Goal: Information Seeking & Learning: Learn about a topic

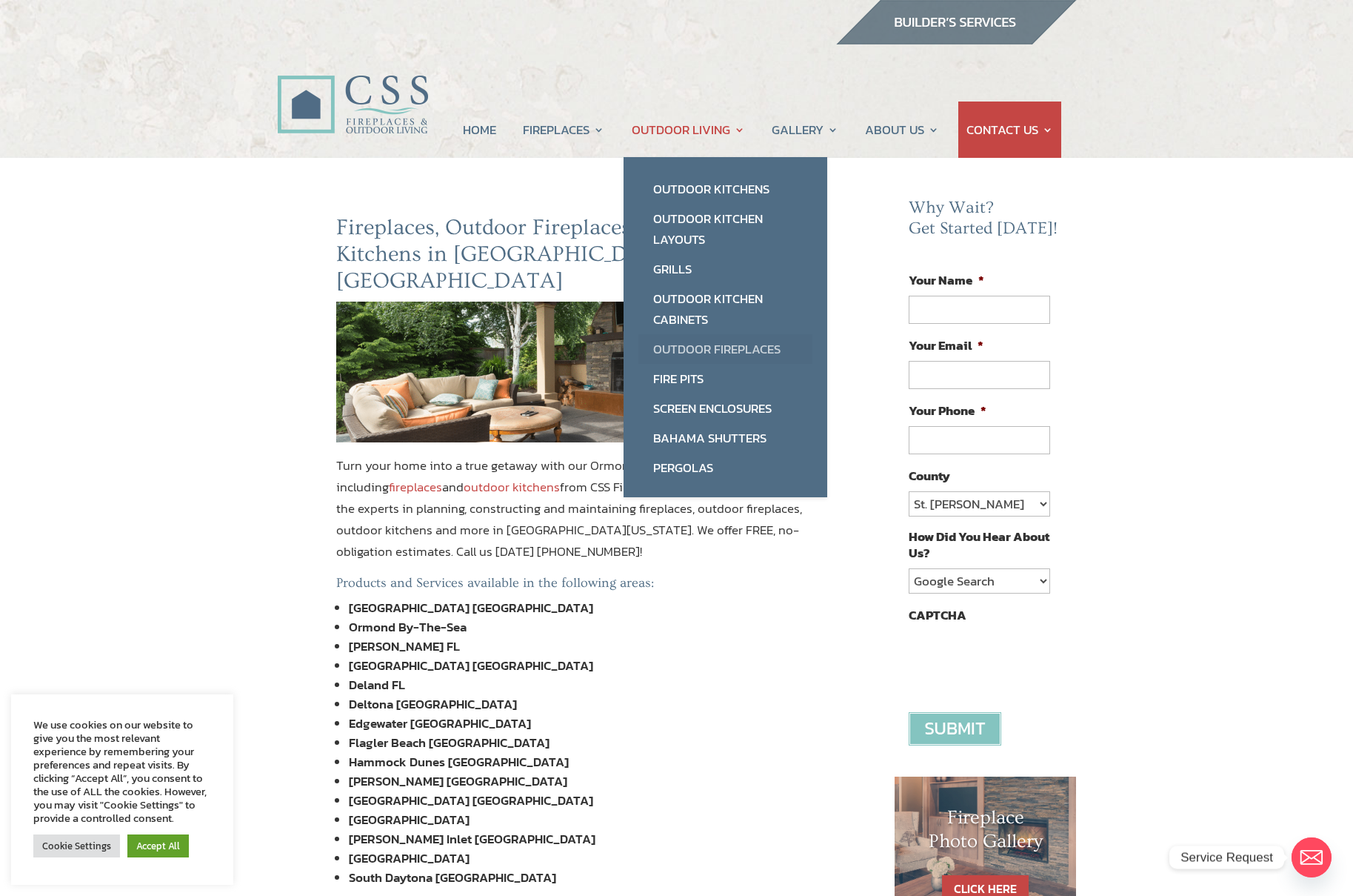
click at [699, 352] on link "Outdoor Fireplaces" at bounding box center [725, 349] width 174 height 29
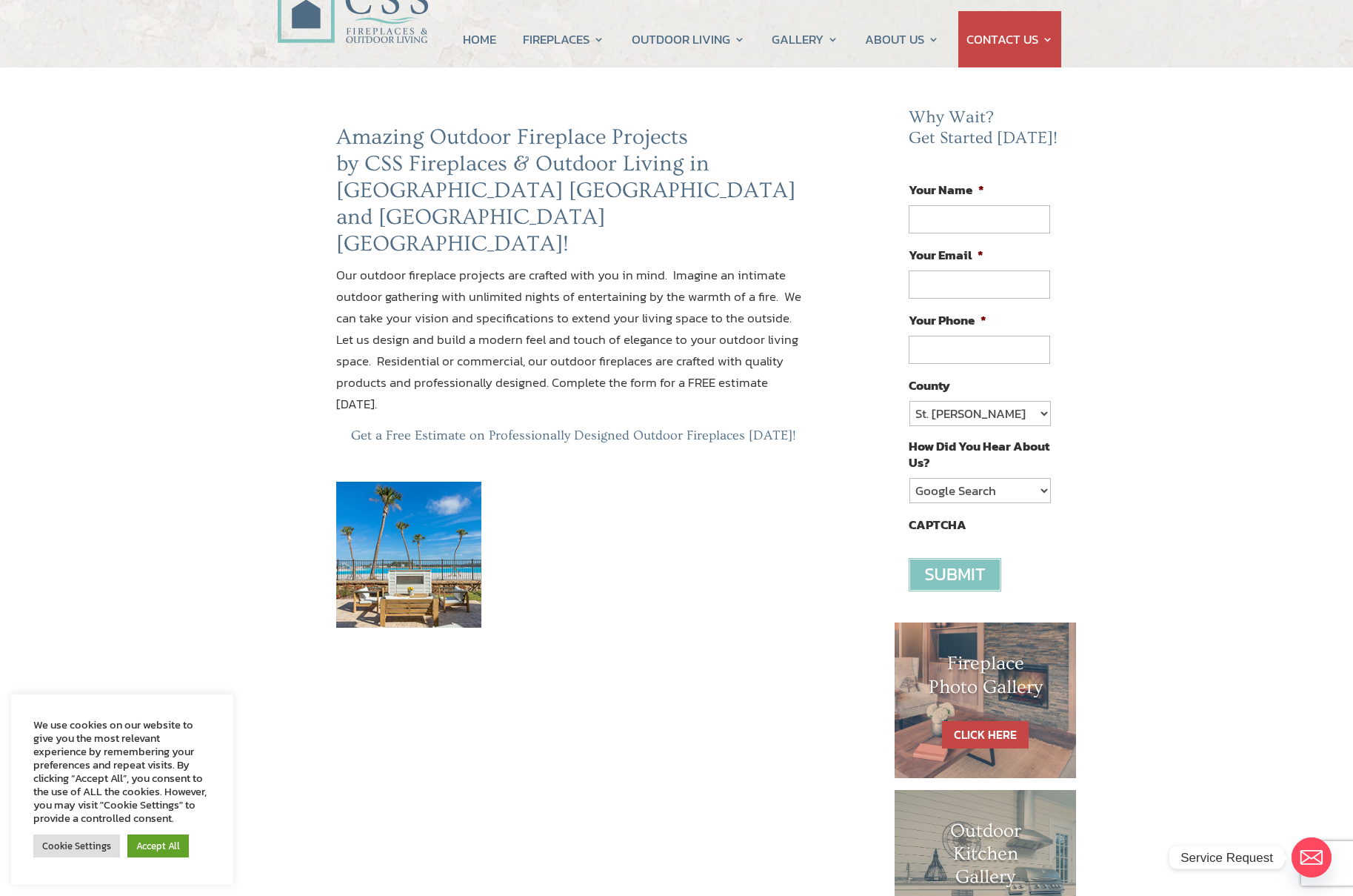
scroll to position [266, 0]
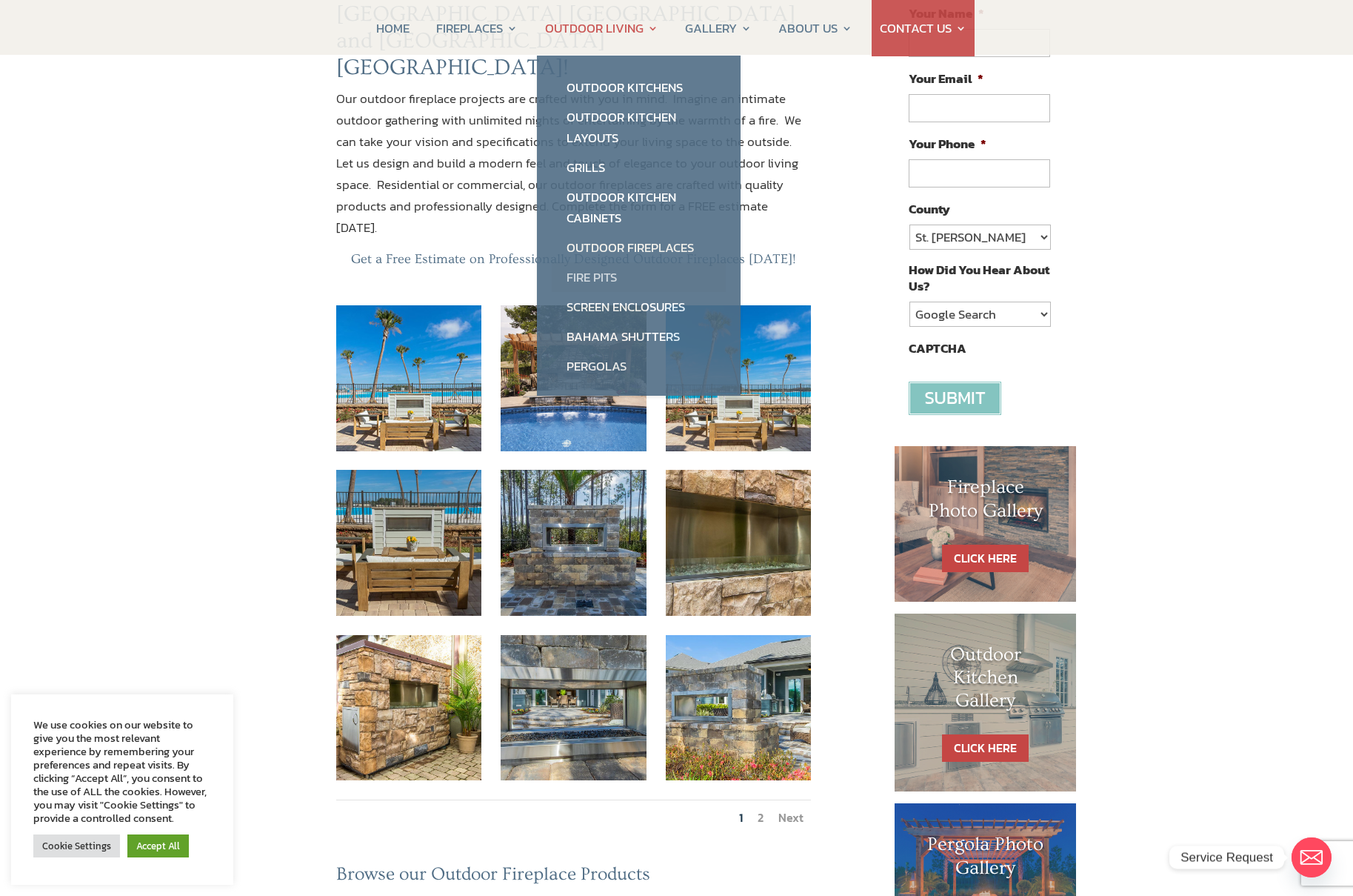
click at [610, 277] on link "Fire Pits" at bounding box center [639, 276] width 174 height 29
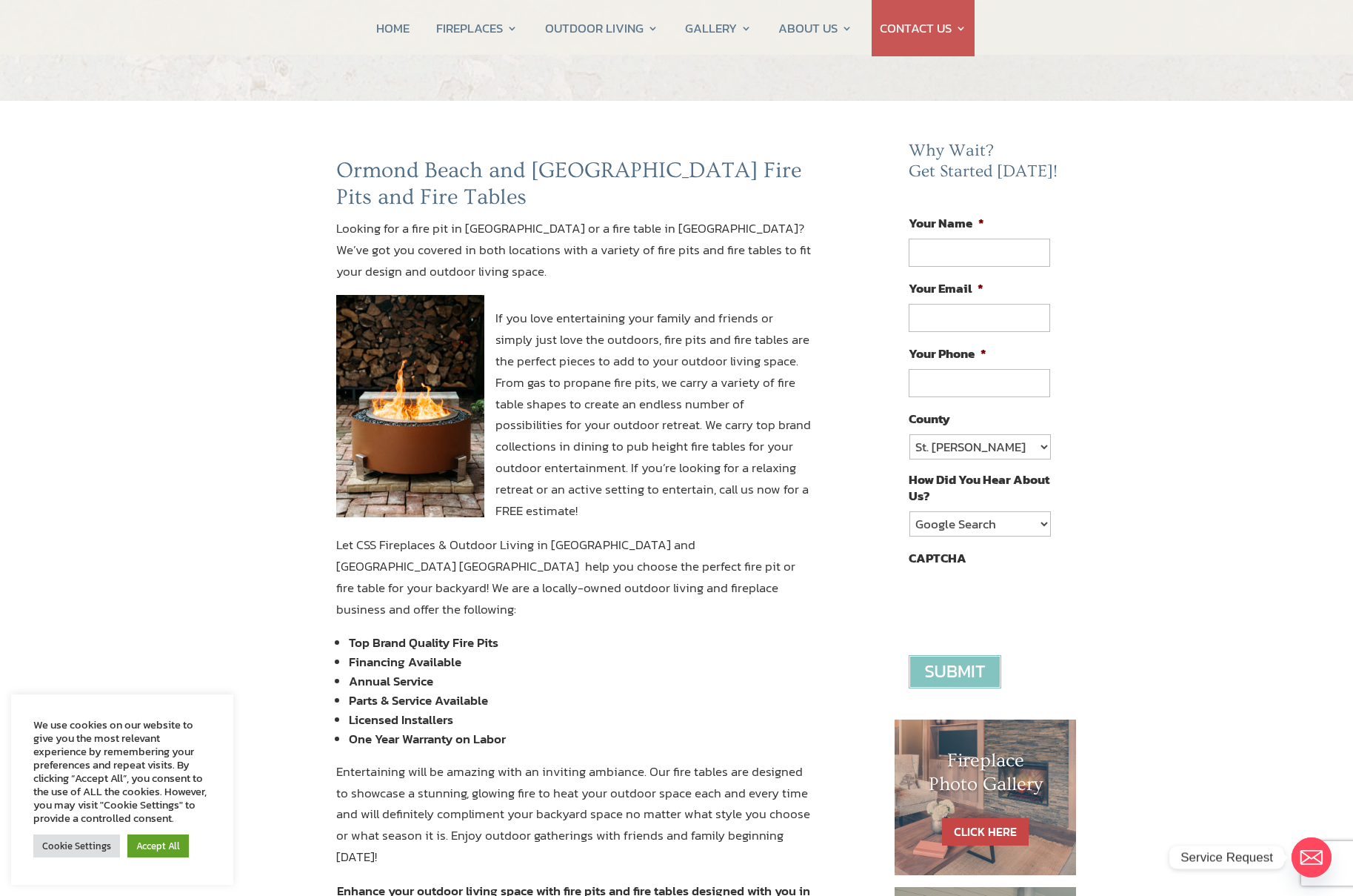
scroll to position [178, 0]
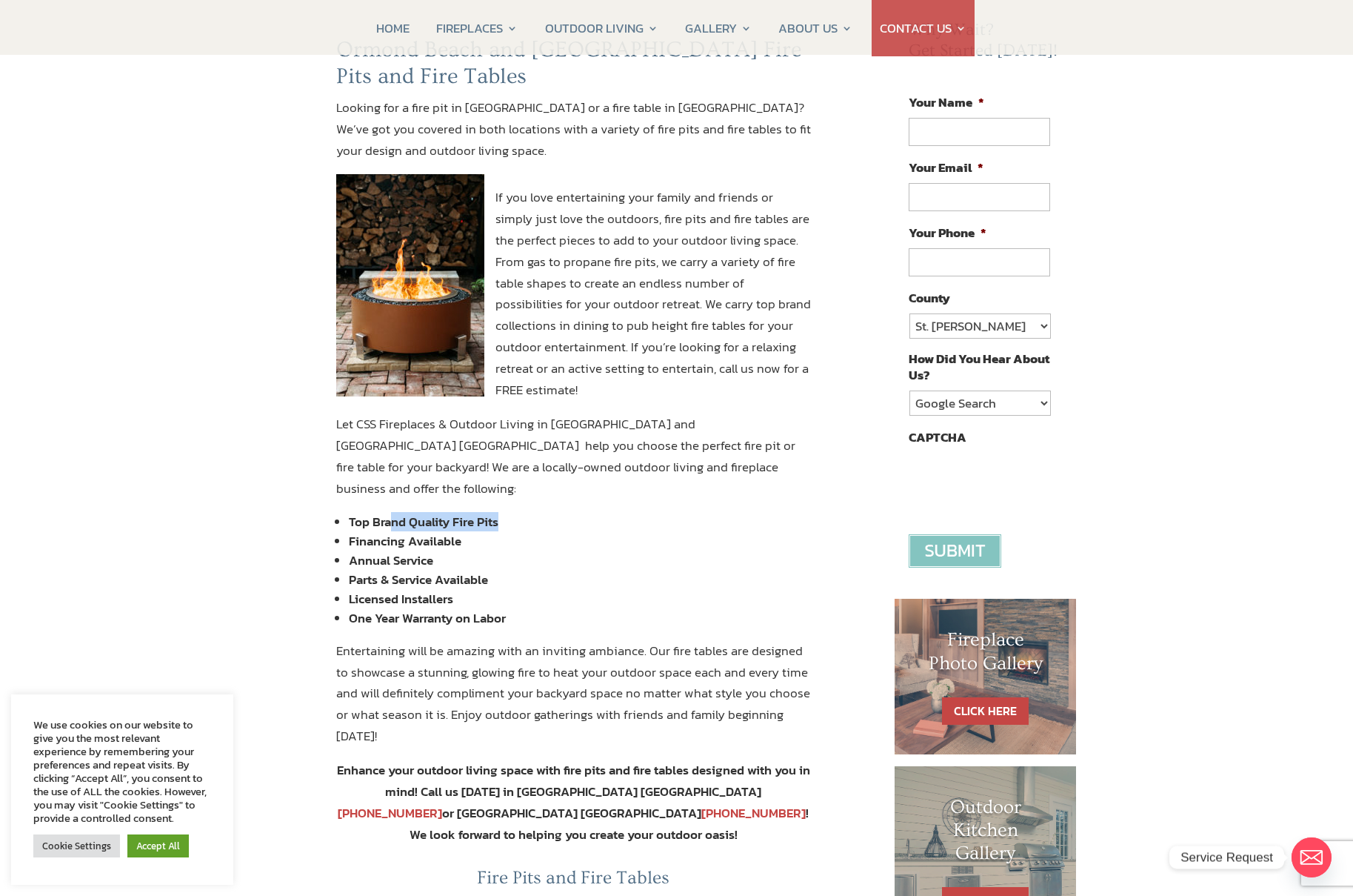
drag, startPoint x: 392, startPoint y: 501, endPoint x: 506, endPoint y: 506, distance: 114.1
click at [506, 512] on li "Top Brand Quality Fire Pits" at bounding box center [579, 521] width 463 height 19
drag, startPoint x: 356, startPoint y: 521, endPoint x: 427, endPoint y: 523, distance: 71.0
click at [427, 531] on li "Financing Available" at bounding box center [579, 540] width 463 height 19
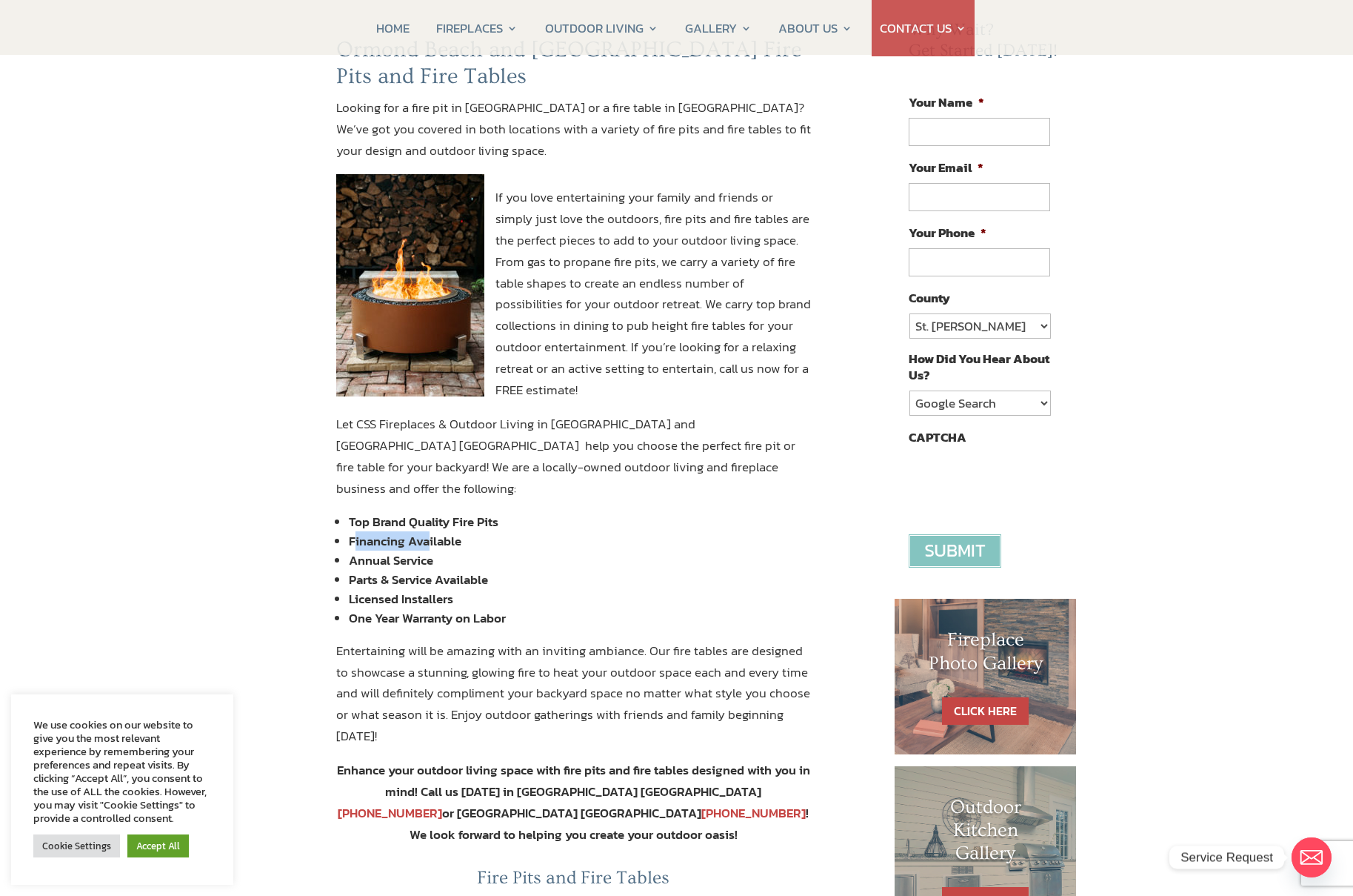
click at [427, 531] on li "Financing Available" at bounding box center [579, 540] width 463 height 19
drag, startPoint x: 357, startPoint y: 541, endPoint x: 422, endPoint y: 542, distance: 65.0
click at [422, 550] on li "Annual Service" at bounding box center [579, 559] width 463 height 19
drag, startPoint x: 360, startPoint y: 561, endPoint x: 455, endPoint y: 562, distance: 95.0
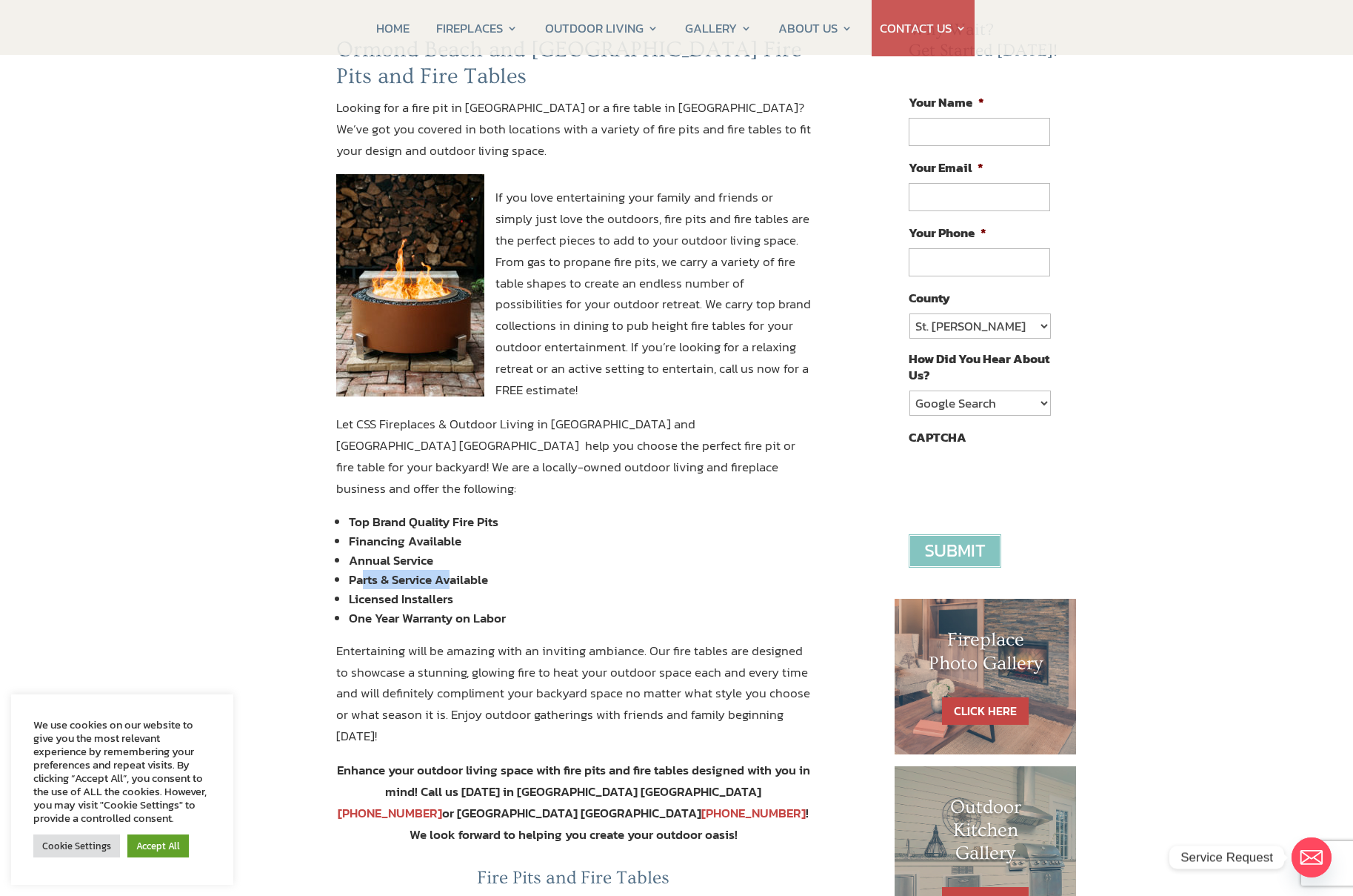
click at [455, 569] on li "Parts & Service Available" at bounding box center [579, 578] width 463 height 19
drag, startPoint x: 366, startPoint y: 577, endPoint x: 443, endPoint y: 577, distance: 77.0
click at [443, 589] on li "Licensed Installers" at bounding box center [579, 598] width 463 height 19
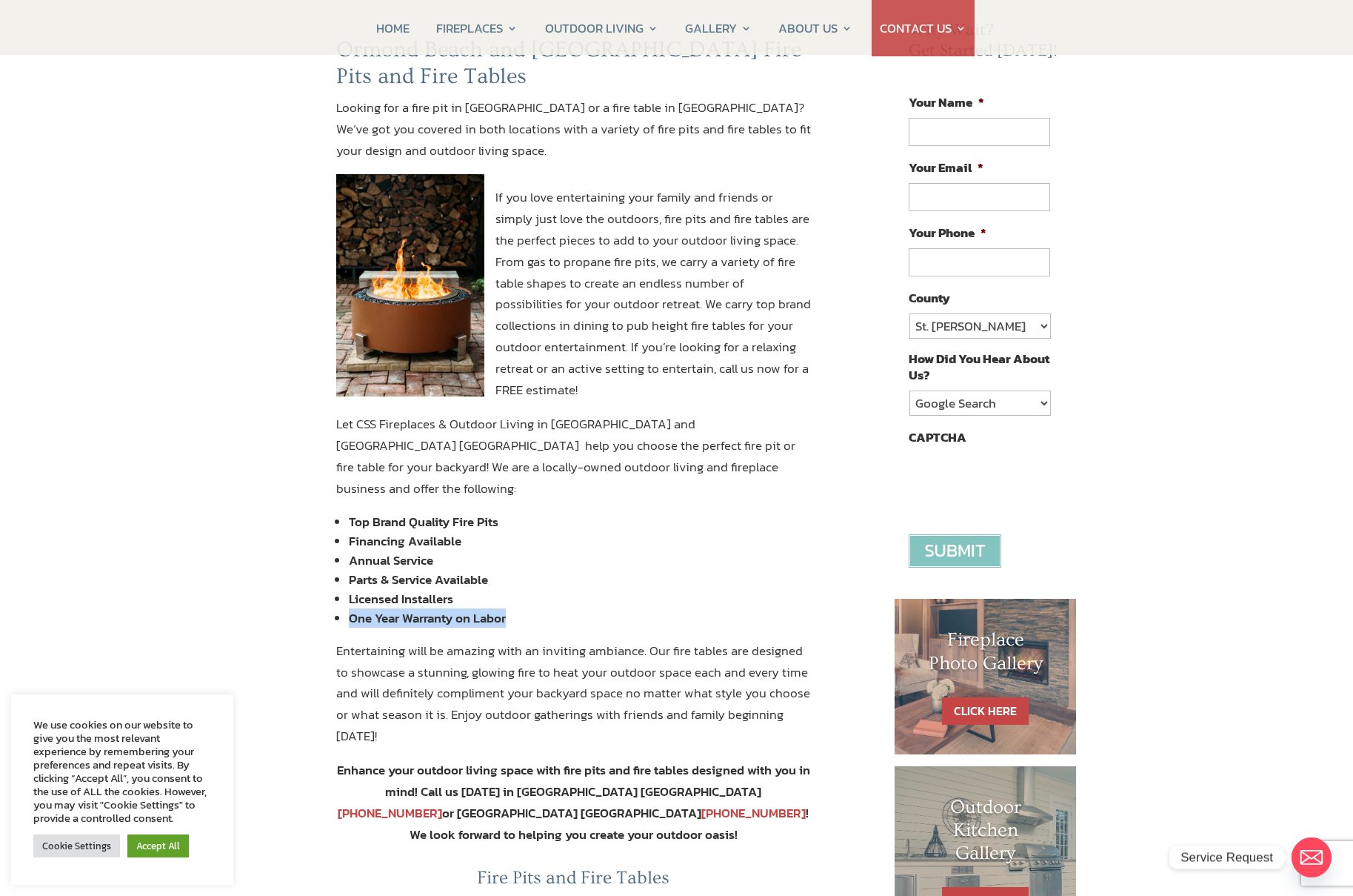
drag, startPoint x: 348, startPoint y: 601, endPoint x: 565, endPoint y: 607, distance: 217.1
click at [565, 607] on ul "Top Brand Quality Fire Pits Financing Available Annual Service Parts & Service …" at bounding box center [574, 576] width 475 height 128
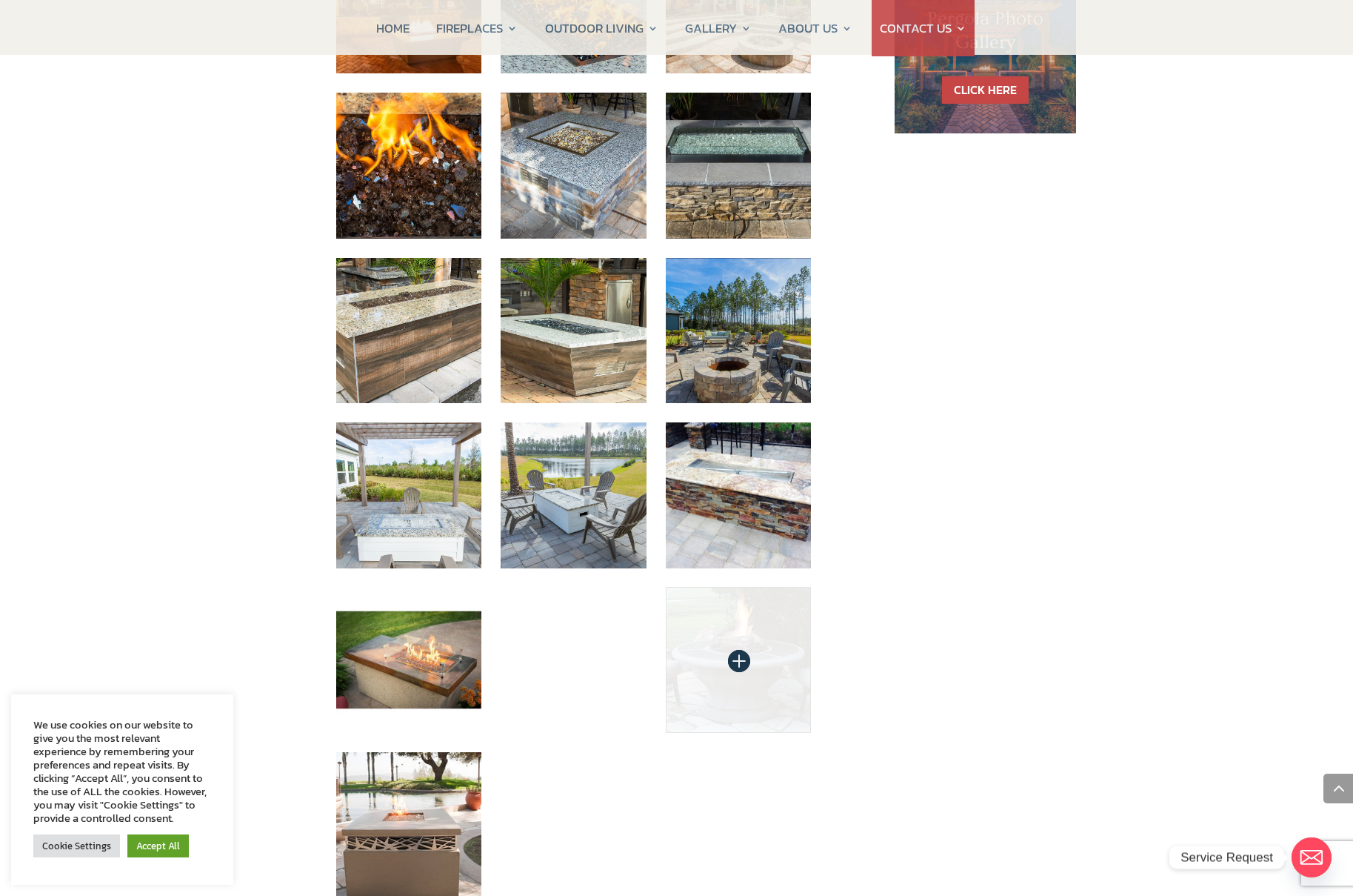
scroll to position [1333, 0]
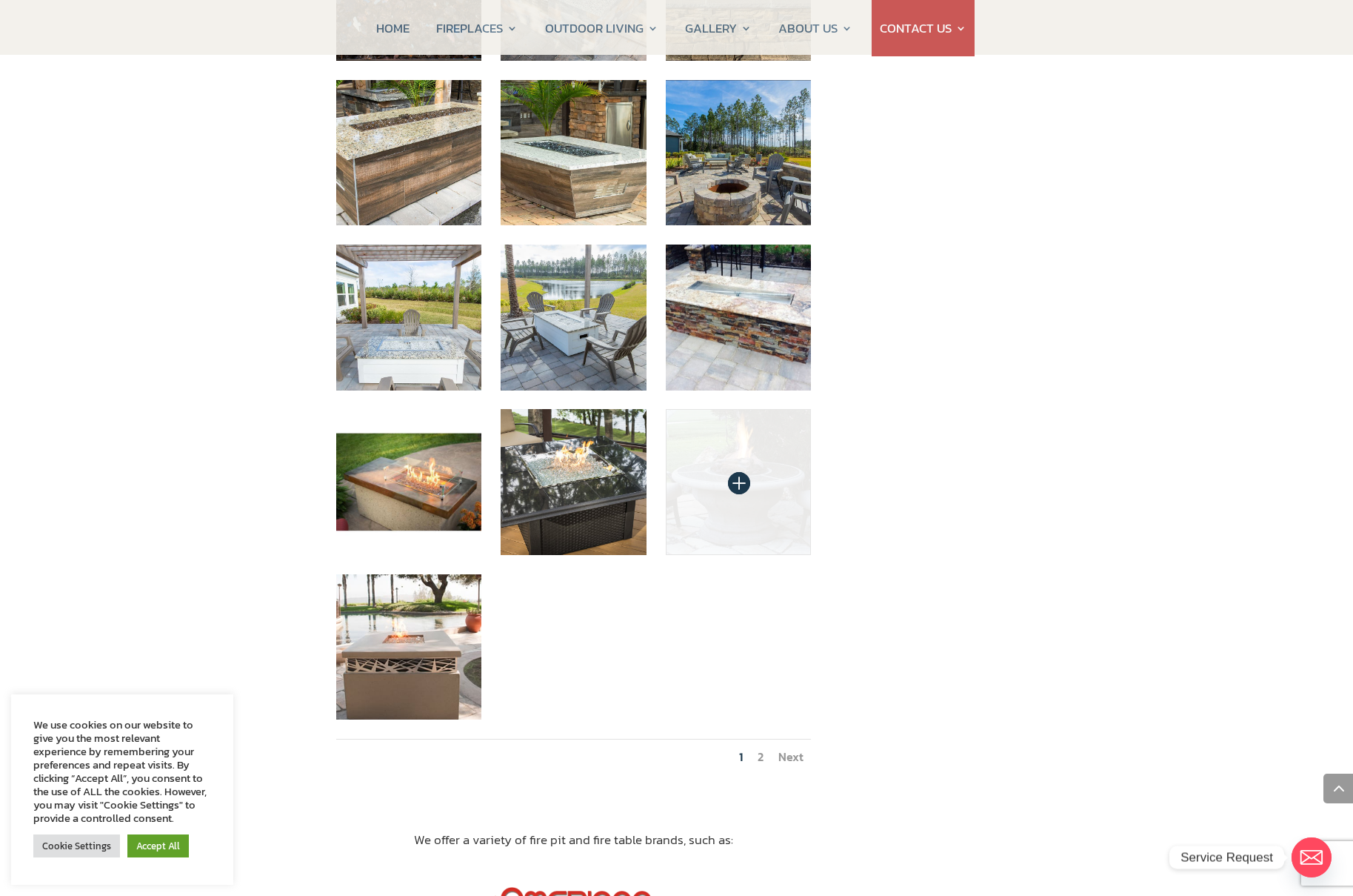
click at [744, 417] on img at bounding box center [739, 482] width 146 height 146
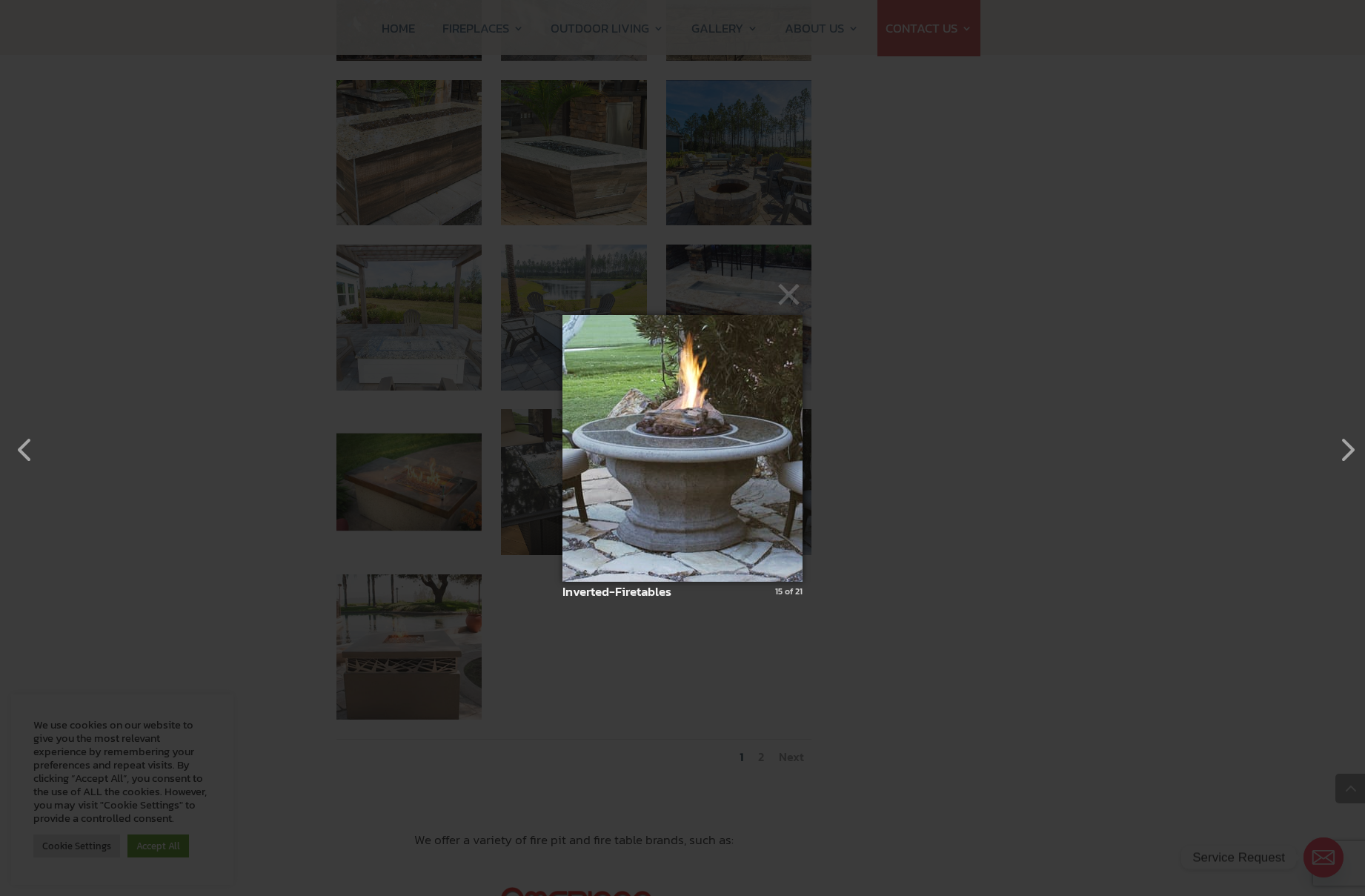
click at [722, 429] on img at bounding box center [682, 448] width 240 height 326
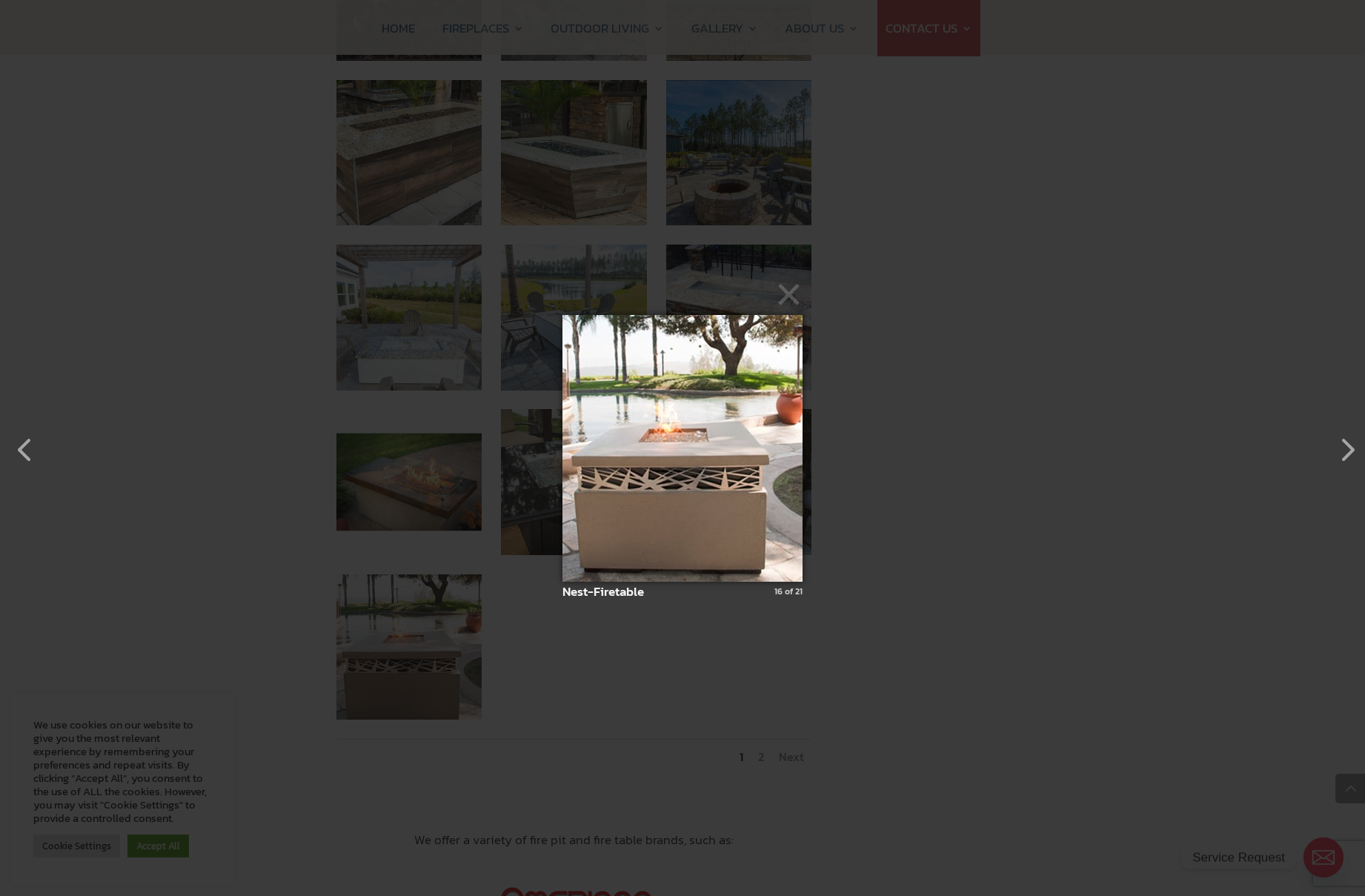
click at [722, 429] on img at bounding box center [682, 448] width 240 height 326
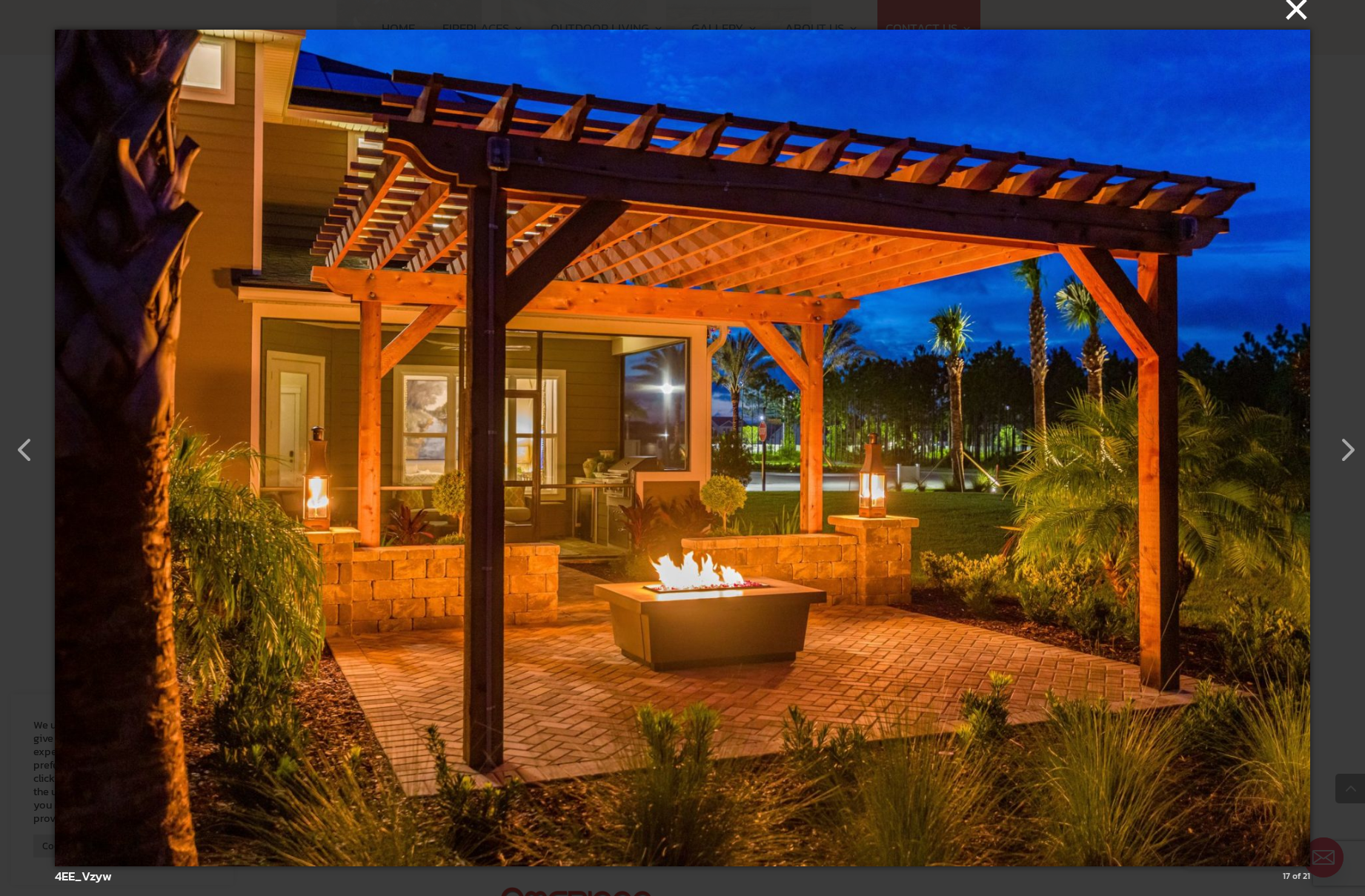
click at [1294, 13] on button "×" at bounding box center [686, 9] width 1255 height 33
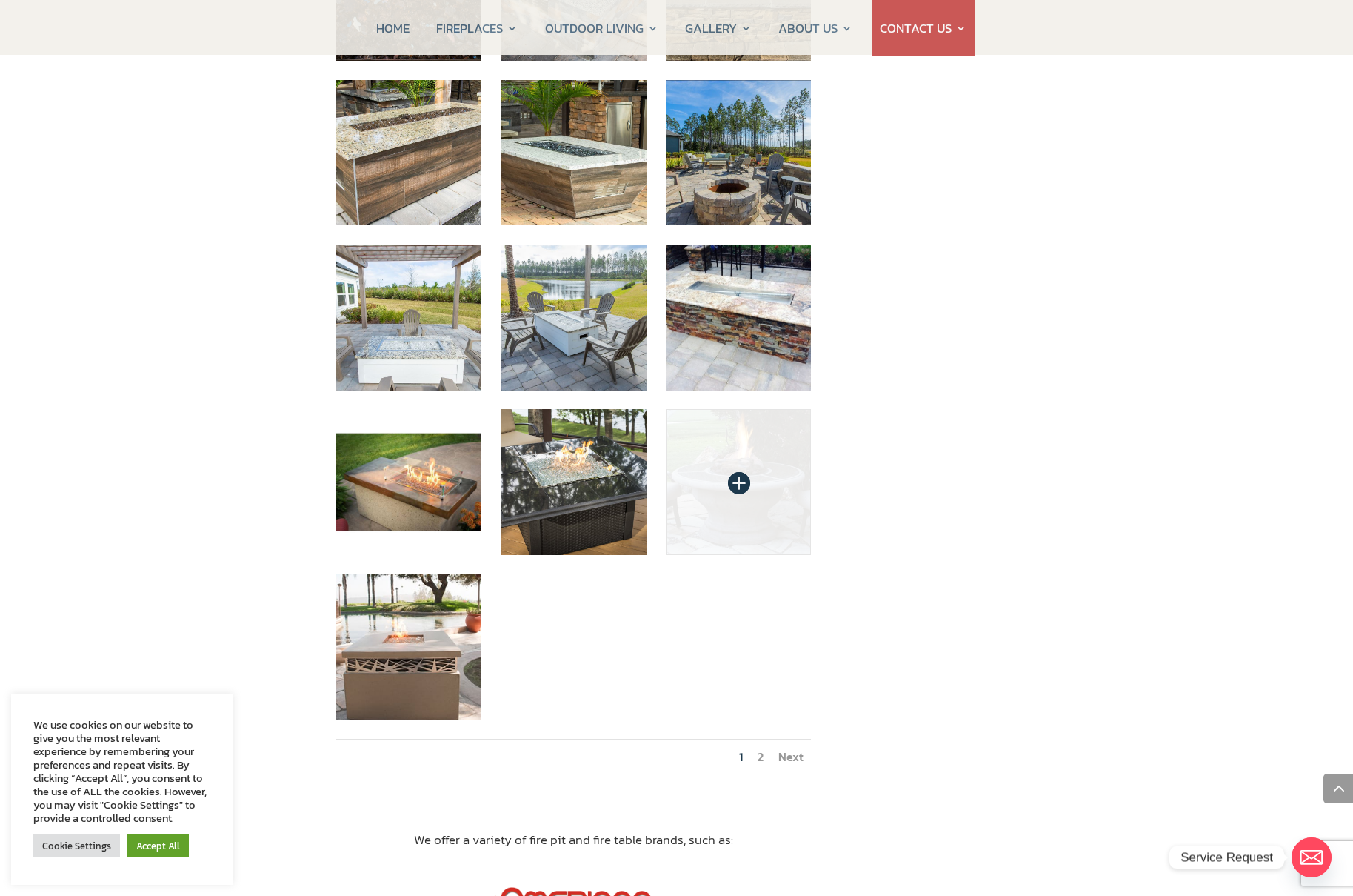
click at [731, 409] on img at bounding box center [739, 482] width 146 height 146
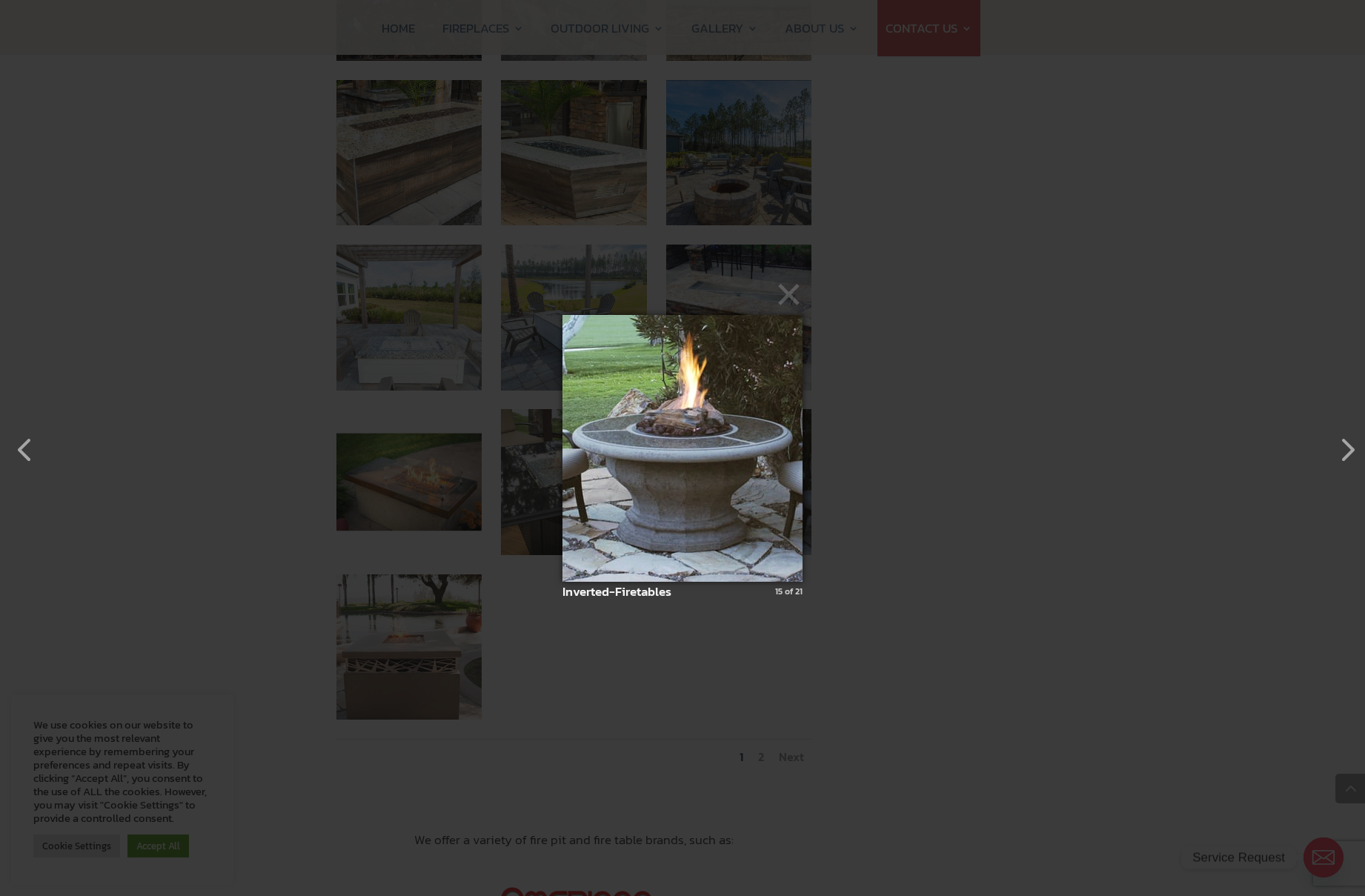
click at [1091, 338] on div "× Inverted-Firetables 15 of 21 Loading..." at bounding box center [682, 448] width 1365 height 896
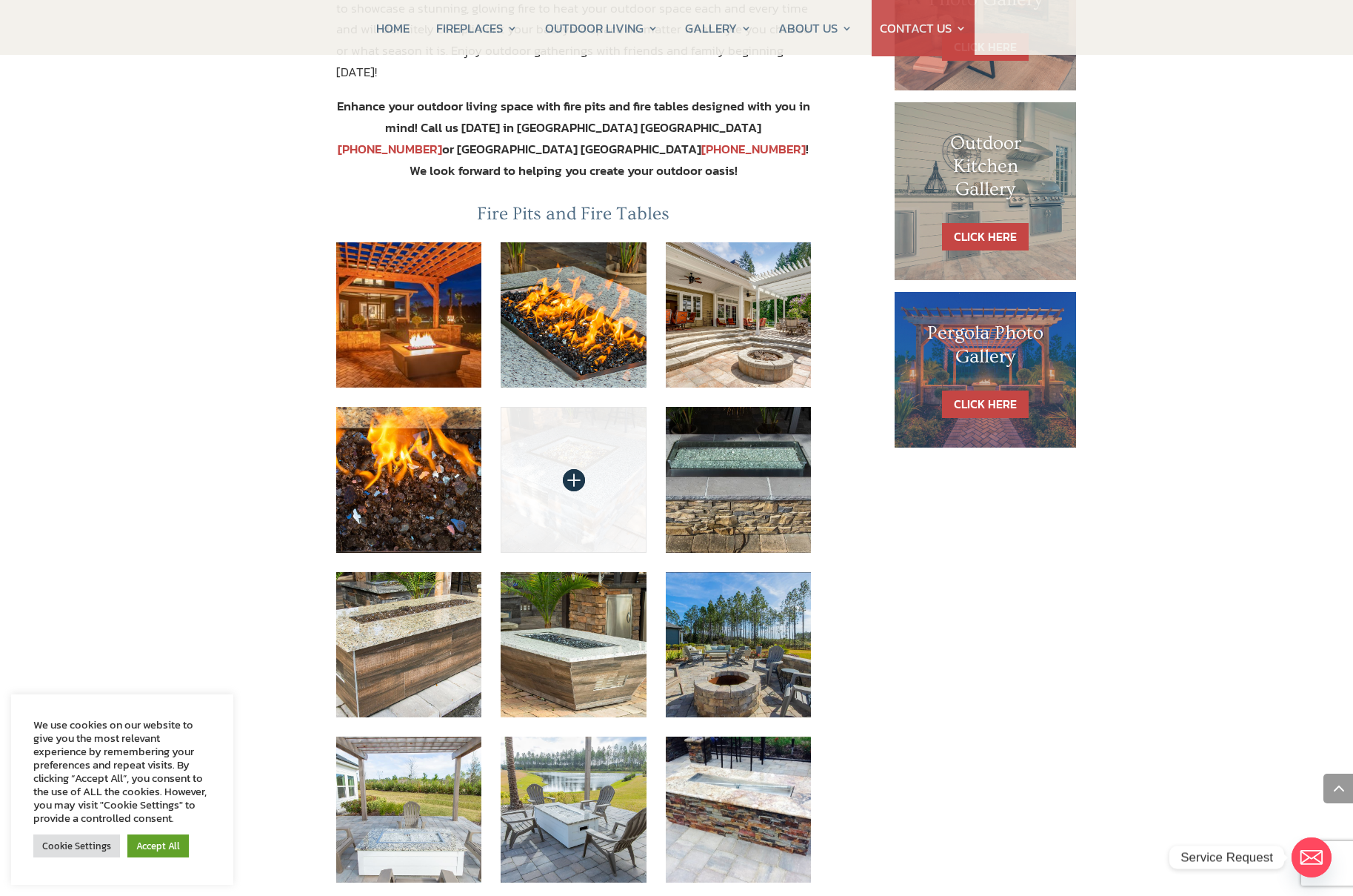
scroll to position [800, 0]
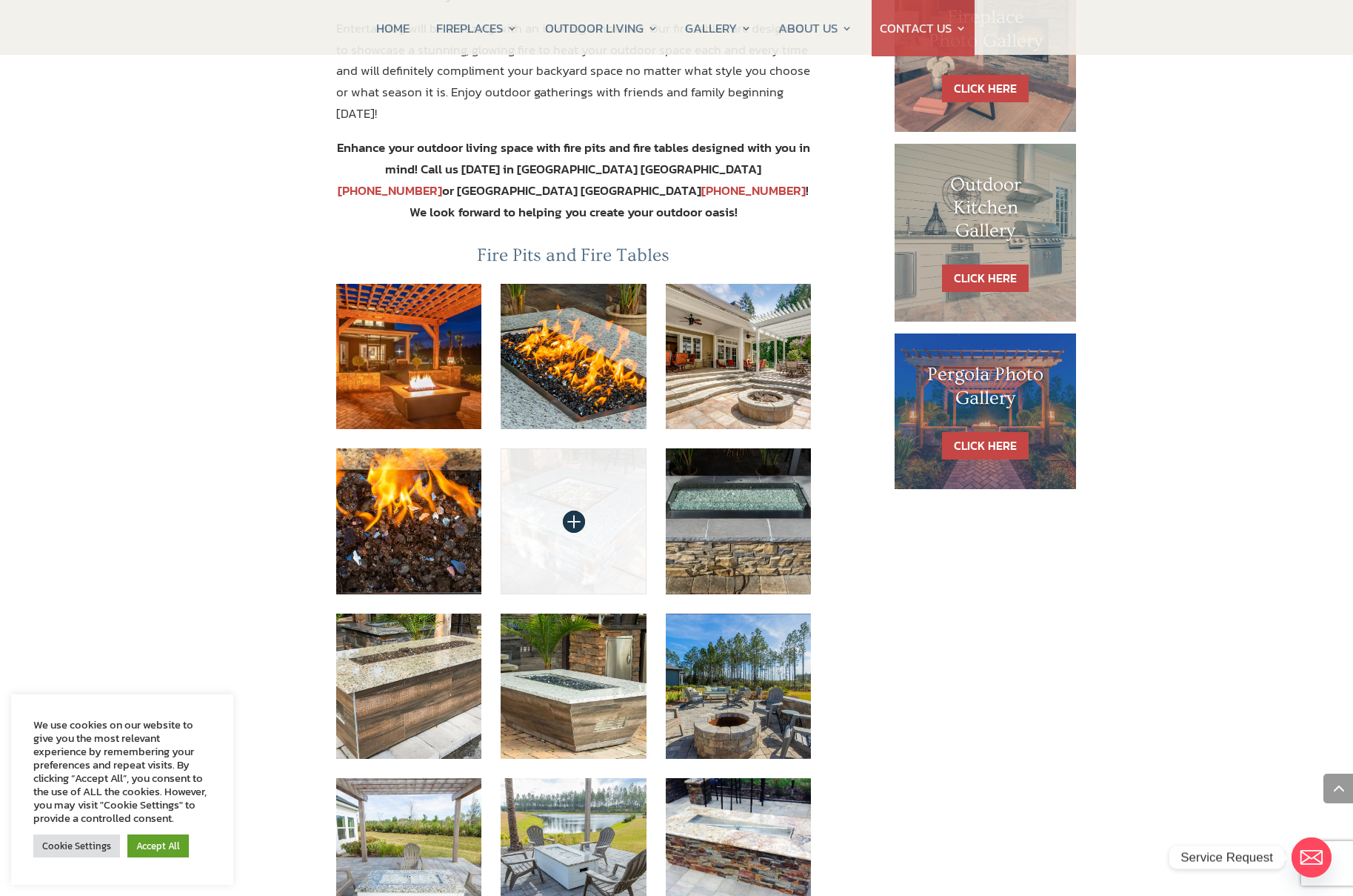
click at [542, 451] on img at bounding box center [574, 521] width 146 height 146
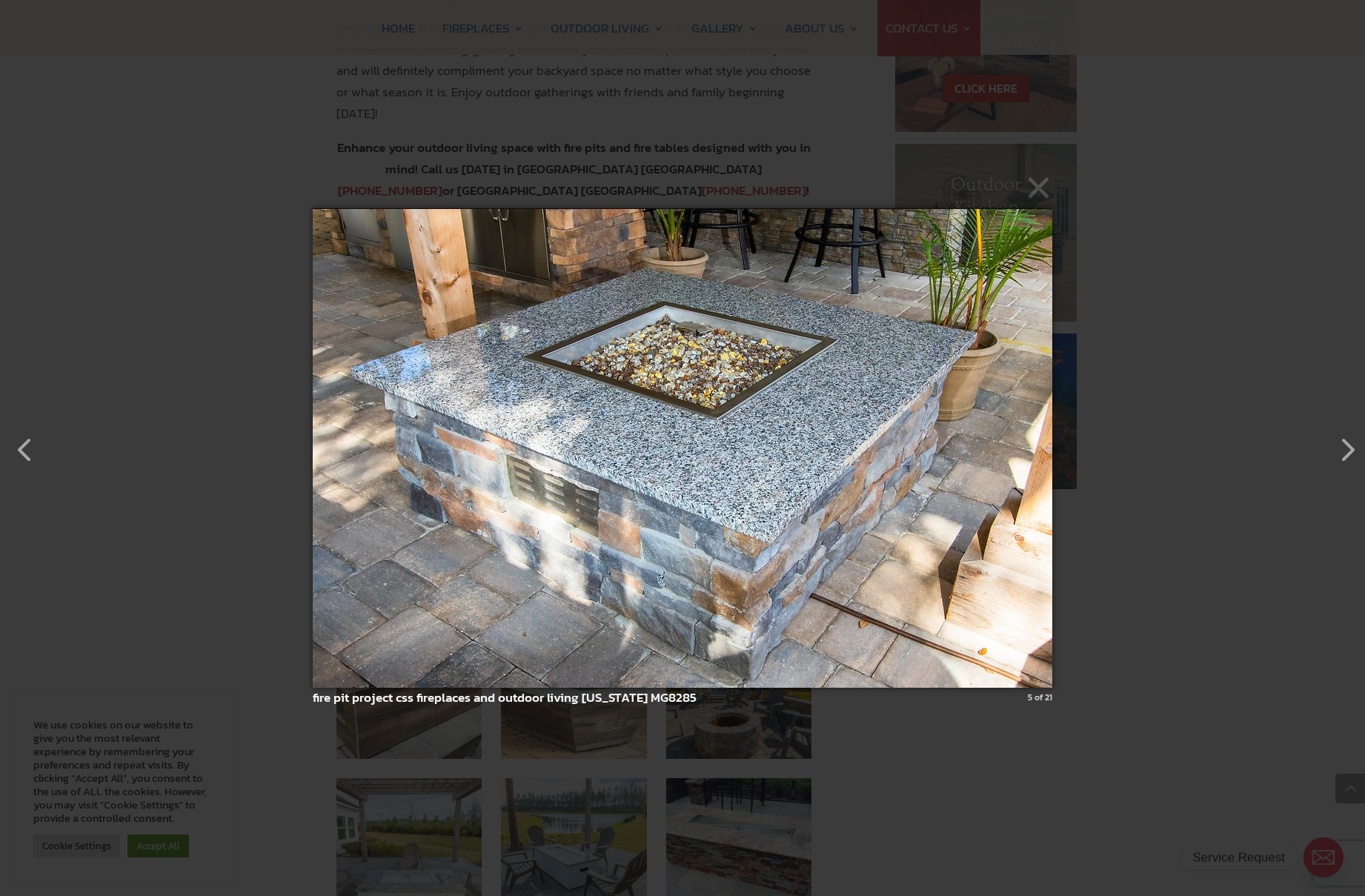
click at [636, 394] on img at bounding box center [682, 448] width 739 height 538
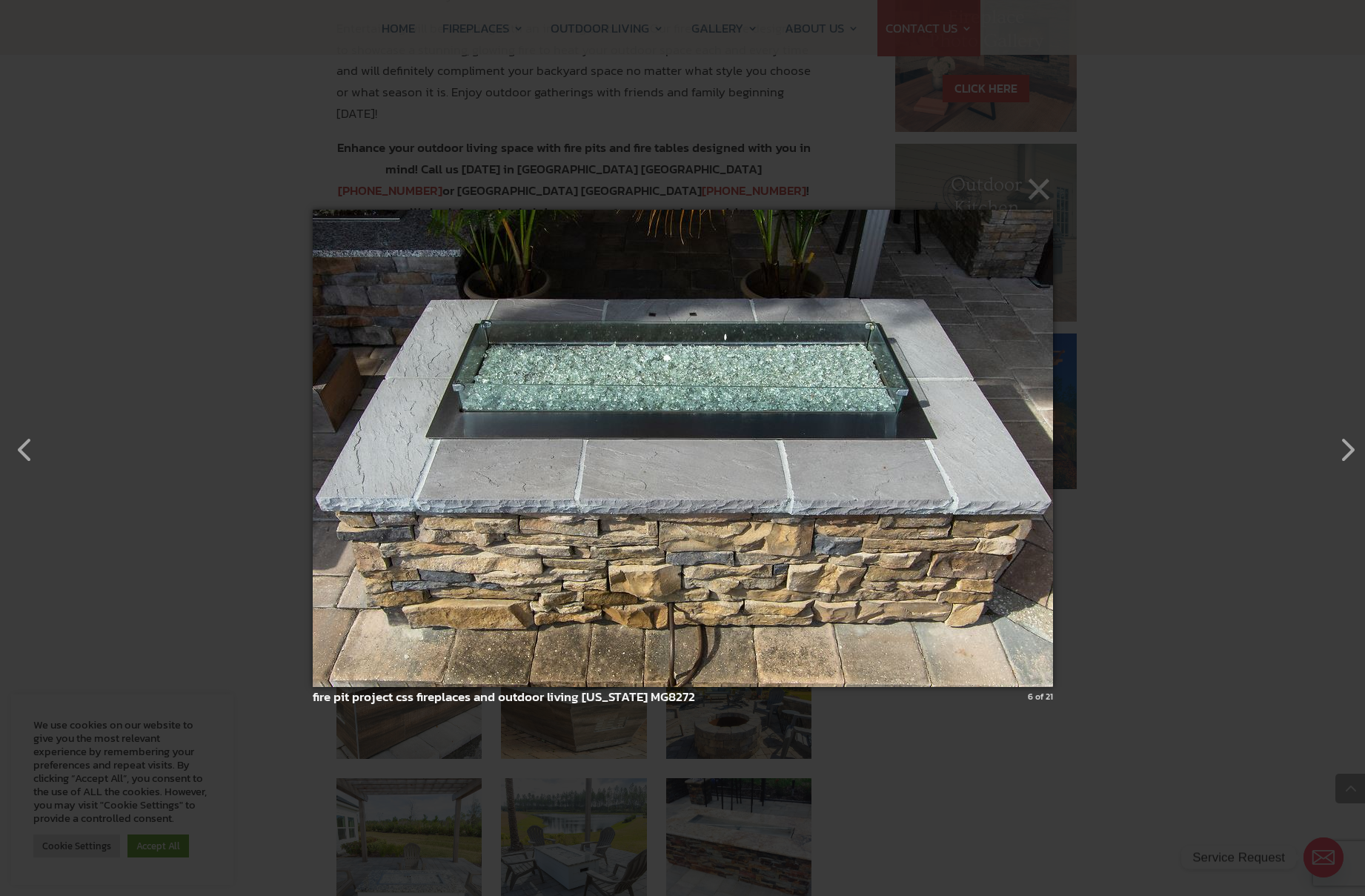
click at [904, 482] on img at bounding box center [682, 448] width 740 height 537
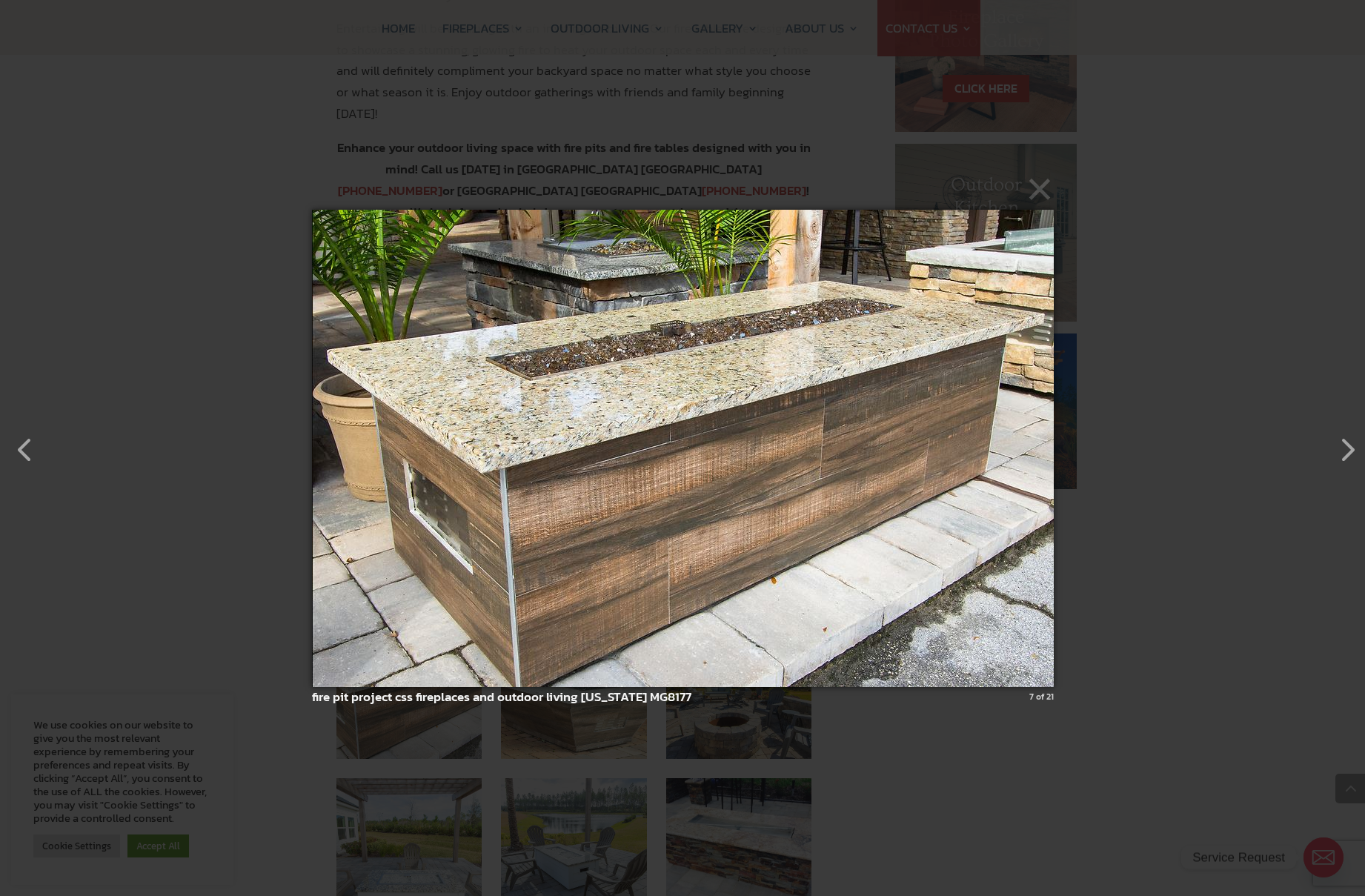
click at [830, 452] on img at bounding box center [682, 448] width 742 height 537
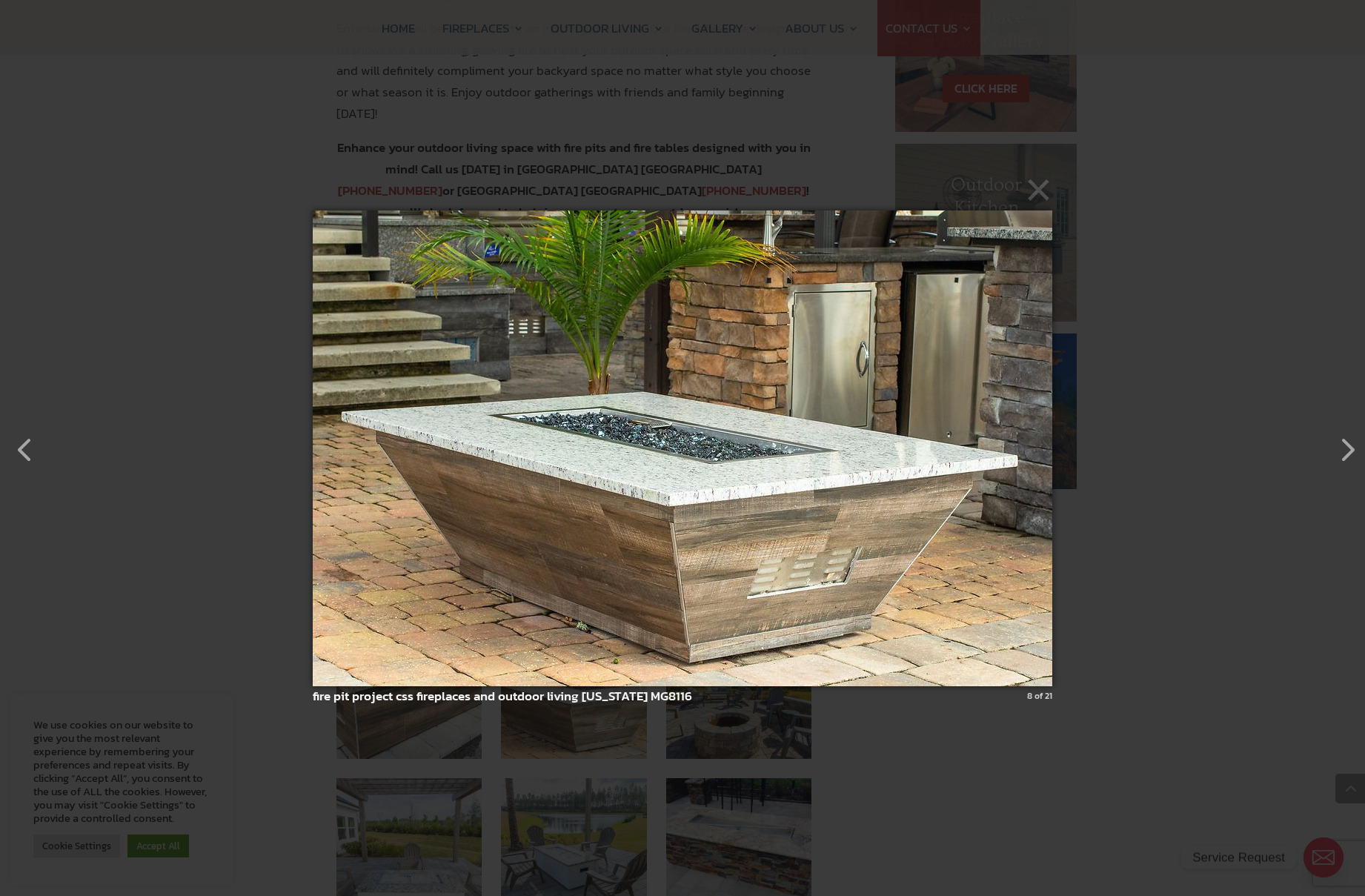
click at [801, 500] on img at bounding box center [682, 448] width 739 height 535
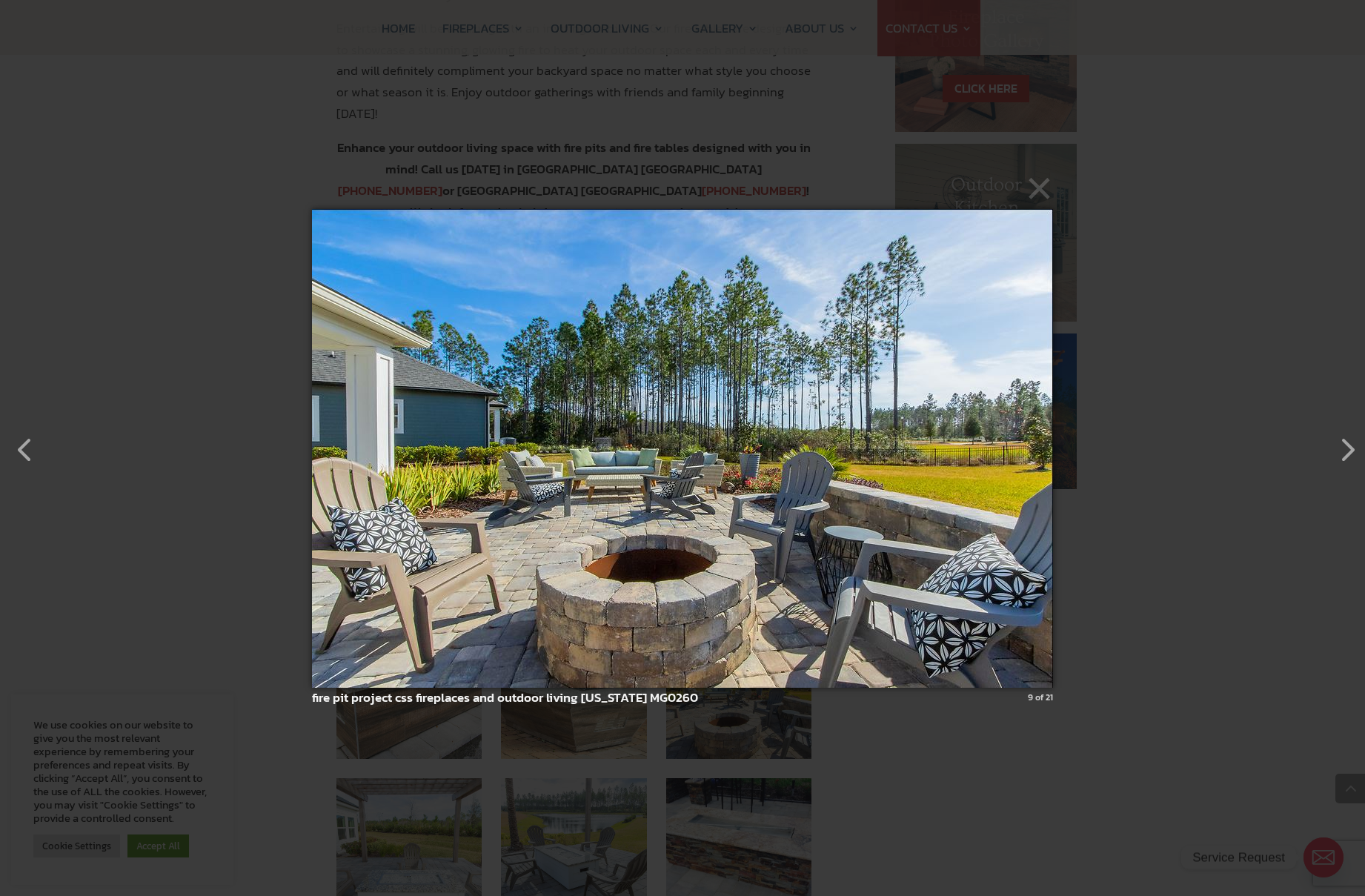
click at [712, 524] on img at bounding box center [682, 447] width 741 height 537
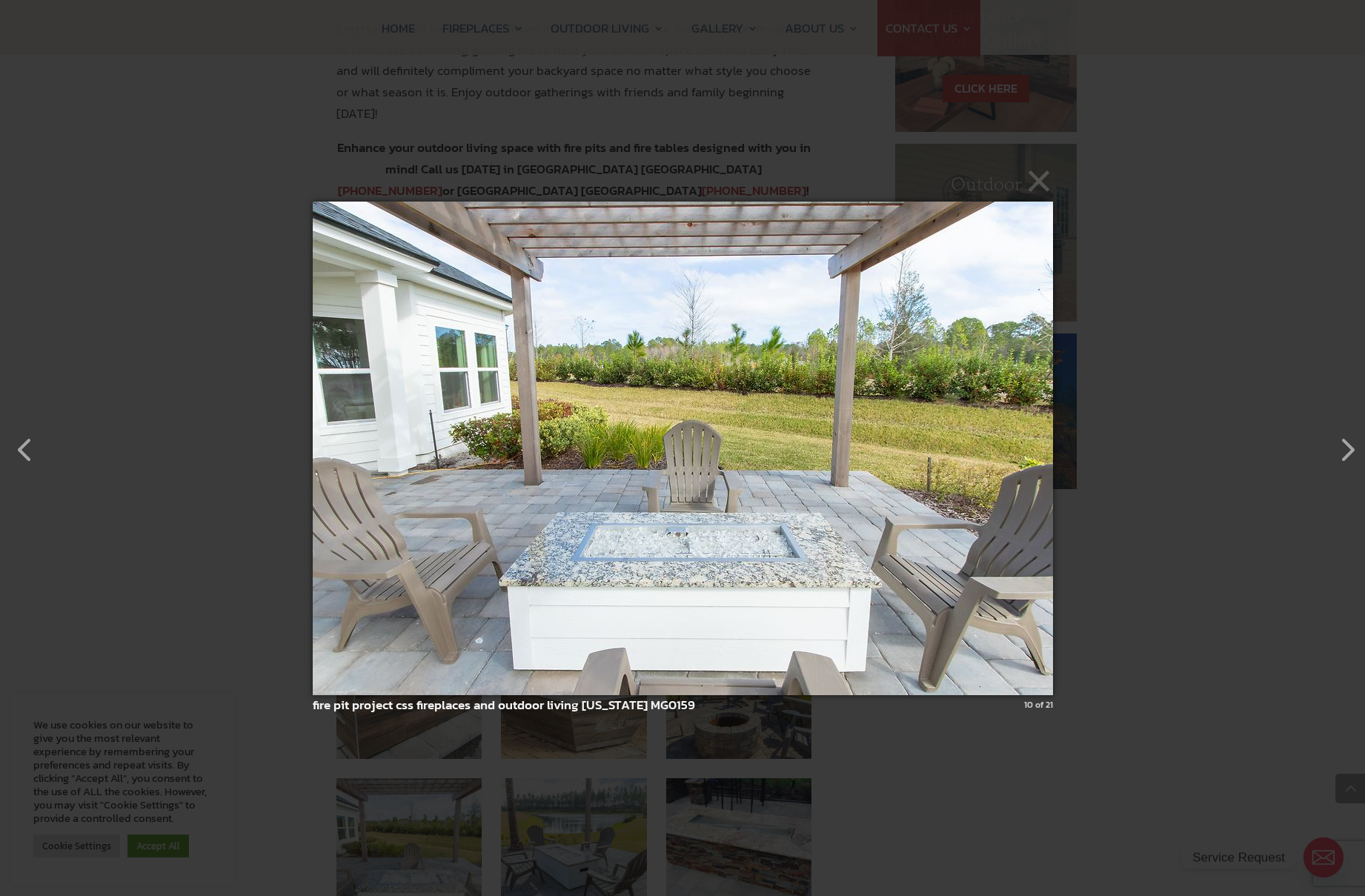
click at [714, 520] on img at bounding box center [682, 448] width 740 height 553
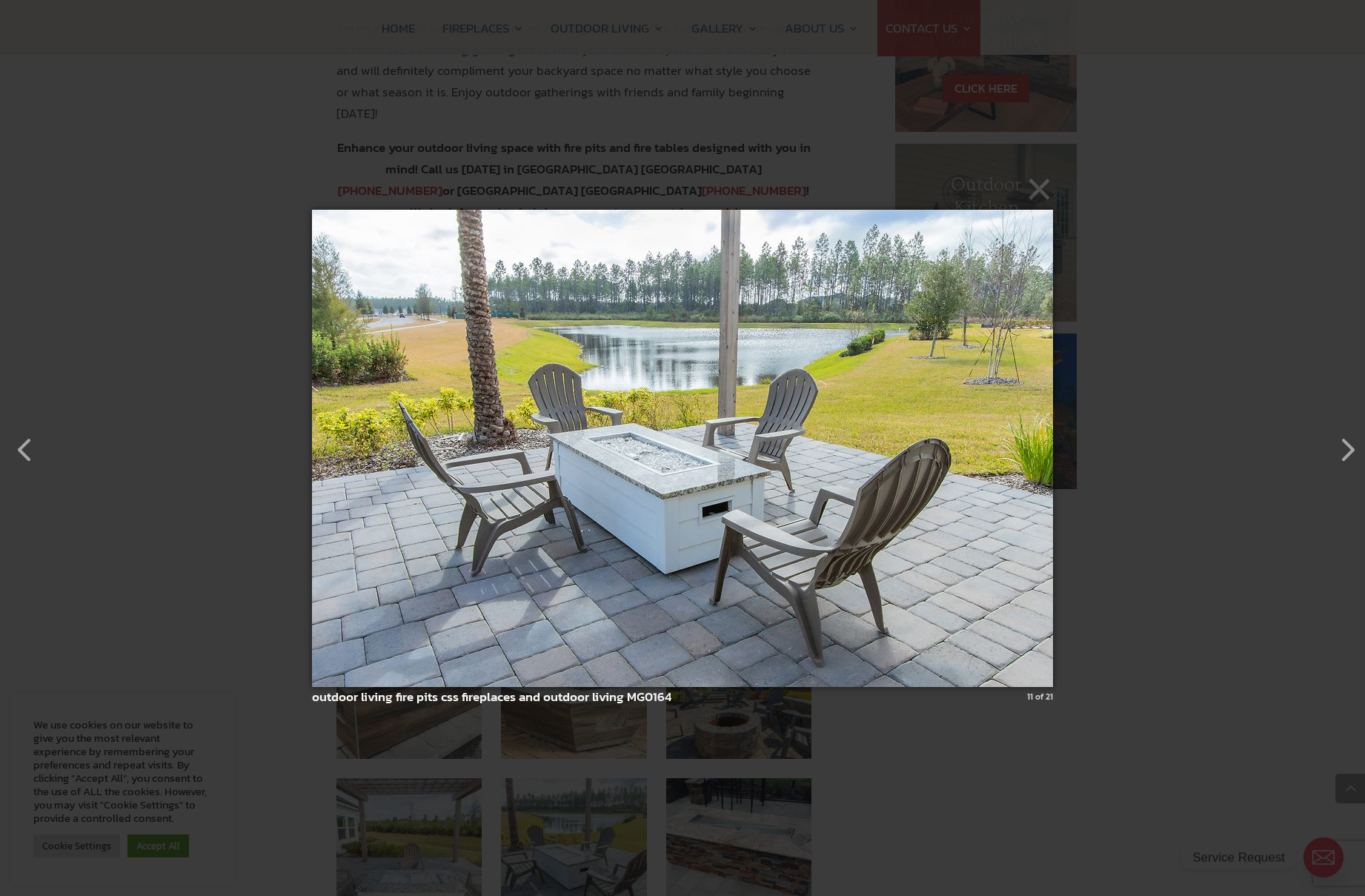
click at [714, 520] on img at bounding box center [682, 448] width 741 height 537
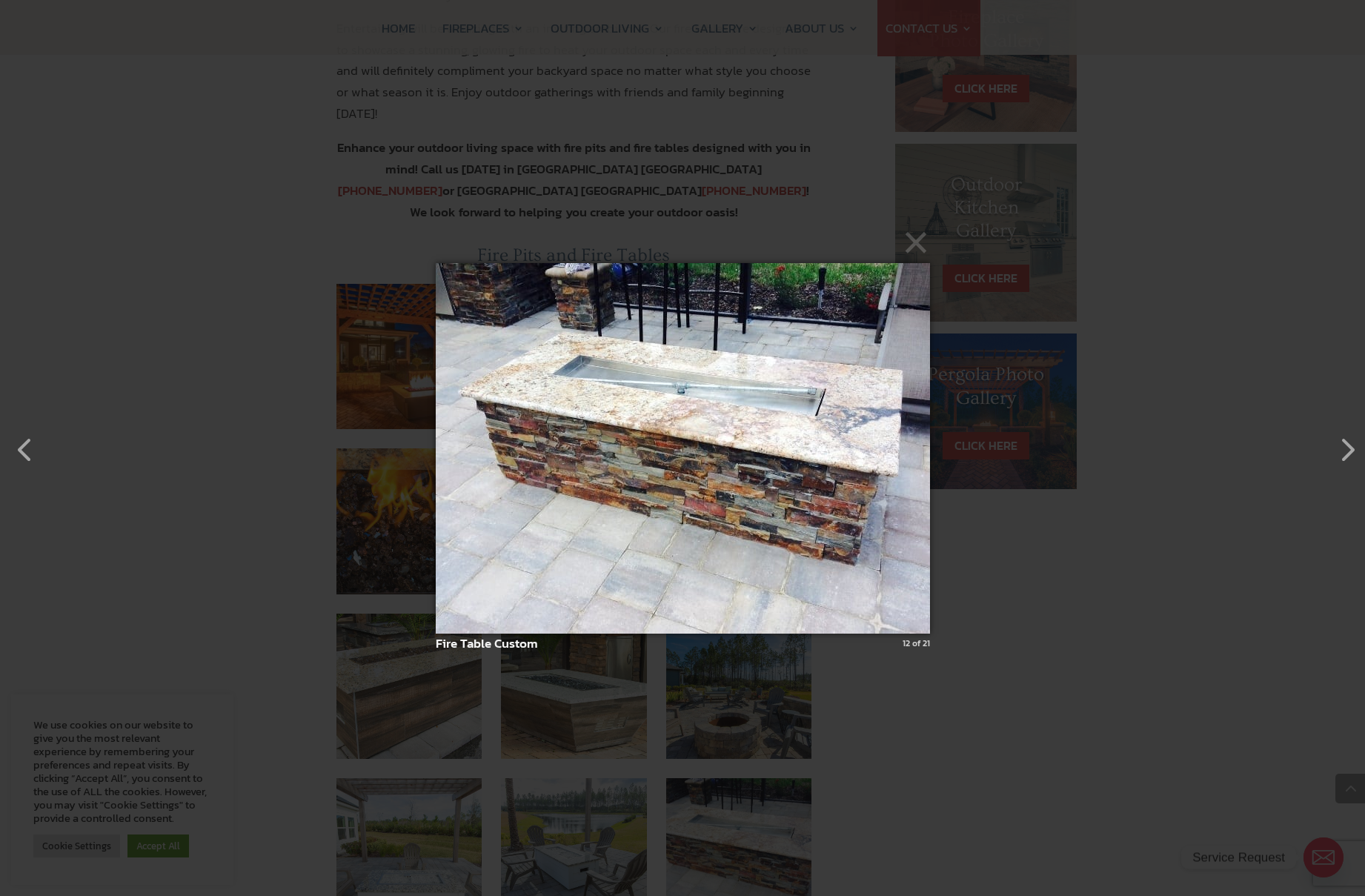
click at [714, 479] on img at bounding box center [682, 448] width 495 height 430
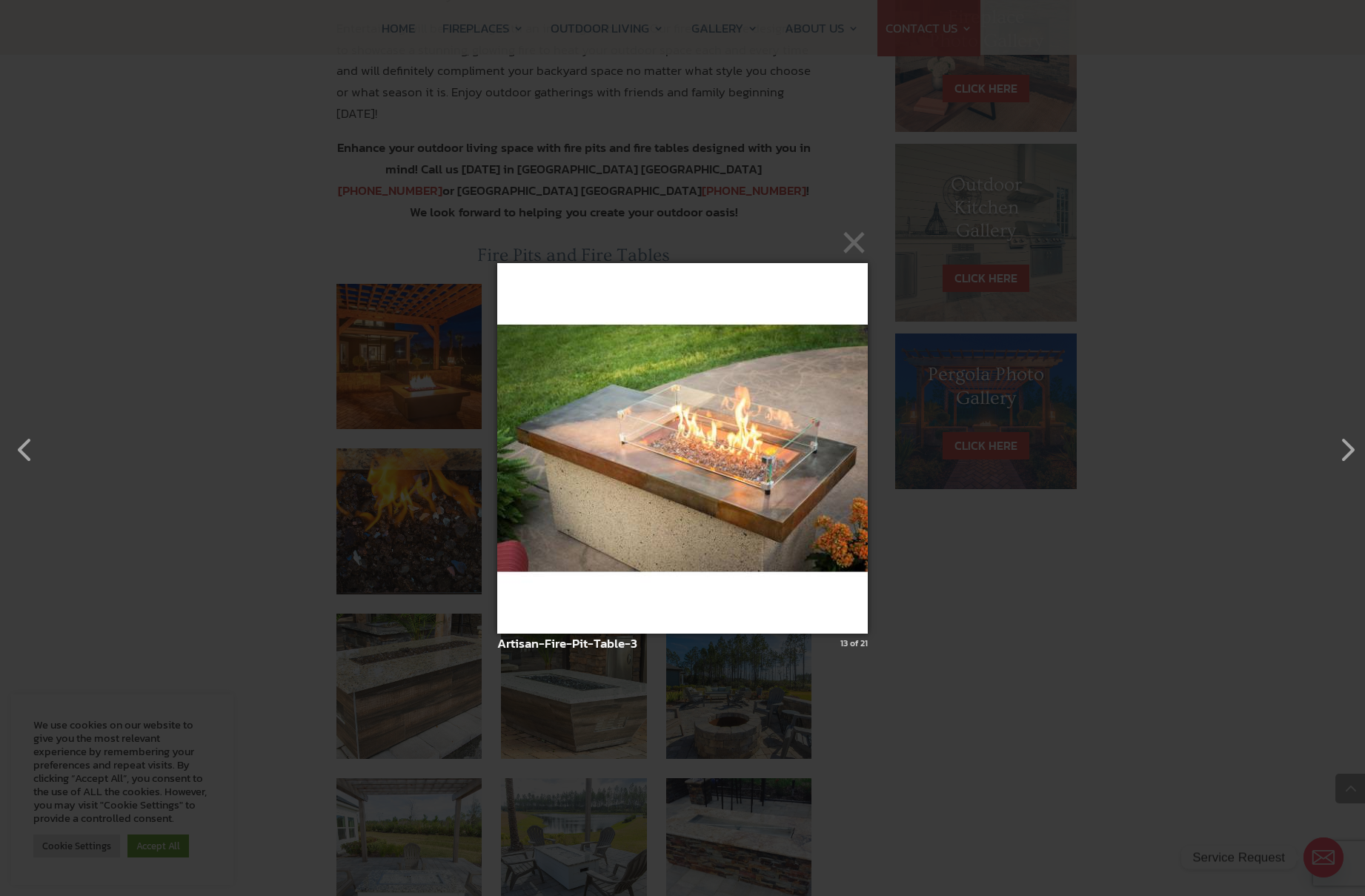
click at [723, 439] on img at bounding box center [682, 448] width 370 height 430
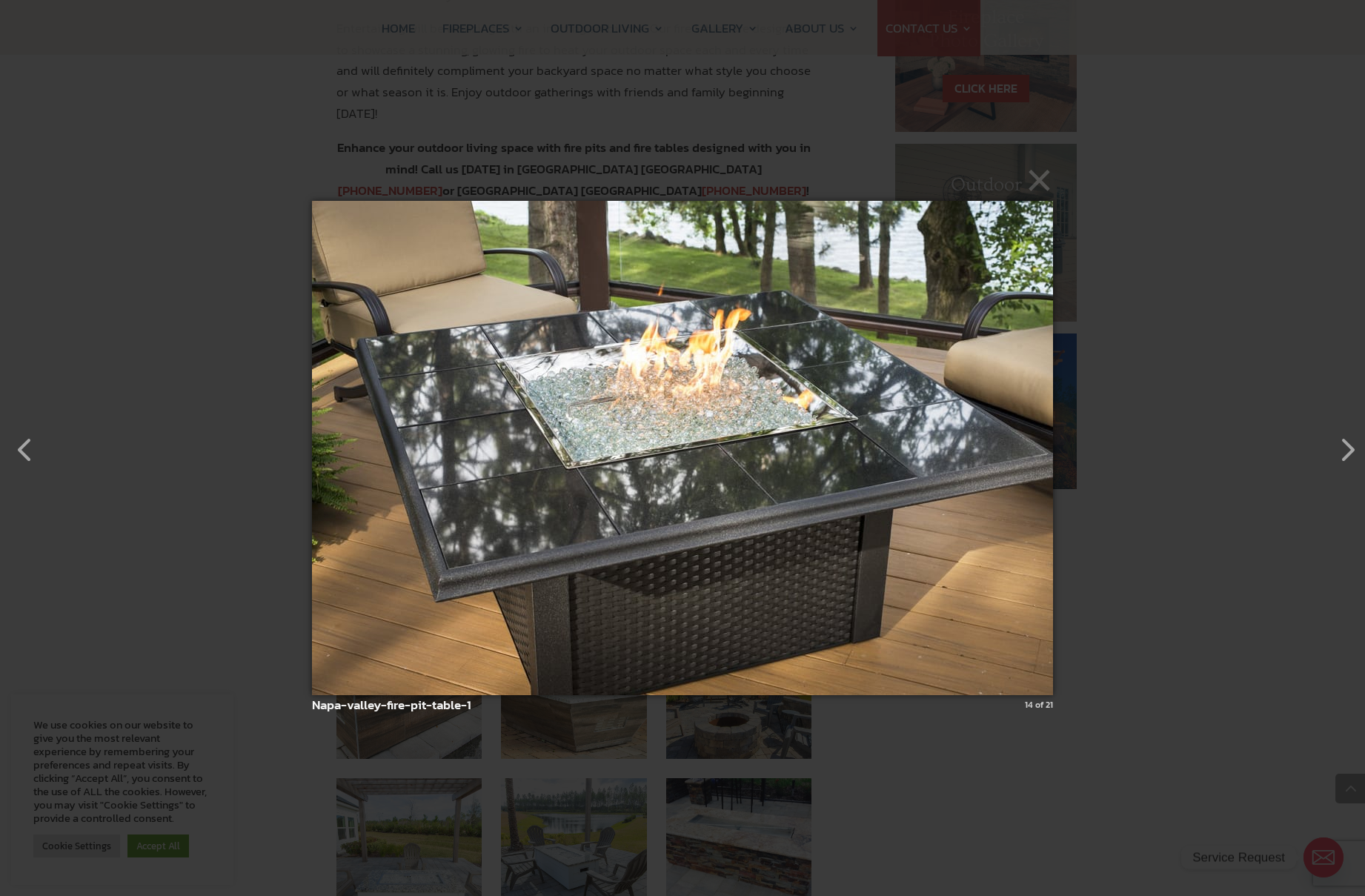
click at [723, 439] on img at bounding box center [682, 448] width 741 height 553
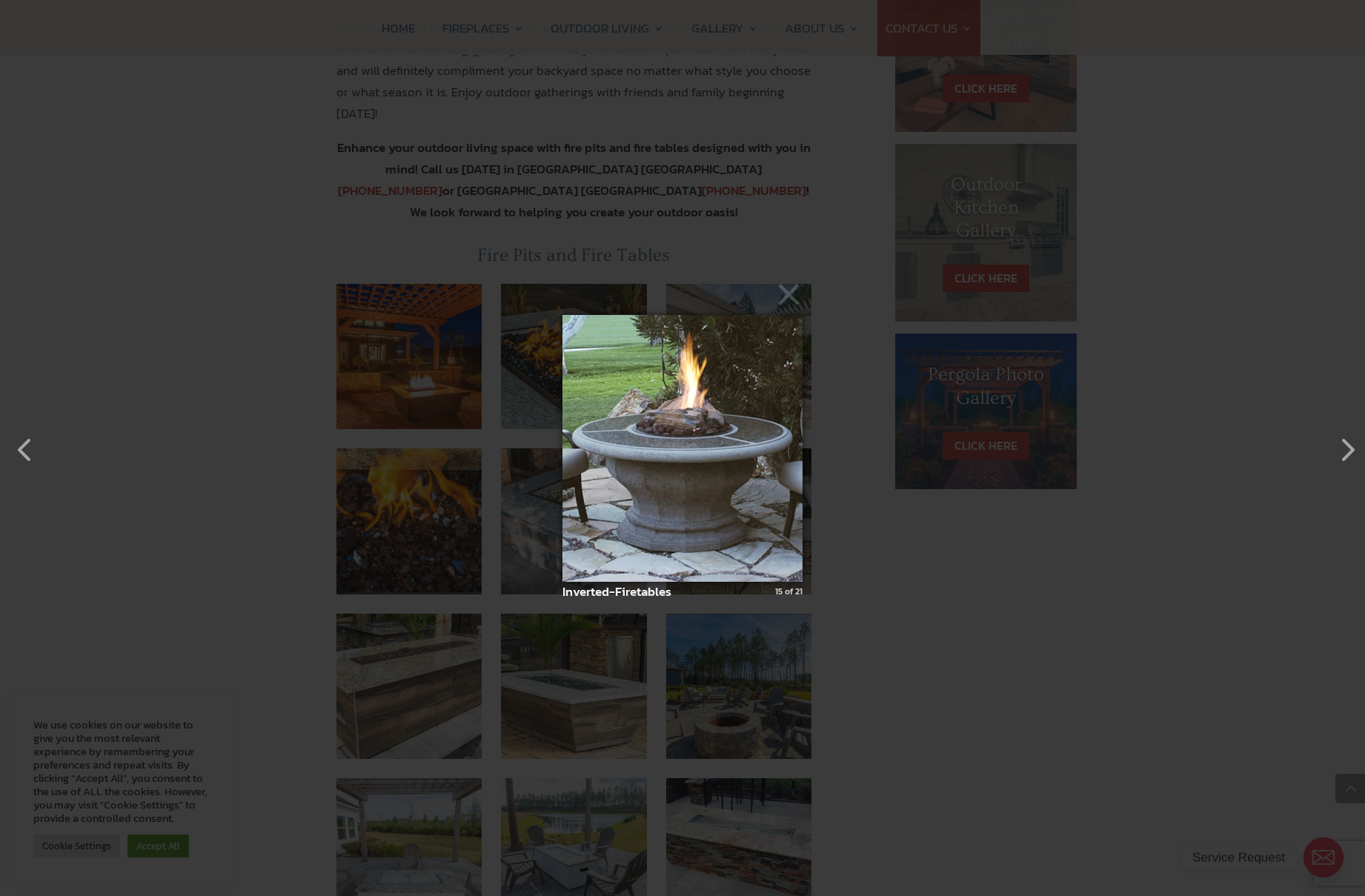
click at [733, 430] on img at bounding box center [682, 448] width 240 height 326
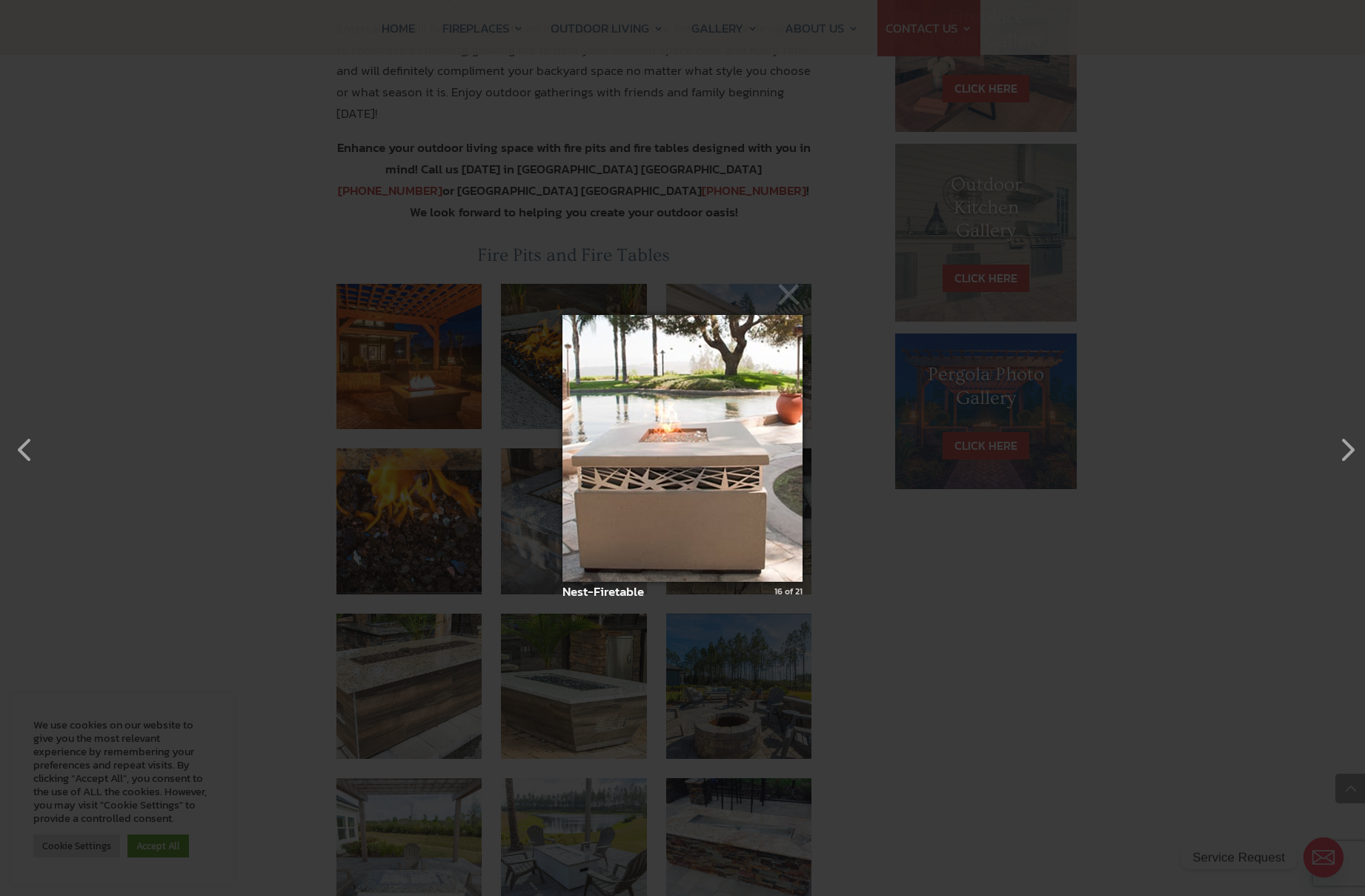
click at [755, 380] on img at bounding box center [682, 448] width 240 height 326
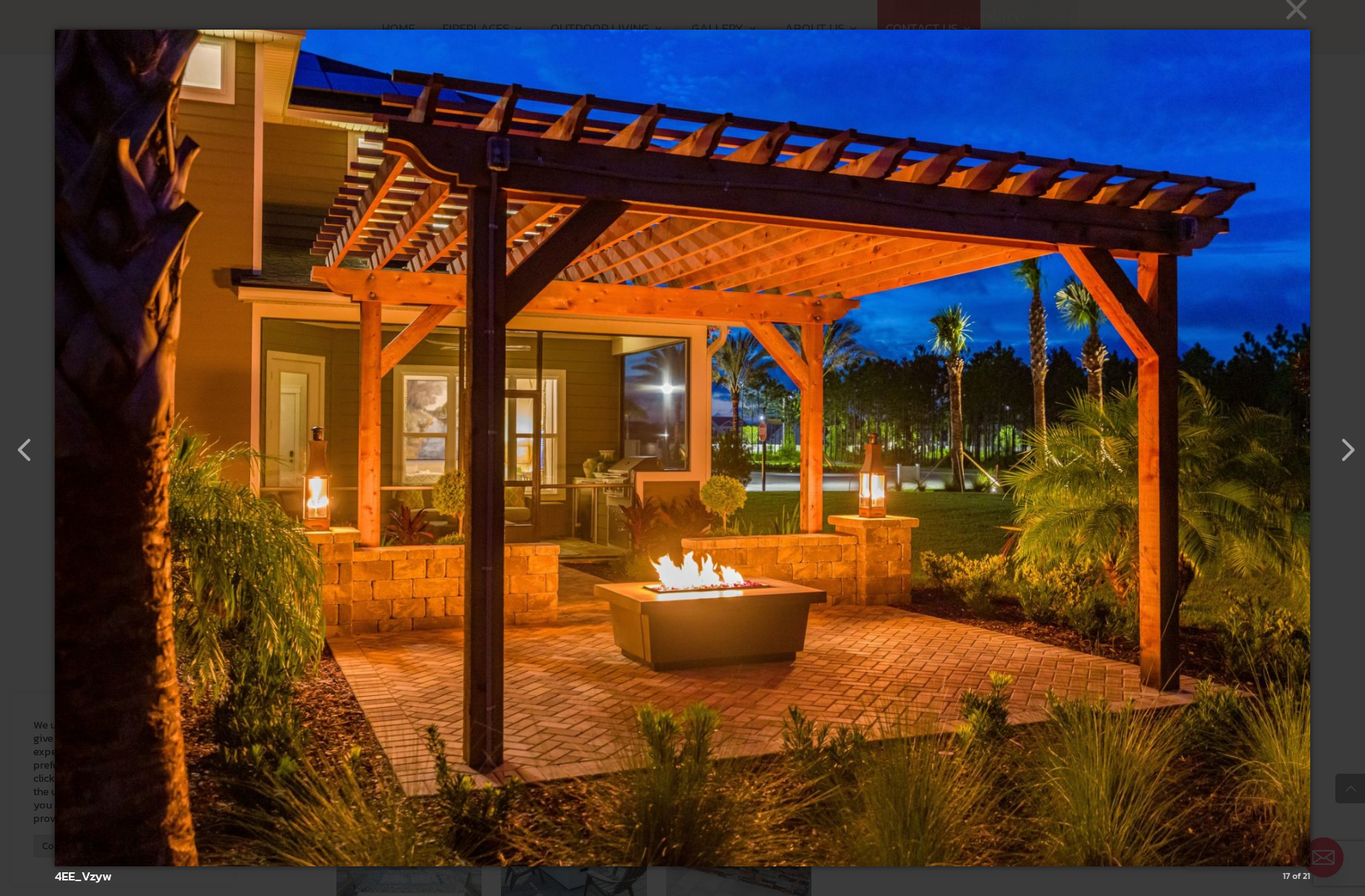
click at [877, 297] on img at bounding box center [682, 448] width 1255 height 896
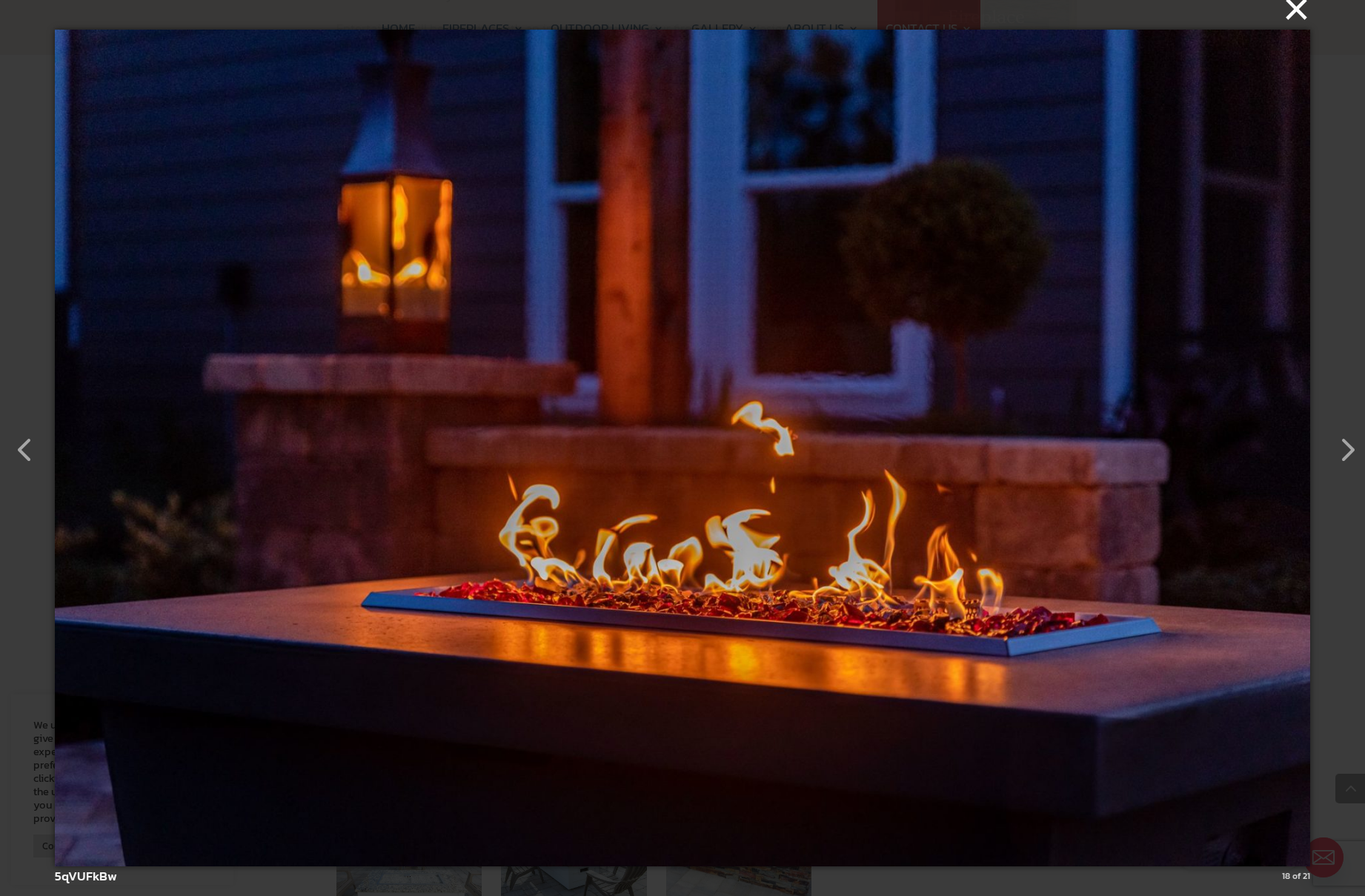
click at [1308, 10] on button "×" at bounding box center [686, 9] width 1255 height 33
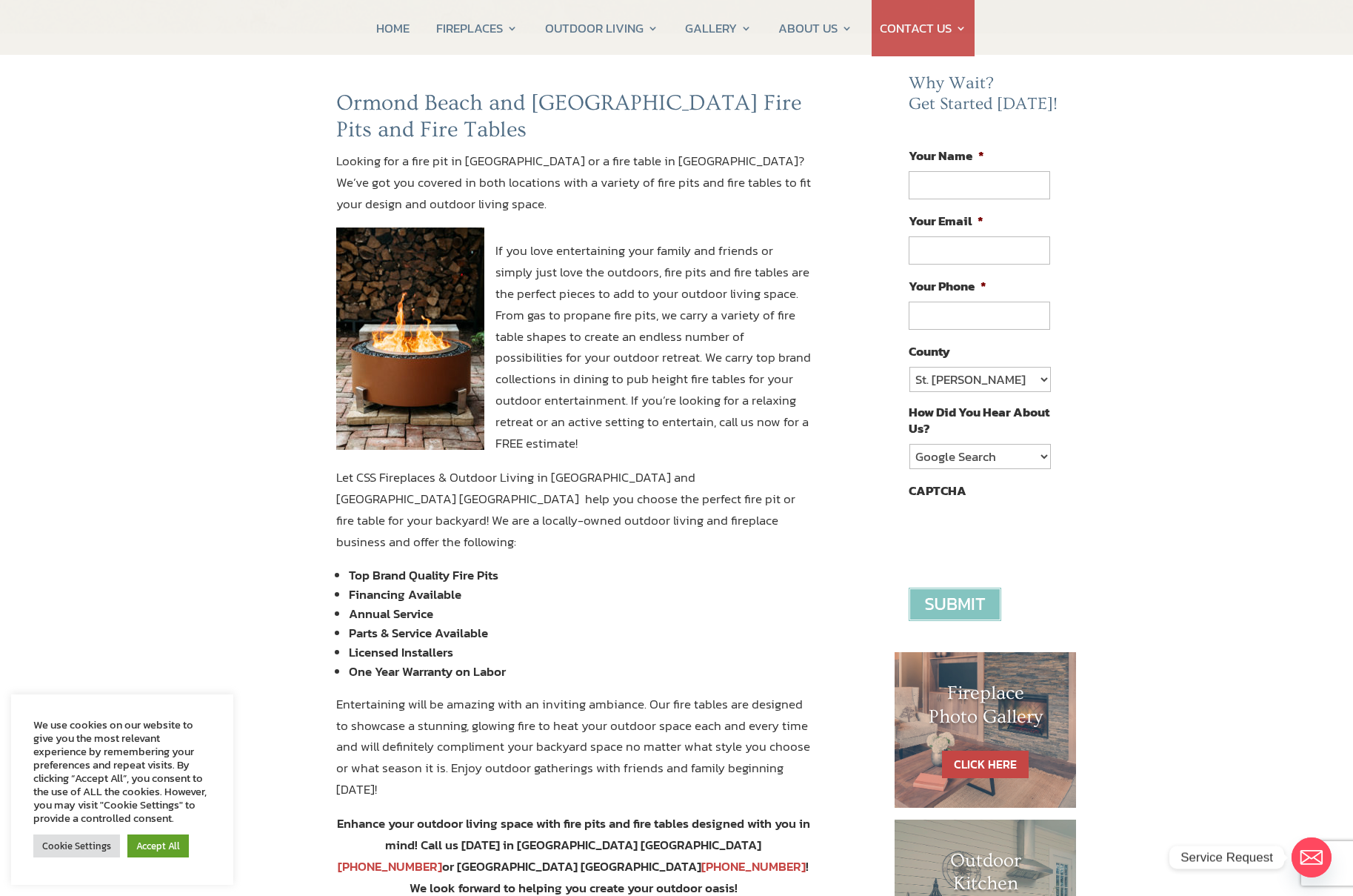
scroll to position [89, 0]
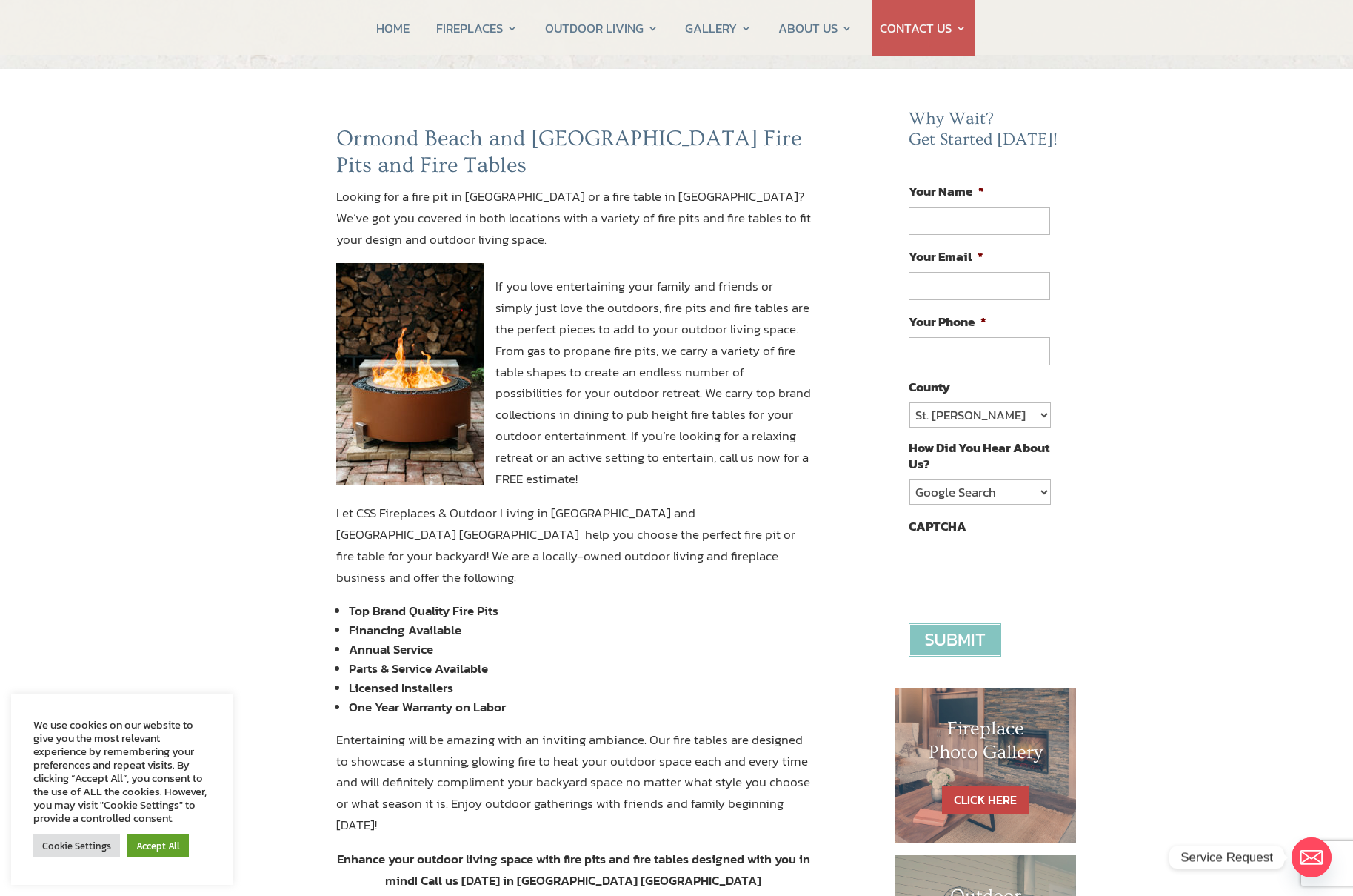
click at [415, 349] on img at bounding box center [411, 374] width 148 height 223
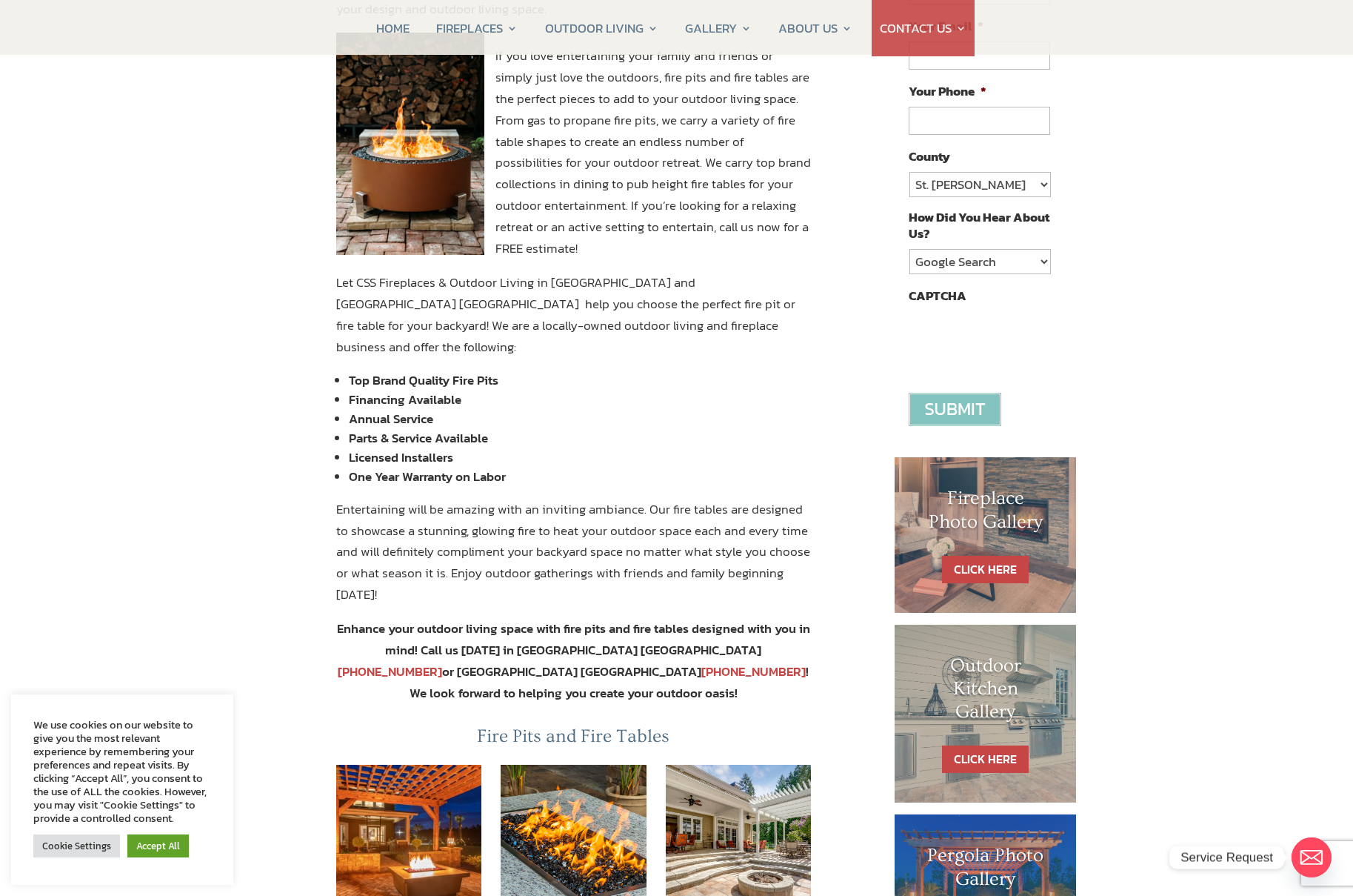
scroll to position [534, 0]
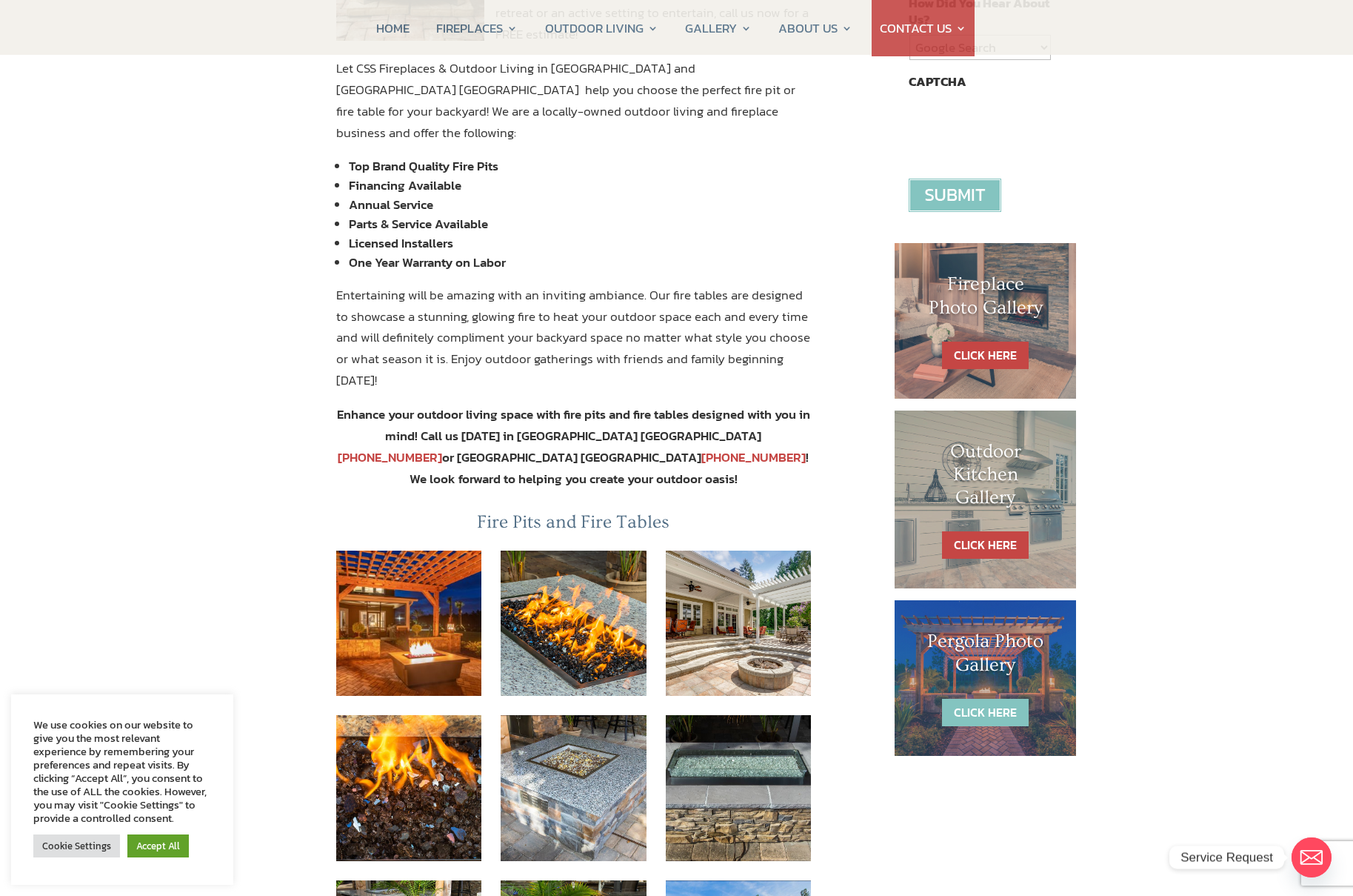
click at [968, 709] on link "CLICK HERE" at bounding box center [985, 713] width 87 height 27
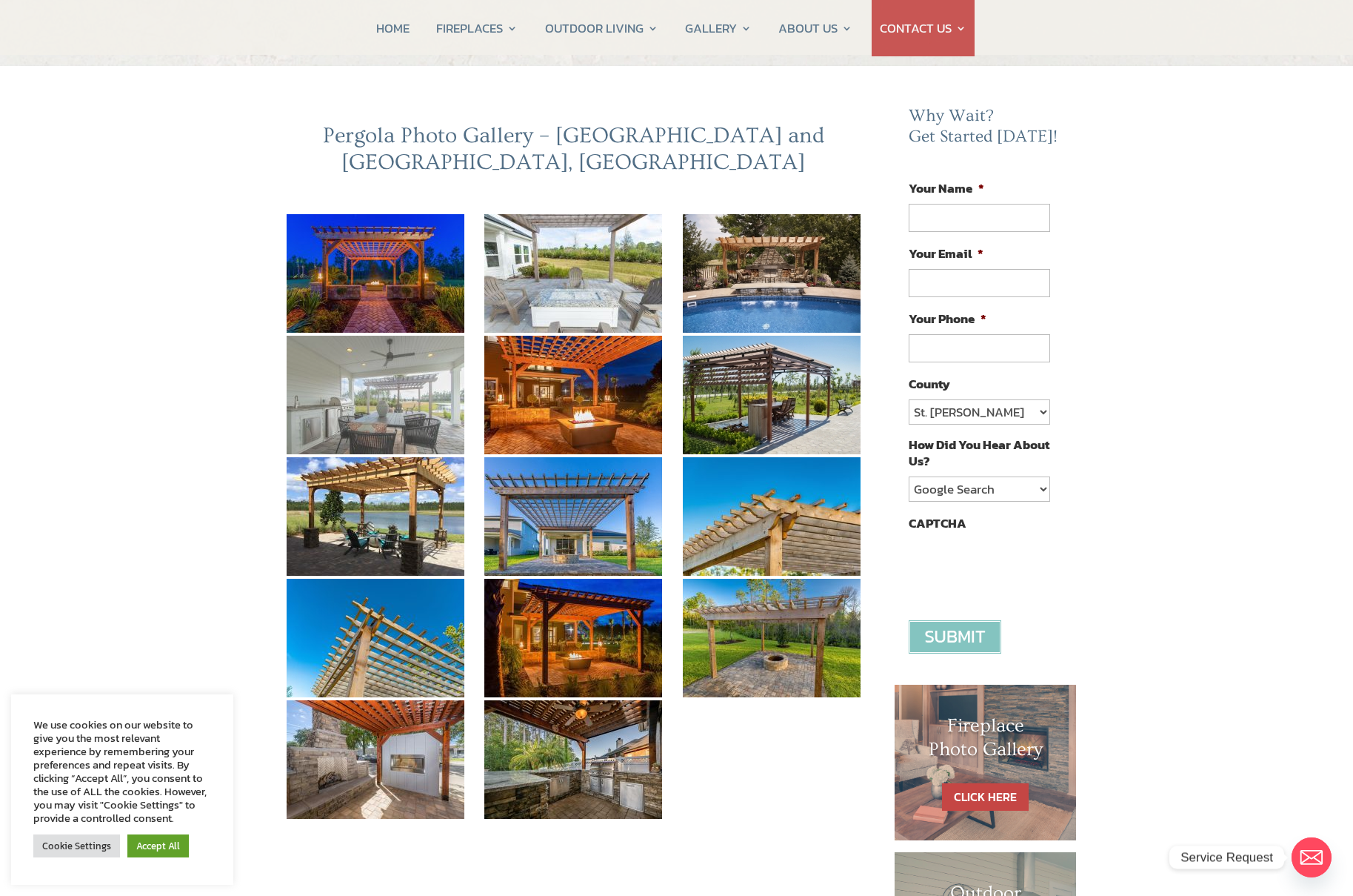
scroll to position [178, 0]
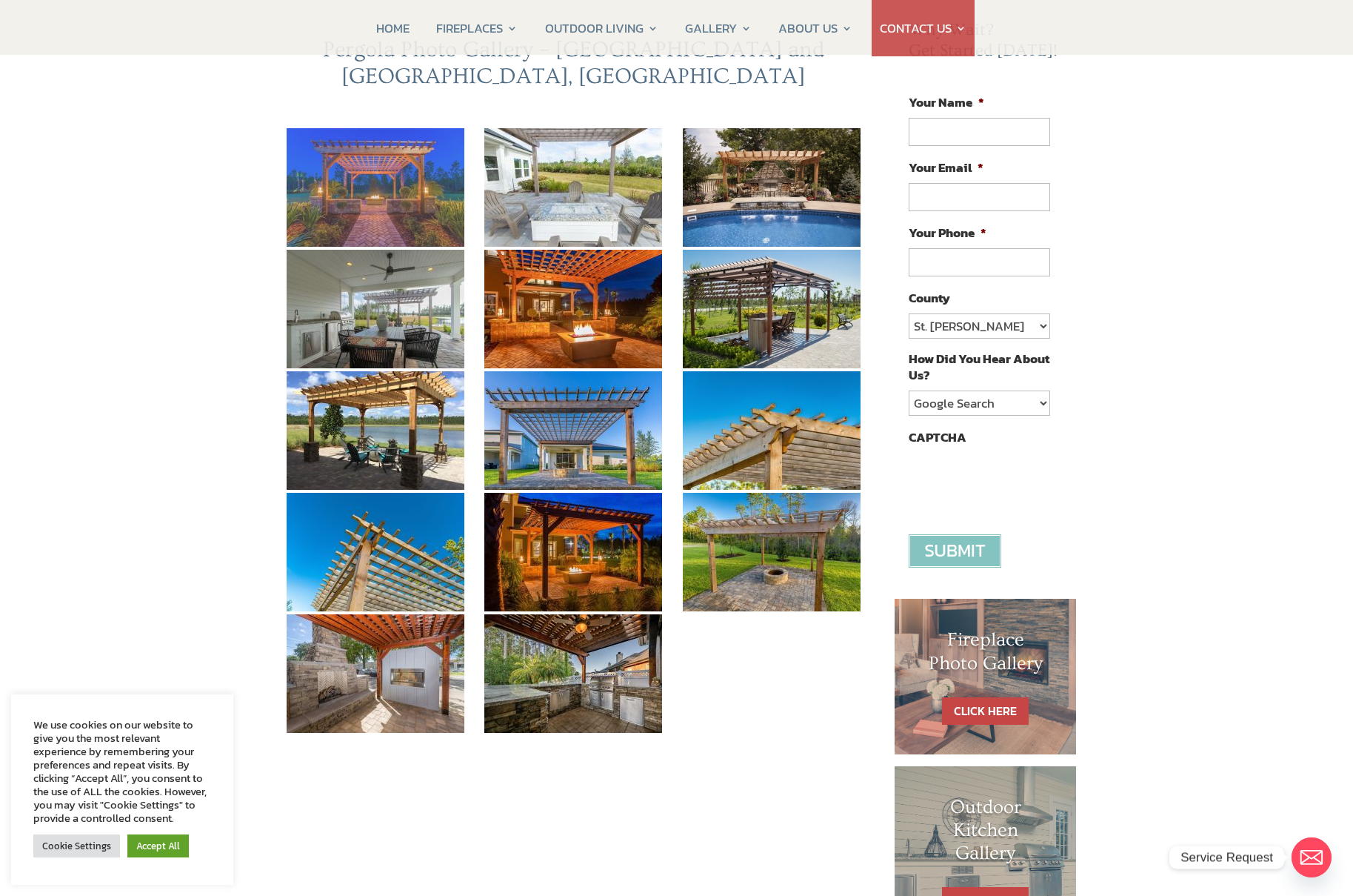
click at [360, 151] on img at bounding box center [375, 187] width 178 height 119
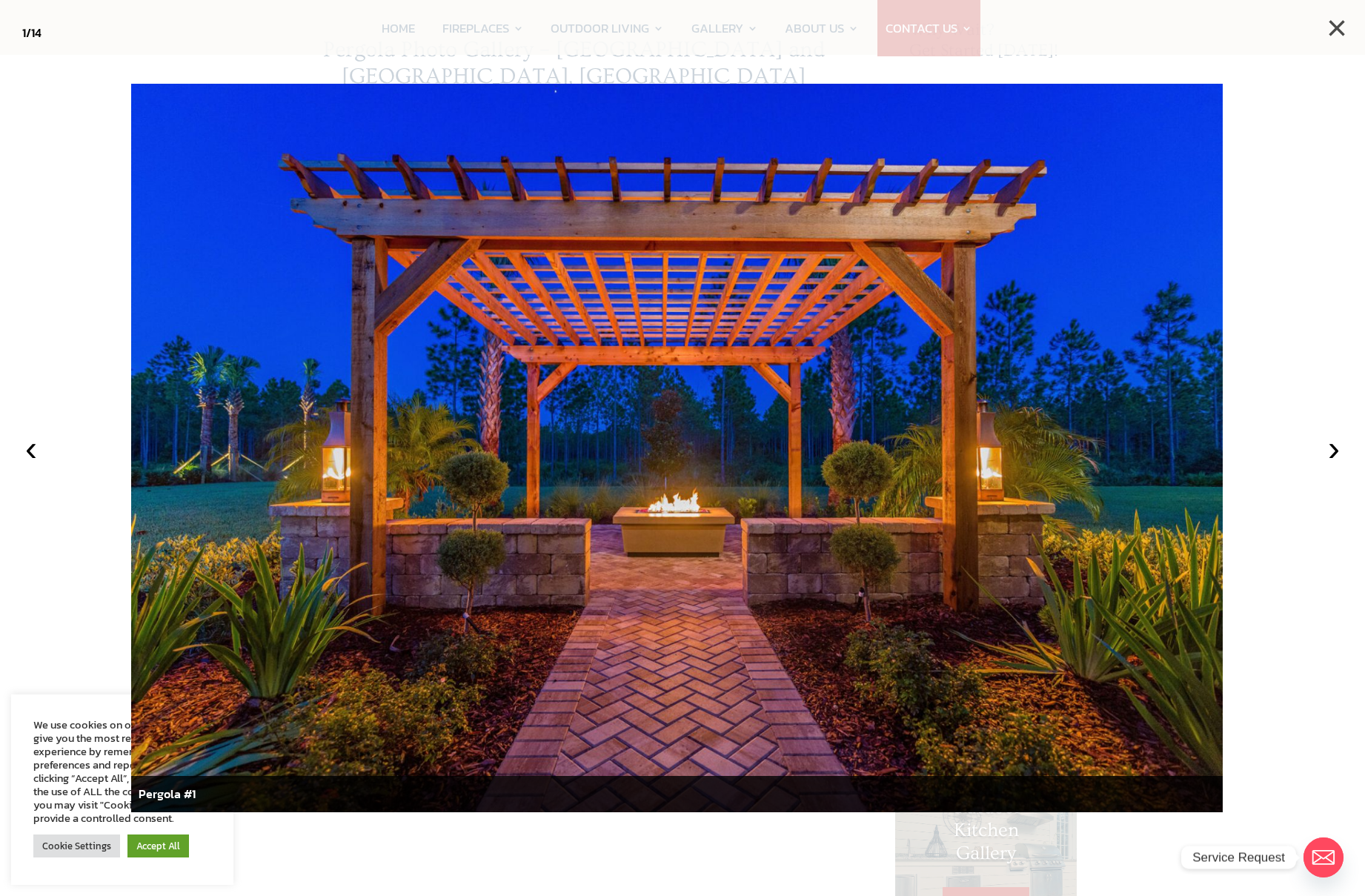
click at [1334, 25] on button "×" at bounding box center [1337, 28] width 33 height 33
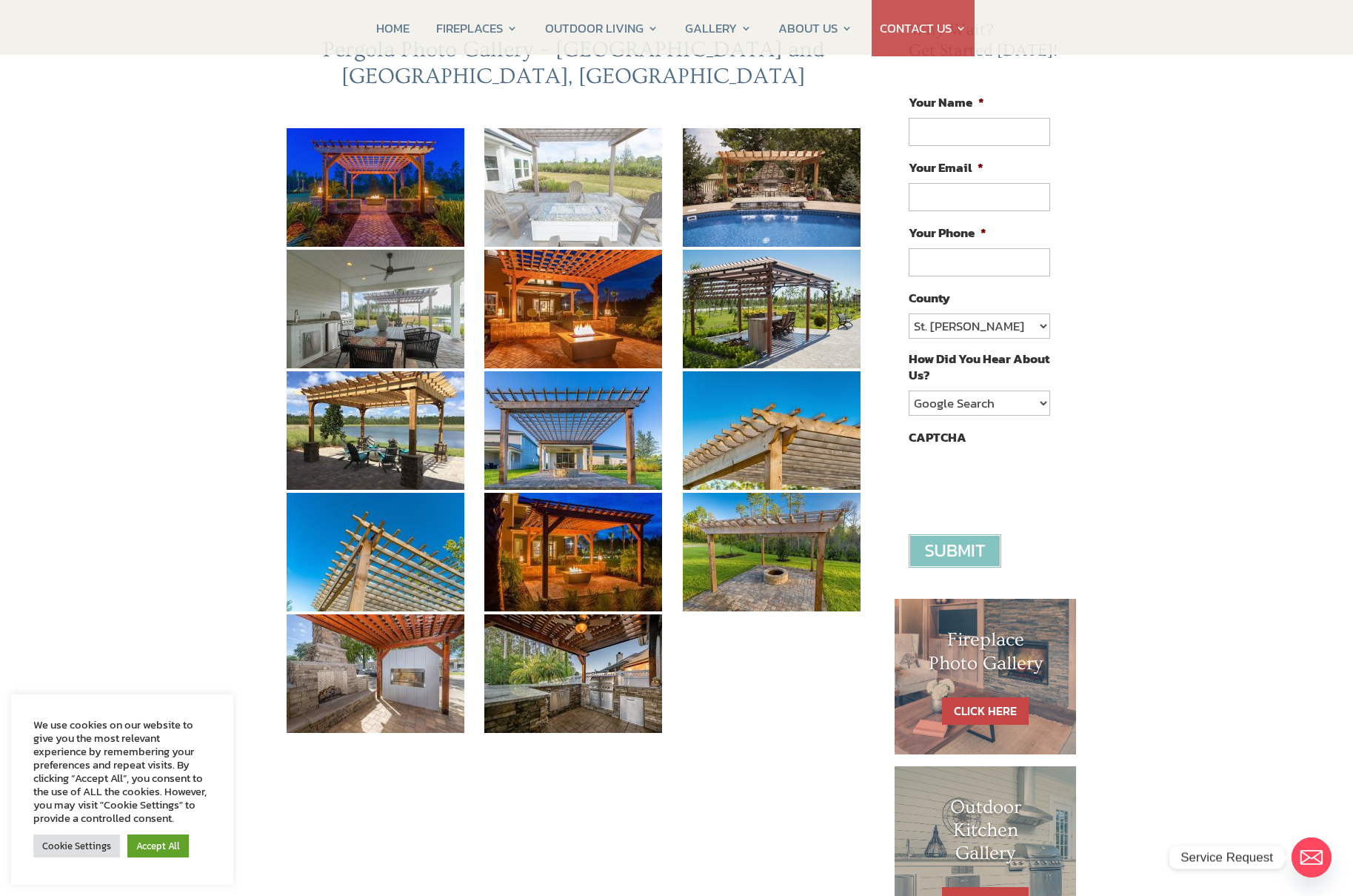
click at [560, 152] on img at bounding box center [573, 187] width 178 height 119
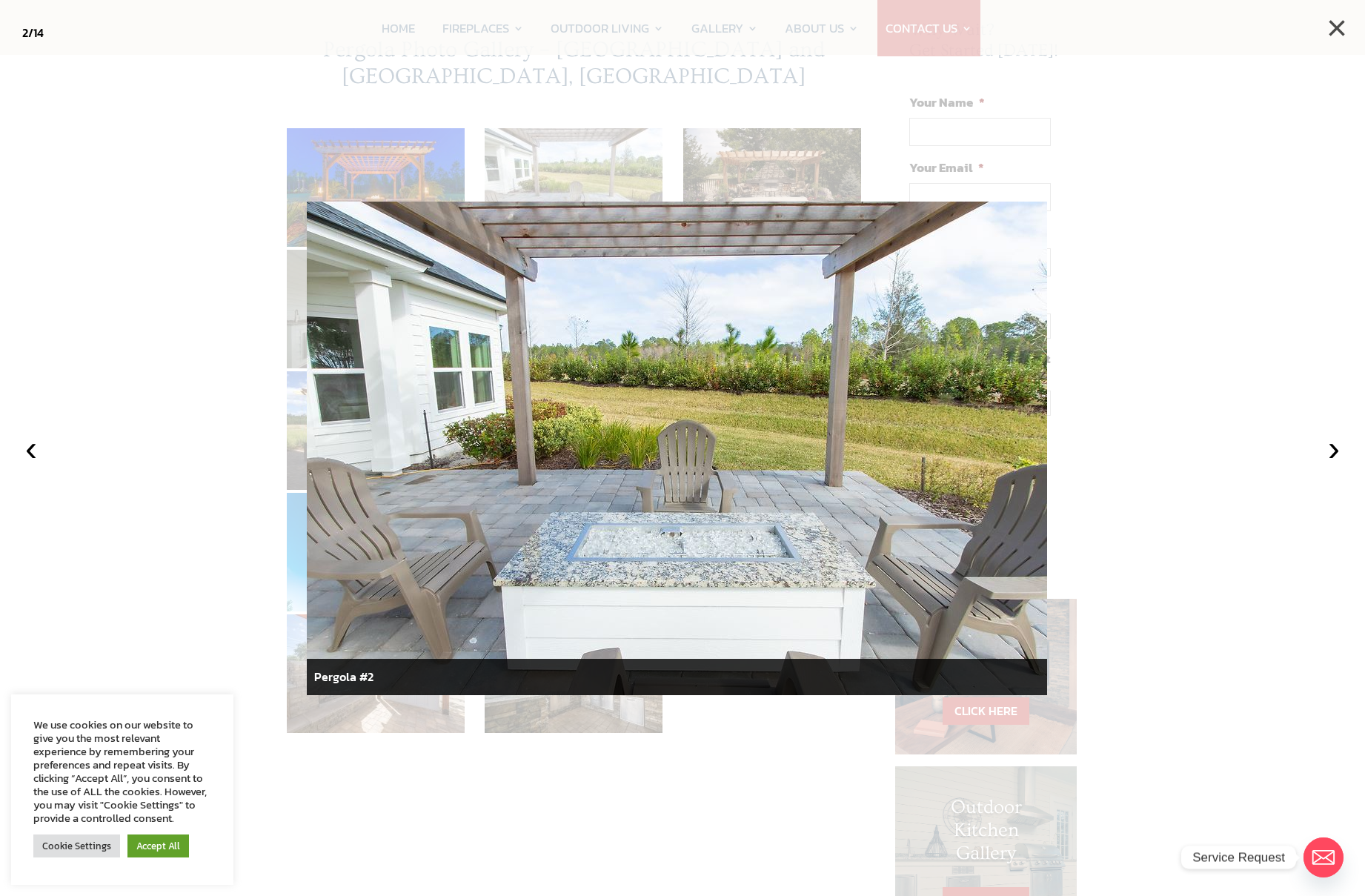
drag, startPoint x: 1333, startPoint y: 25, endPoint x: 1323, endPoint y: 29, distance: 10.8
click at [1333, 25] on button "×" at bounding box center [1337, 28] width 33 height 33
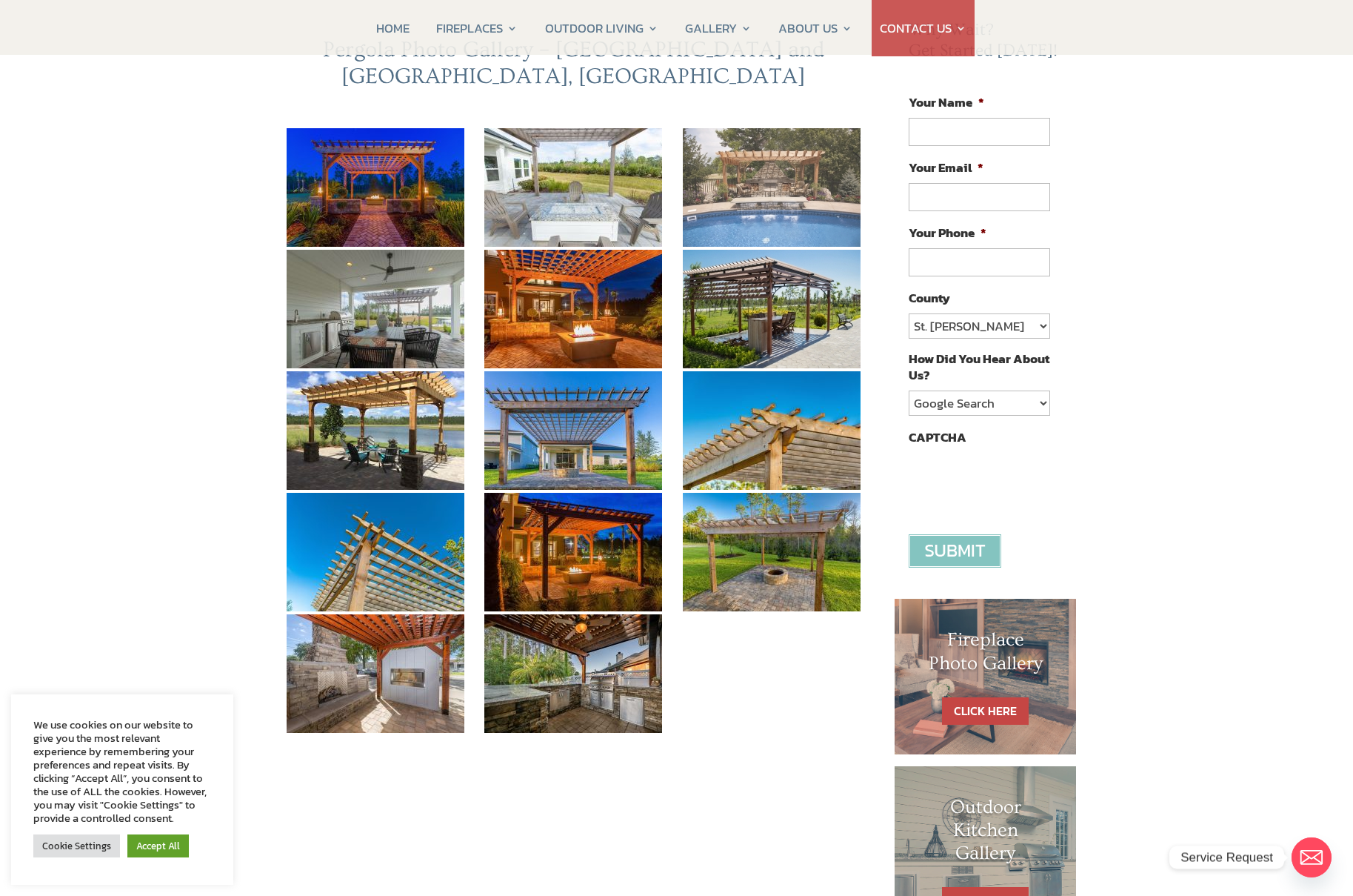
click at [755, 163] on img at bounding box center [772, 187] width 178 height 119
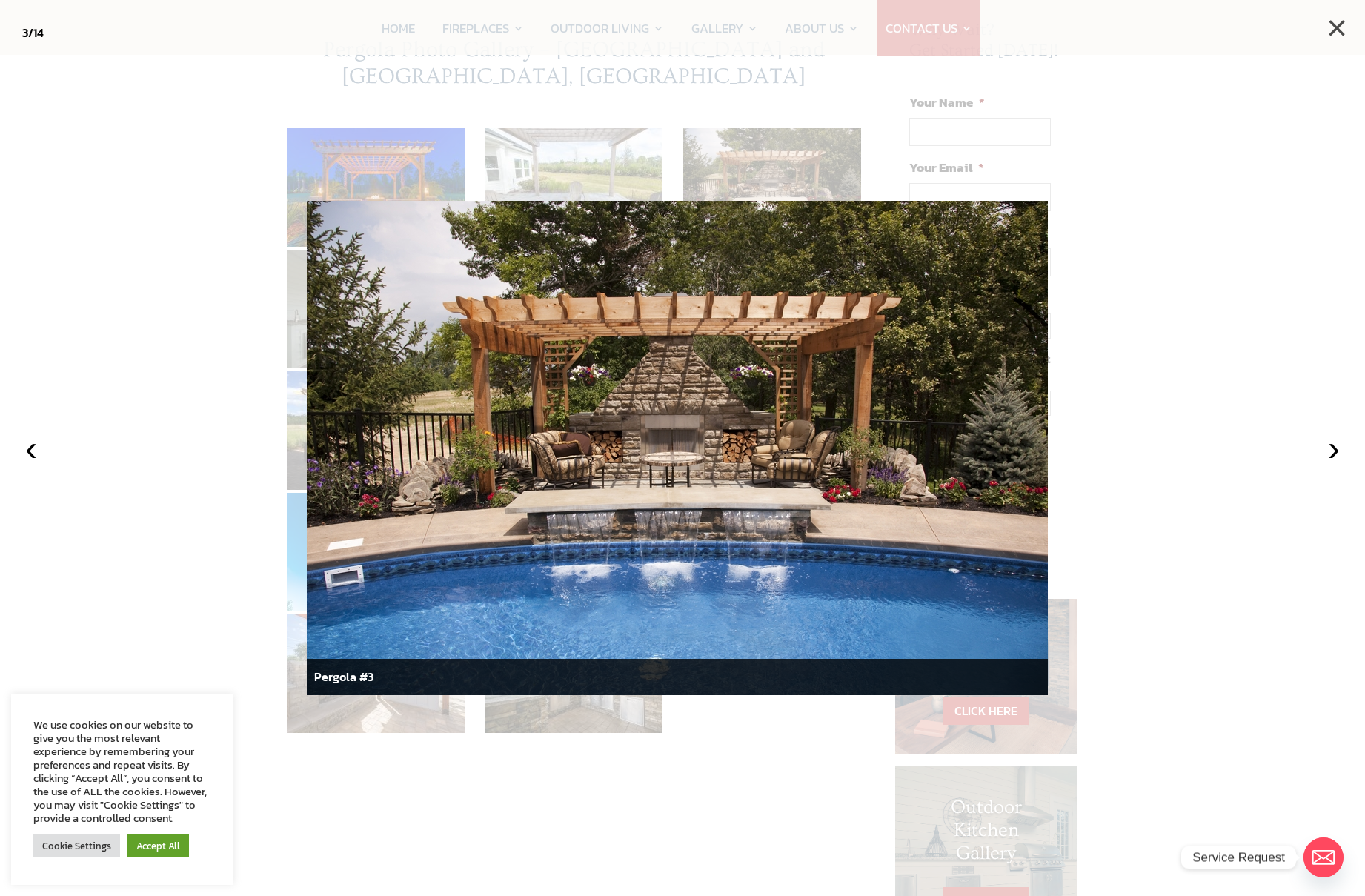
click at [1332, 27] on button "×" at bounding box center [1337, 28] width 33 height 33
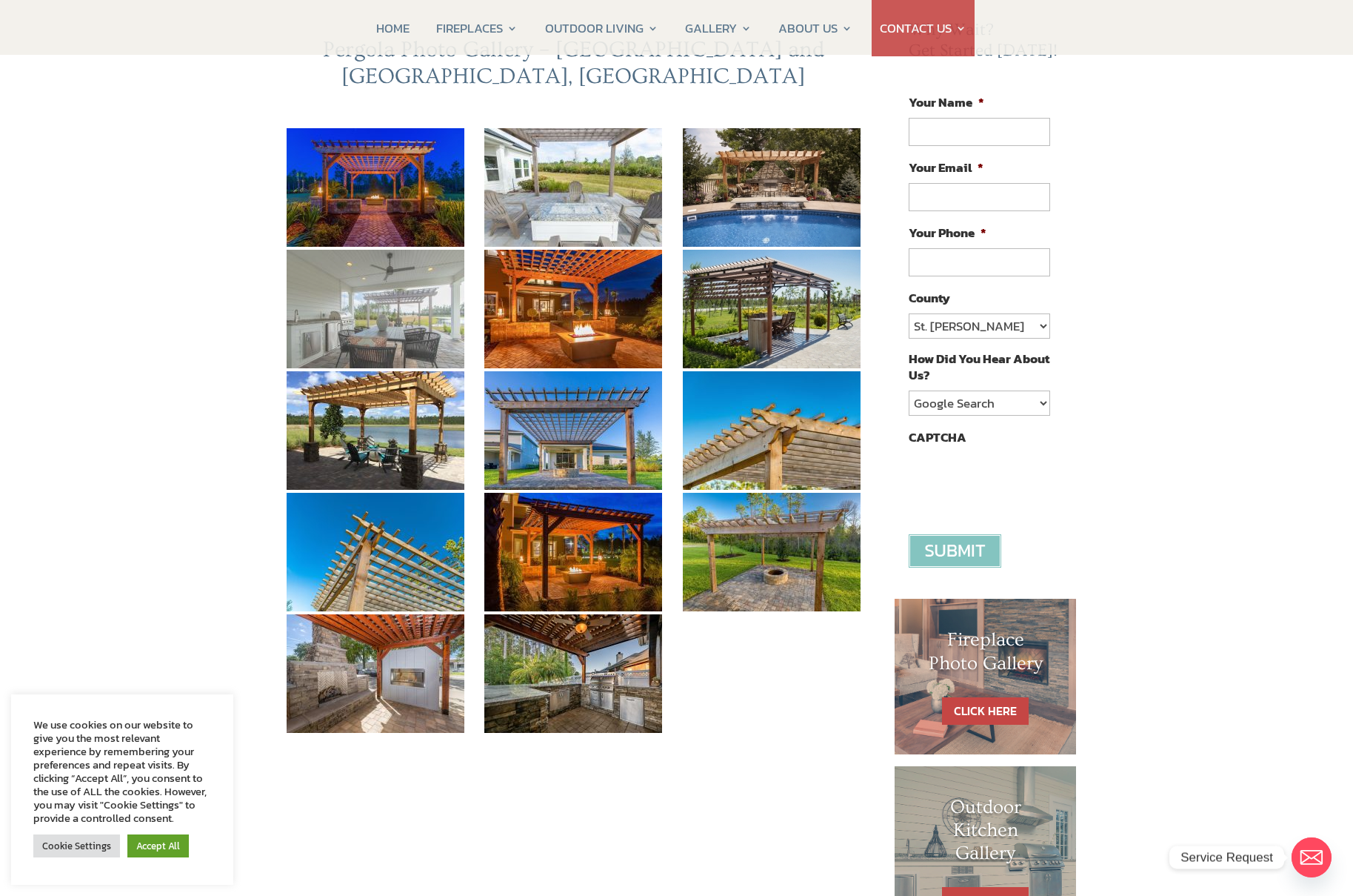
click at [417, 292] on img at bounding box center [375, 309] width 178 height 119
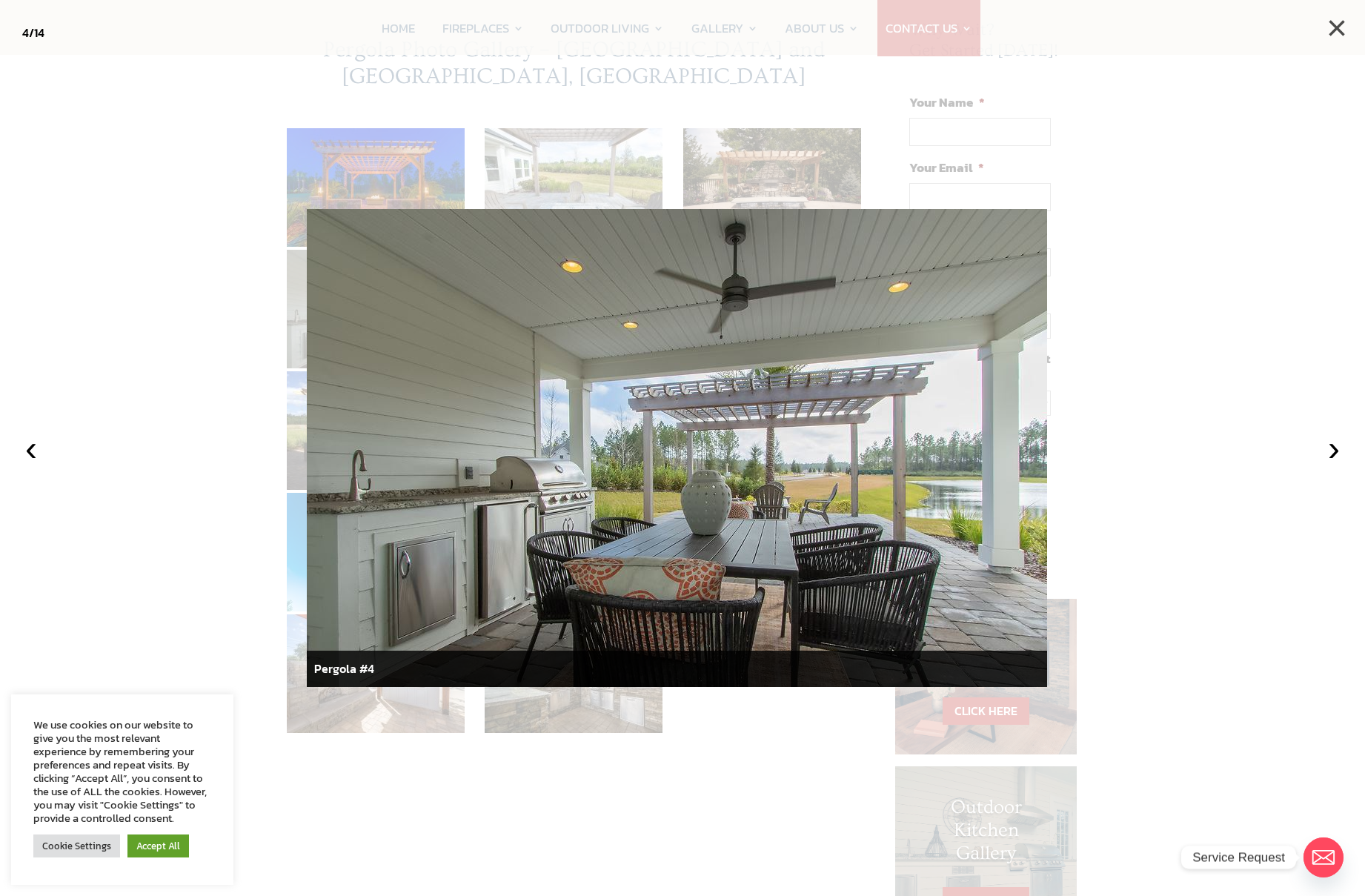
click at [1335, 26] on button "×" at bounding box center [1337, 28] width 33 height 33
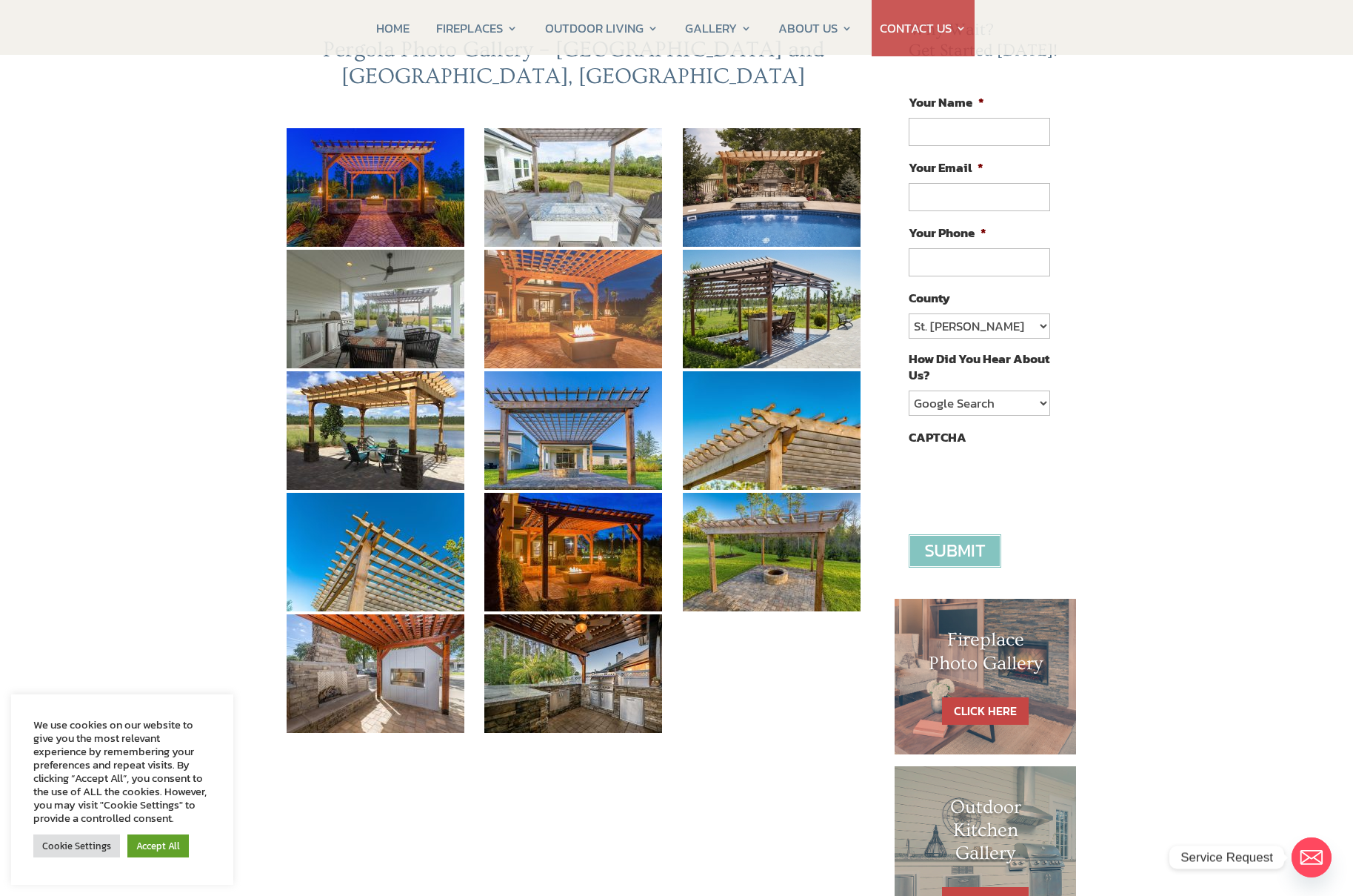
click at [526, 286] on img at bounding box center [573, 309] width 178 height 119
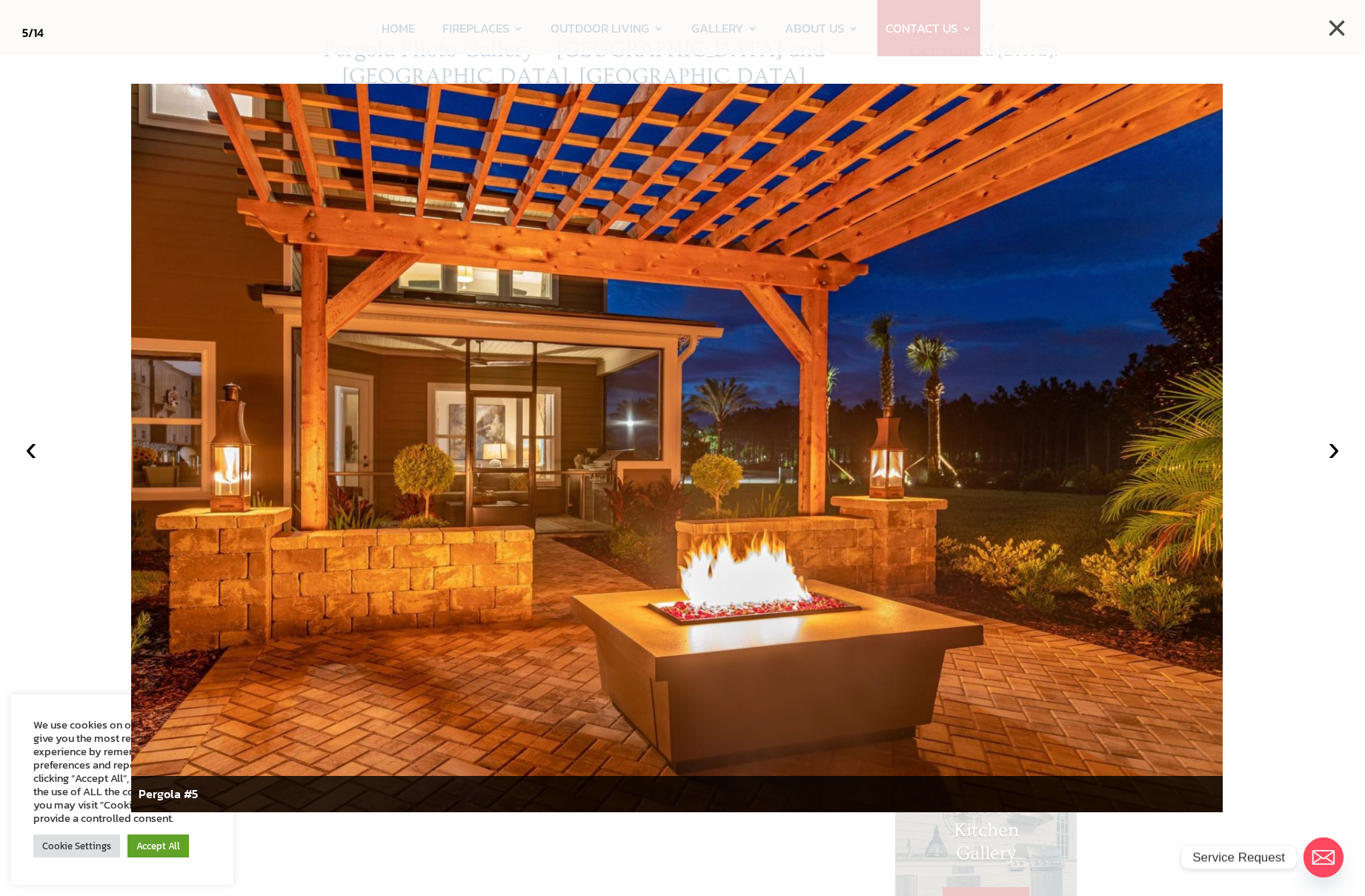
click at [1333, 29] on button "×" at bounding box center [1337, 28] width 33 height 33
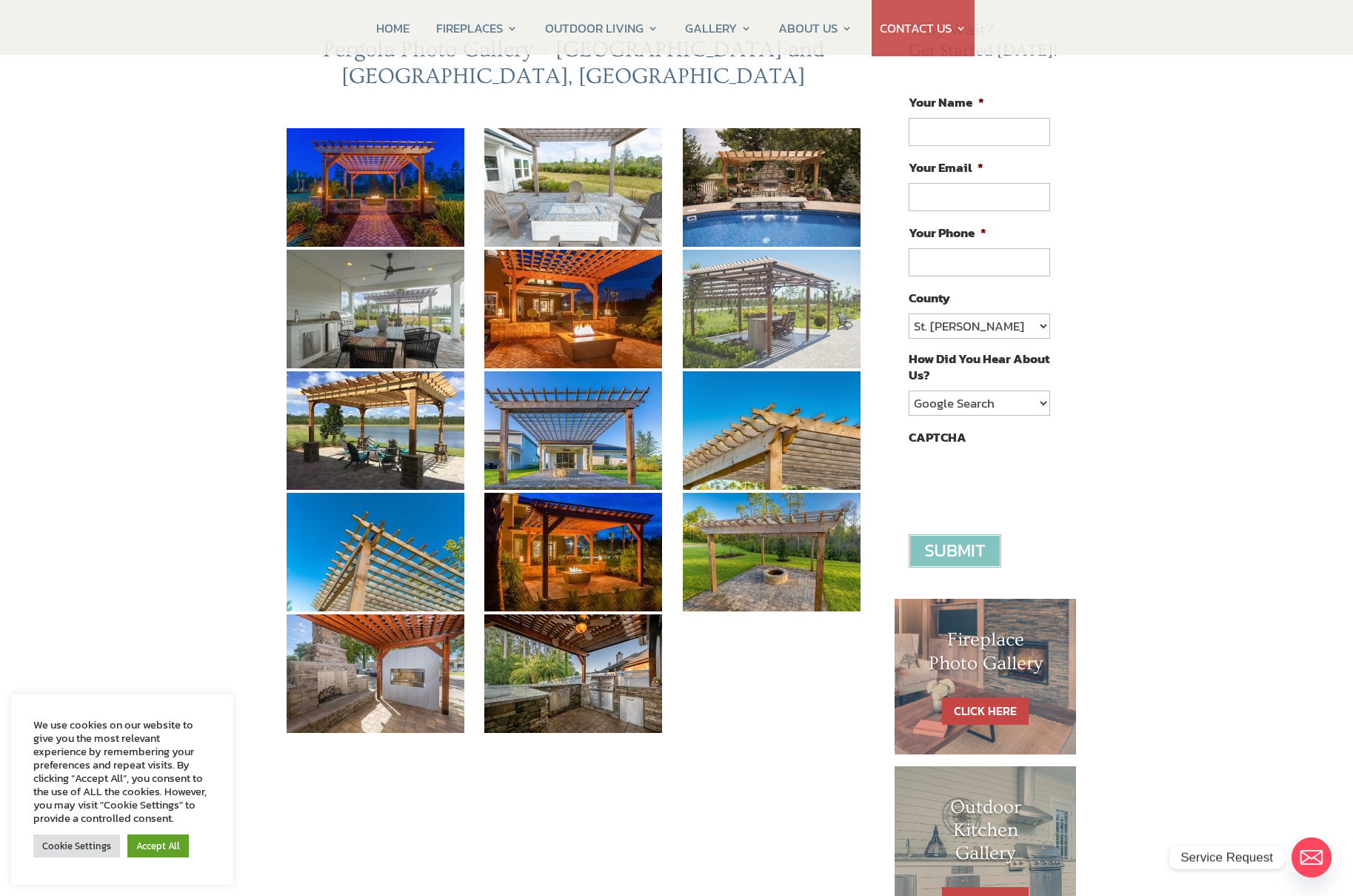
click at [742, 270] on img at bounding box center [772, 309] width 178 height 119
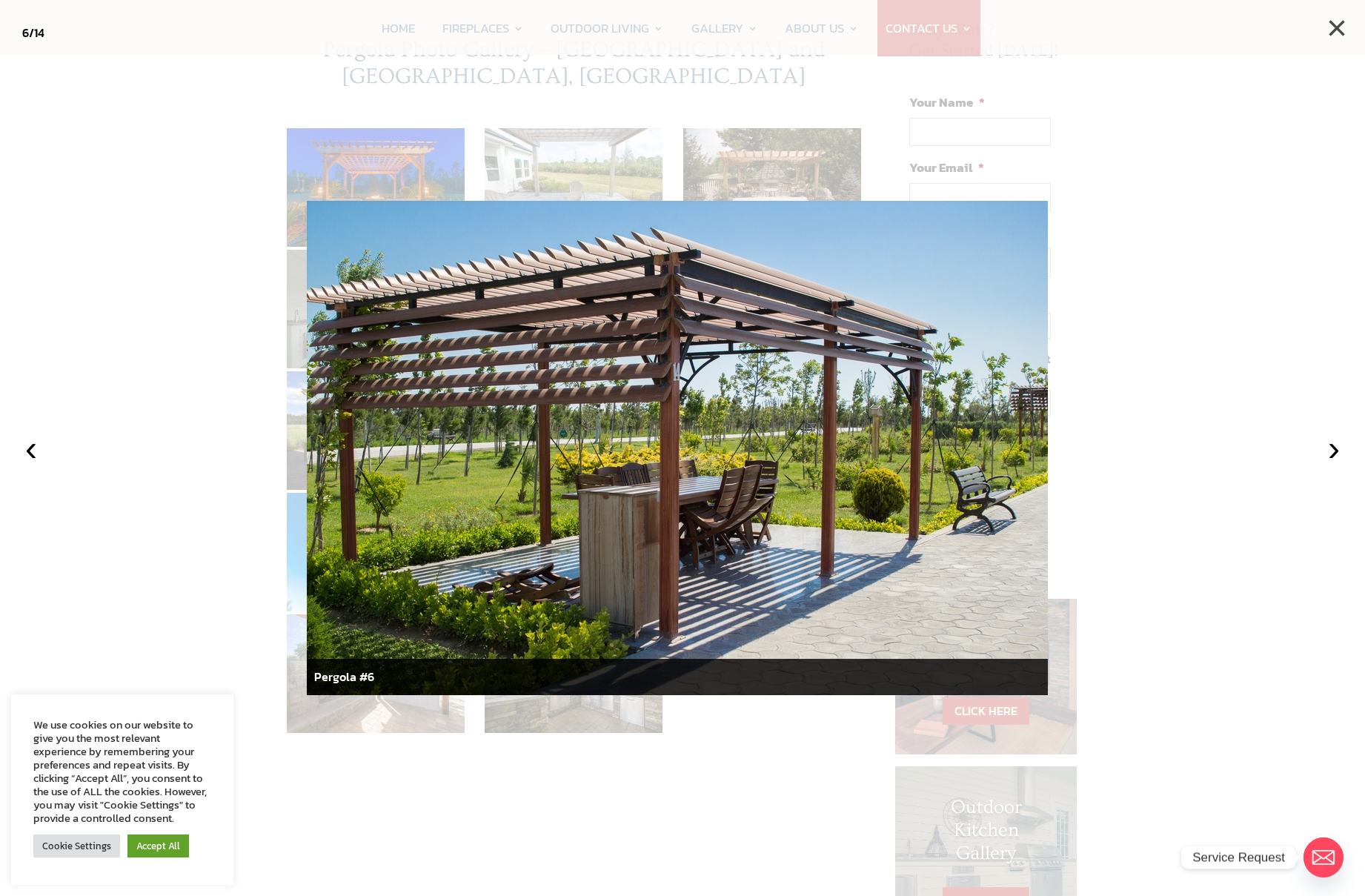
click at [1332, 34] on button "×" at bounding box center [1337, 28] width 33 height 33
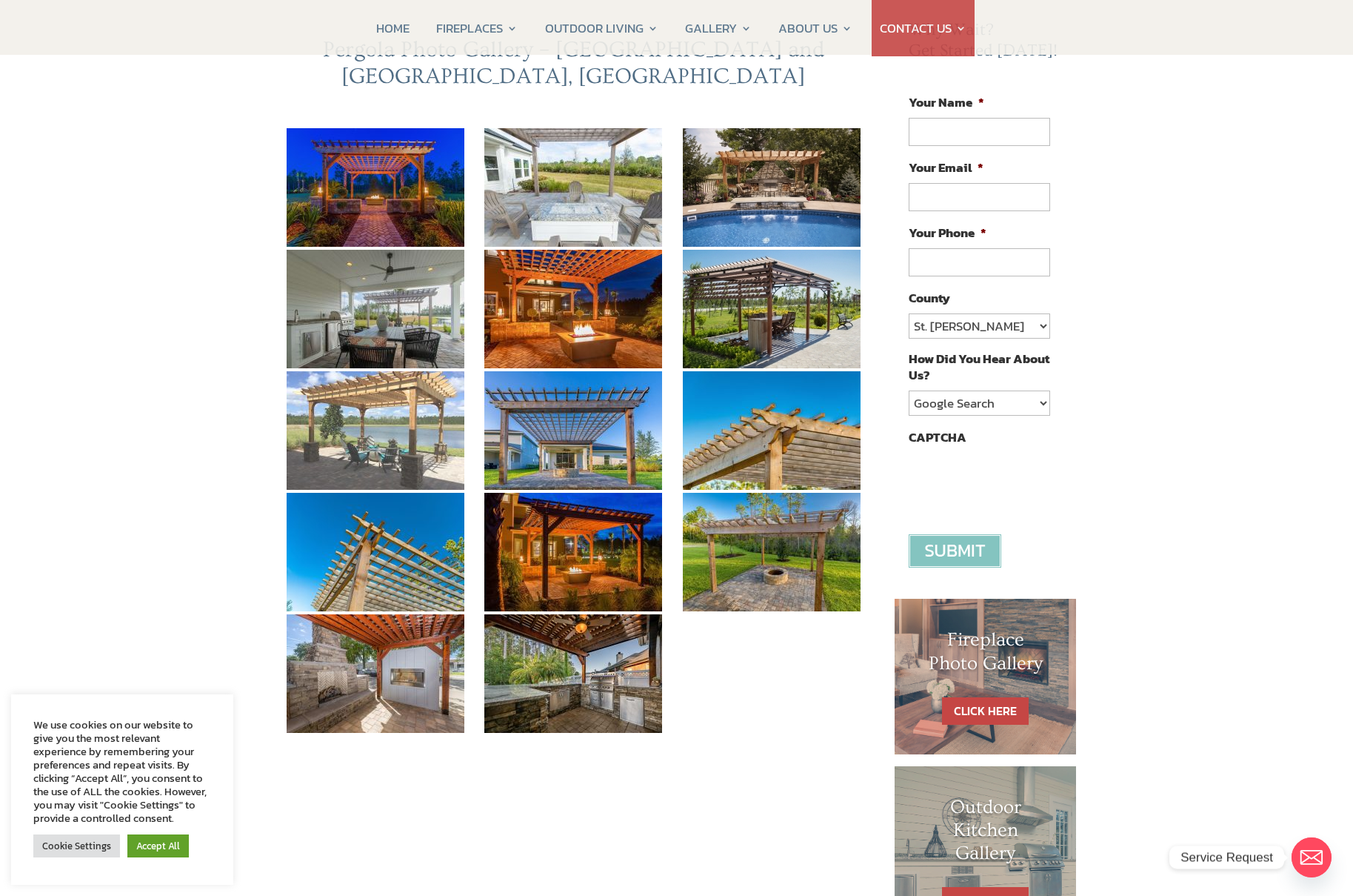
click at [337, 431] on img at bounding box center [375, 431] width 178 height 119
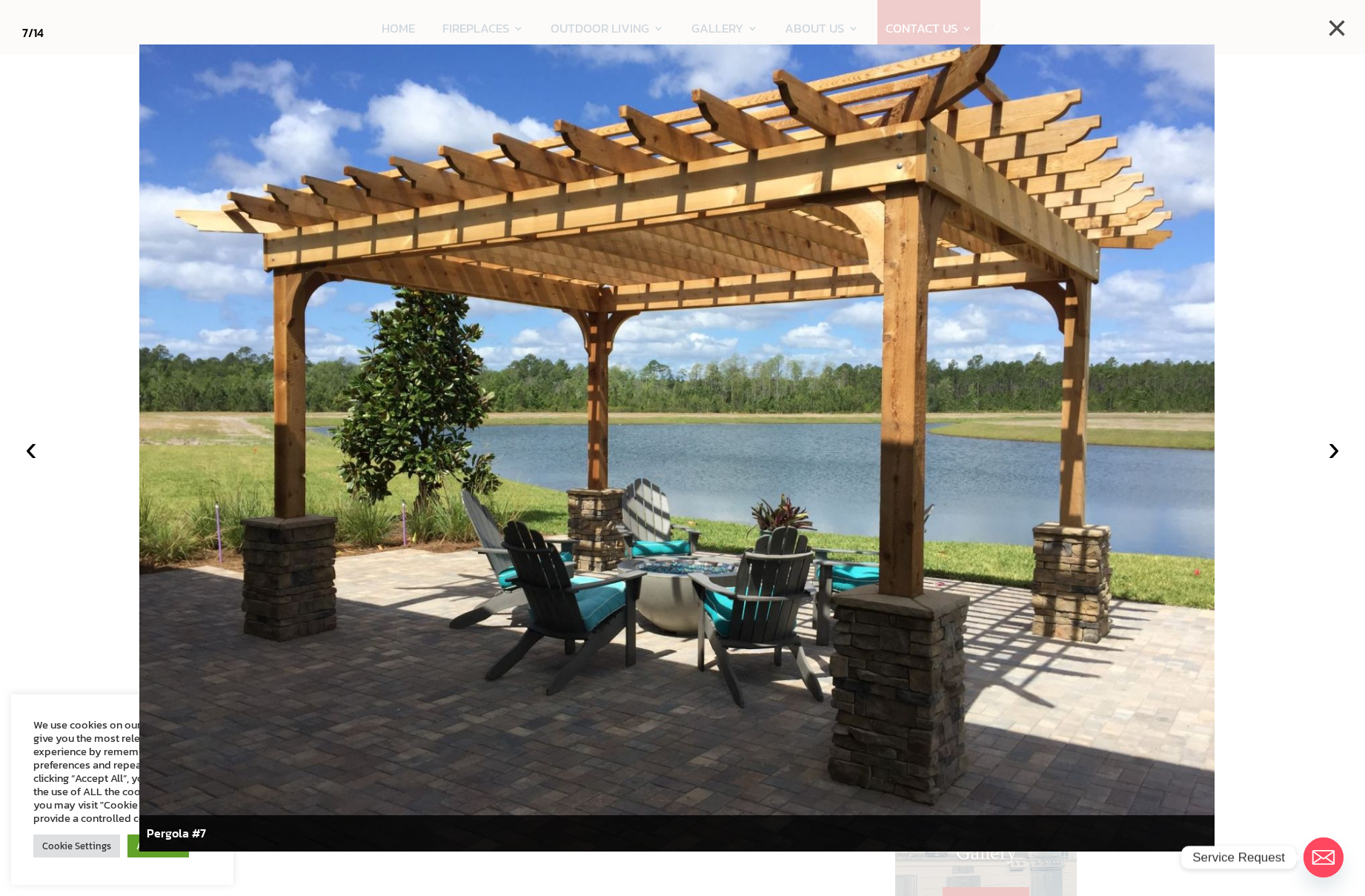
click at [1334, 22] on button "×" at bounding box center [1337, 28] width 33 height 33
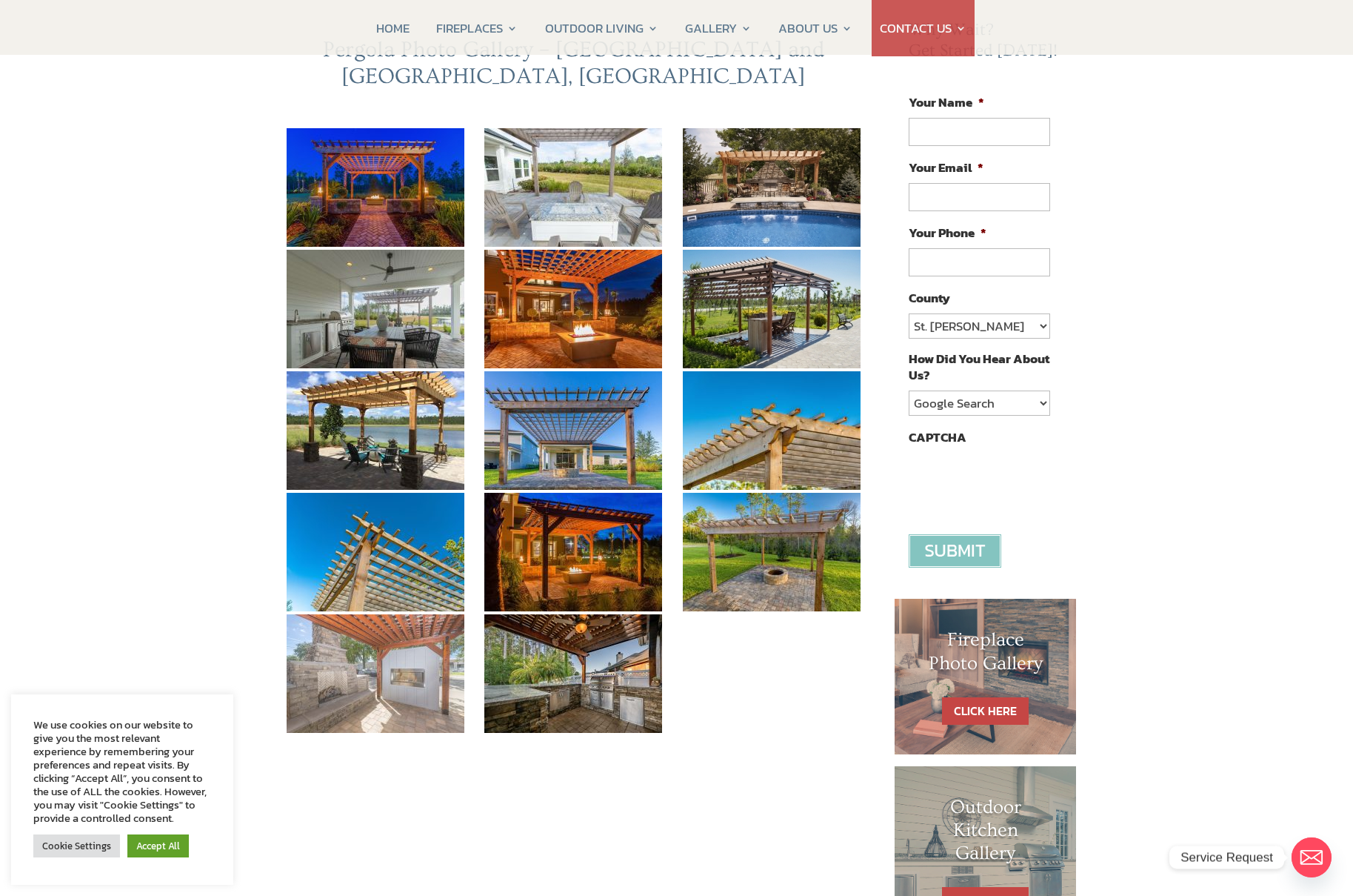
click at [434, 640] on img at bounding box center [375, 673] width 178 height 119
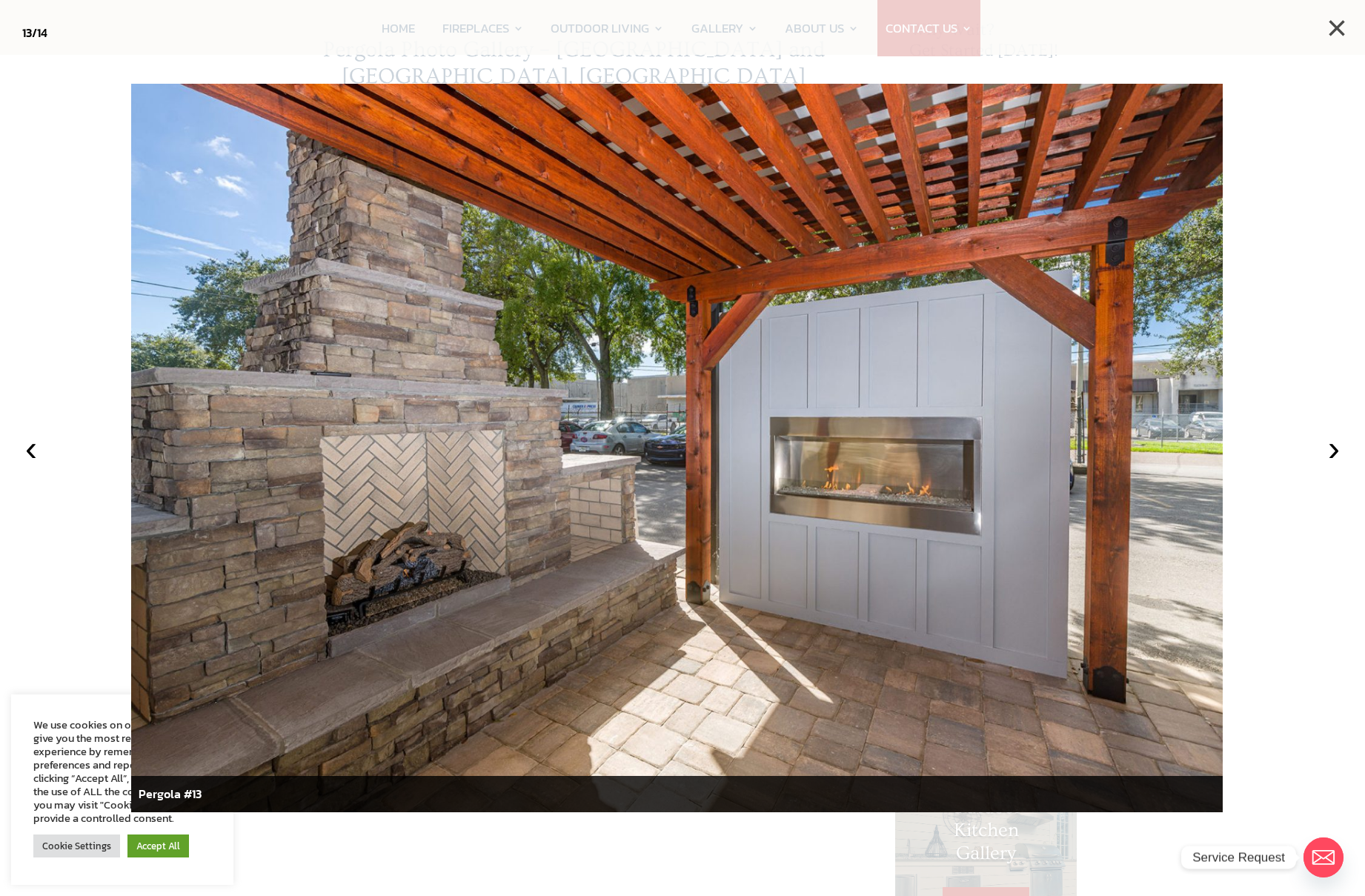
click at [1335, 37] on button "×" at bounding box center [1337, 28] width 33 height 33
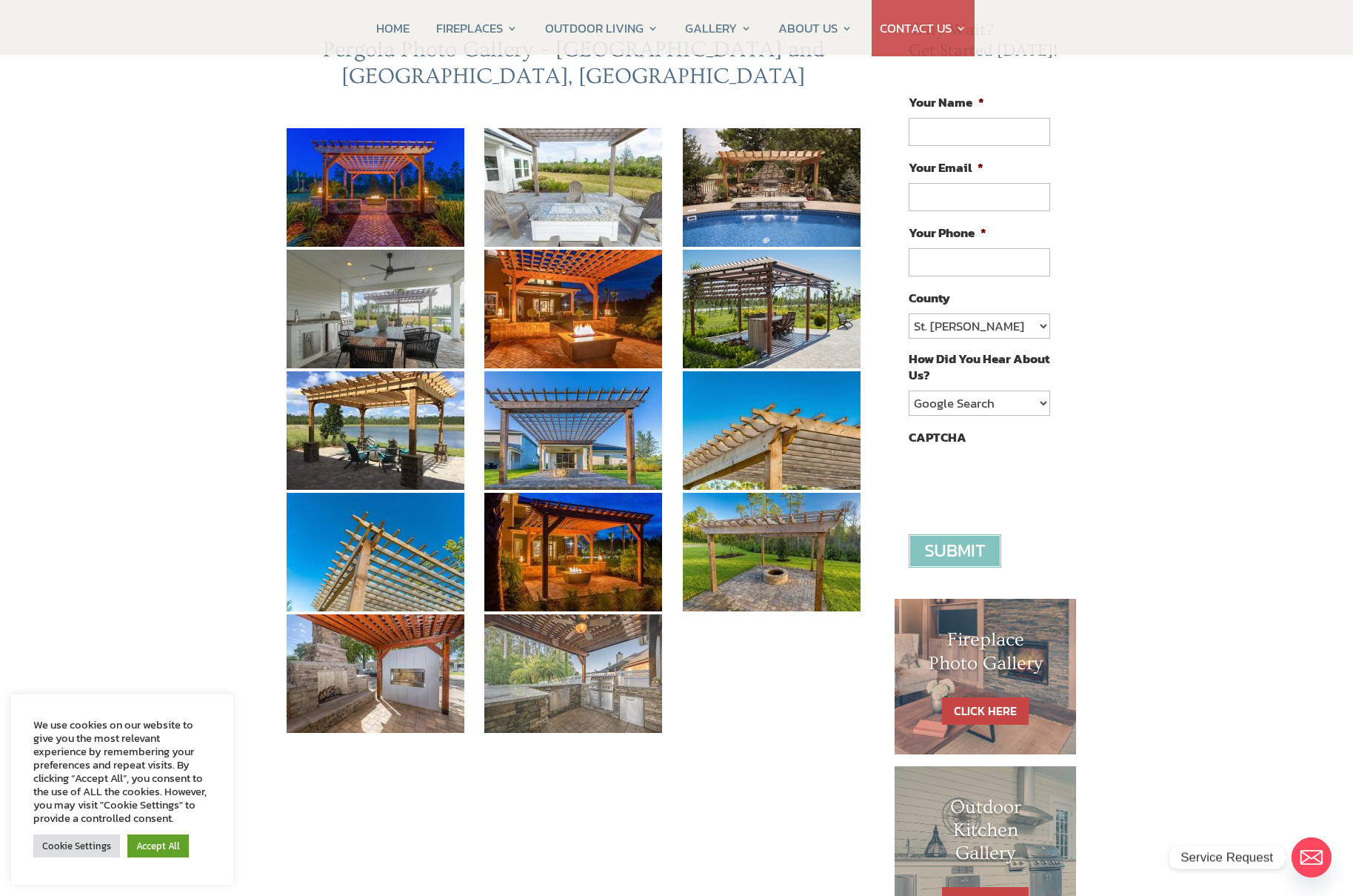
click at [523, 653] on img at bounding box center [573, 673] width 178 height 119
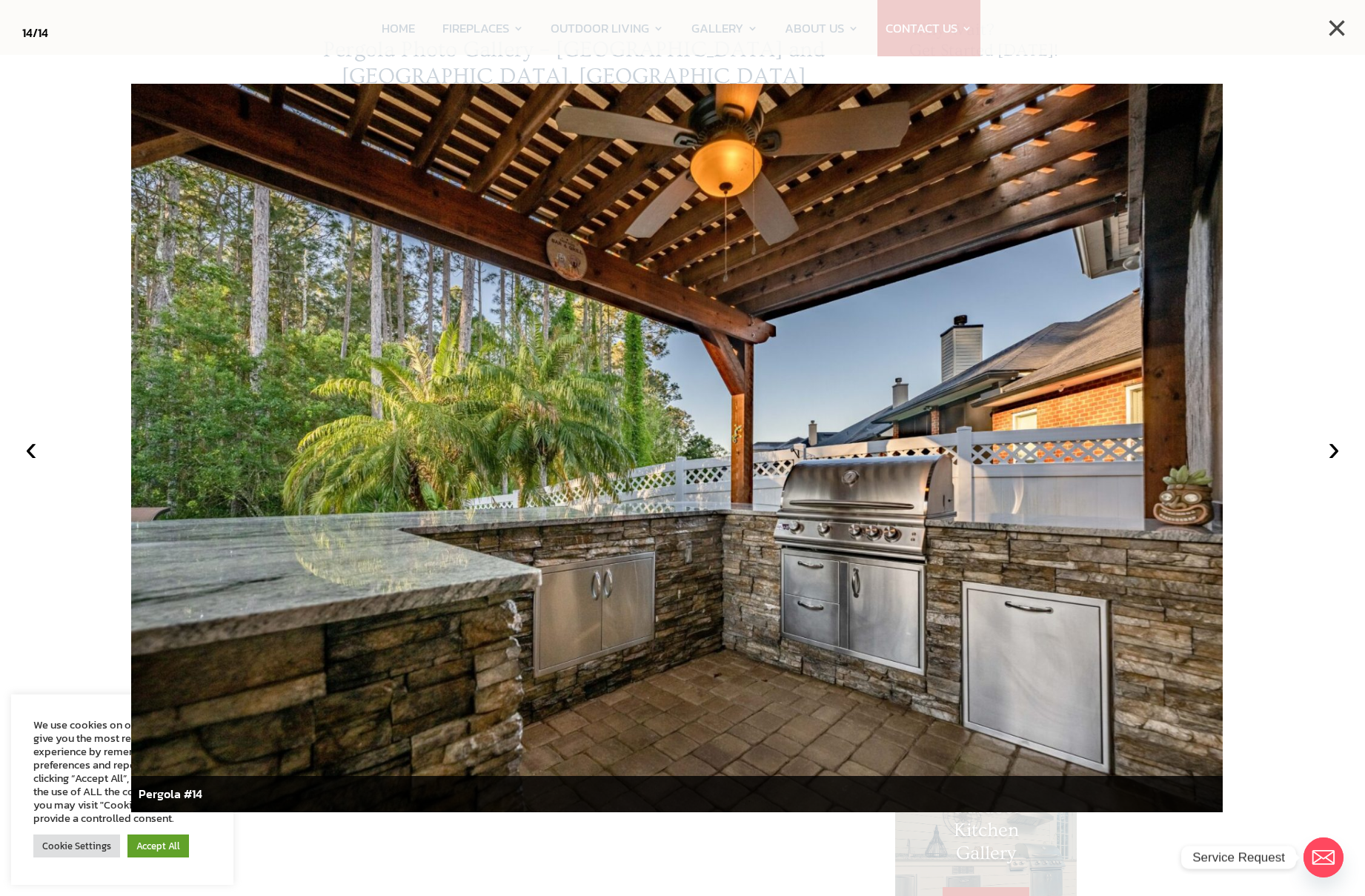
click at [1335, 29] on button "×" at bounding box center [1337, 28] width 33 height 33
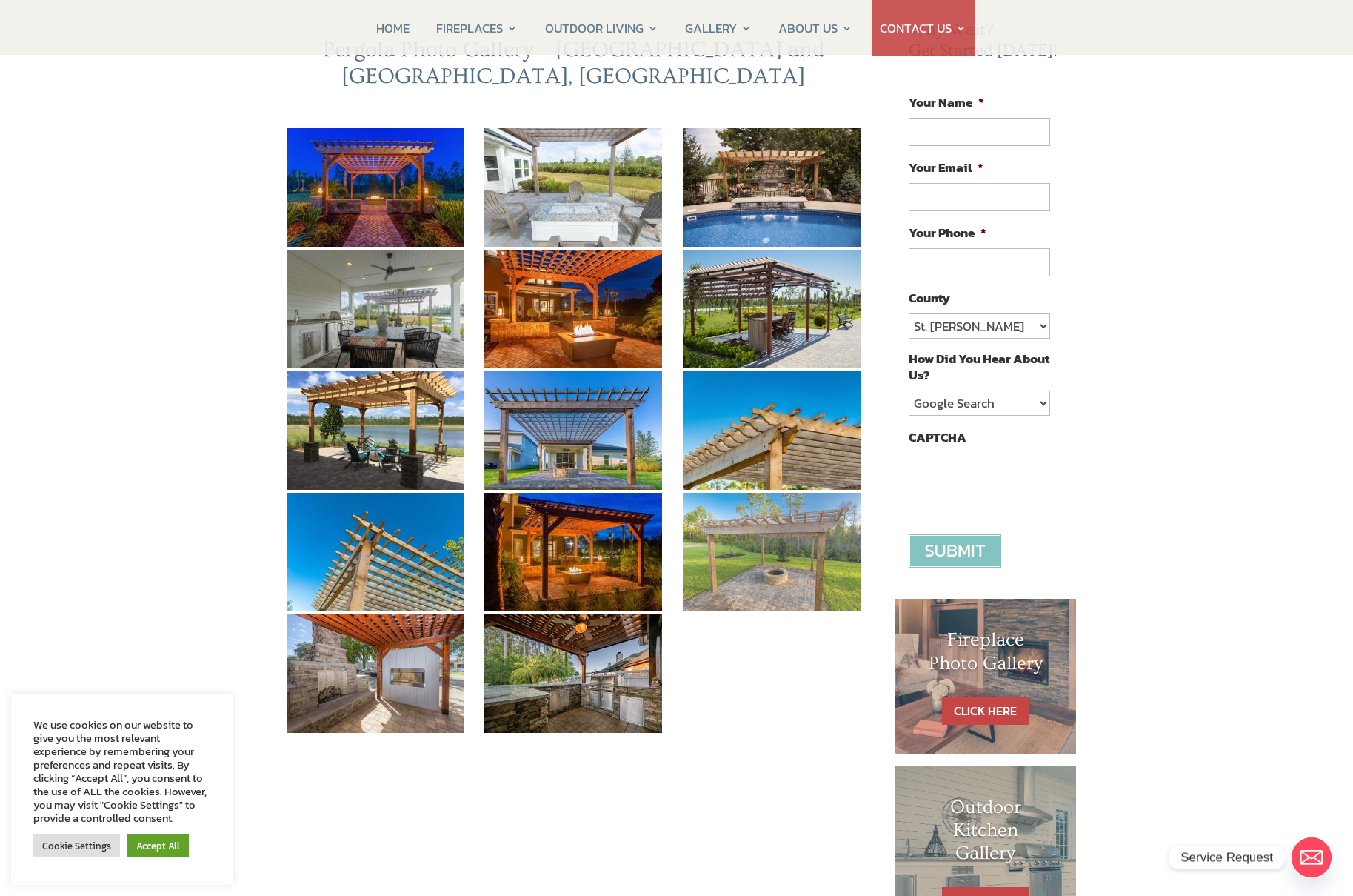
click at [793, 521] on img at bounding box center [772, 552] width 178 height 119
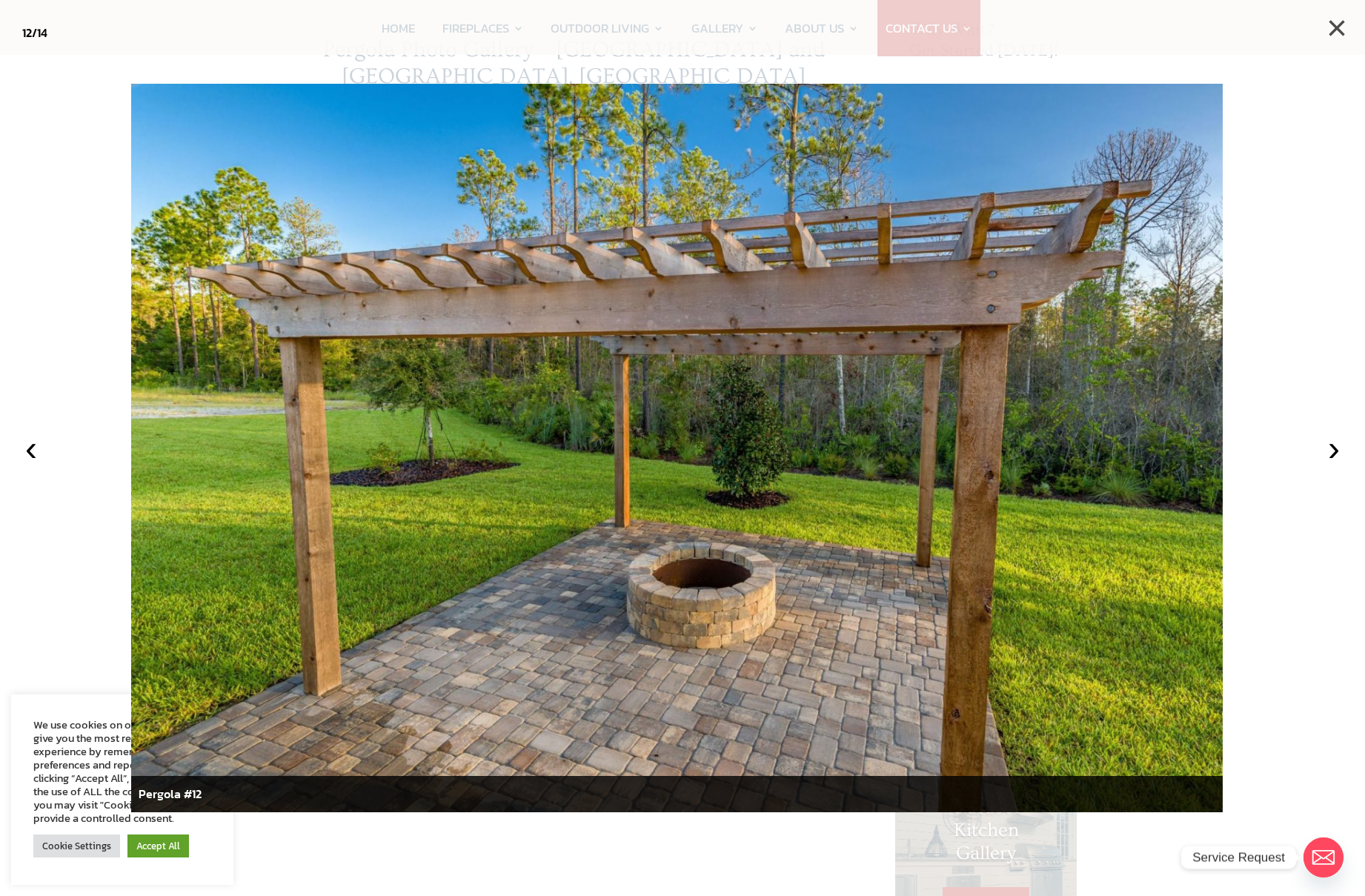
click at [1333, 35] on button "×" at bounding box center [1337, 28] width 33 height 33
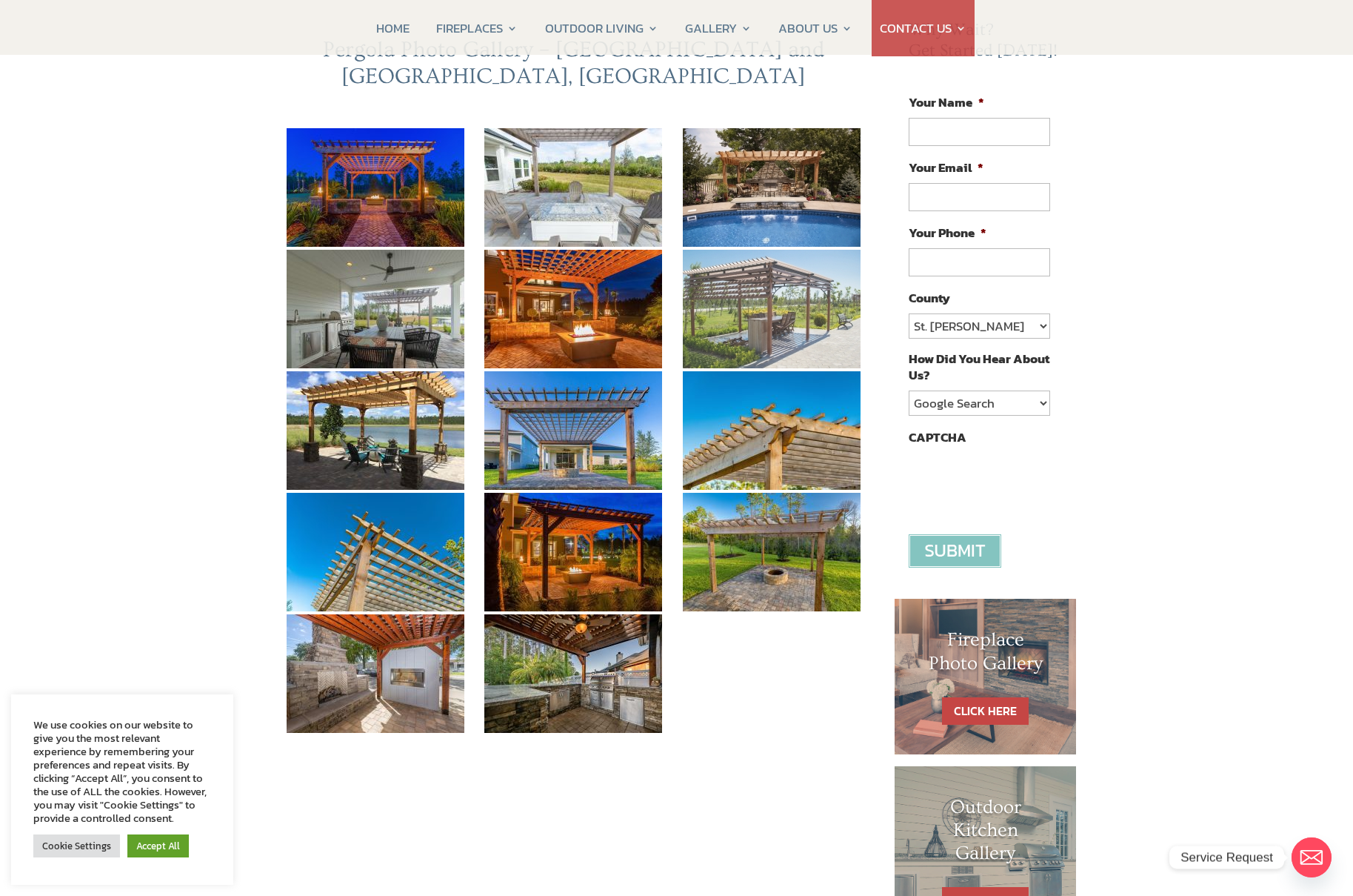
click at [765, 289] on img at bounding box center [772, 309] width 178 height 119
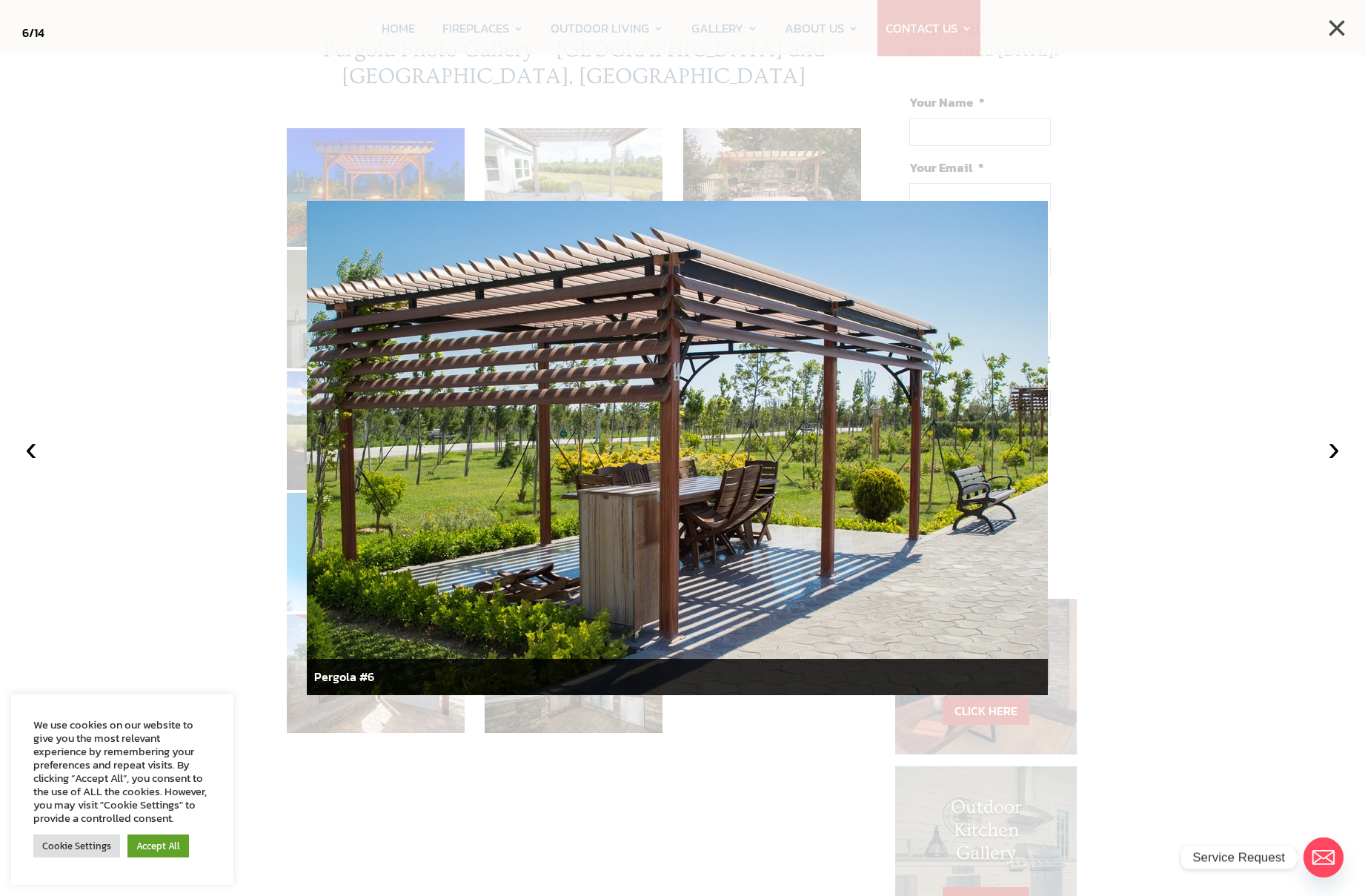
click at [1333, 34] on button "×" at bounding box center [1337, 28] width 33 height 33
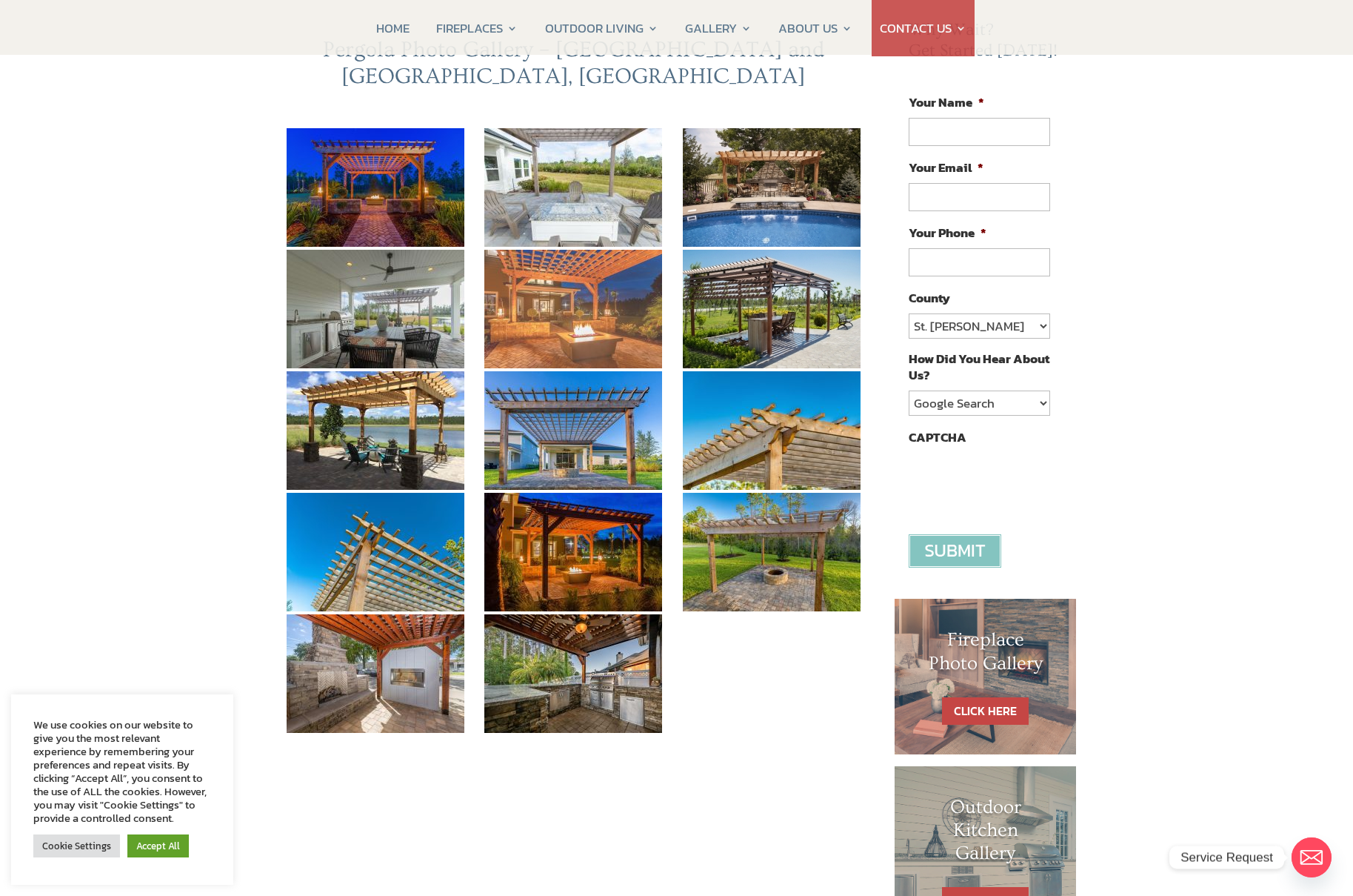
click at [597, 313] on img at bounding box center [573, 309] width 178 height 119
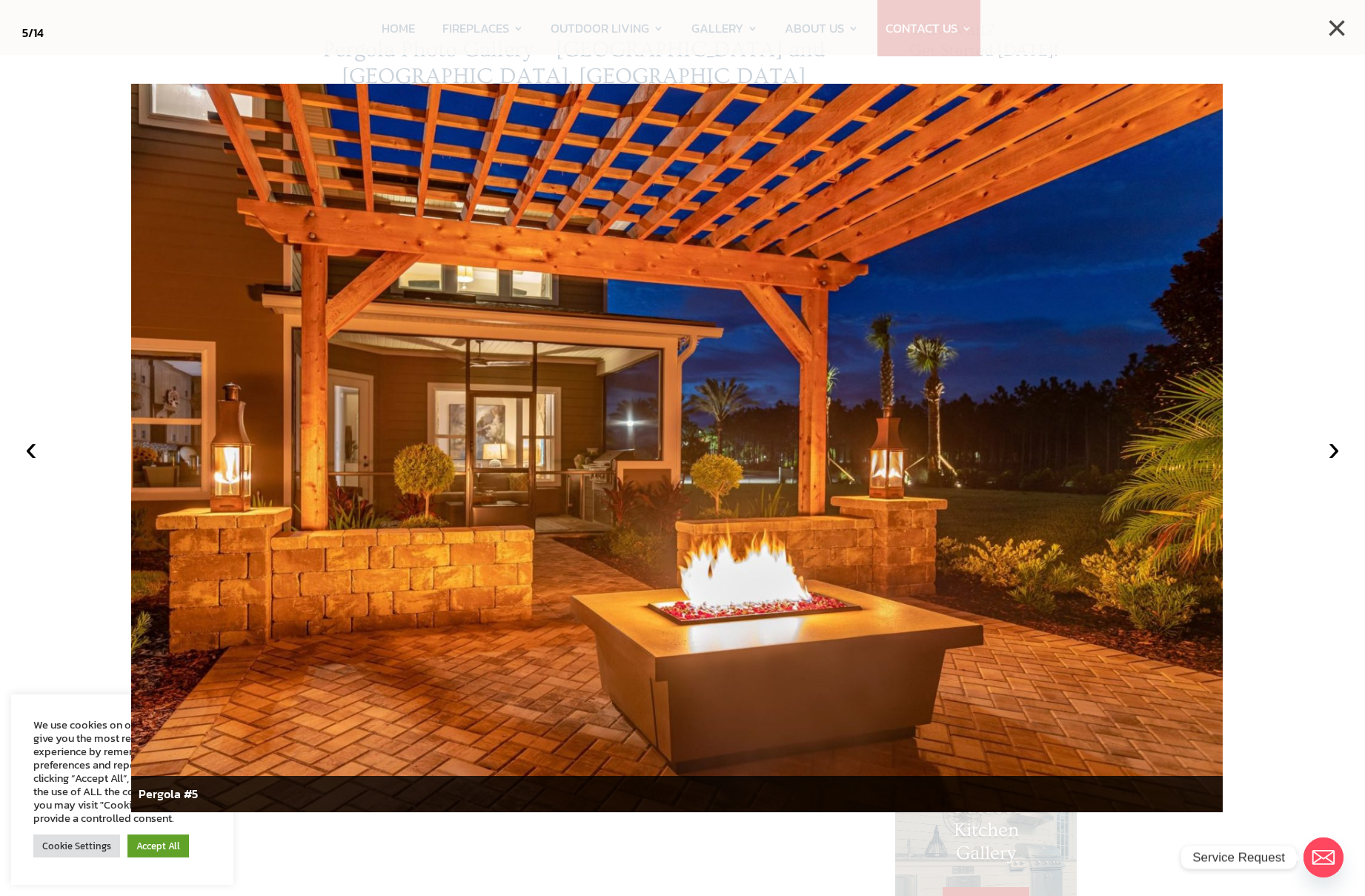
click at [1335, 31] on button "×" at bounding box center [1337, 28] width 33 height 33
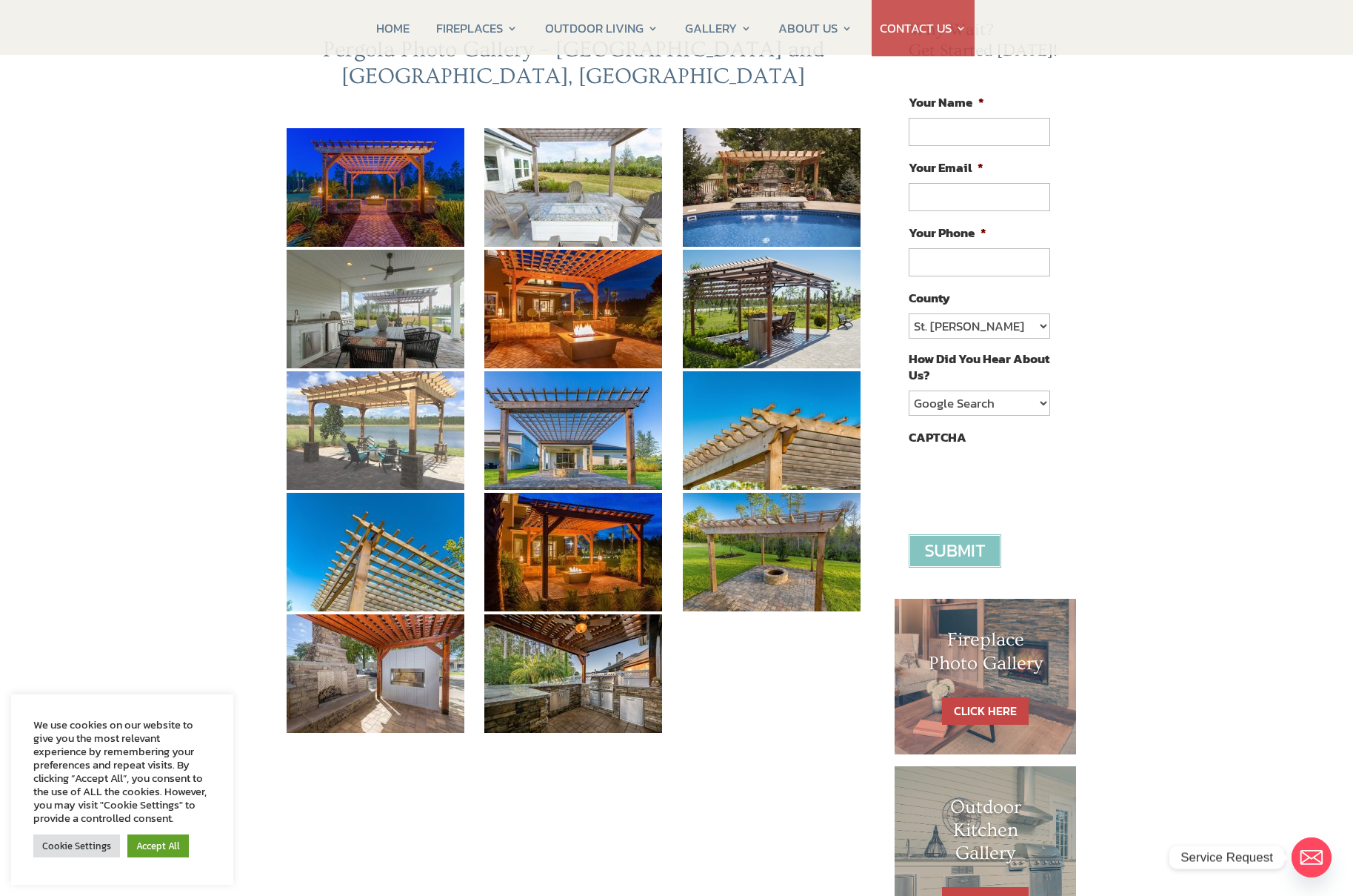
click at [364, 403] on img at bounding box center [375, 431] width 178 height 119
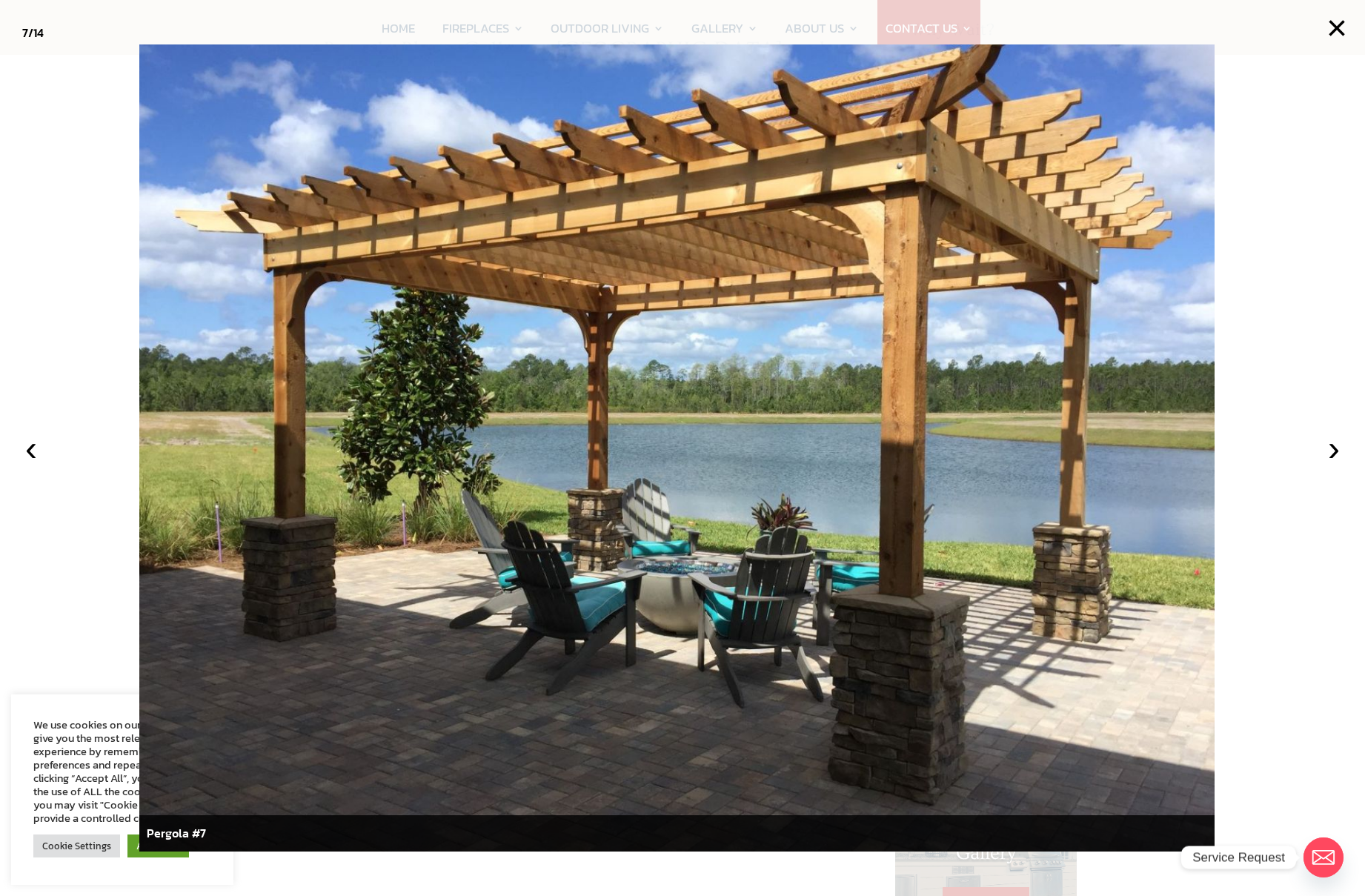
click at [672, 585] on img at bounding box center [677, 447] width 1075 height 806
click at [1337, 27] on button "×" at bounding box center [1337, 28] width 33 height 33
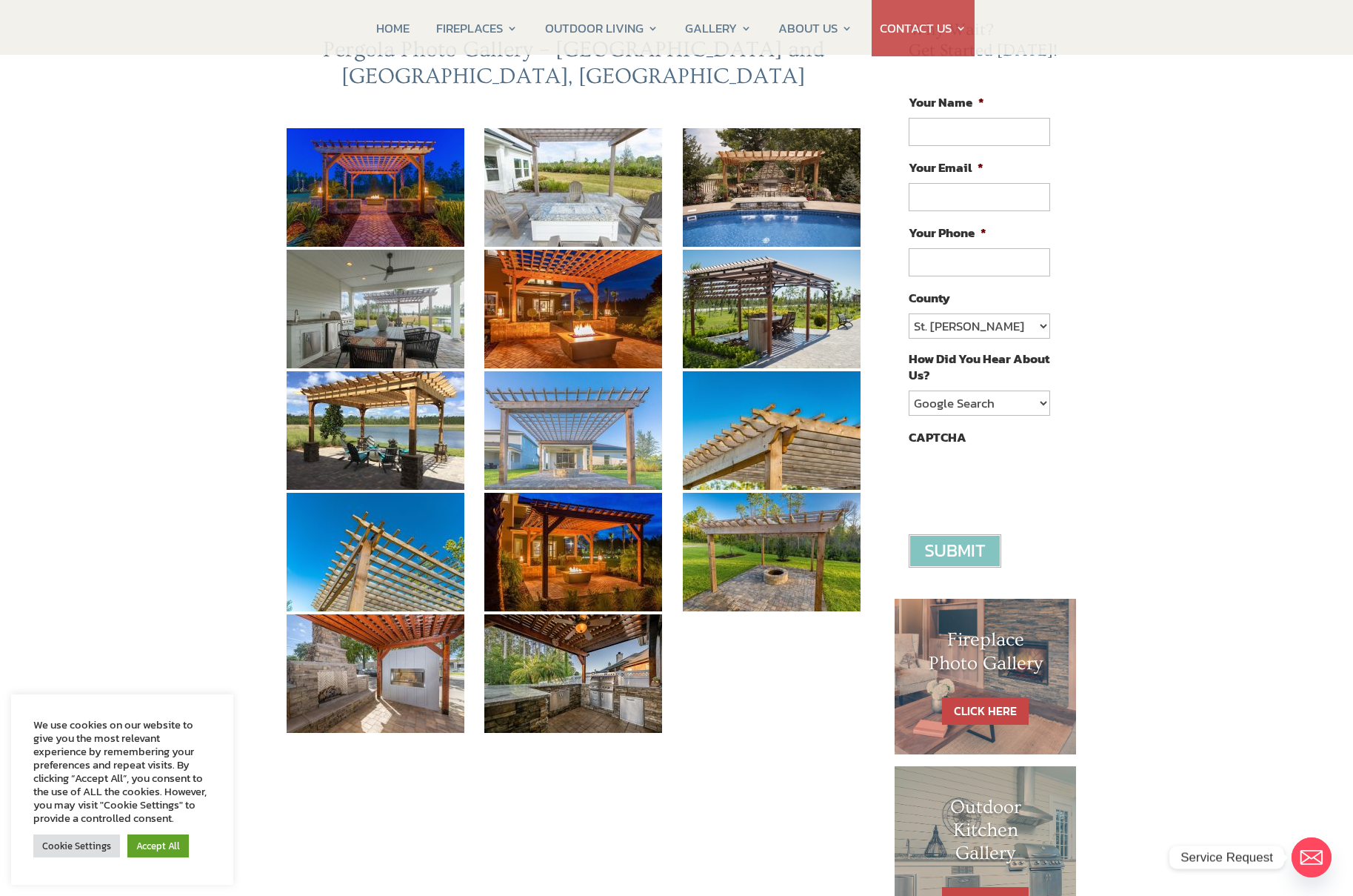
click at [573, 427] on img at bounding box center [573, 431] width 178 height 119
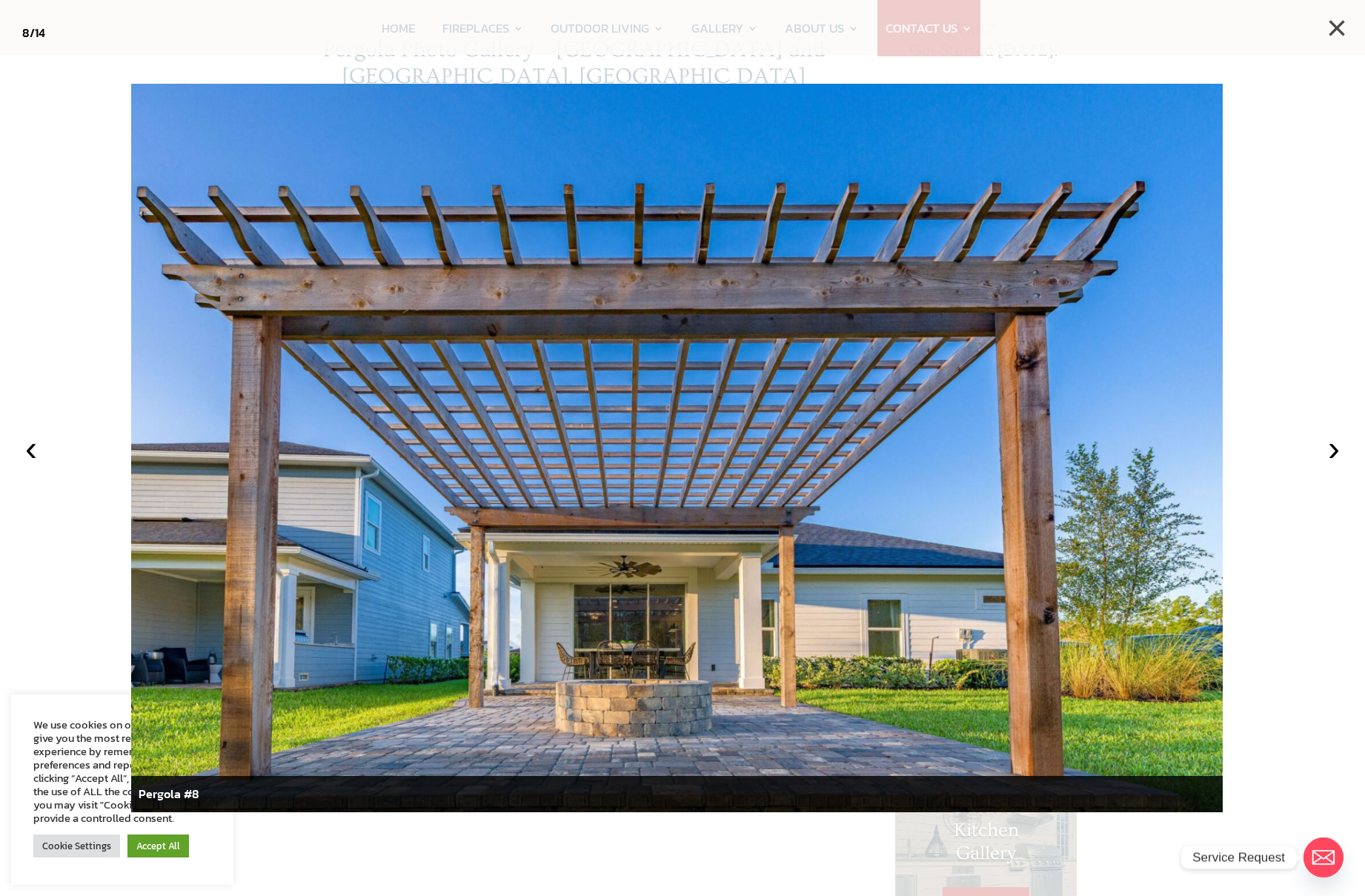
click at [1335, 29] on button "×" at bounding box center [1337, 28] width 33 height 33
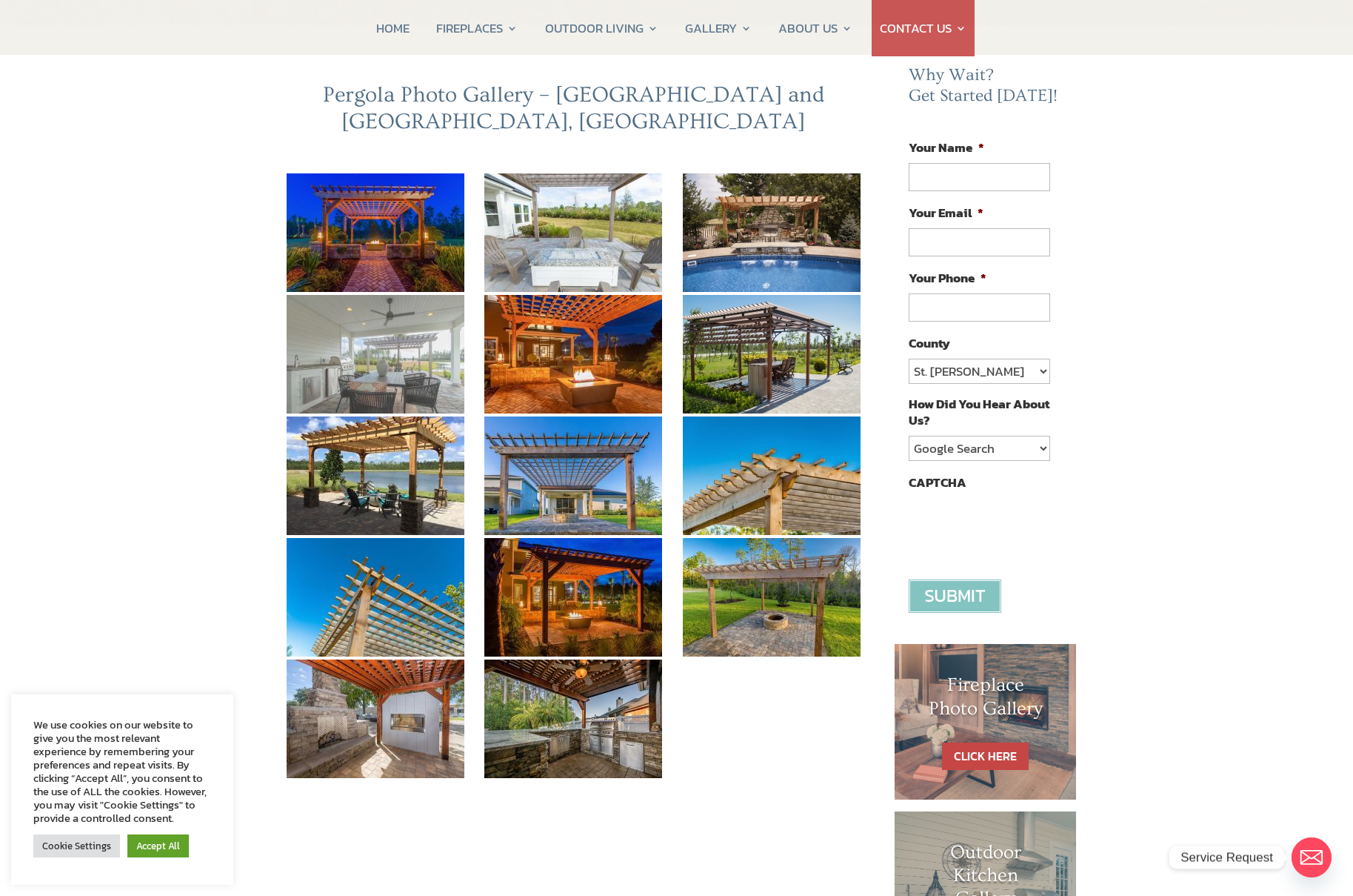
scroll to position [89, 0]
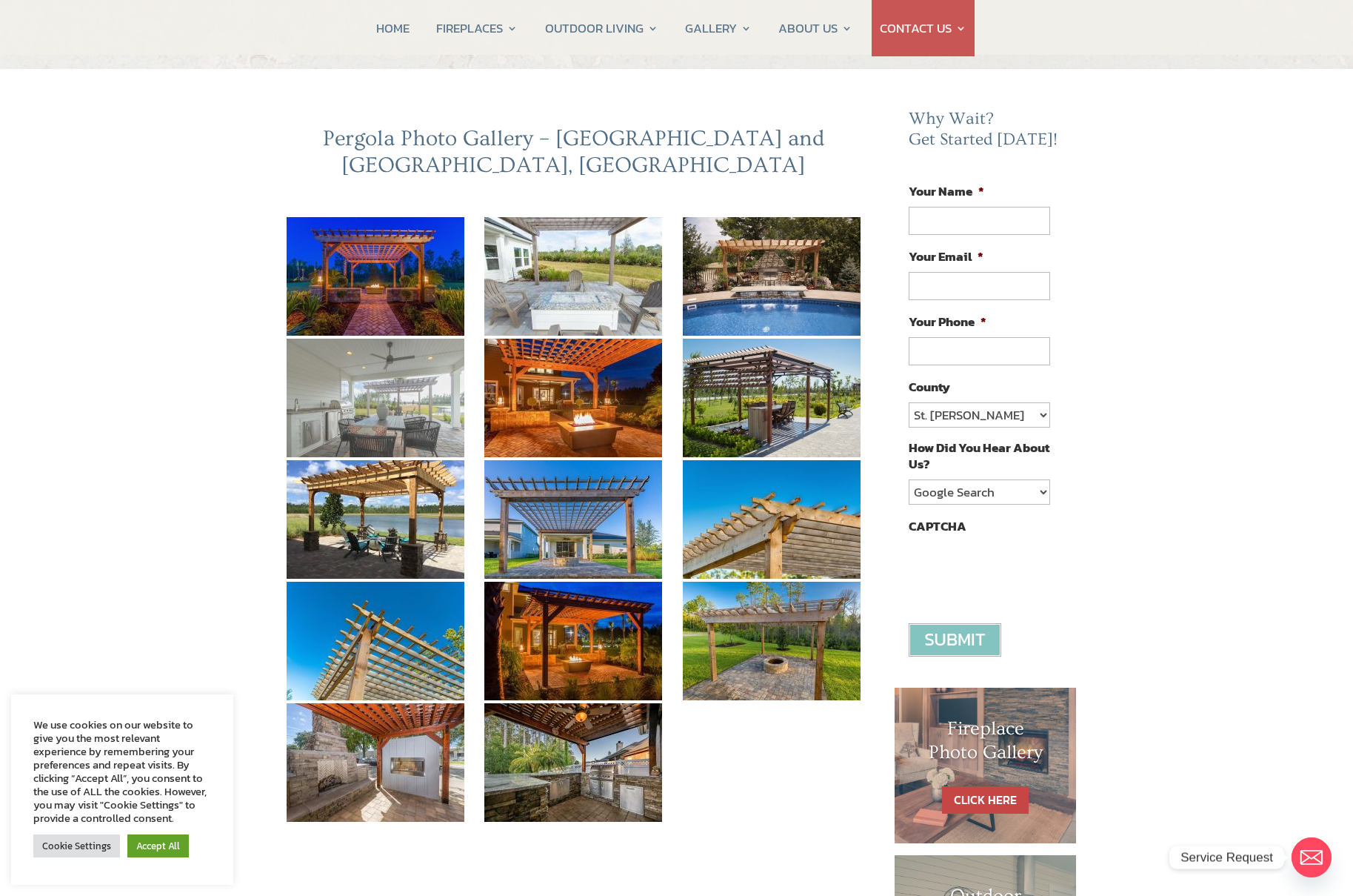
click at [383, 388] on img at bounding box center [375, 398] width 178 height 119
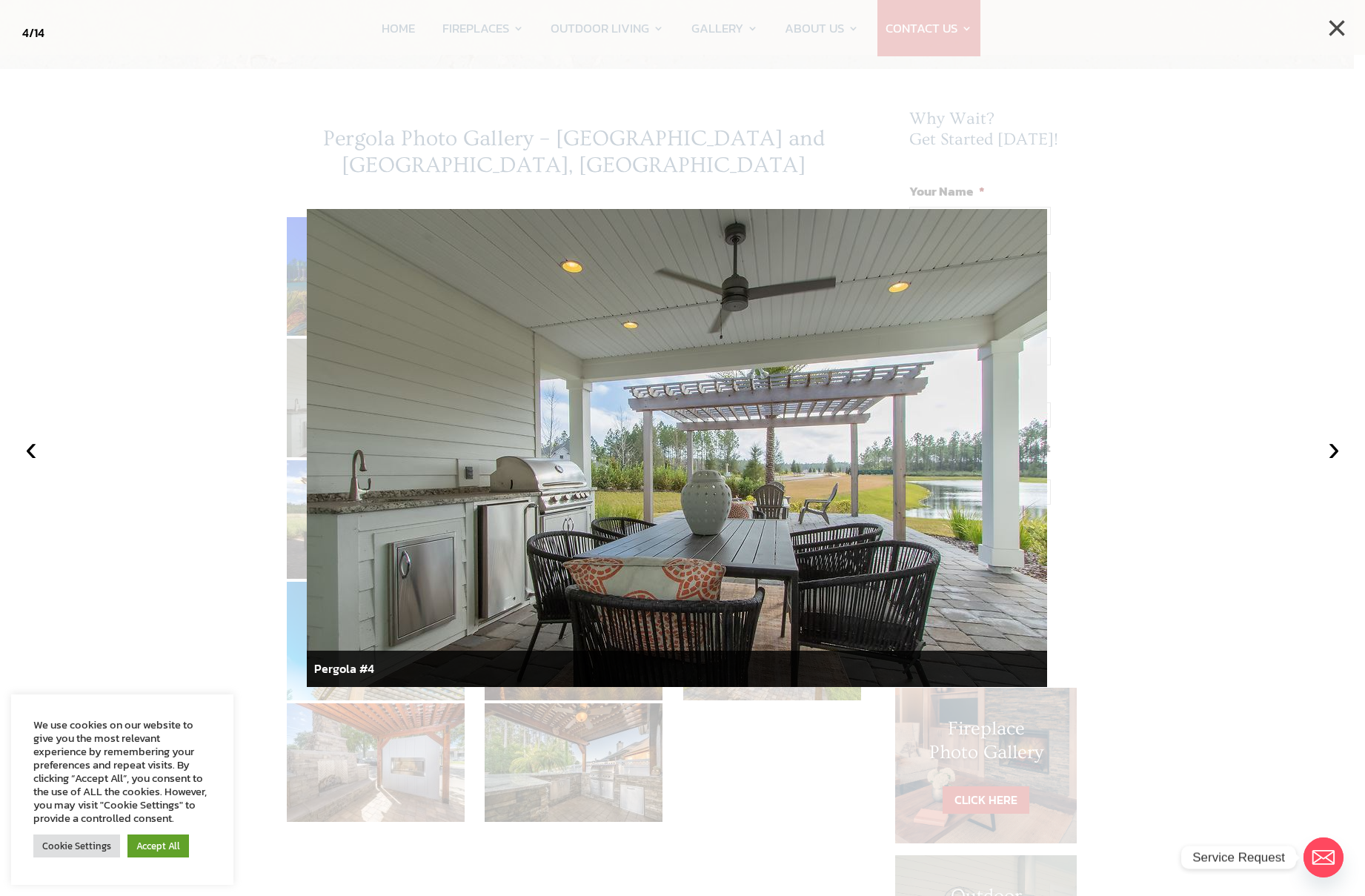
click at [1331, 26] on button "×" at bounding box center [1337, 28] width 33 height 33
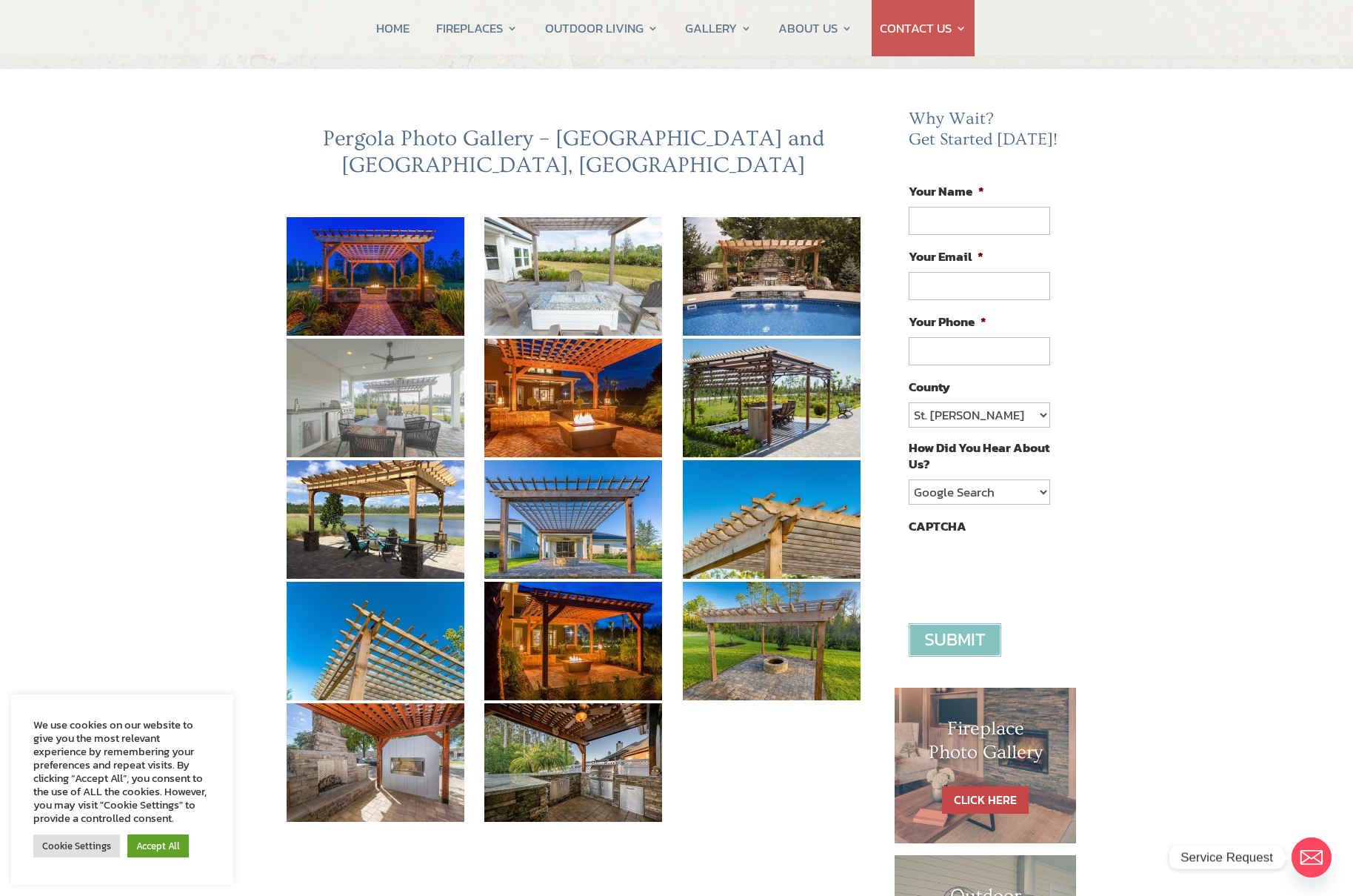
click at [401, 370] on img at bounding box center [375, 398] width 178 height 119
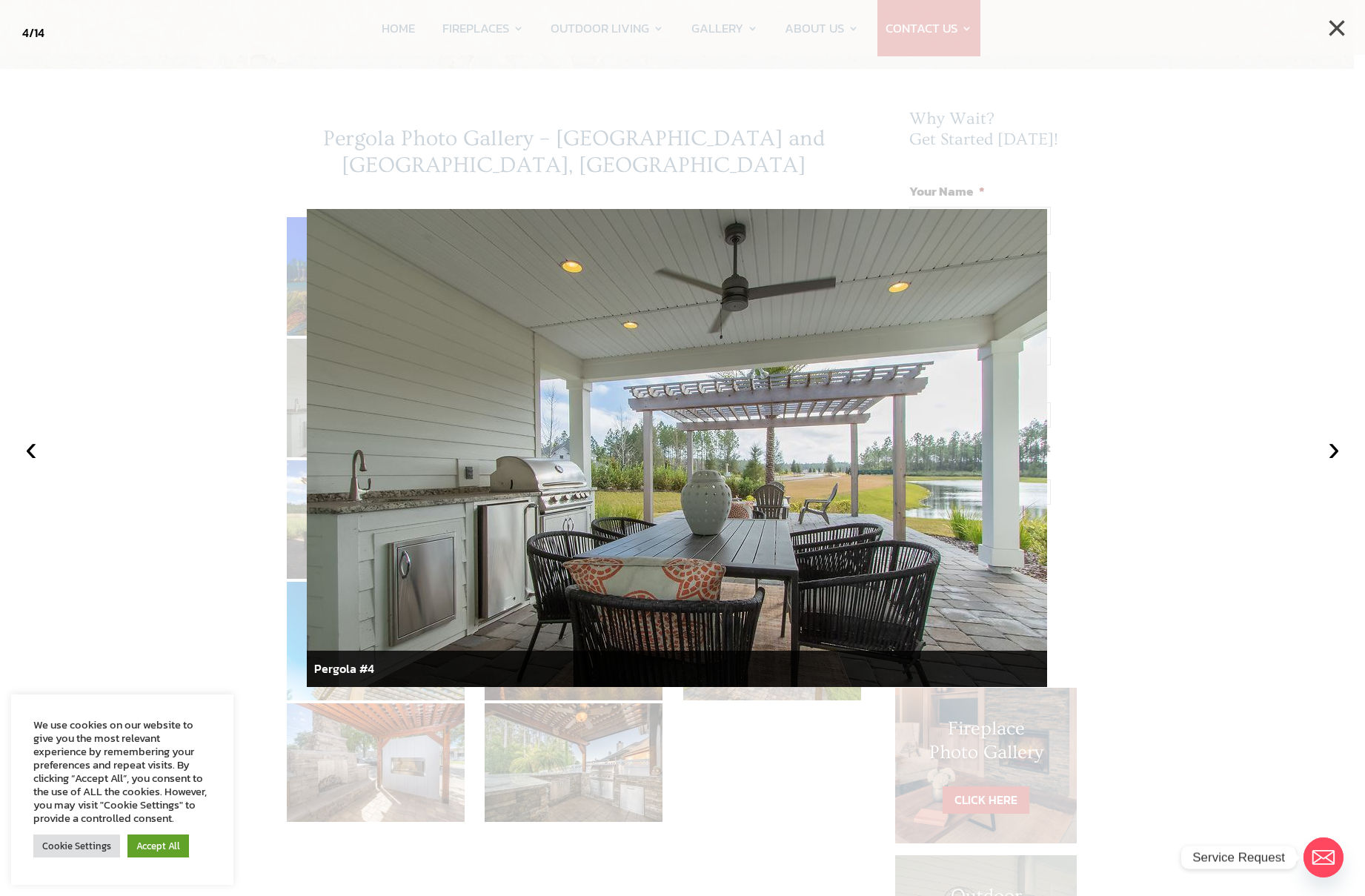
click at [1337, 24] on button "×" at bounding box center [1337, 28] width 33 height 33
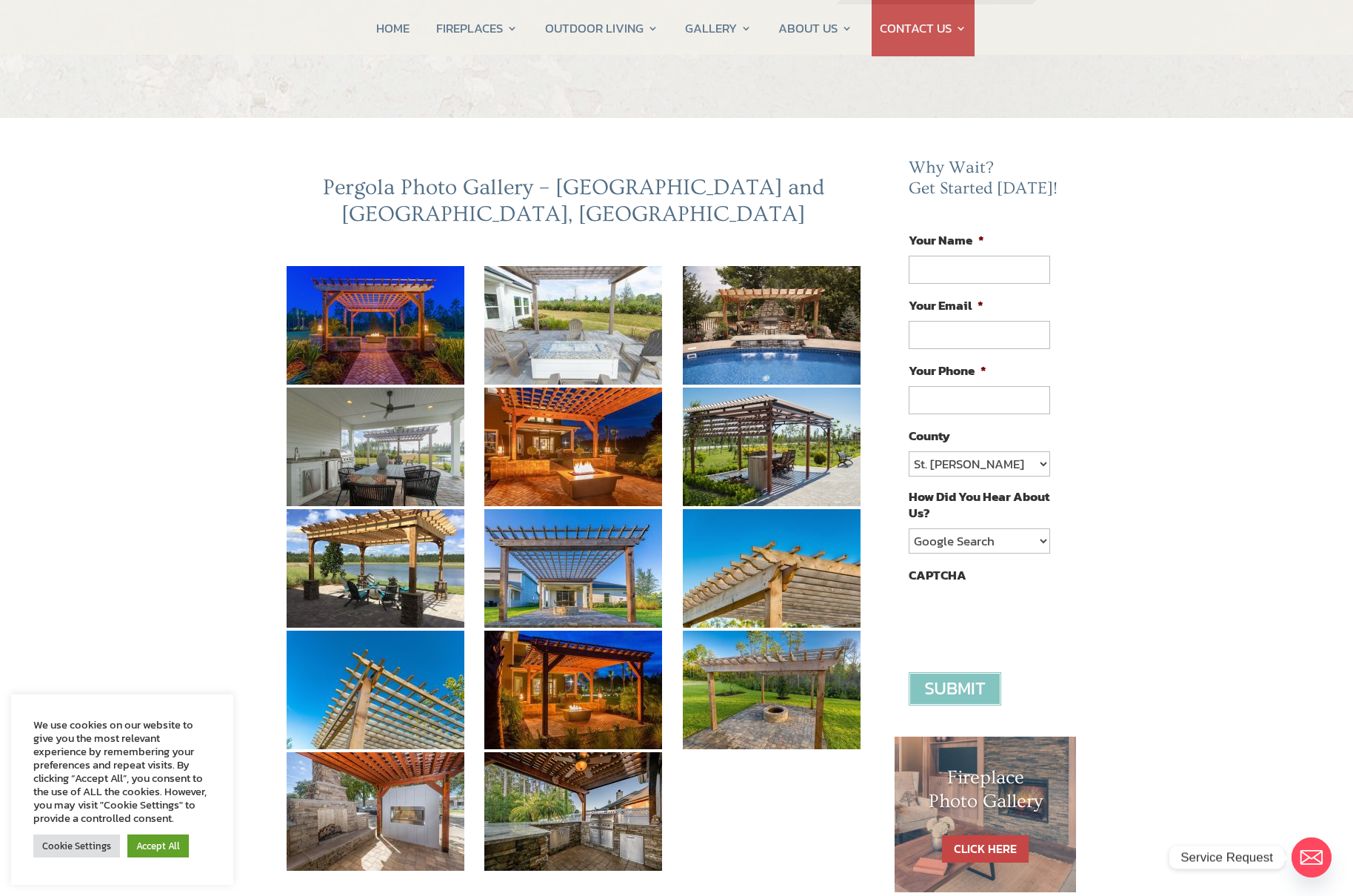
scroll to position [0, 0]
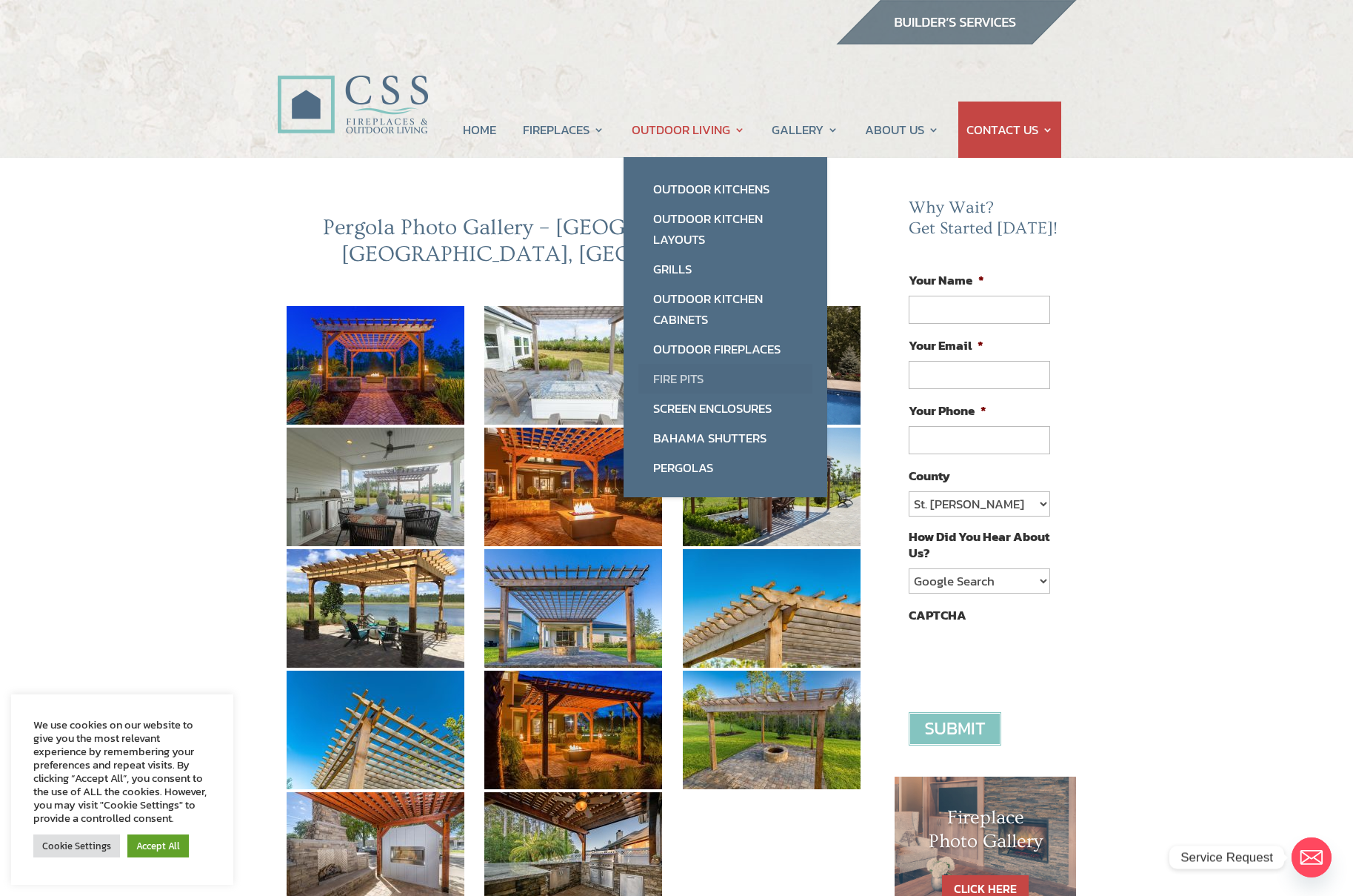
click at [685, 381] on link "Fire Pits" at bounding box center [725, 379] width 174 height 29
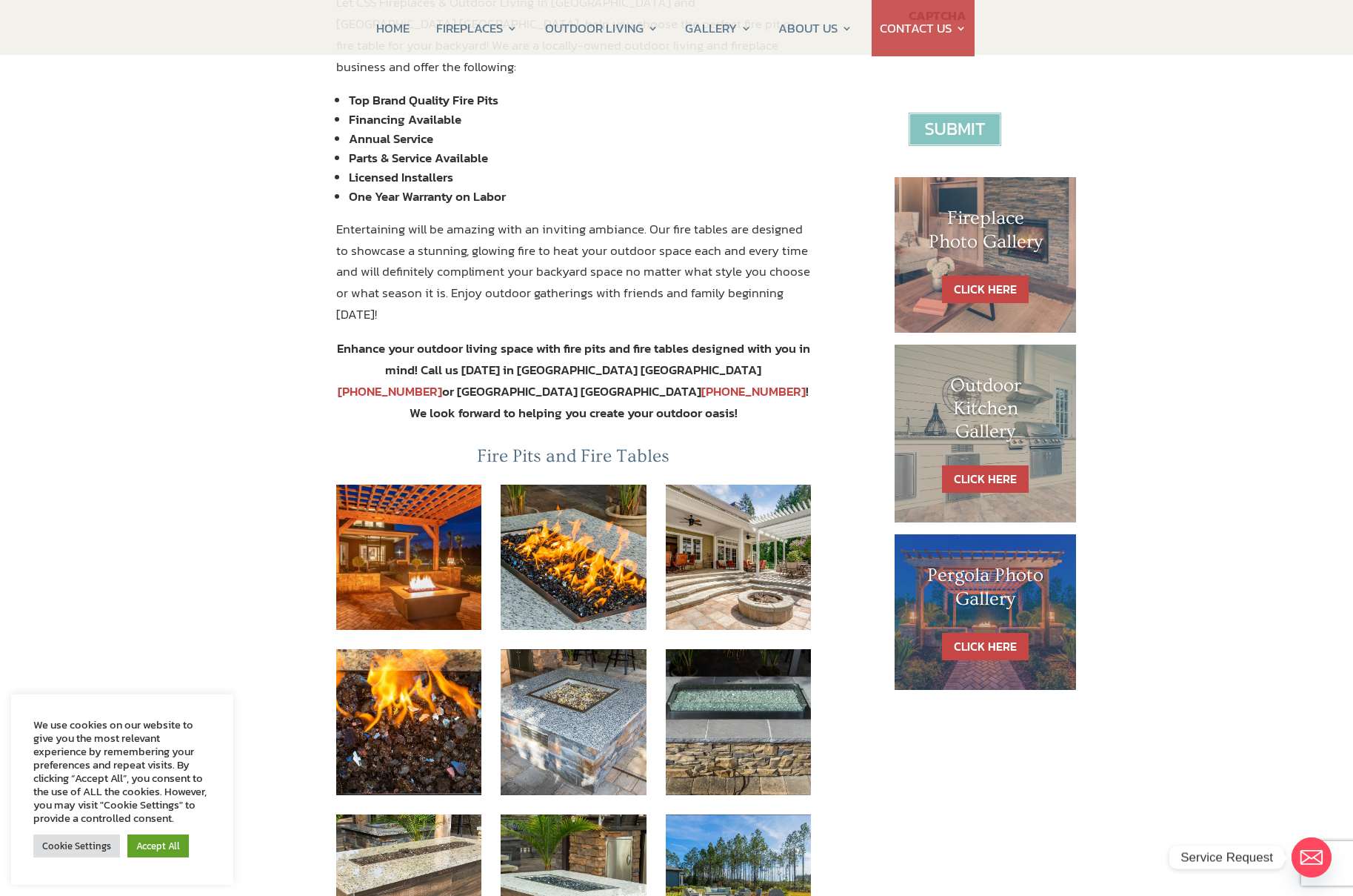
scroll to position [622, 0]
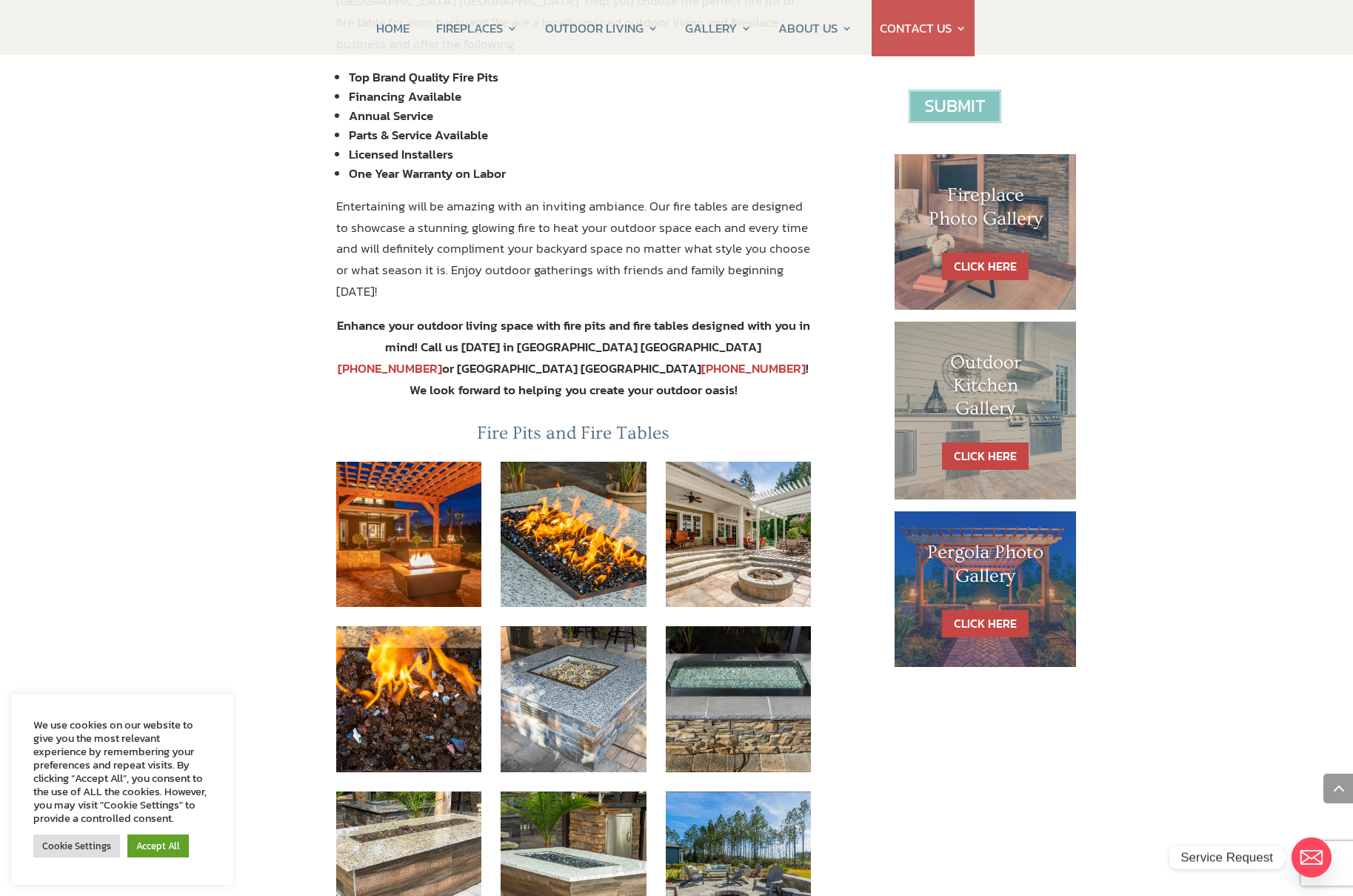
click at [542, 422] on h3 "Fire Pits and Fire Tables" at bounding box center [574, 437] width 475 height 29
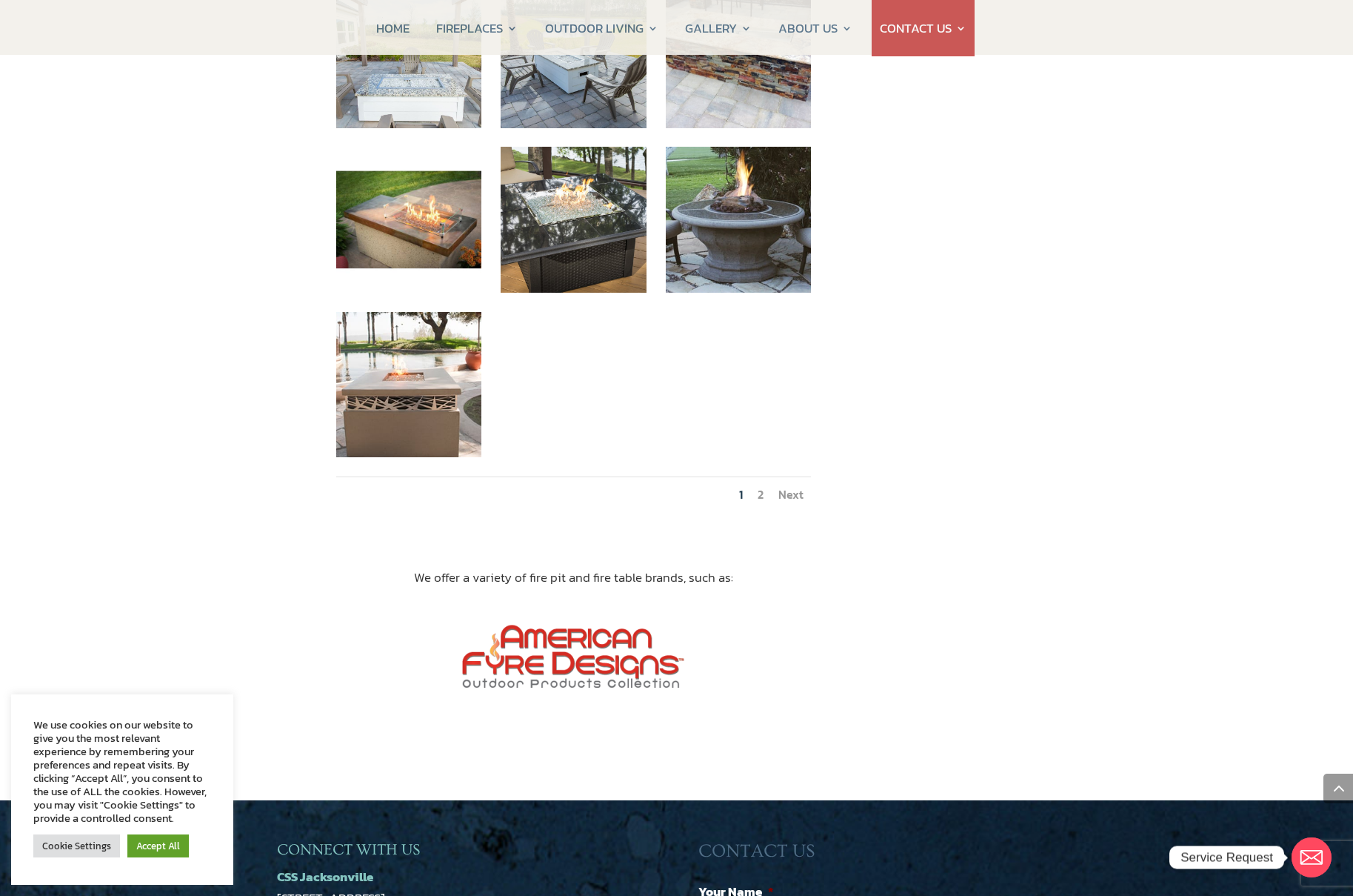
scroll to position [1600, 0]
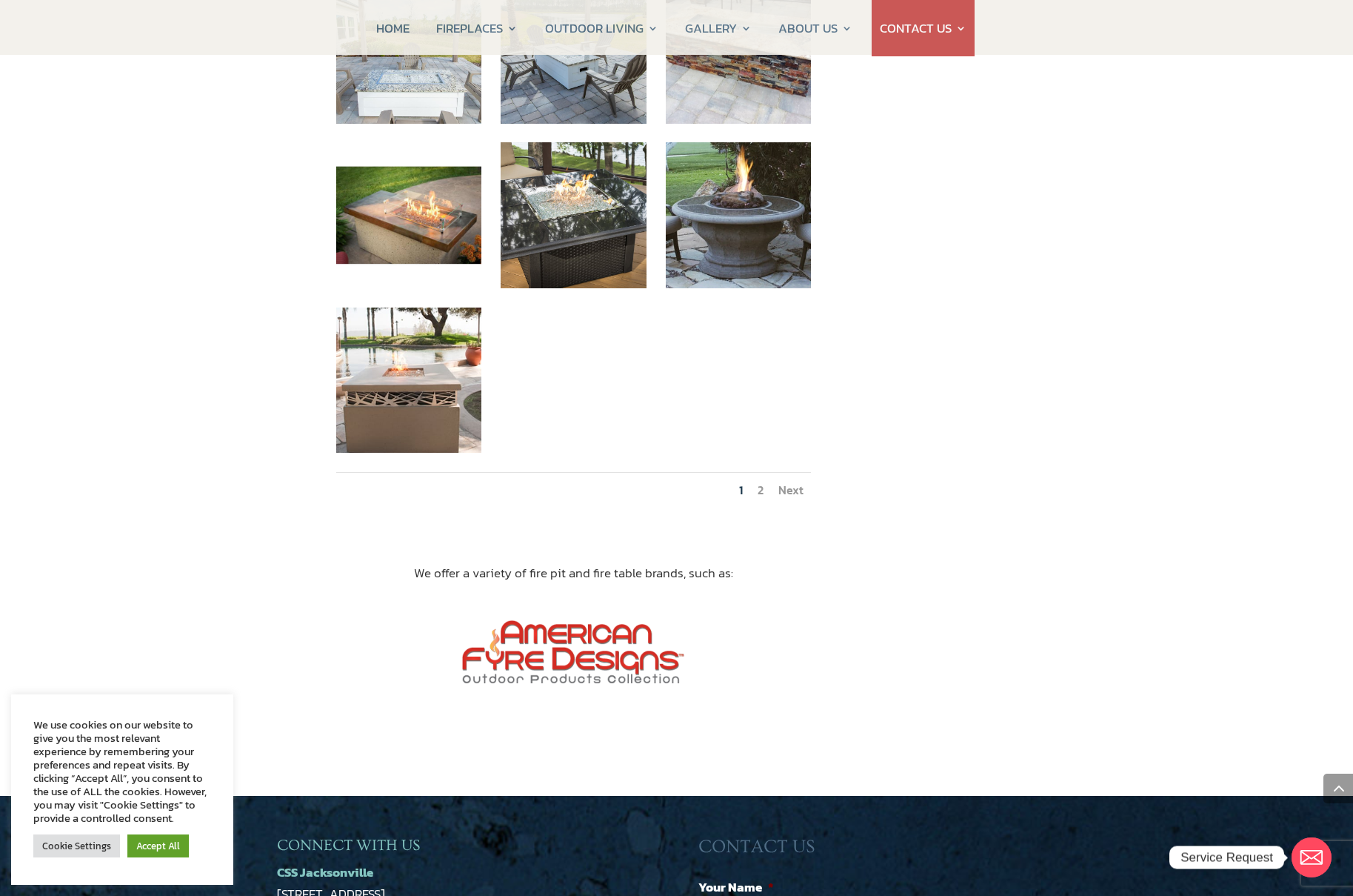
click at [796, 481] on link "Next" at bounding box center [791, 489] width 26 height 17
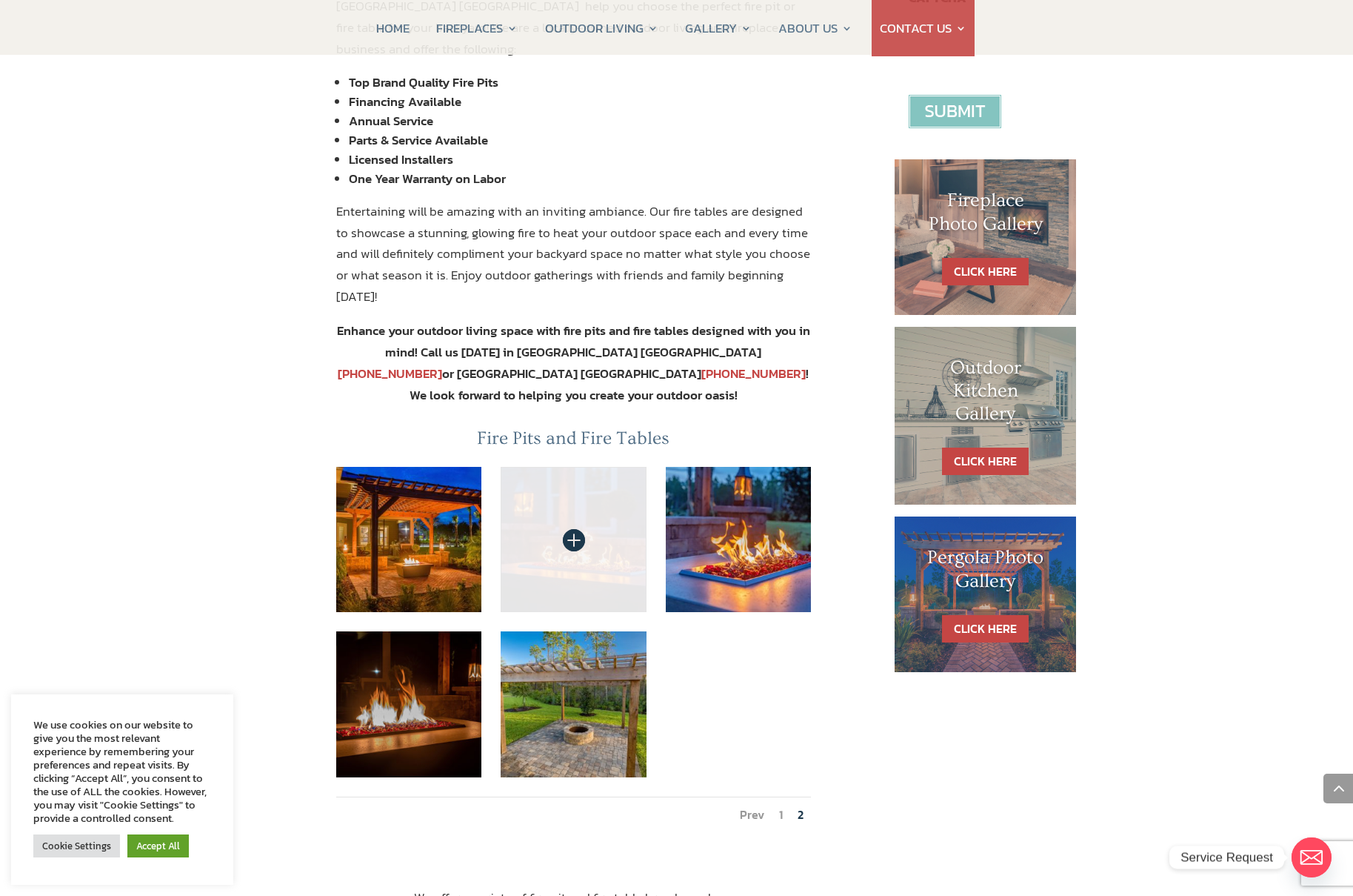
scroll to position [612, 0]
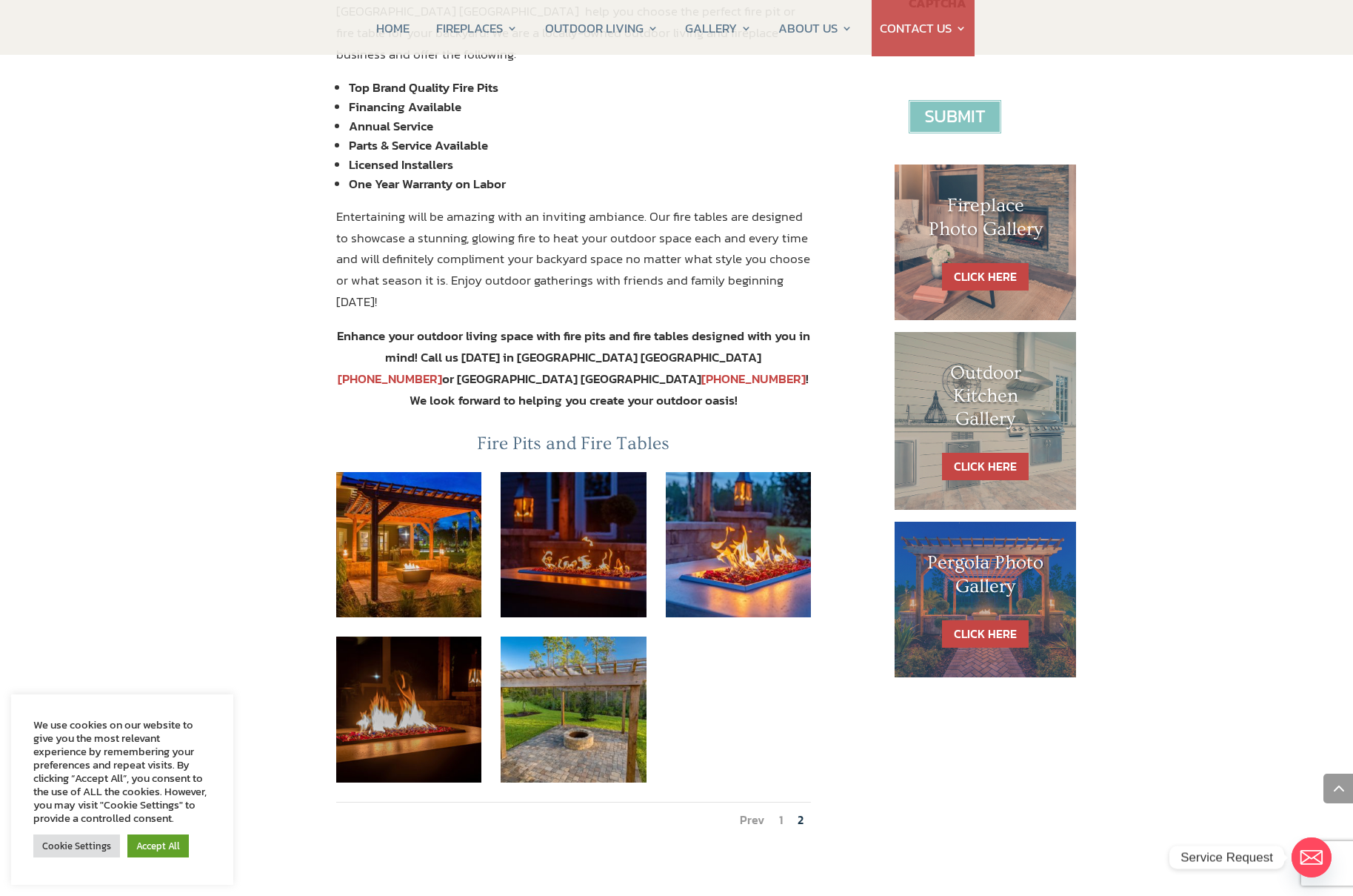
click at [782, 810] on link "1" at bounding box center [781, 818] width 4 height 17
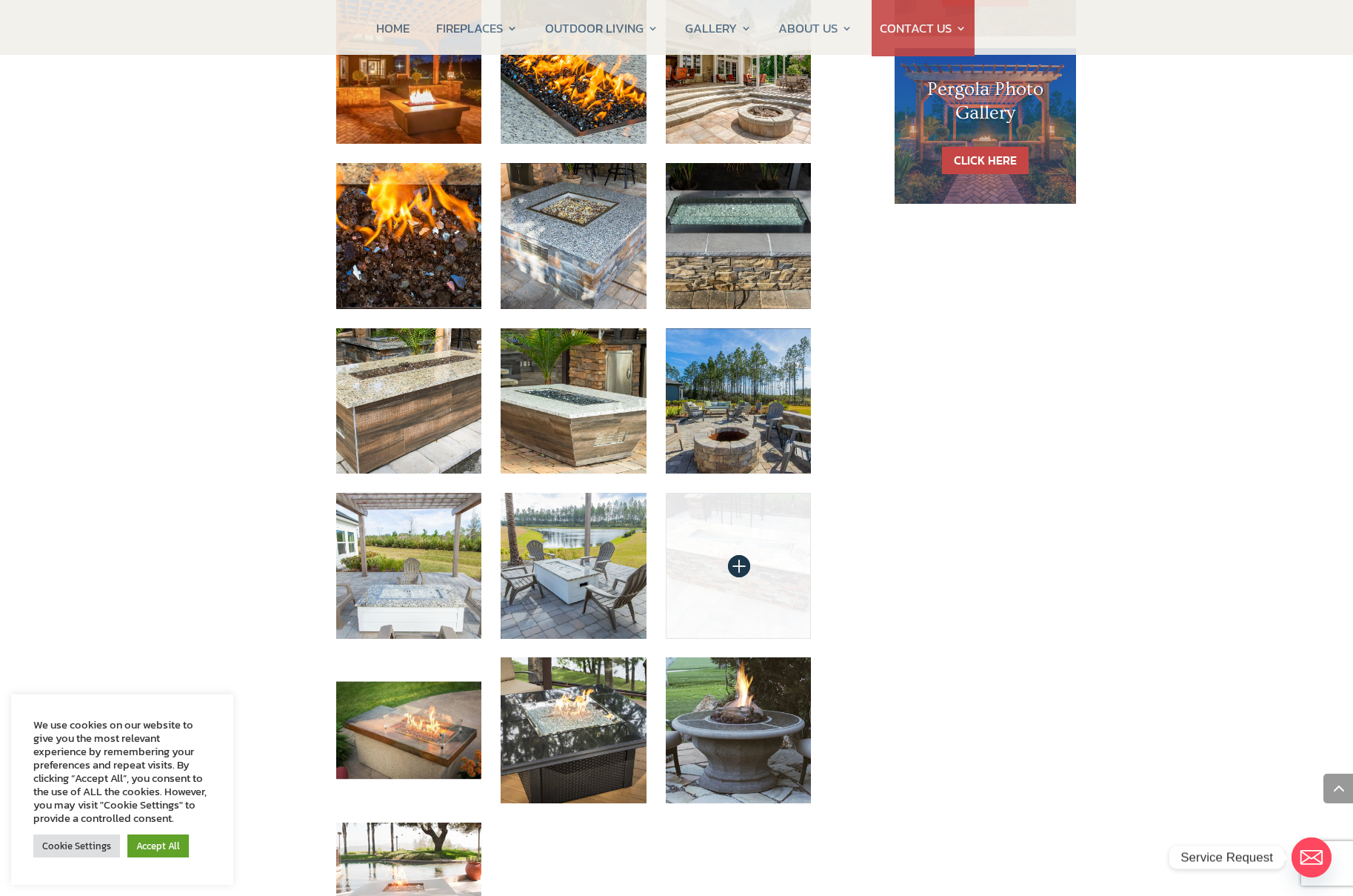
scroll to position [1057, 0]
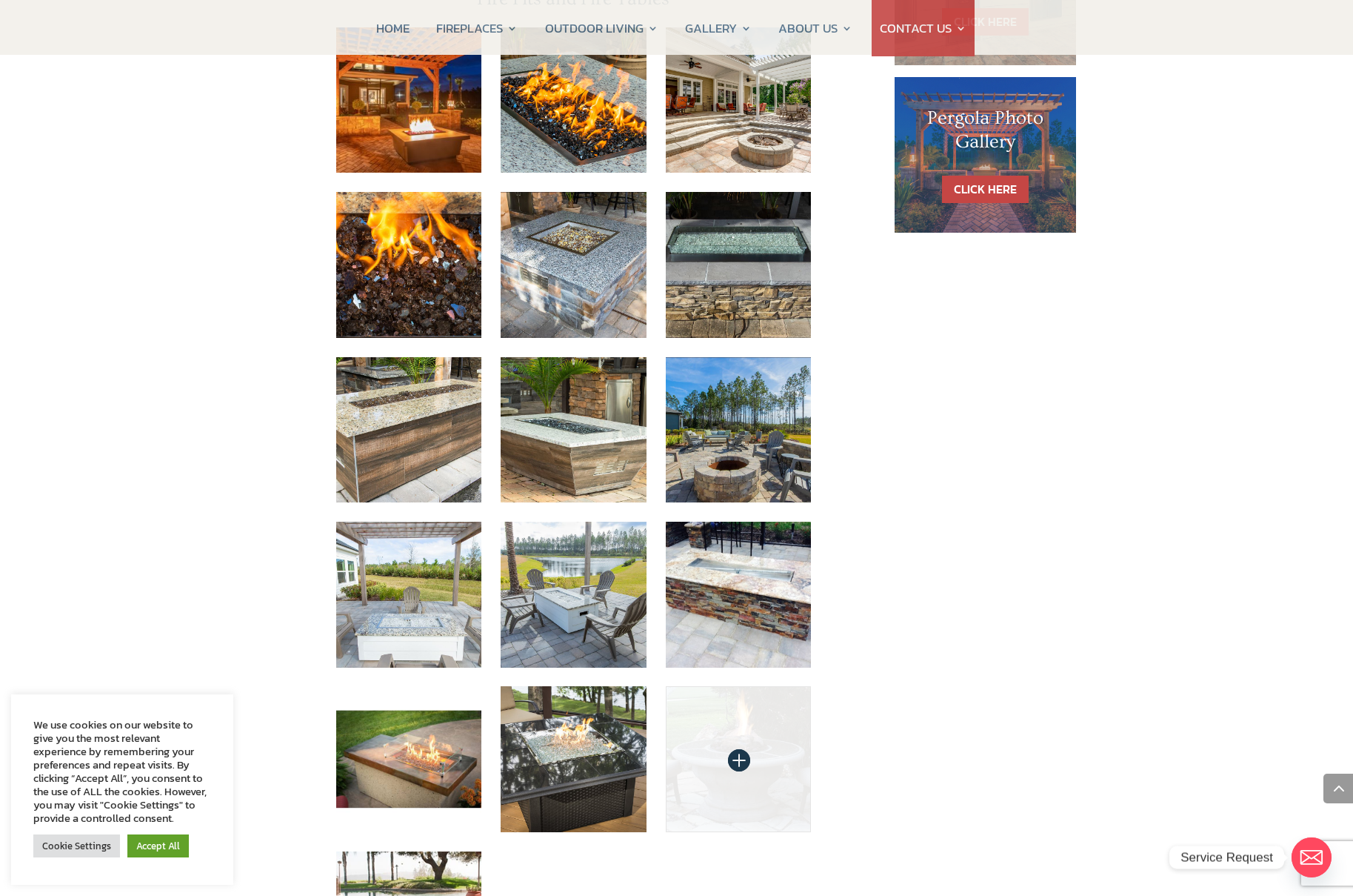
click at [732, 704] on img at bounding box center [739, 759] width 146 height 146
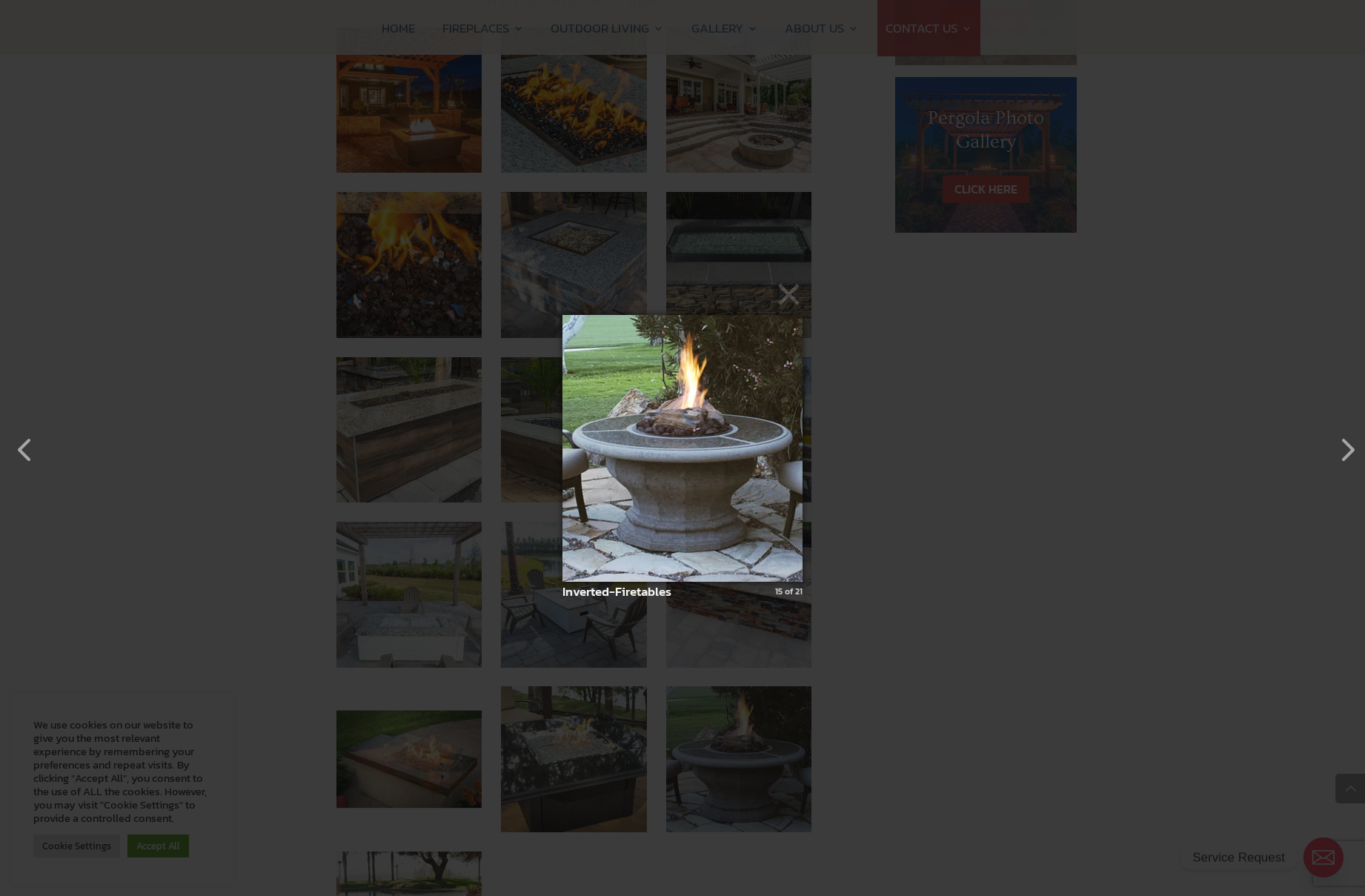
click at [693, 461] on img at bounding box center [682, 448] width 240 height 326
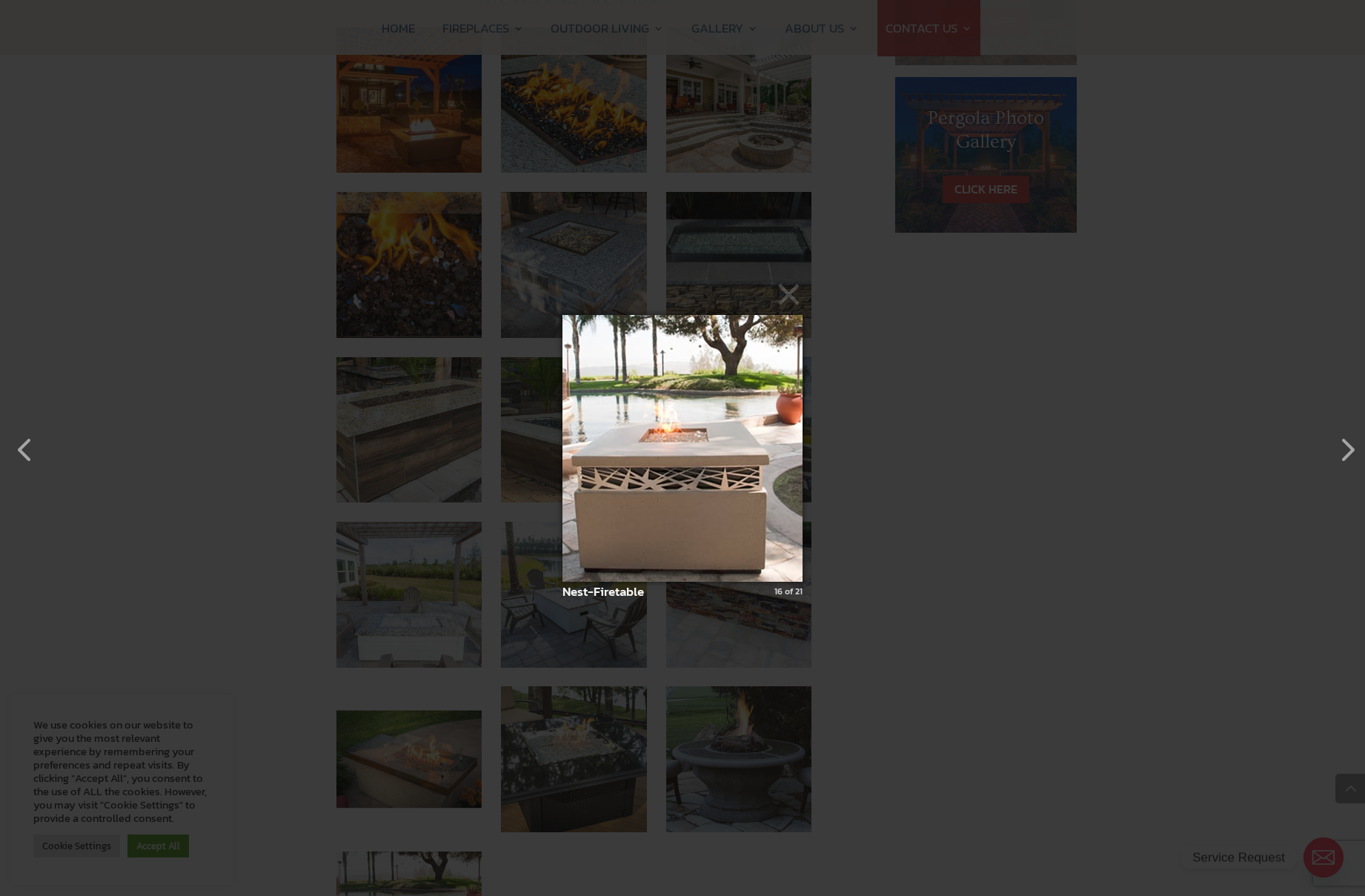
click at [693, 460] on img at bounding box center [682, 448] width 240 height 326
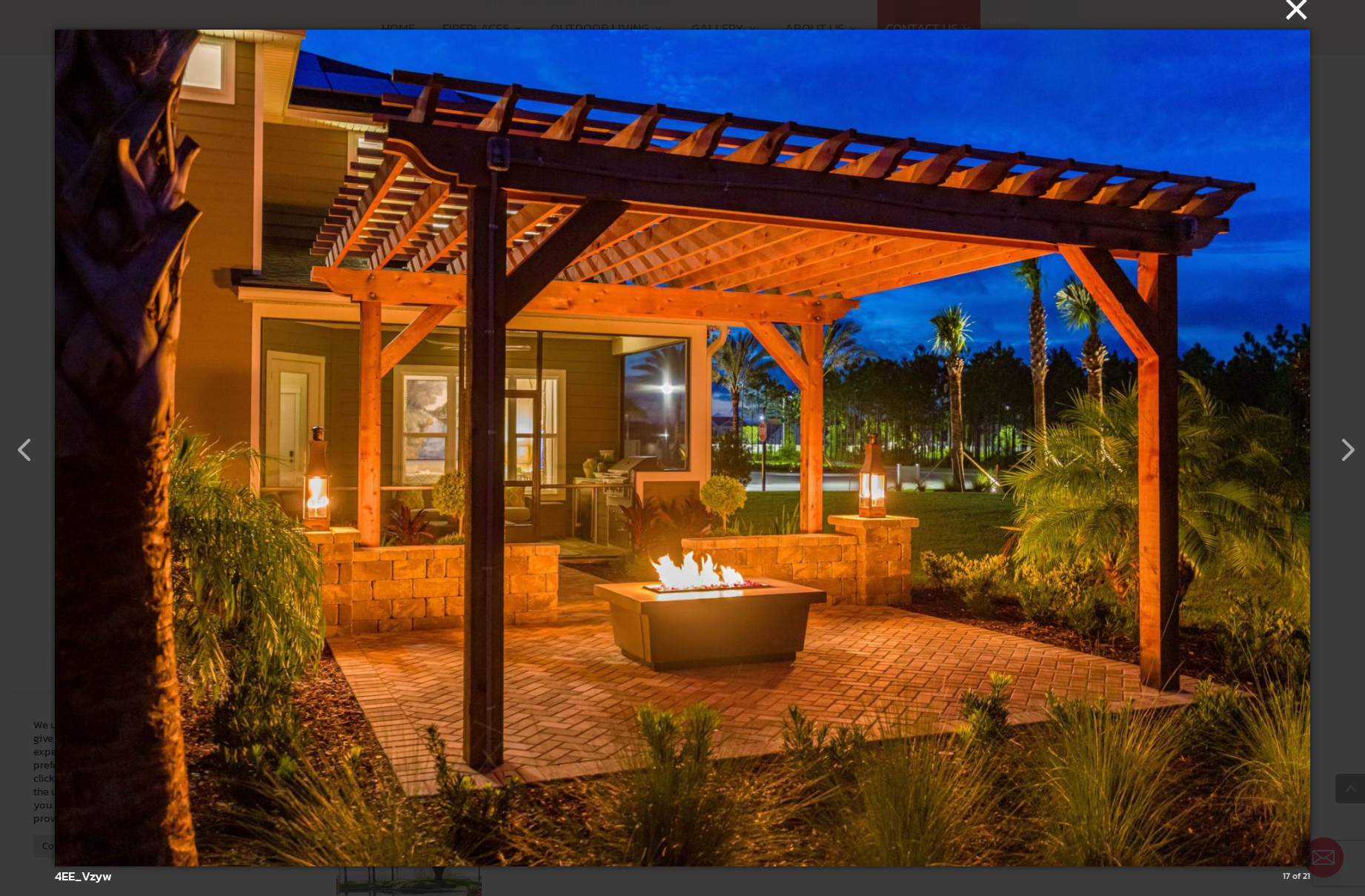
click at [1300, 14] on button "×" at bounding box center [686, 9] width 1255 height 33
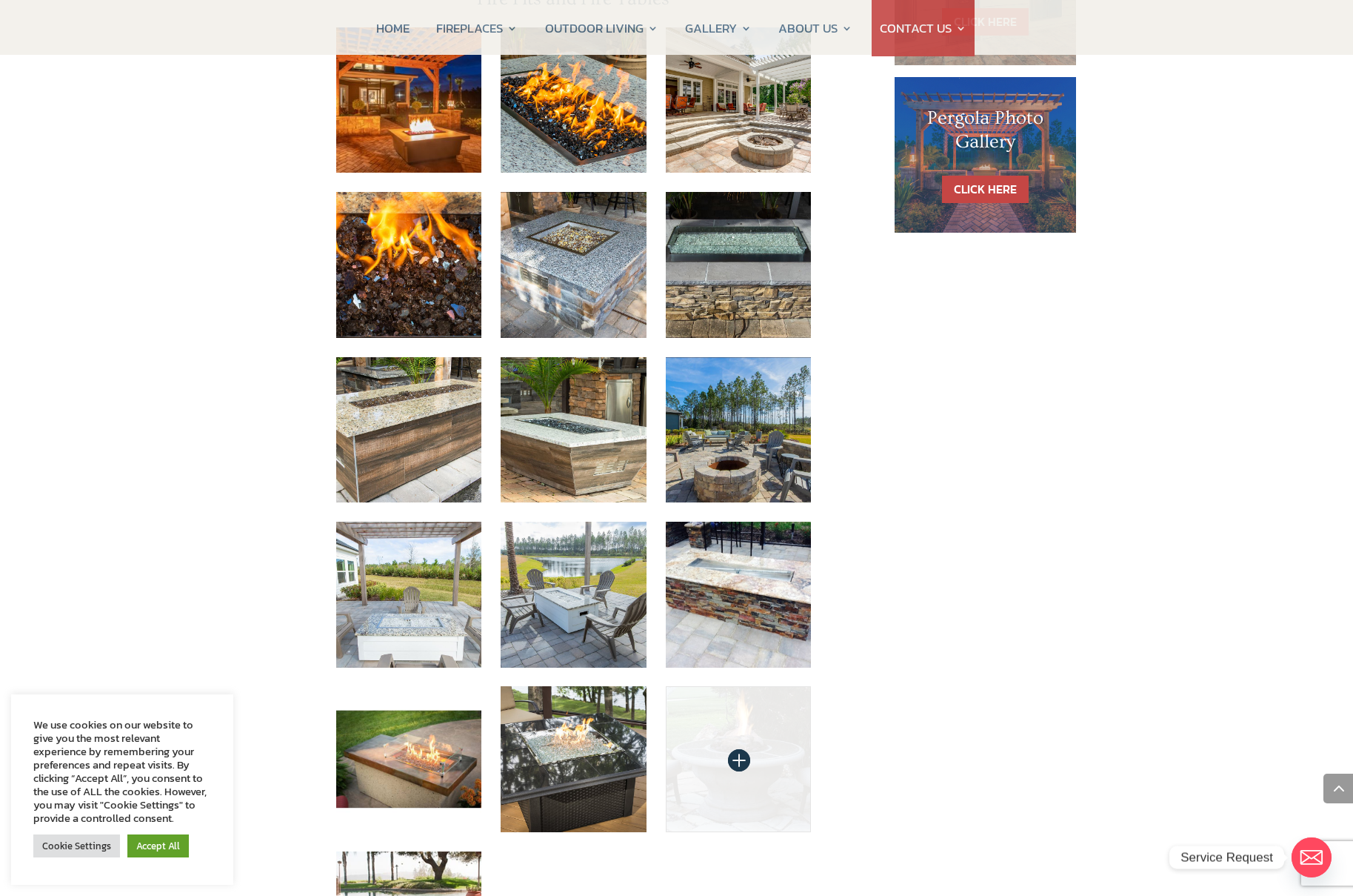
click at [731, 714] on img at bounding box center [739, 759] width 146 height 146
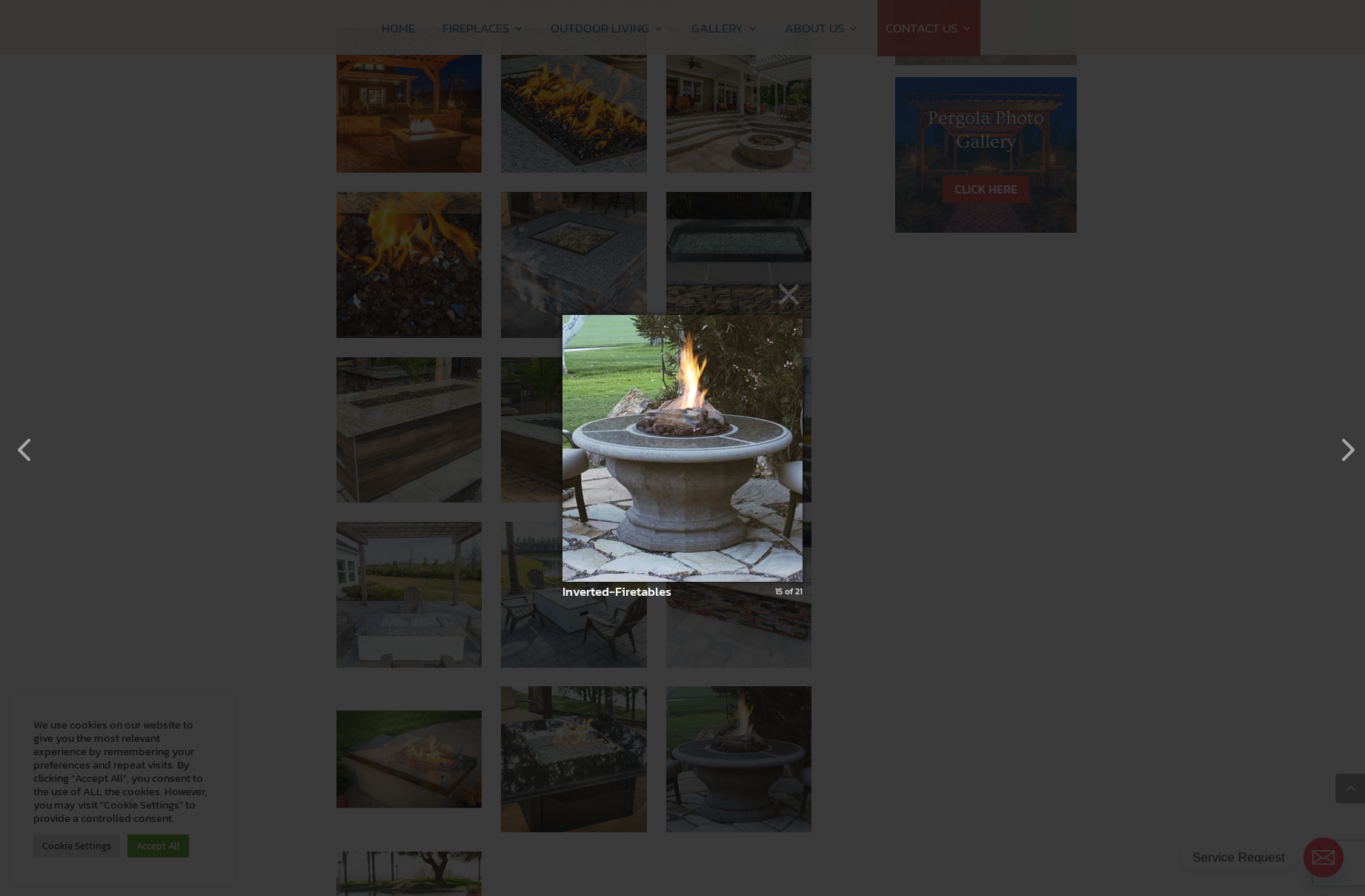
click at [1029, 324] on div "× Inverted-Firetables 15 of 21 Loading..." at bounding box center [682, 448] width 1365 height 896
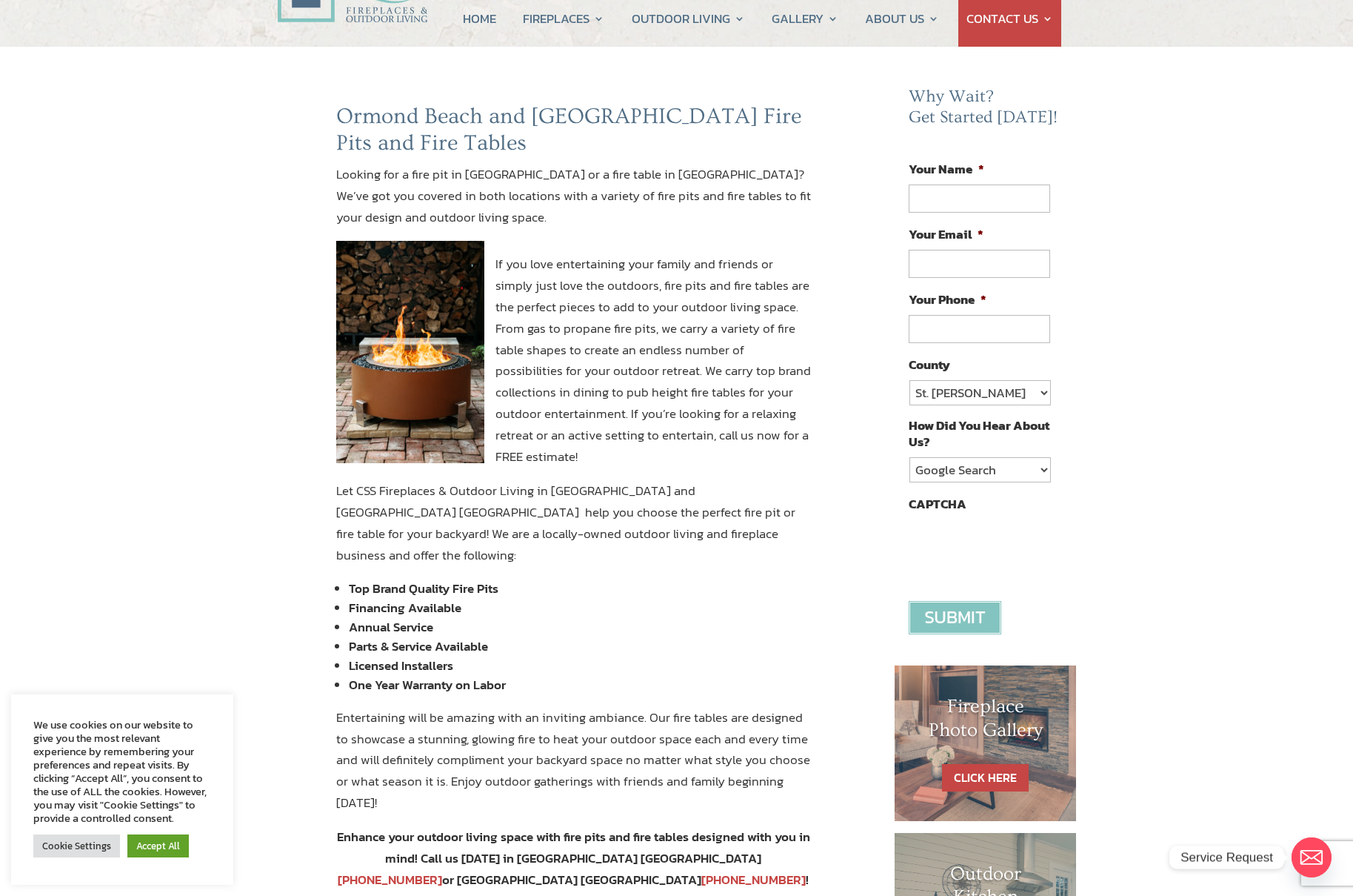
scroll to position [0, 0]
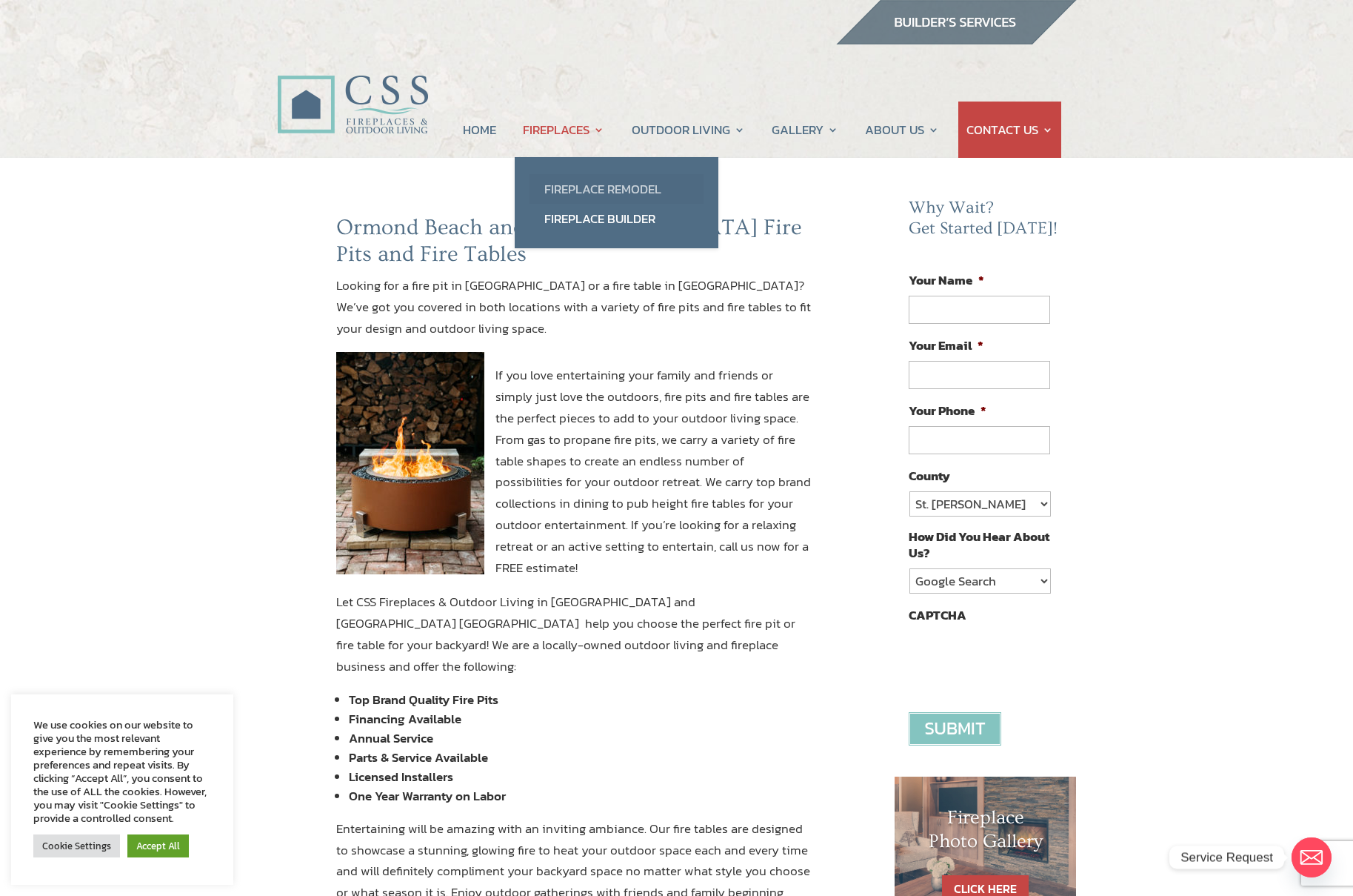
click at [616, 192] on link "Fireplace Remodel" at bounding box center [617, 189] width 174 height 29
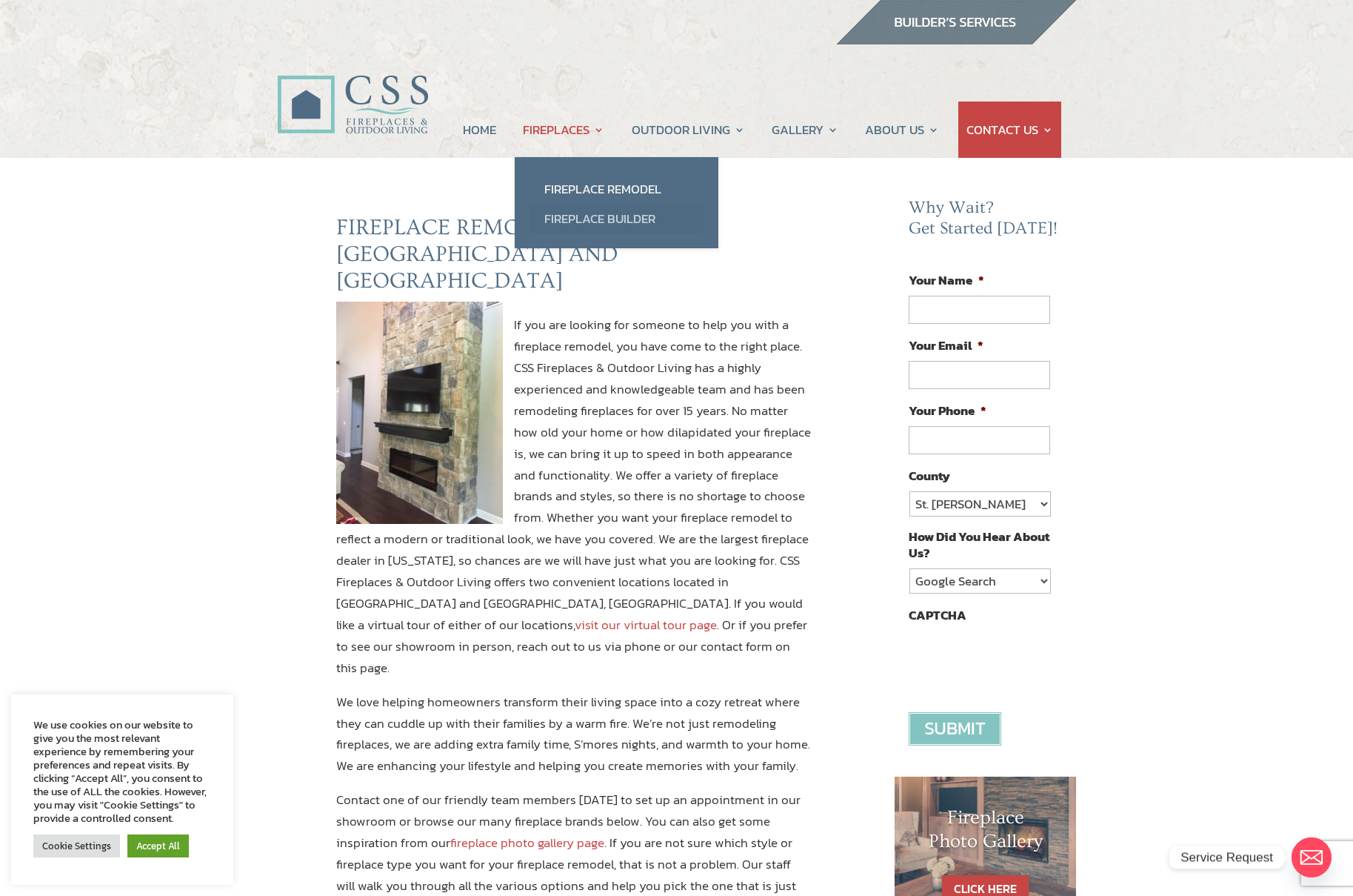
click at [580, 224] on link "Fireplace Builder" at bounding box center [617, 218] width 174 height 29
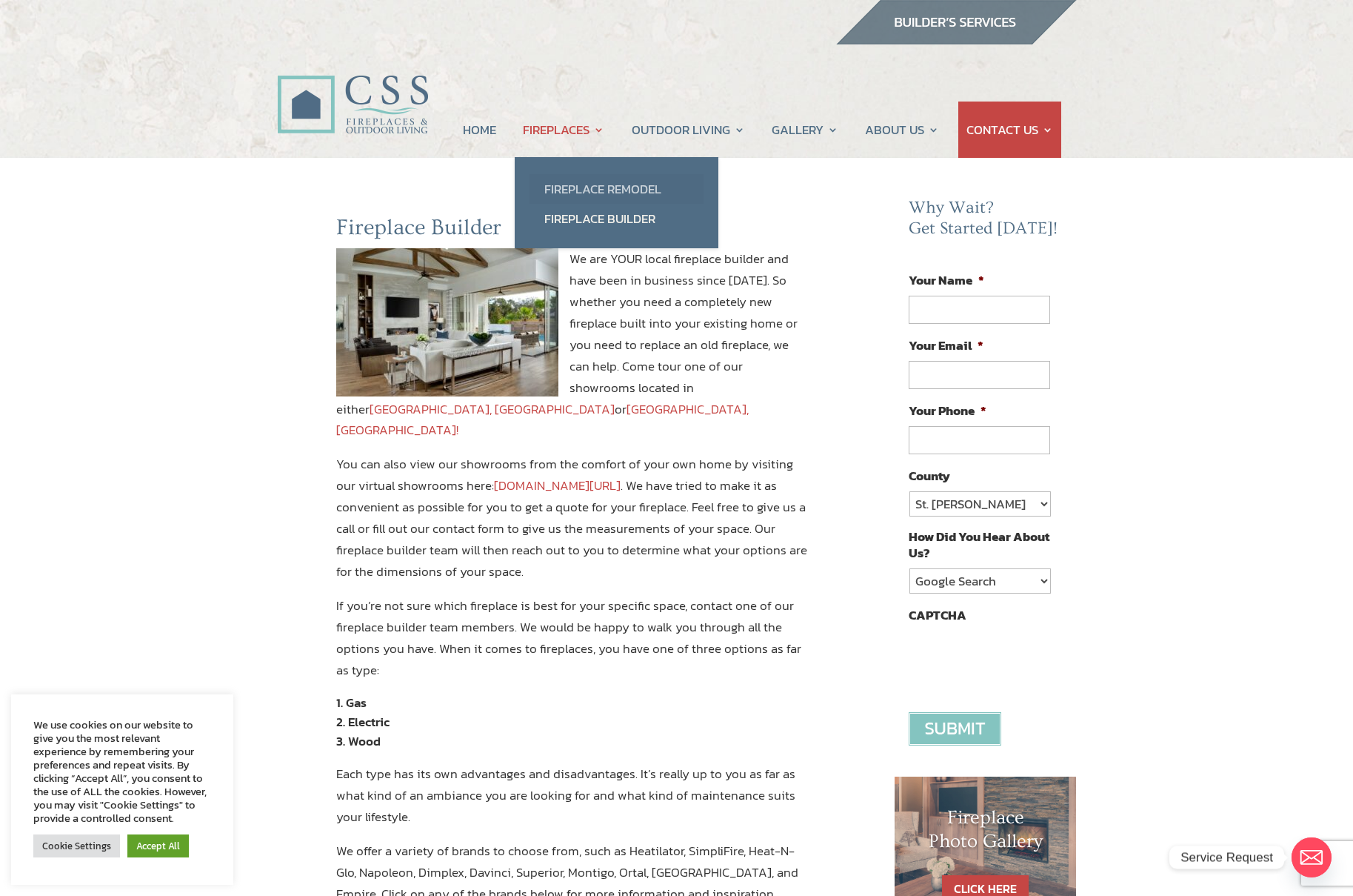
click at [566, 186] on link "Fireplace Remodel" at bounding box center [617, 189] width 174 height 29
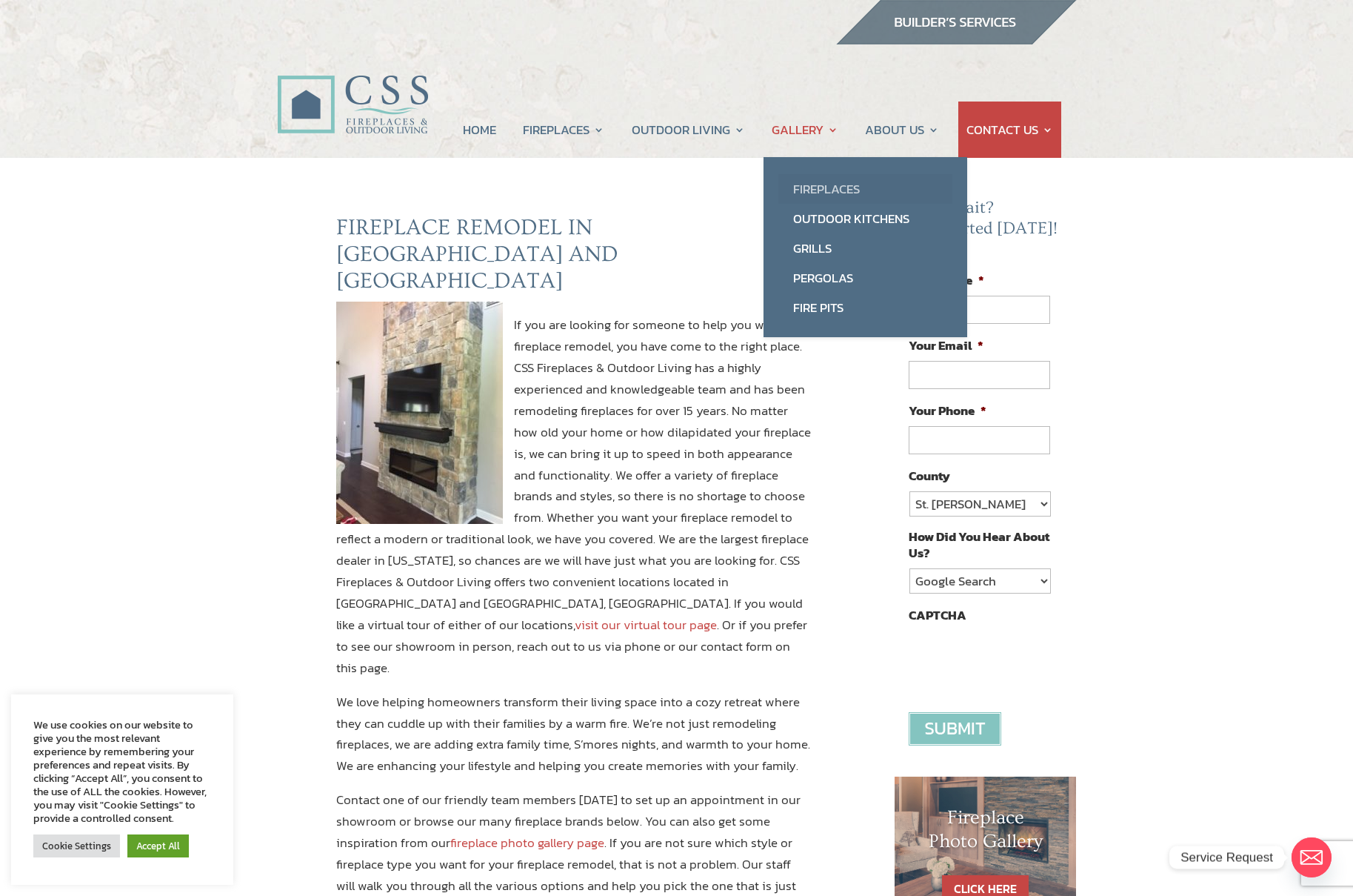
click at [825, 191] on link "Fireplaces" at bounding box center [865, 189] width 174 height 29
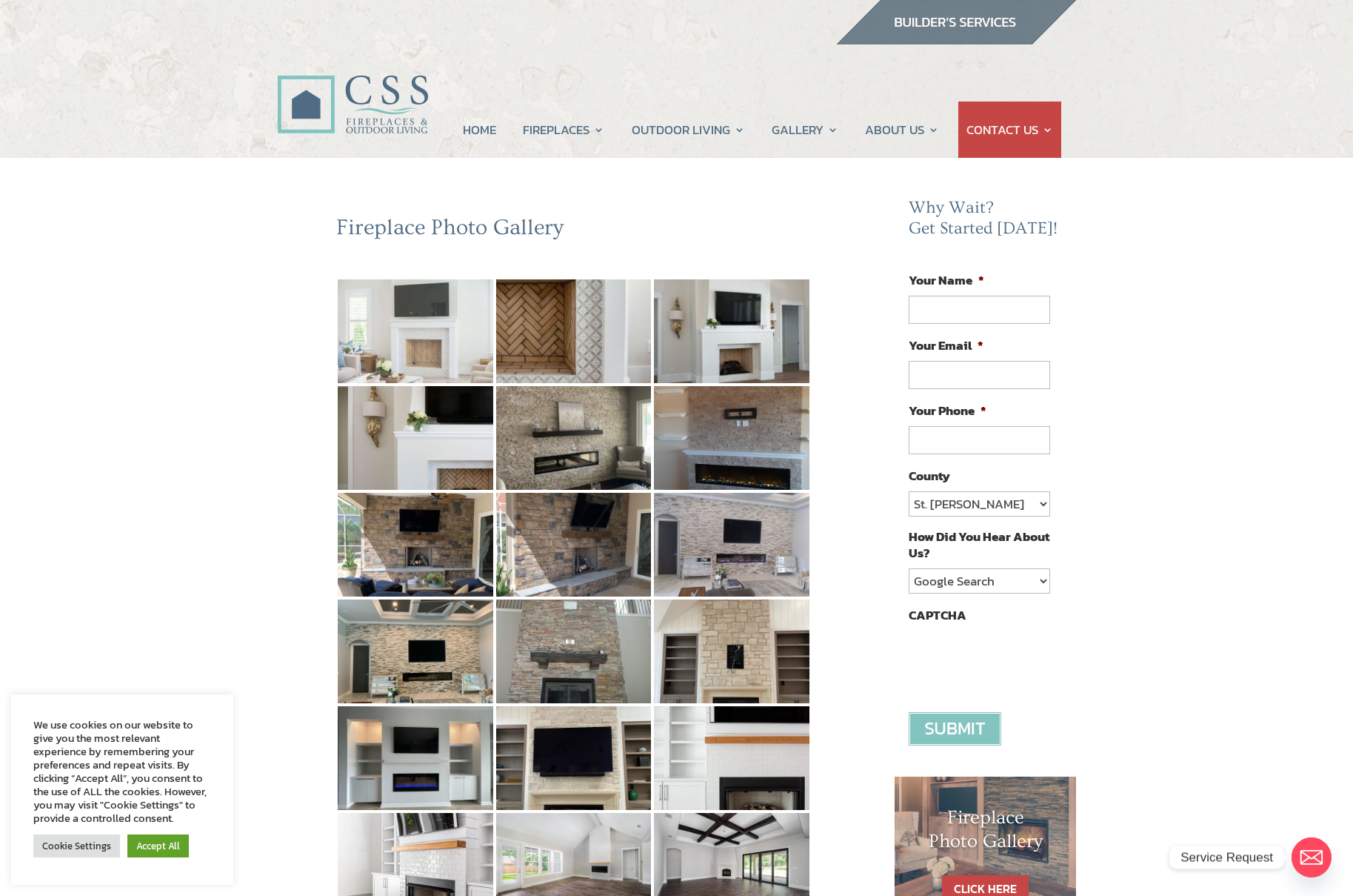
click at [421, 320] on img at bounding box center [415, 331] width 155 height 104
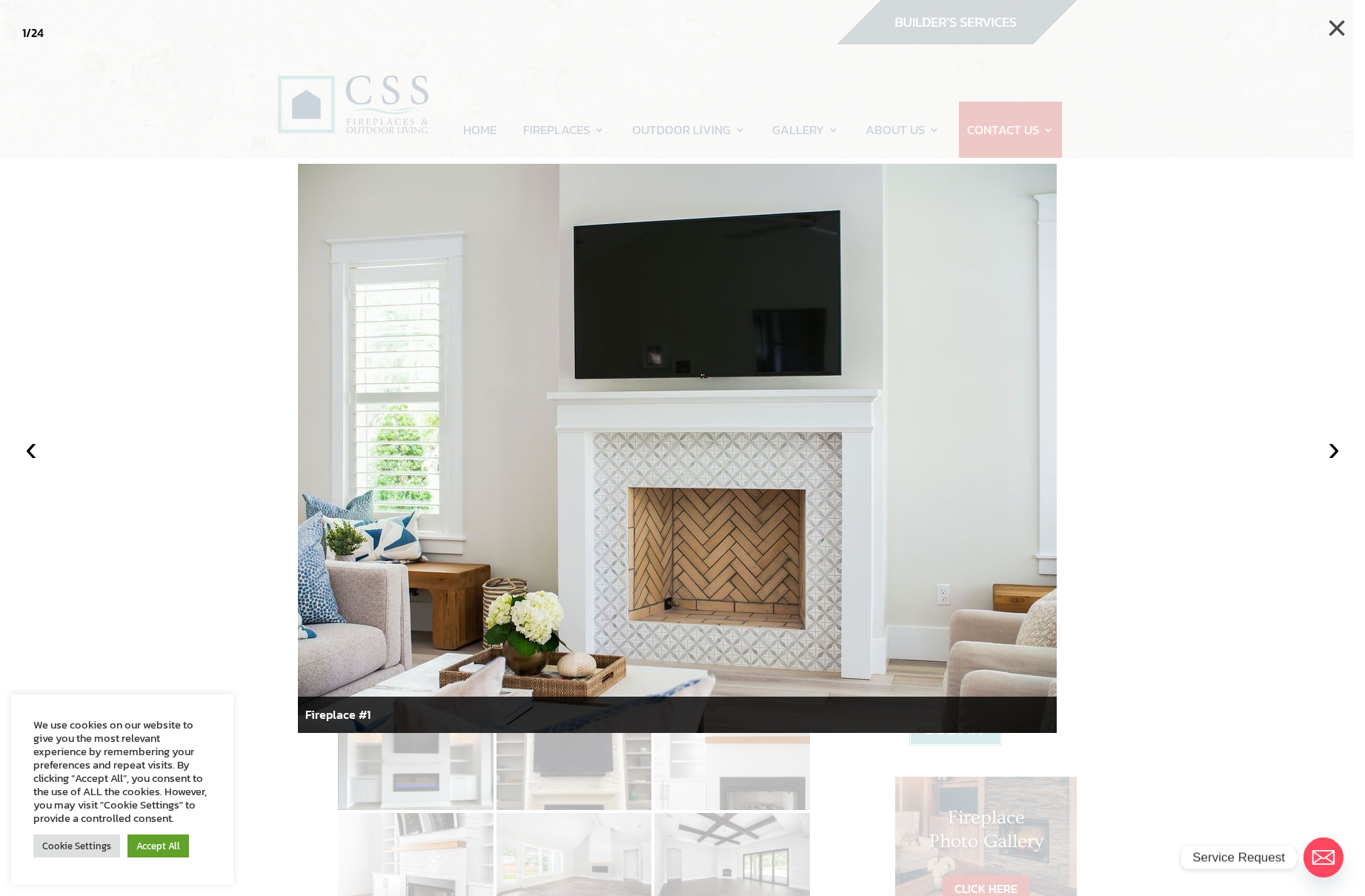
click at [1325, 35] on button "×" at bounding box center [1337, 28] width 33 height 33
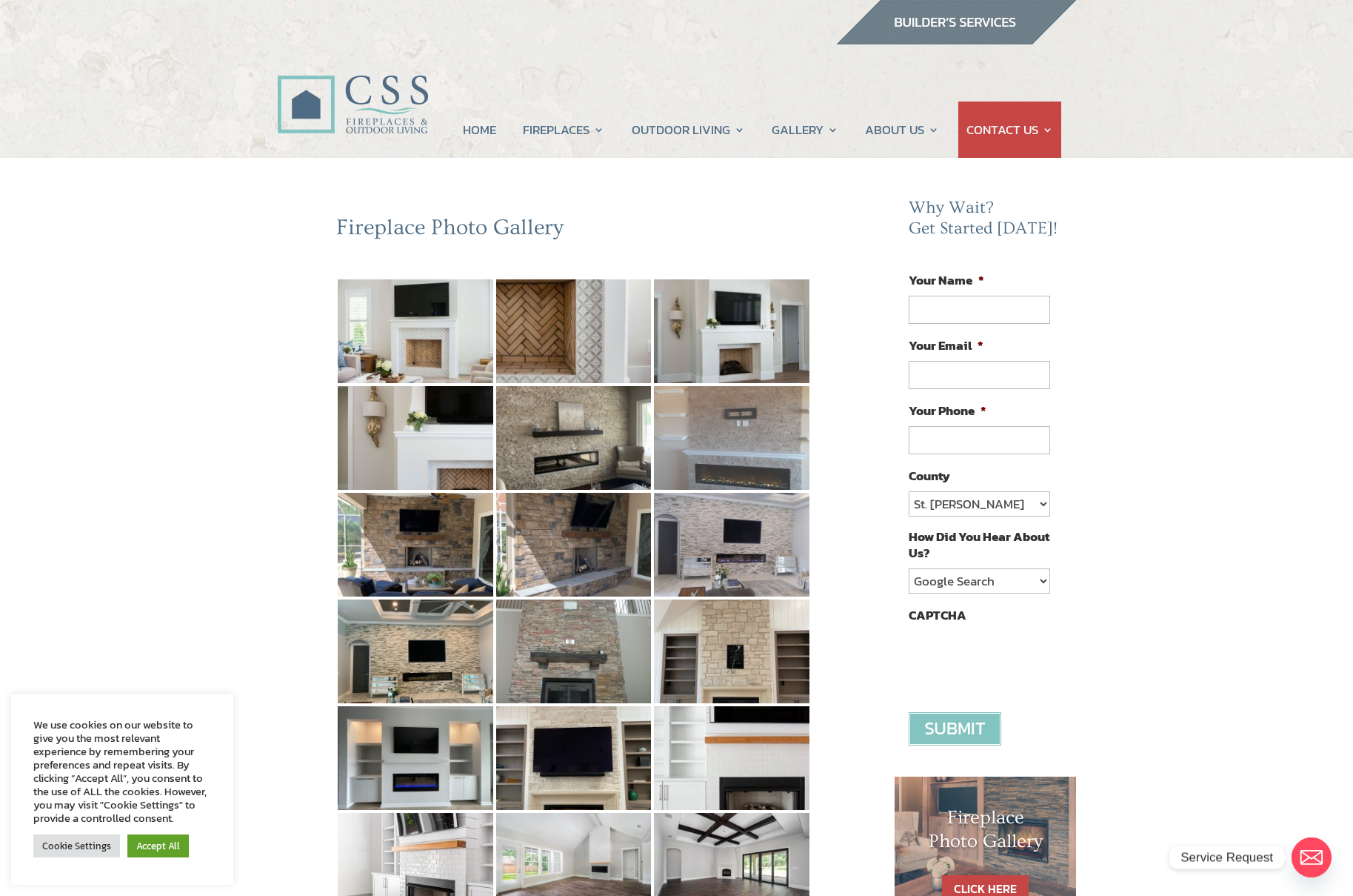
click at [721, 441] on img at bounding box center [732, 438] width 155 height 104
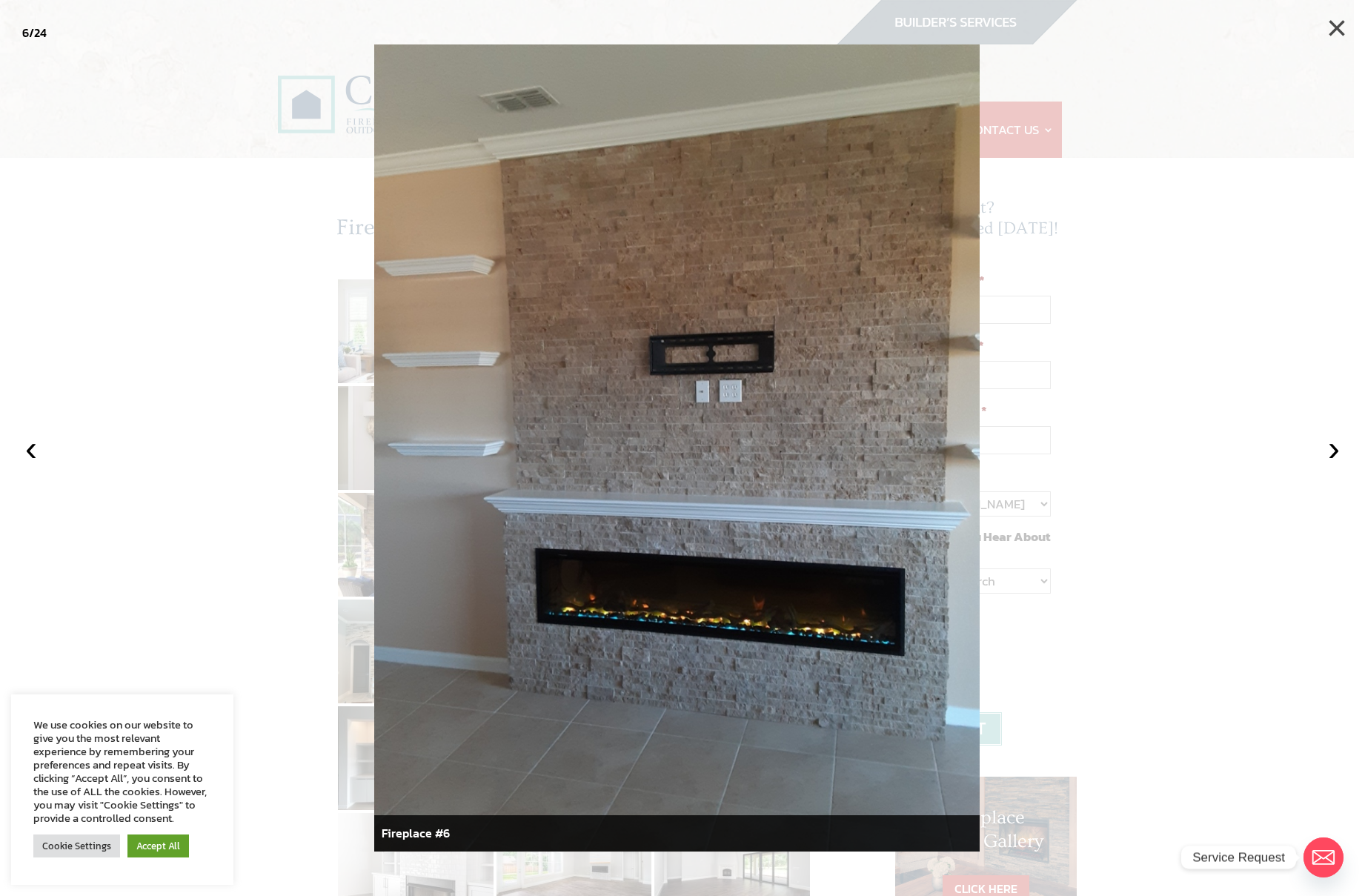
click at [1333, 22] on button "×" at bounding box center [1337, 28] width 33 height 33
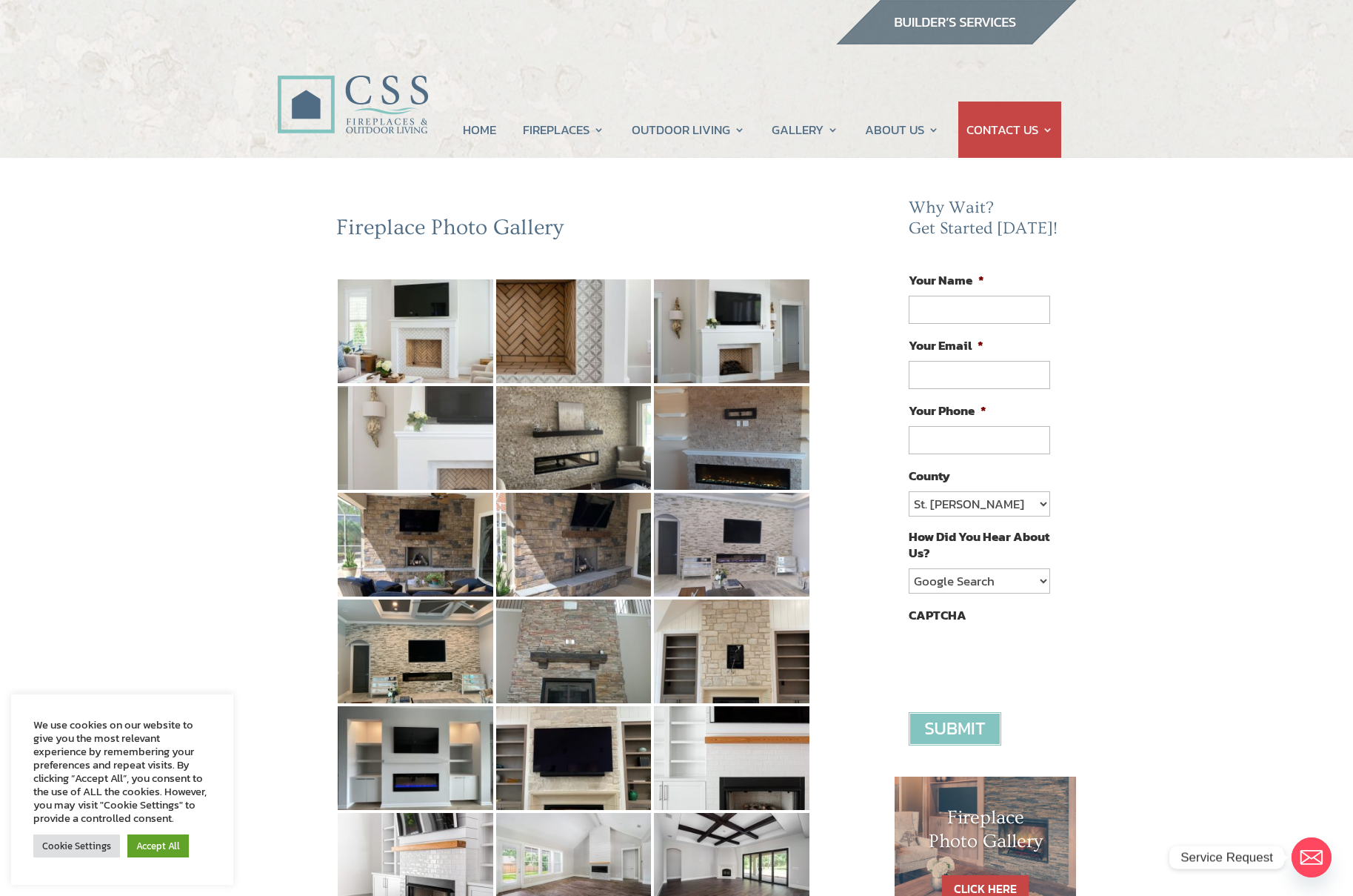
click at [415, 446] on img at bounding box center [415, 438] width 155 height 104
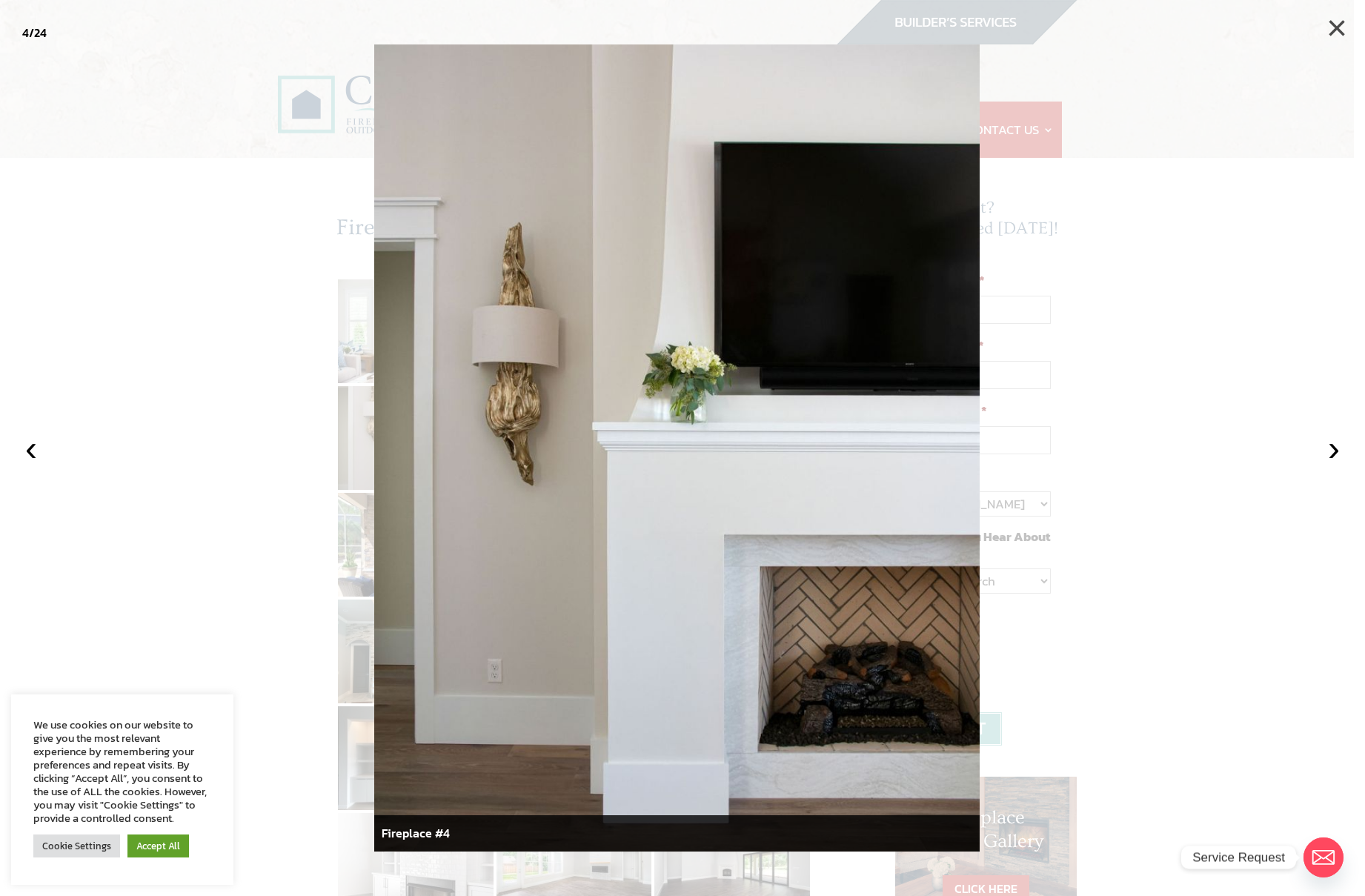
click at [1344, 27] on button "×" at bounding box center [1337, 28] width 33 height 33
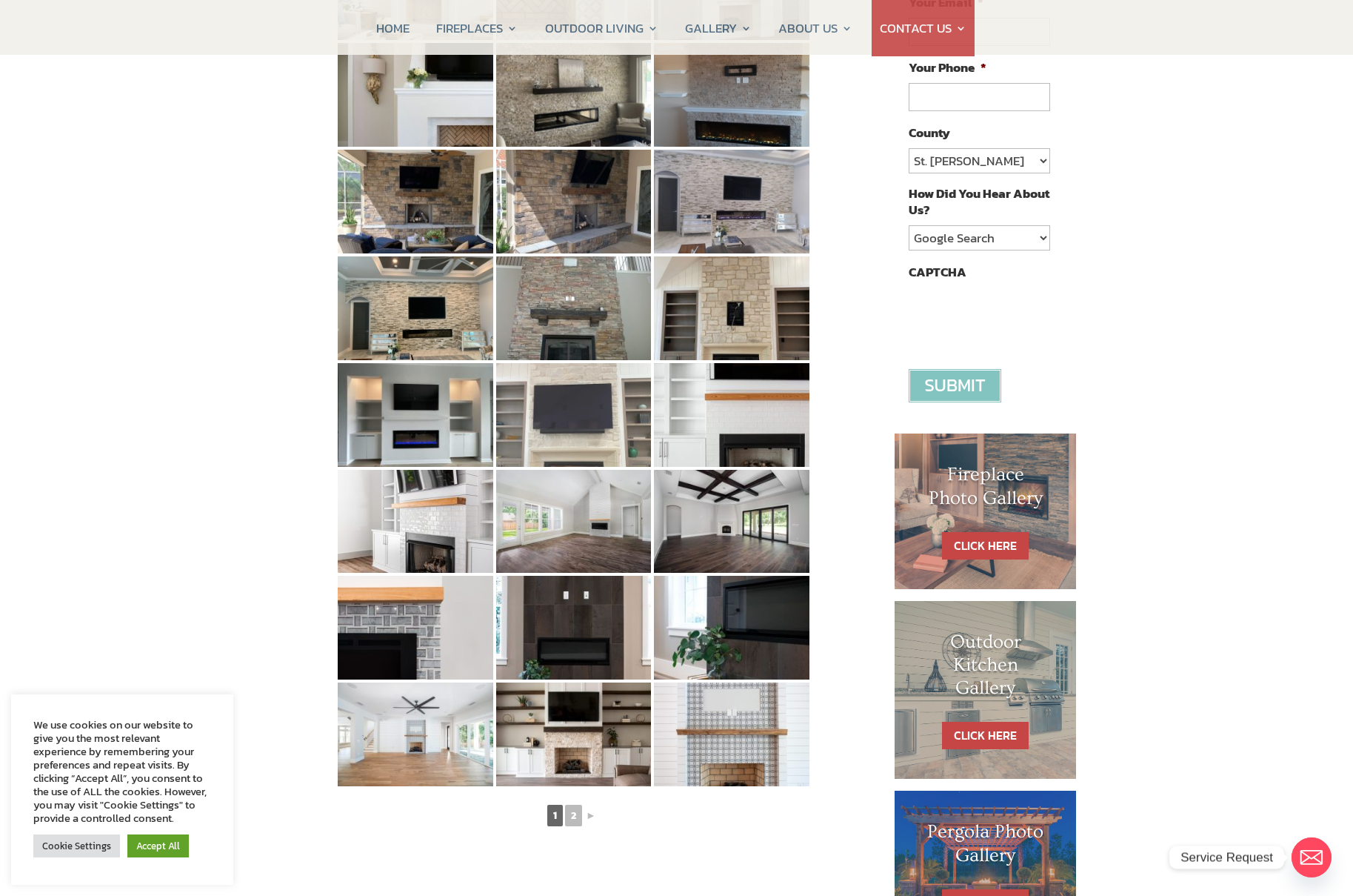
scroll to position [356, 0]
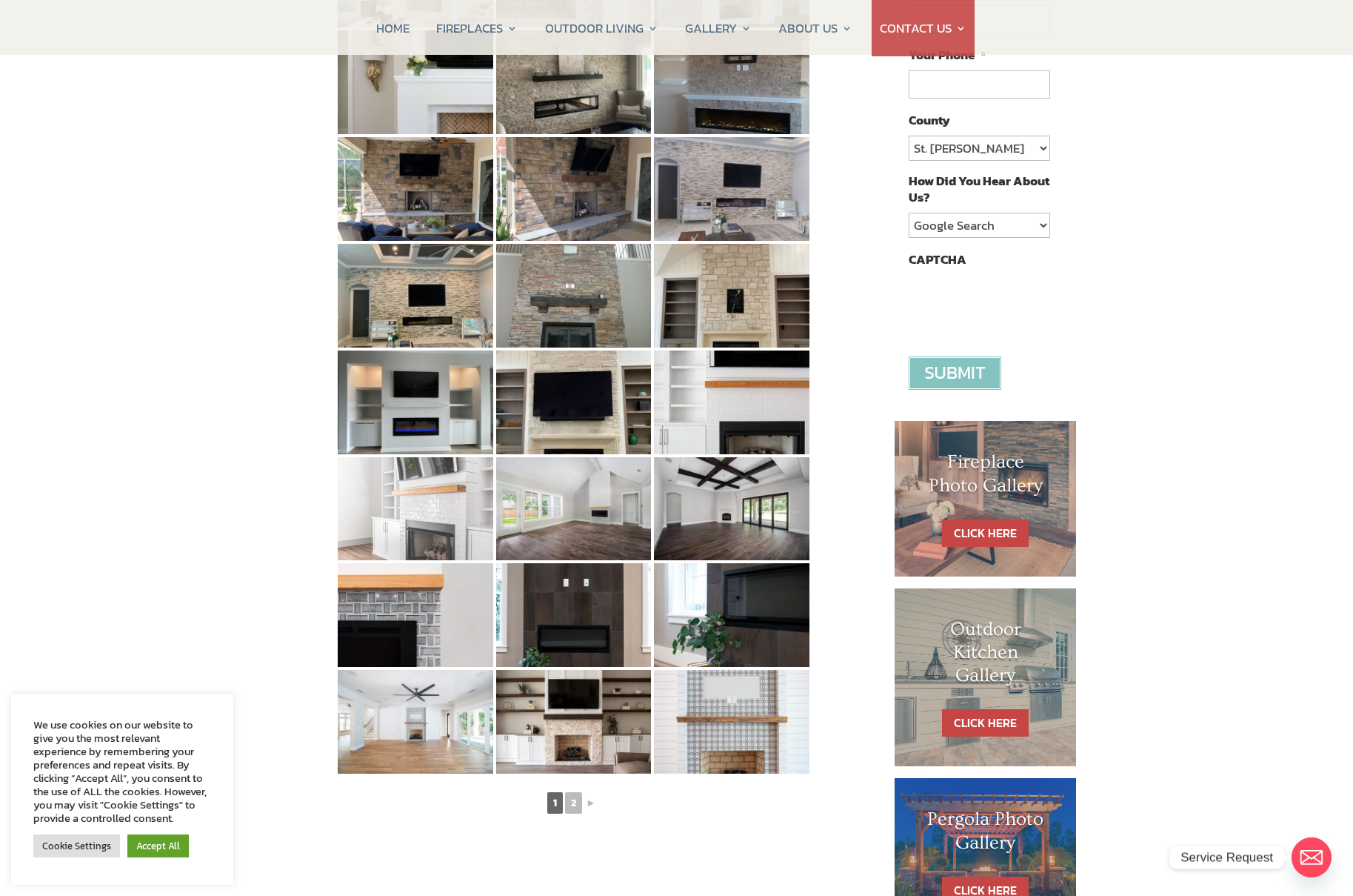
click at [439, 510] on img at bounding box center [415, 509] width 155 height 104
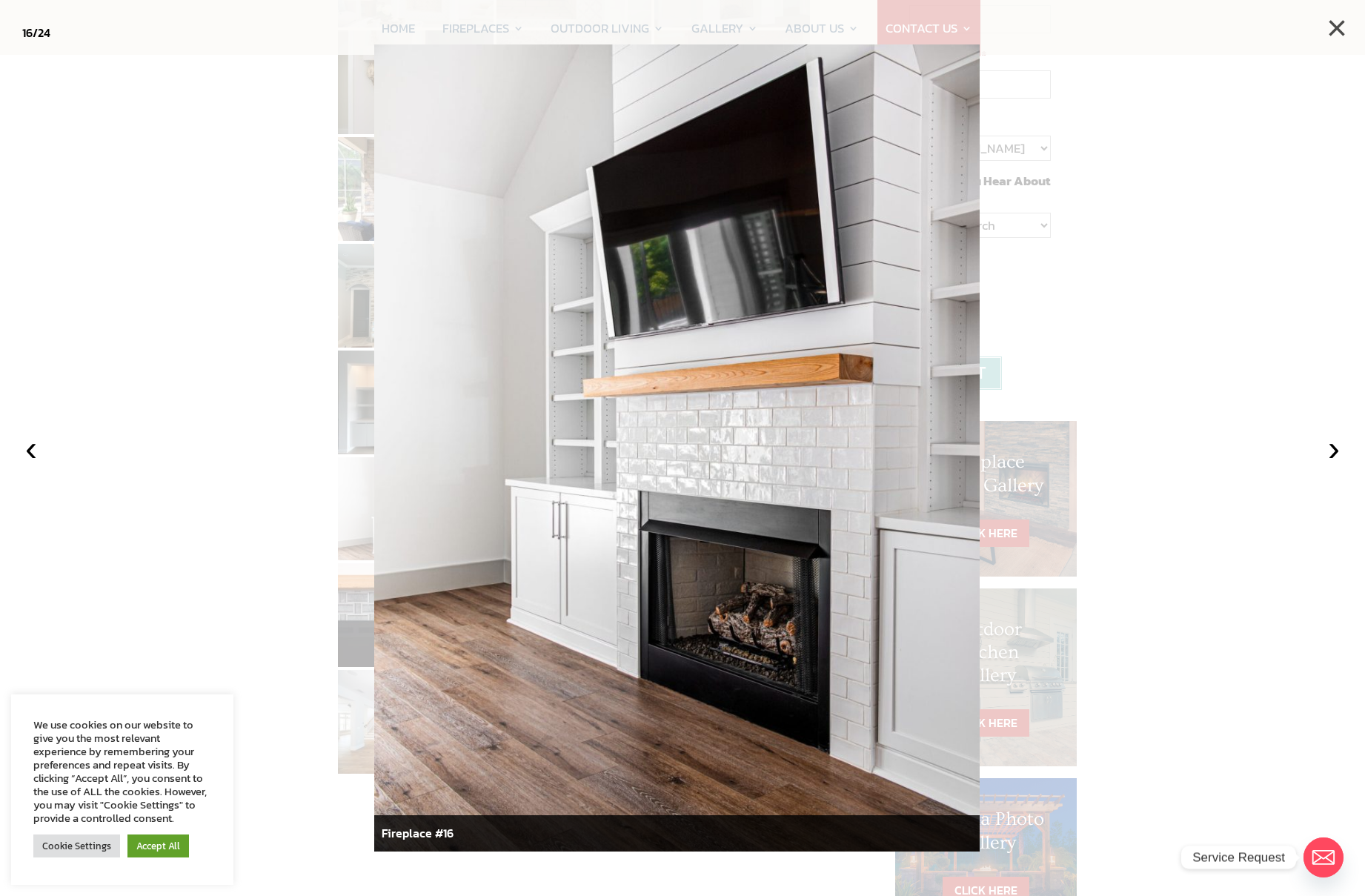
click at [1330, 26] on button "×" at bounding box center [1337, 28] width 33 height 33
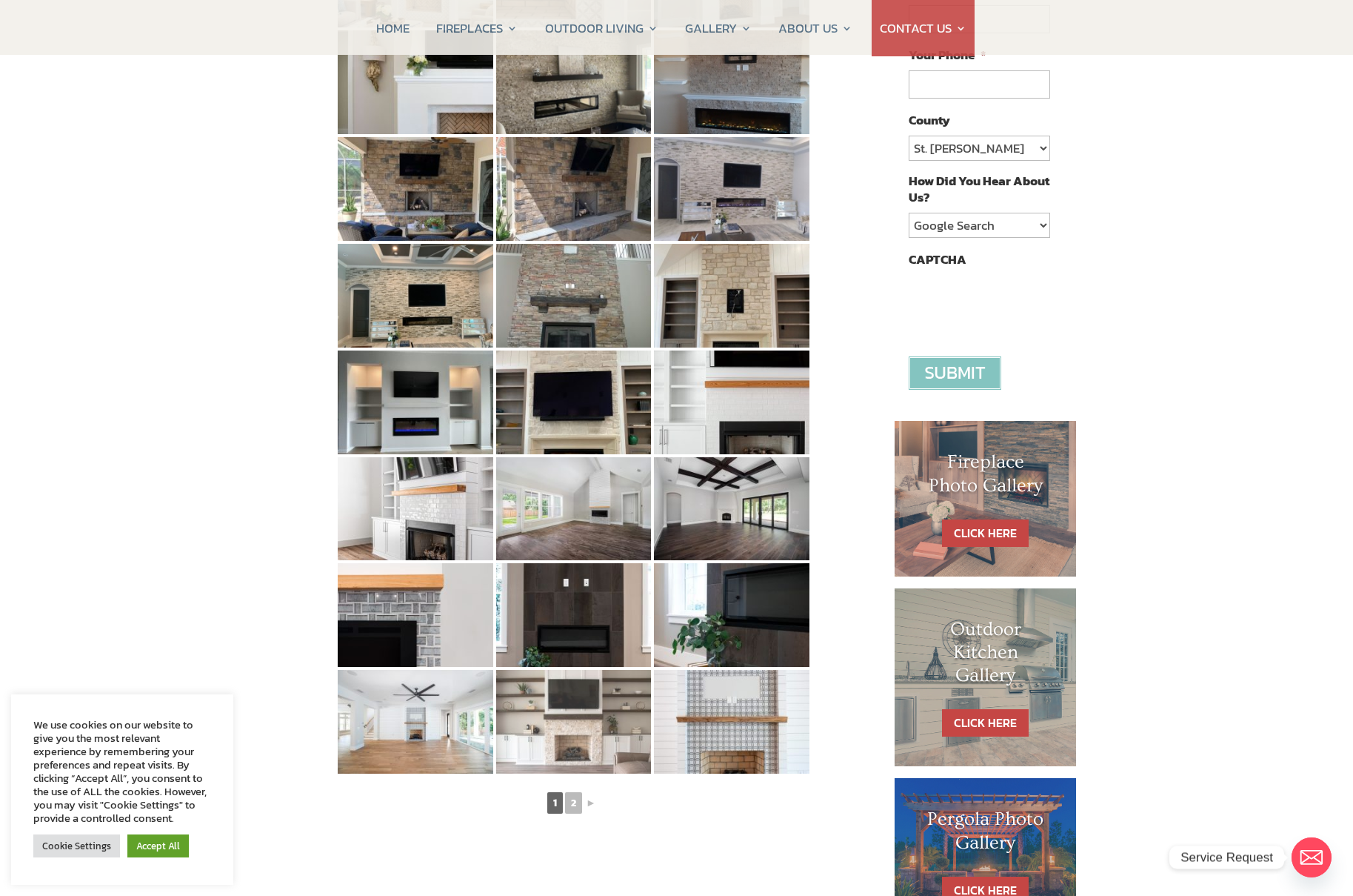
click at [568, 731] on img at bounding box center [574, 722] width 155 height 104
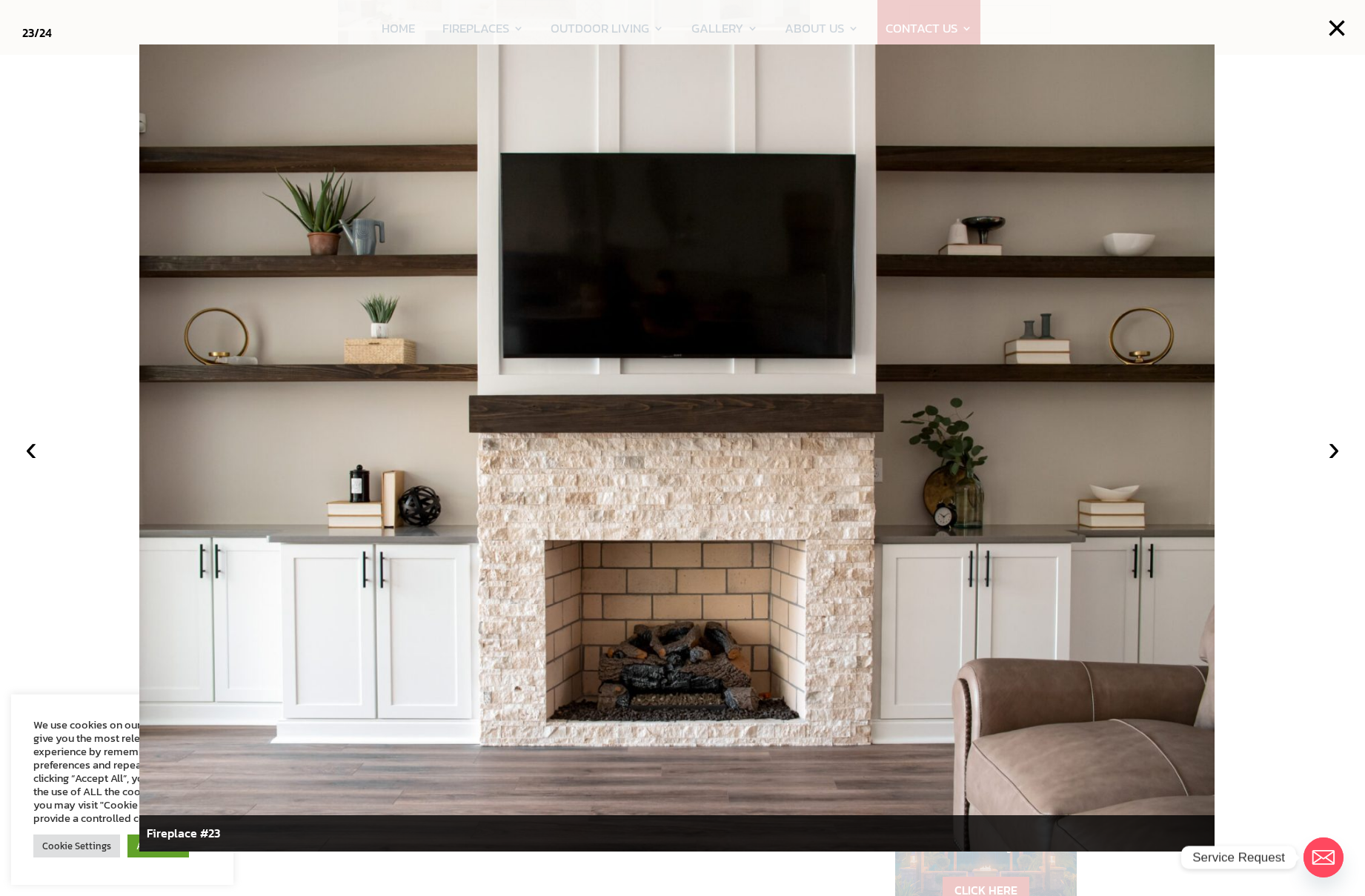
drag, startPoint x: 1340, startPoint y: 23, endPoint x: 1277, endPoint y: 57, distance: 71.6
click at [1339, 24] on button "×" at bounding box center [1337, 28] width 33 height 33
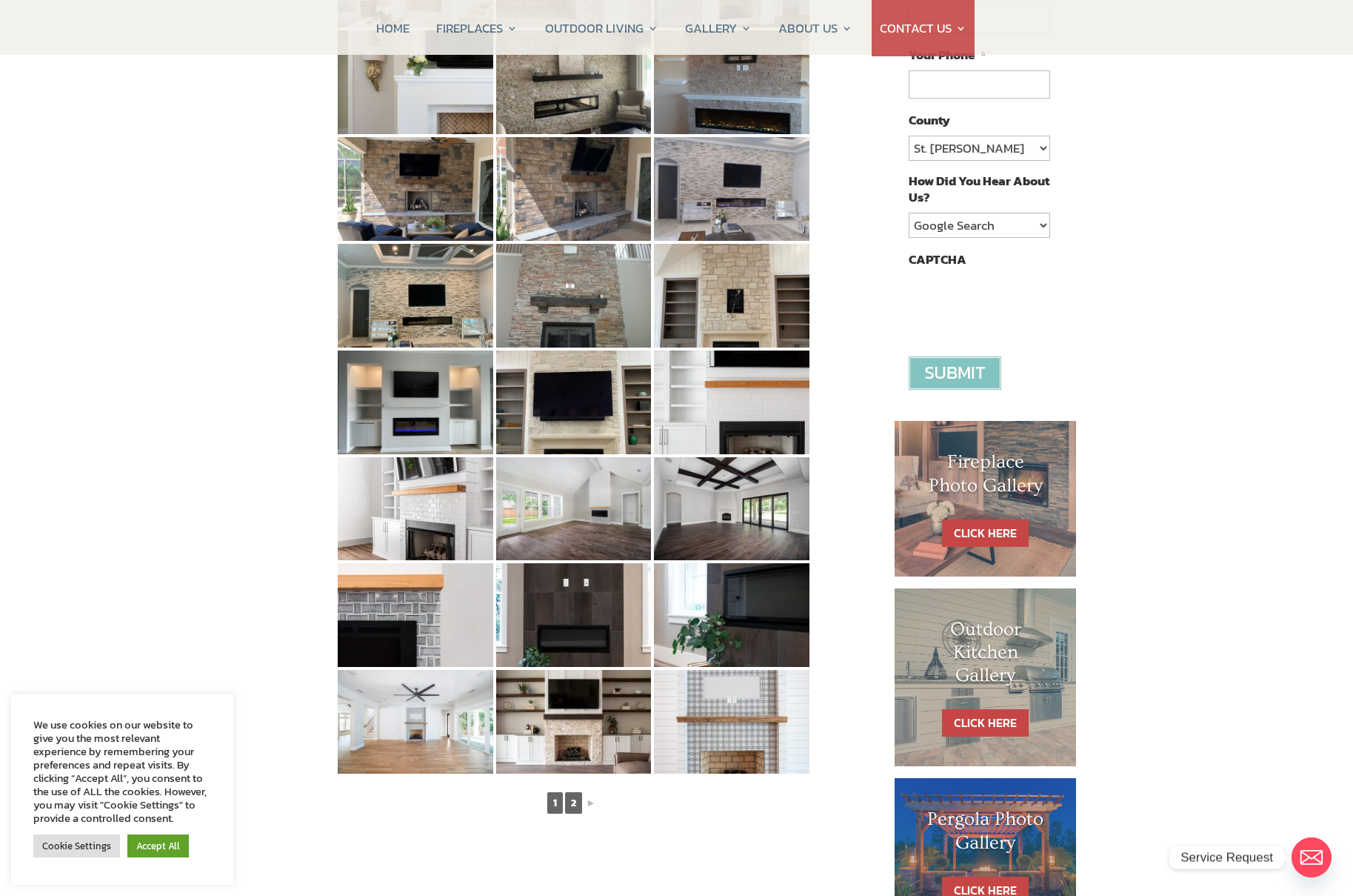
click at [577, 809] on link "2" at bounding box center [573, 803] width 17 height 22
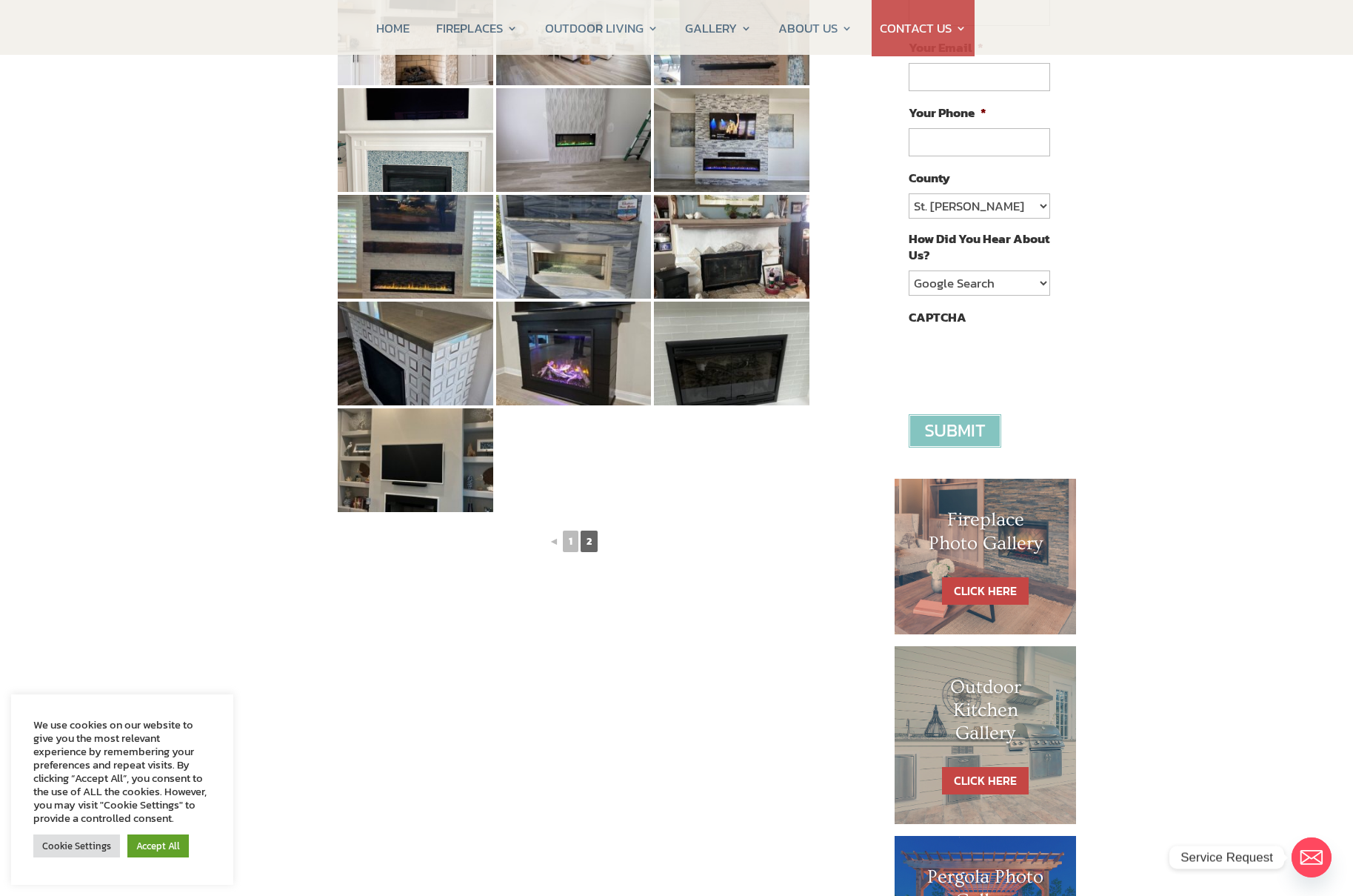
scroll to position [266, 0]
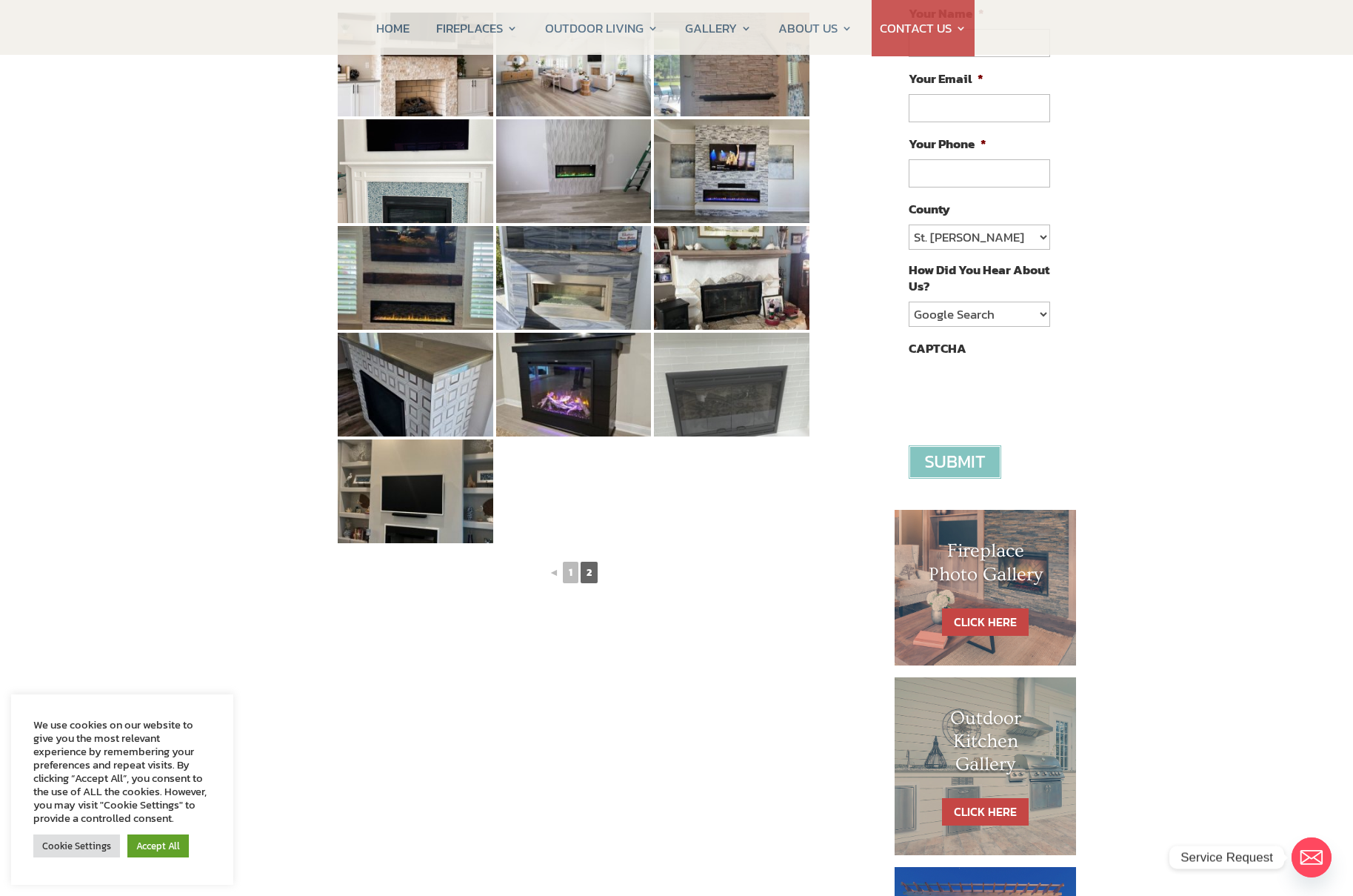
click at [709, 398] on img at bounding box center [732, 385] width 155 height 104
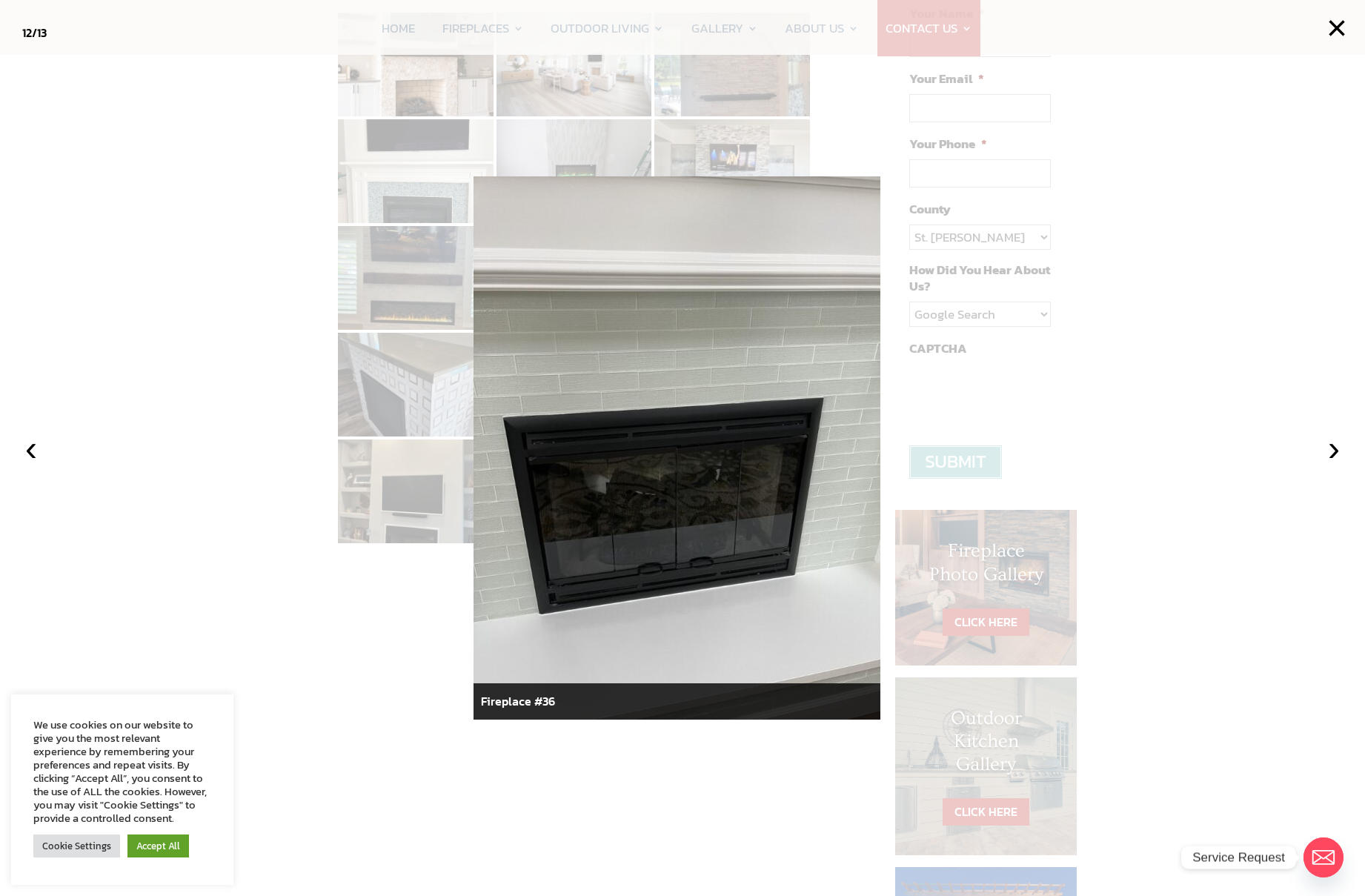
drag, startPoint x: 1335, startPoint y: 31, endPoint x: 1319, endPoint y: 47, distance: 22.6
click at [1334, 31] on button "×" at bounding box center [1337, 28] width 33 height 33
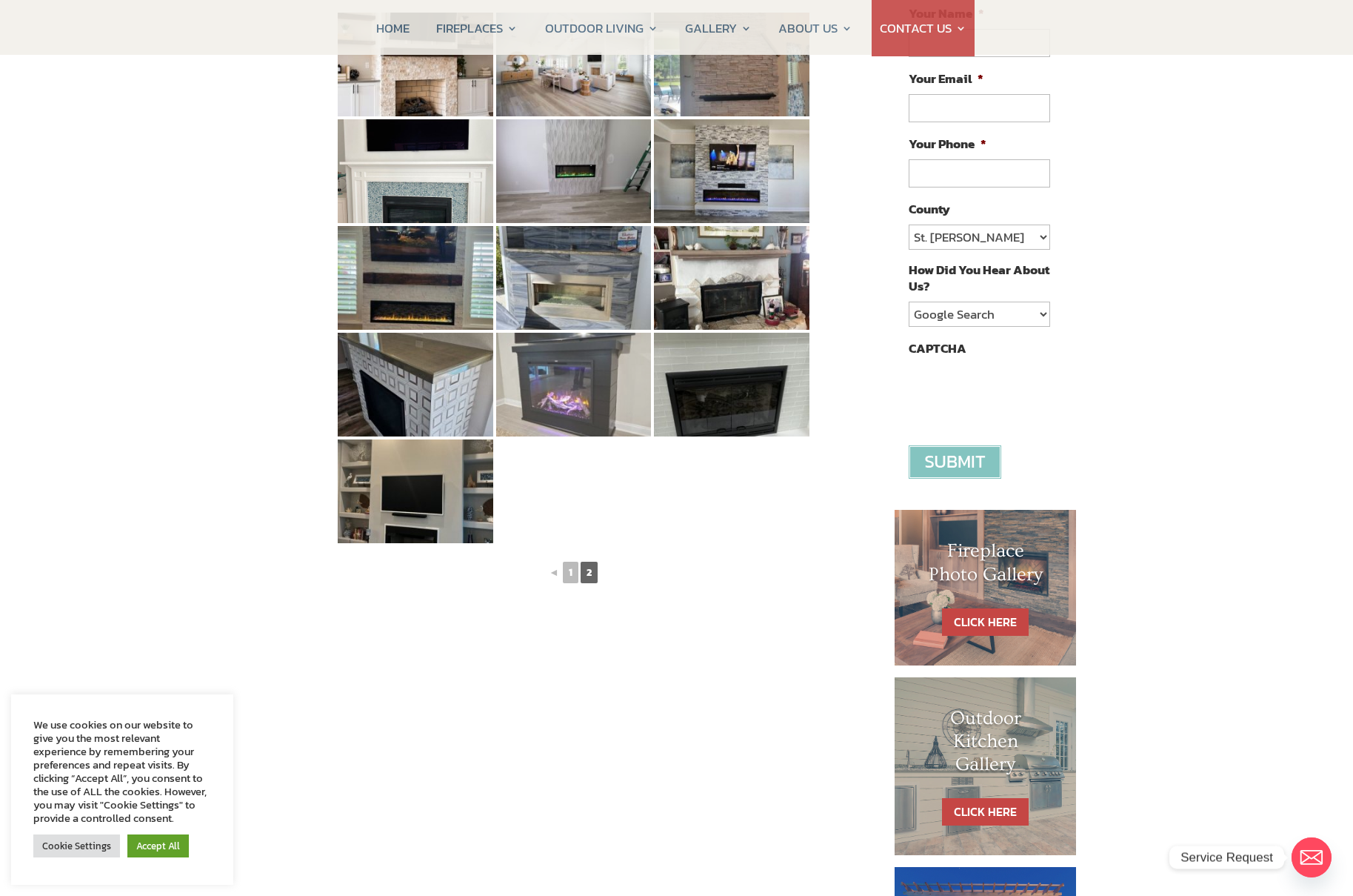
click at [573, 376] on img at bounding box center [574, 385] width 155 height 104
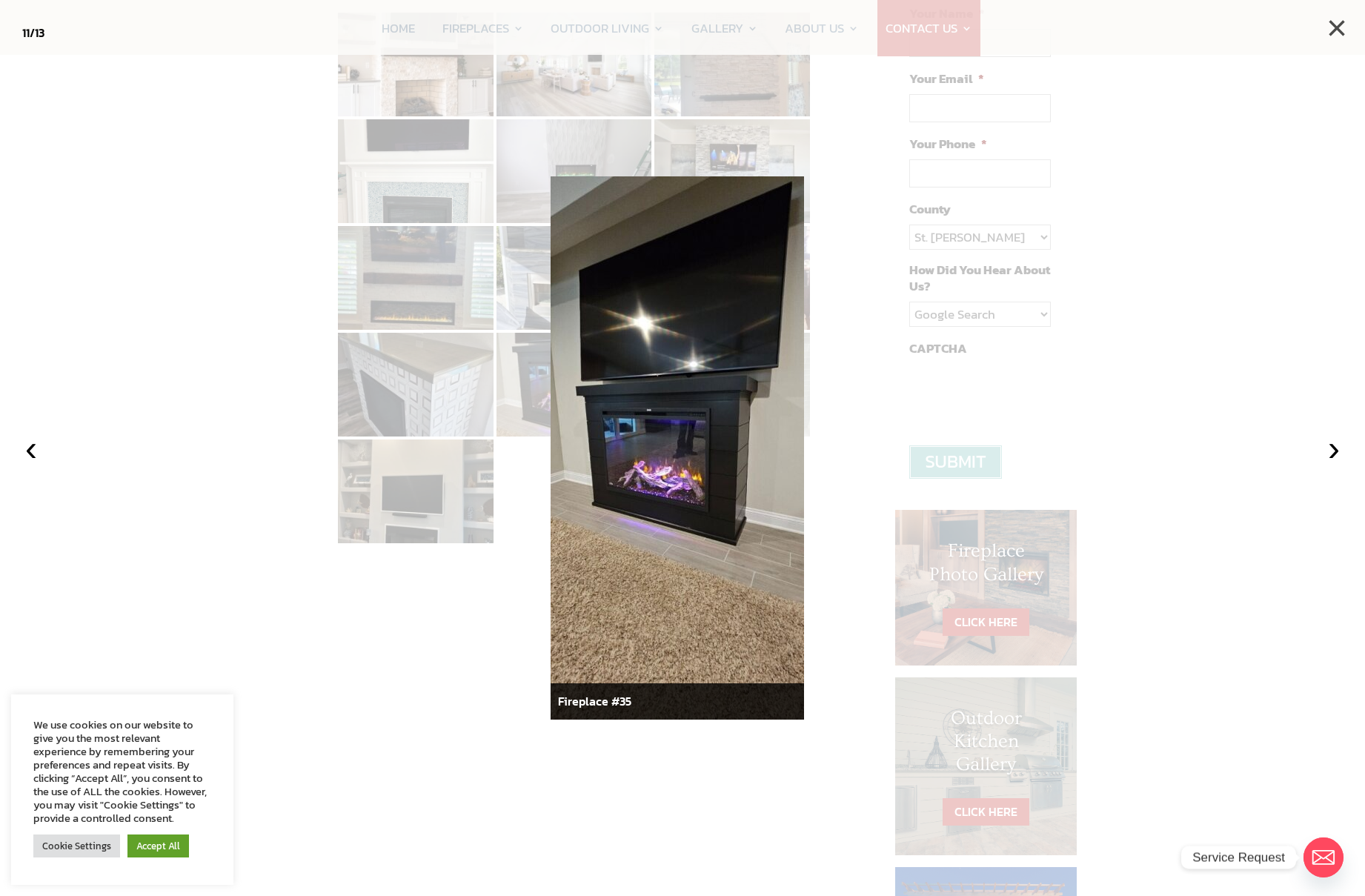
click at [1329, 36] on button "×" at bounding box center [1337, 28] width 33 height 33
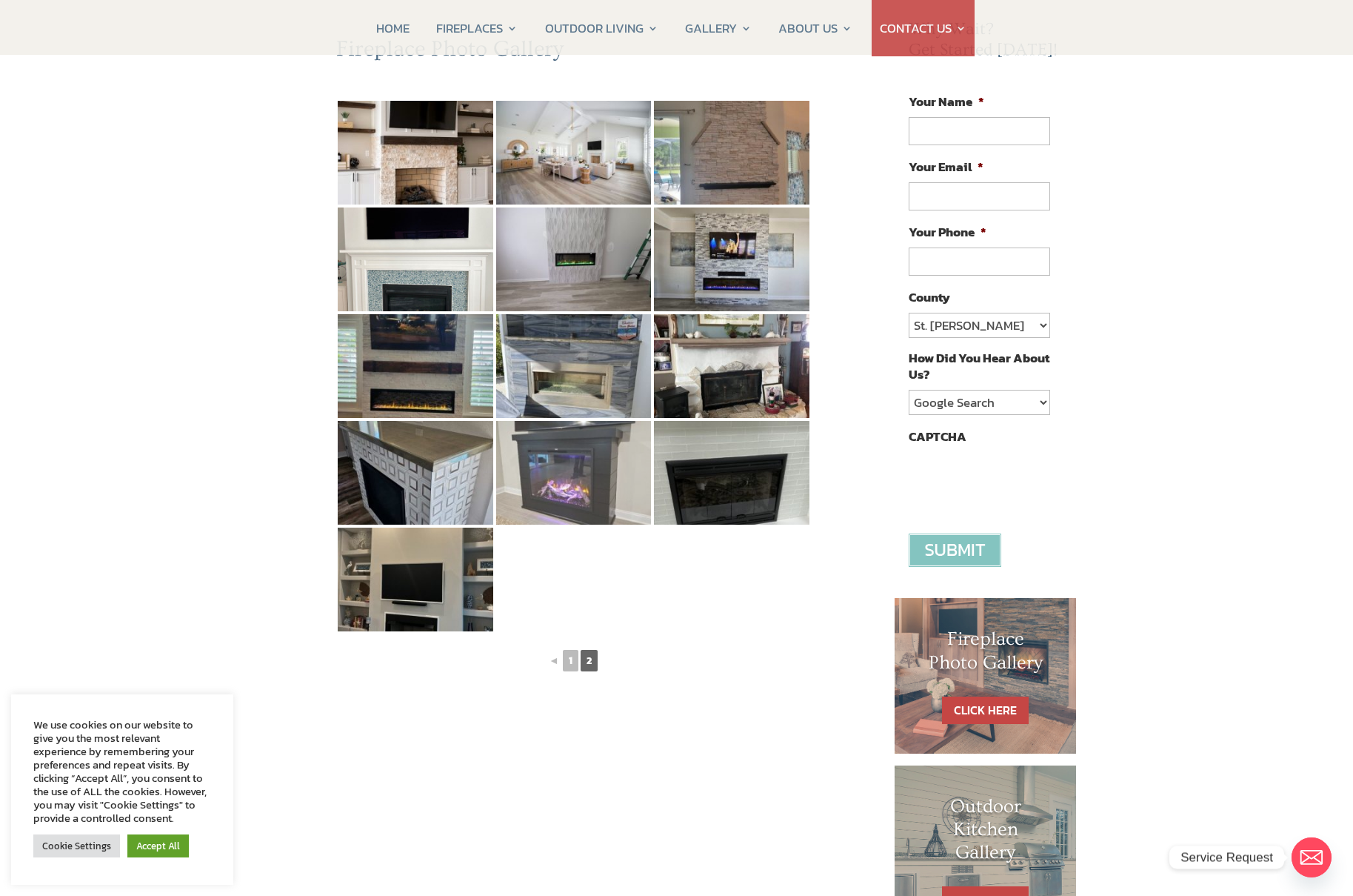
scroll to position [178, 0]
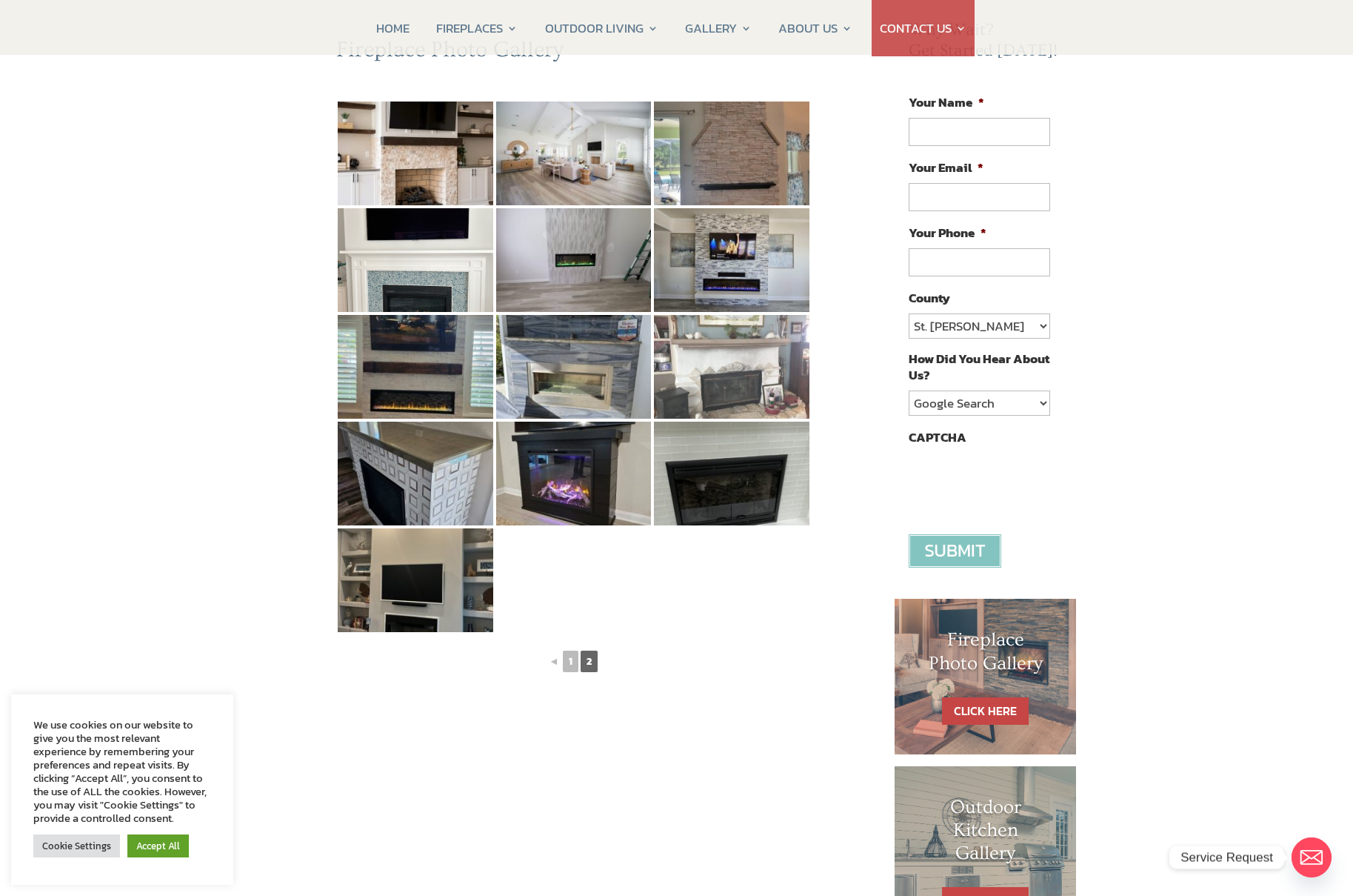
click at [731, 391] on img at bounding box center [732, 367] width 155 height 104
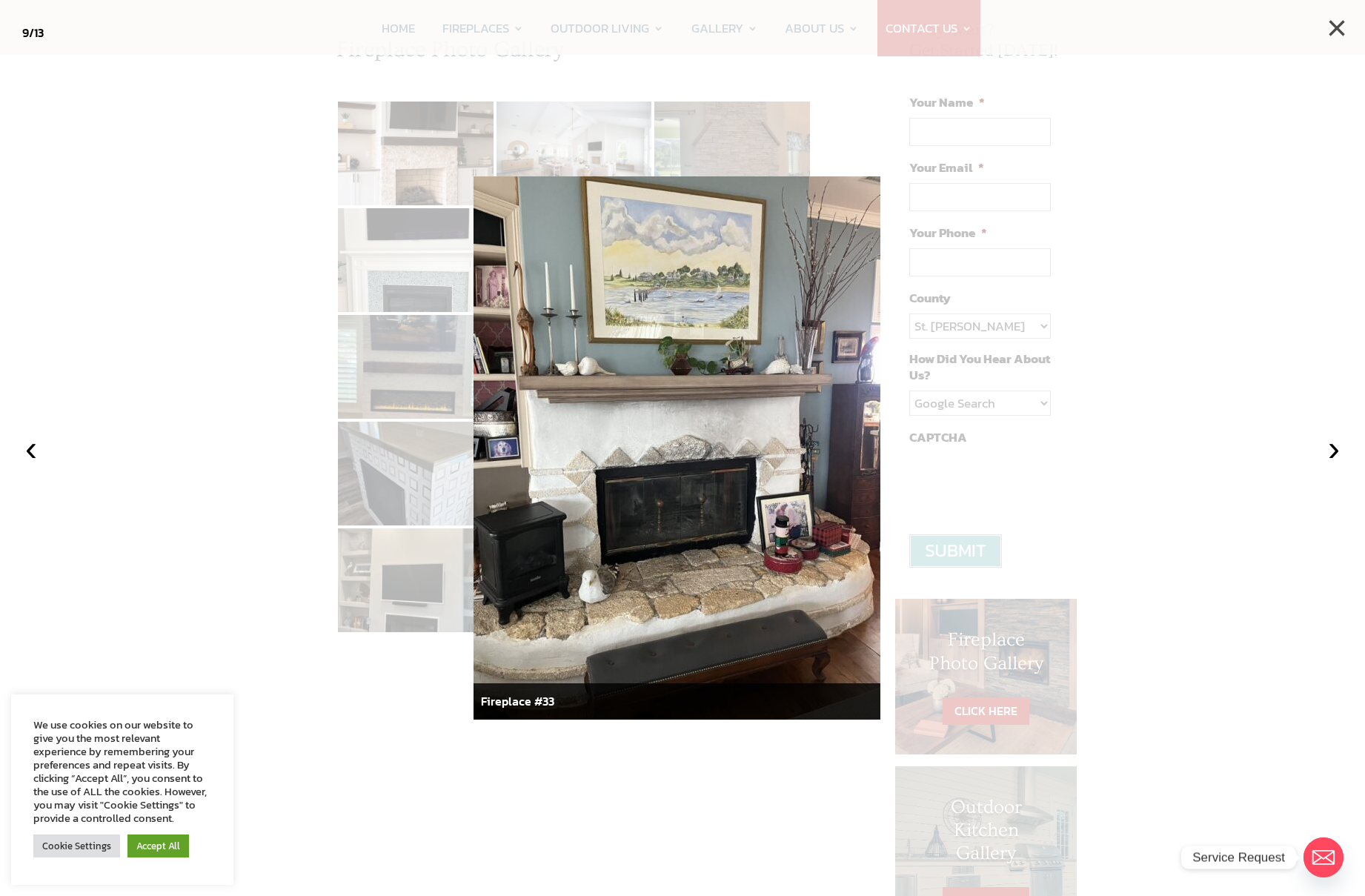
click at [1331, 26] on button "×" at bounding box center [1337, 28] width 33 height 33
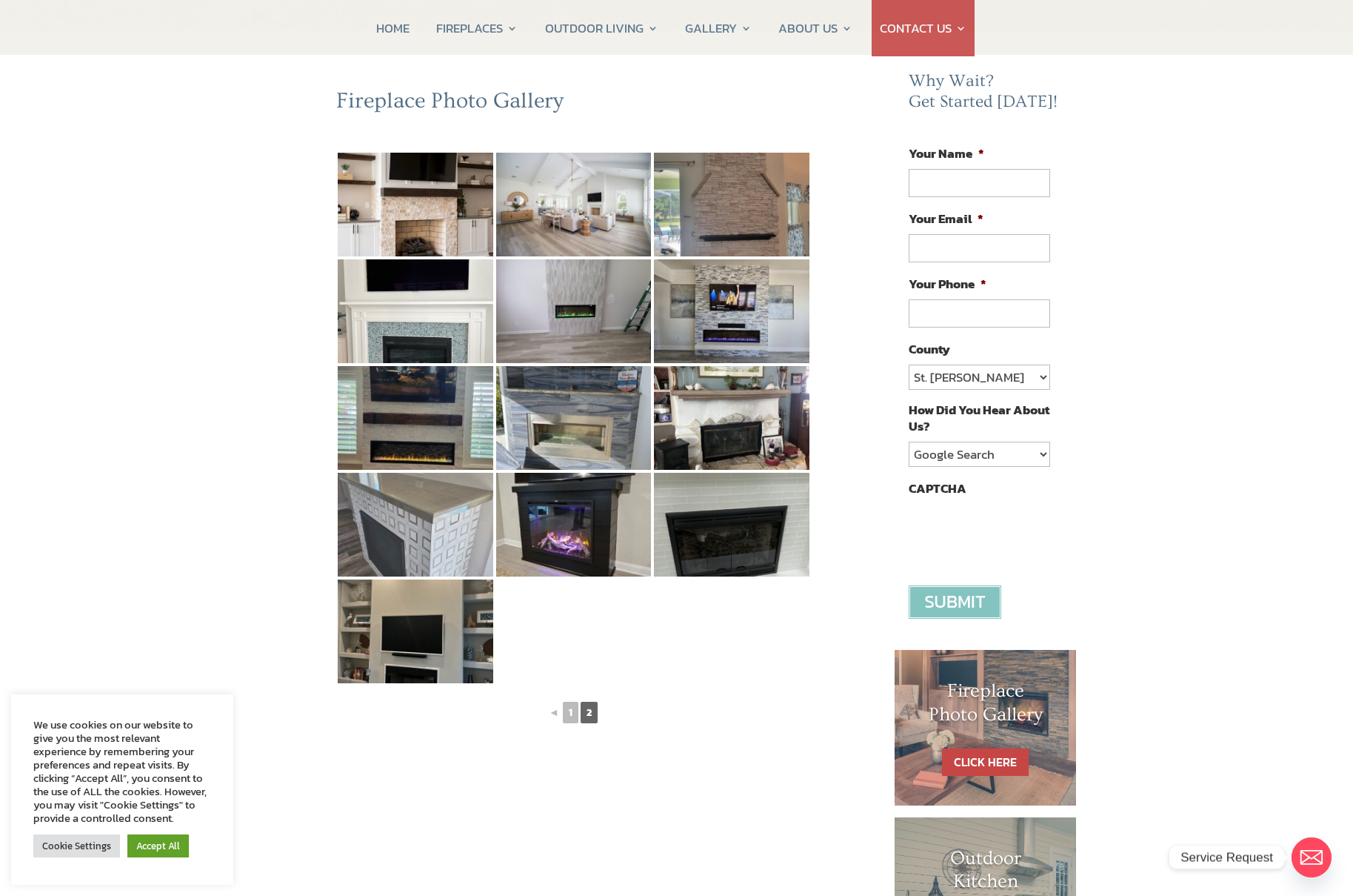
scroll to position [0, 0]
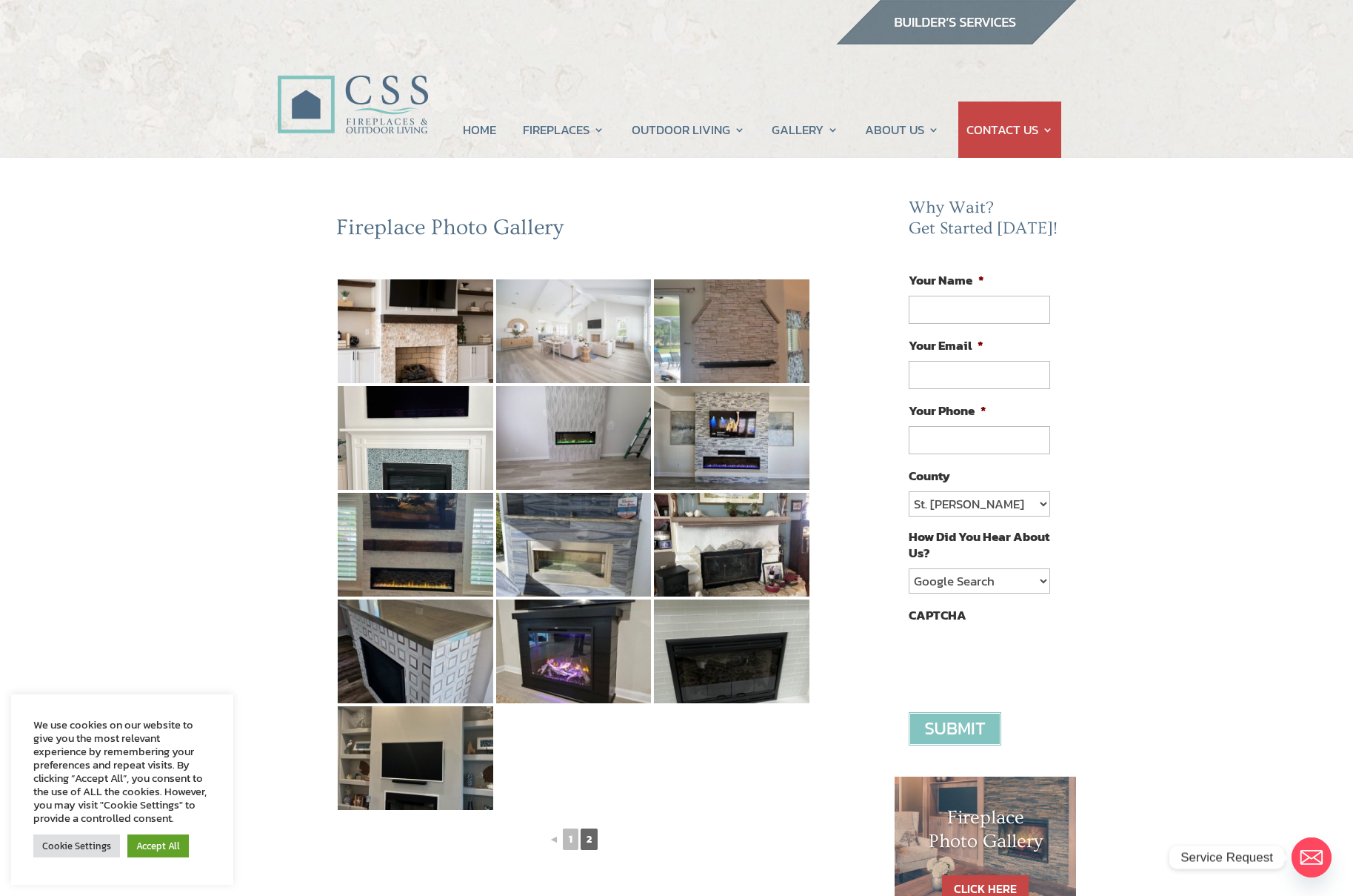
click at [588, 326] on img at bounding box center [574, 331] width 155 height 104
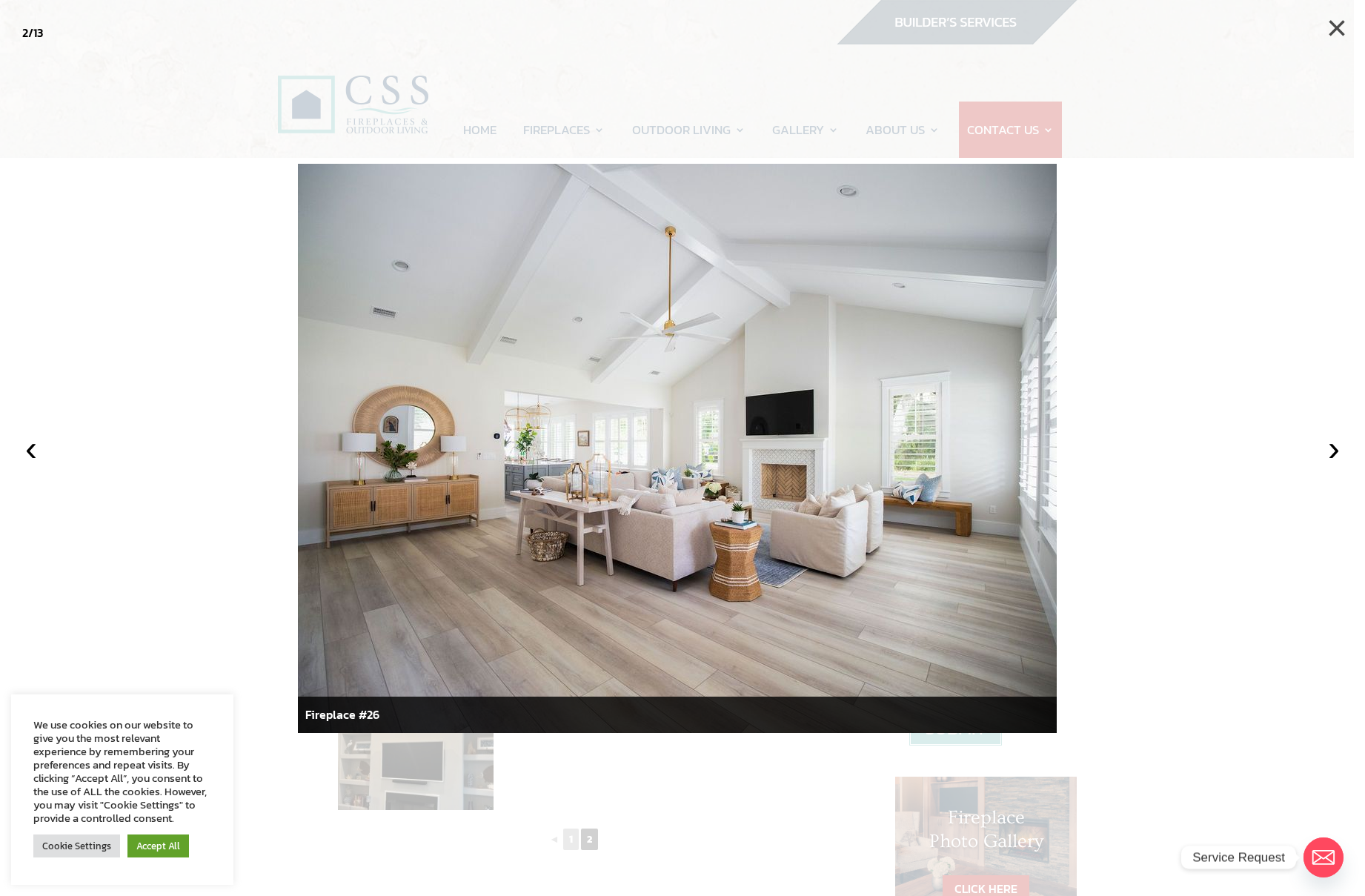
click at [1329, 37] on button "×" at bounding box center [1337, 28] width 33 height 33
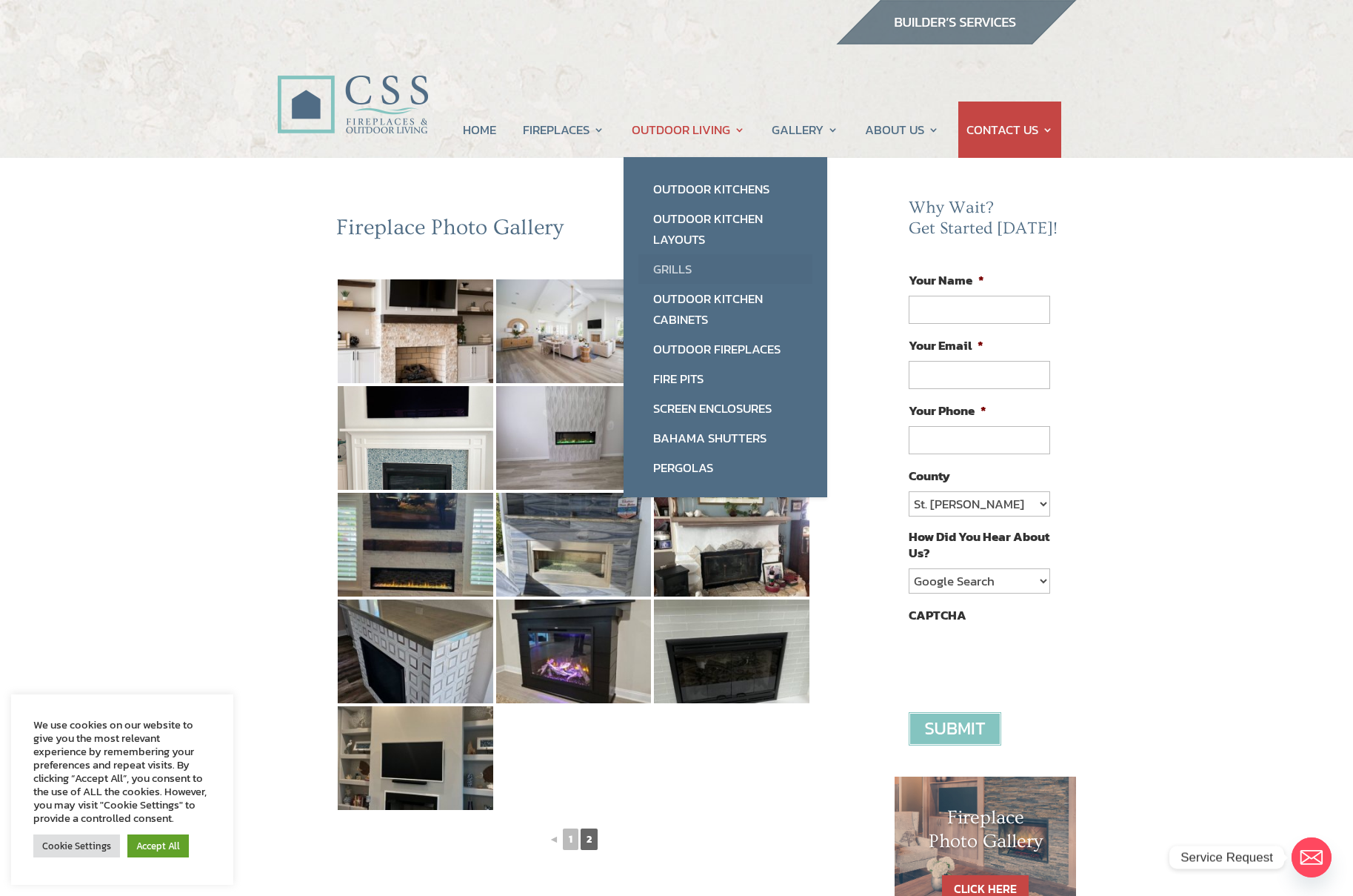
click at [675, 273] on link "Grills" at bounding box center [725, 268] width 174 height 29
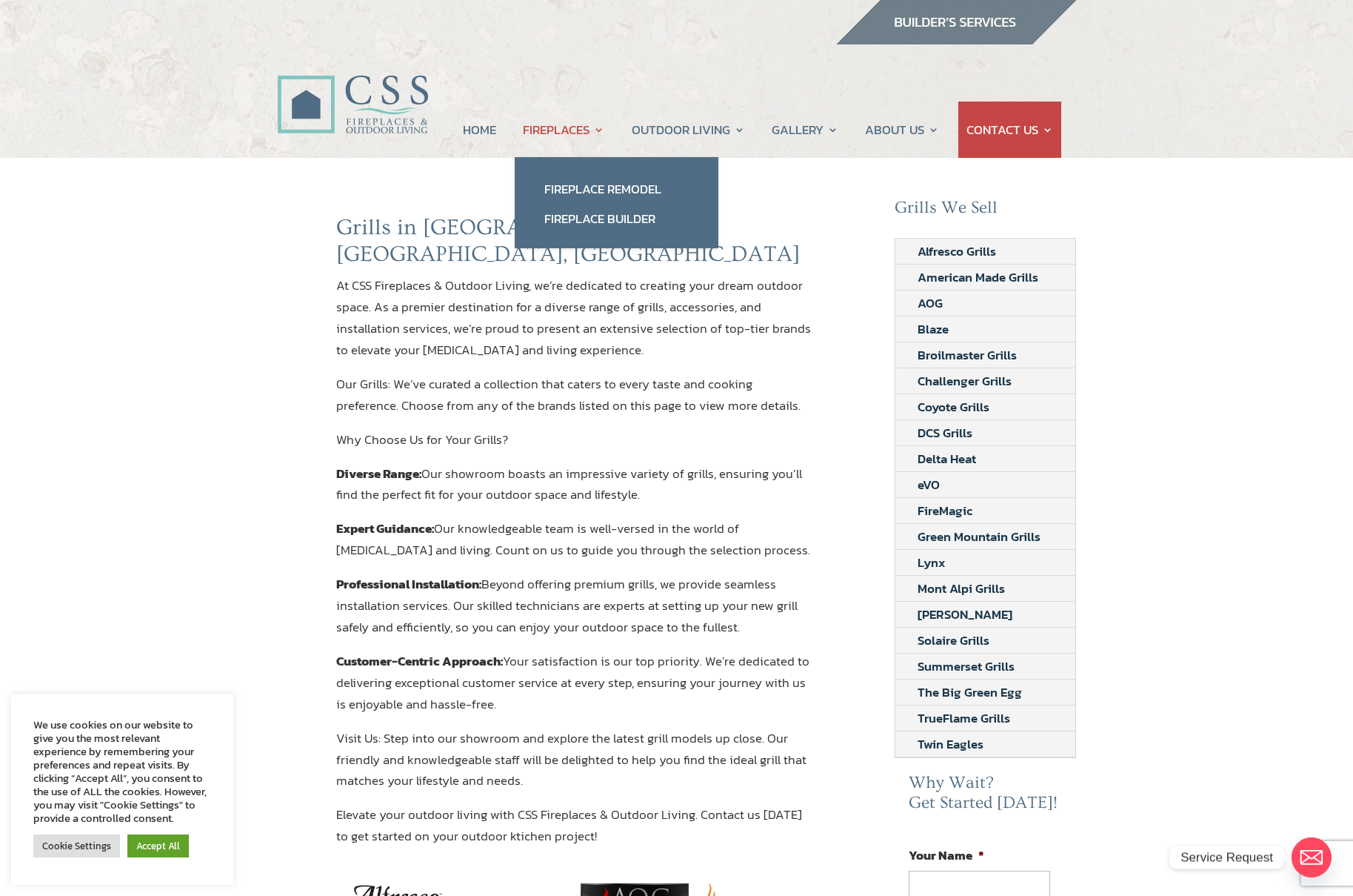
click at [549, 128] on link "FIREPLACES" at bounding box center [563, 130] width 81 height 57
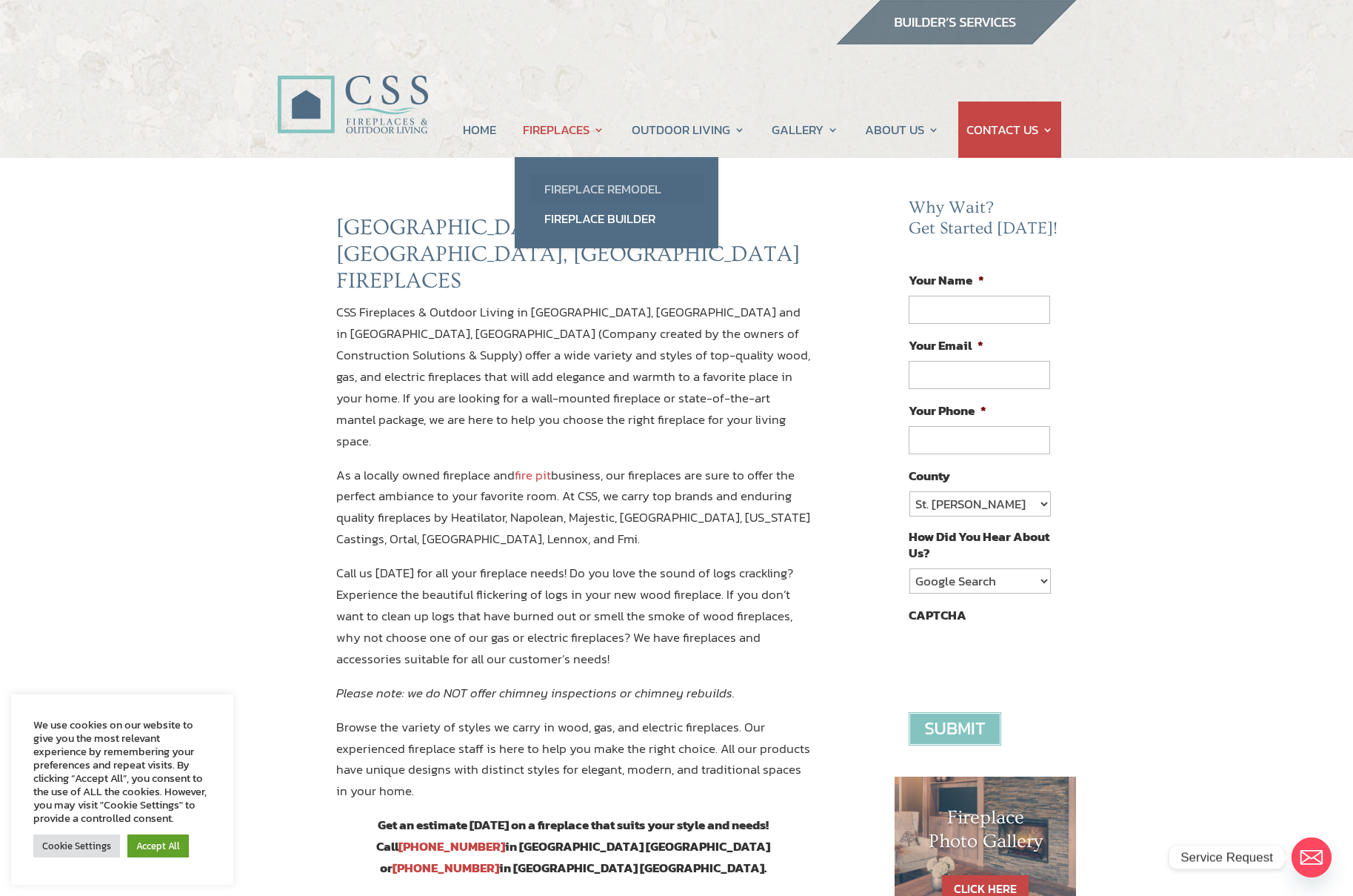
click at [588, 191] on link "Fireplace Remodel" at bounding box center [617, 189] width 174 height 29
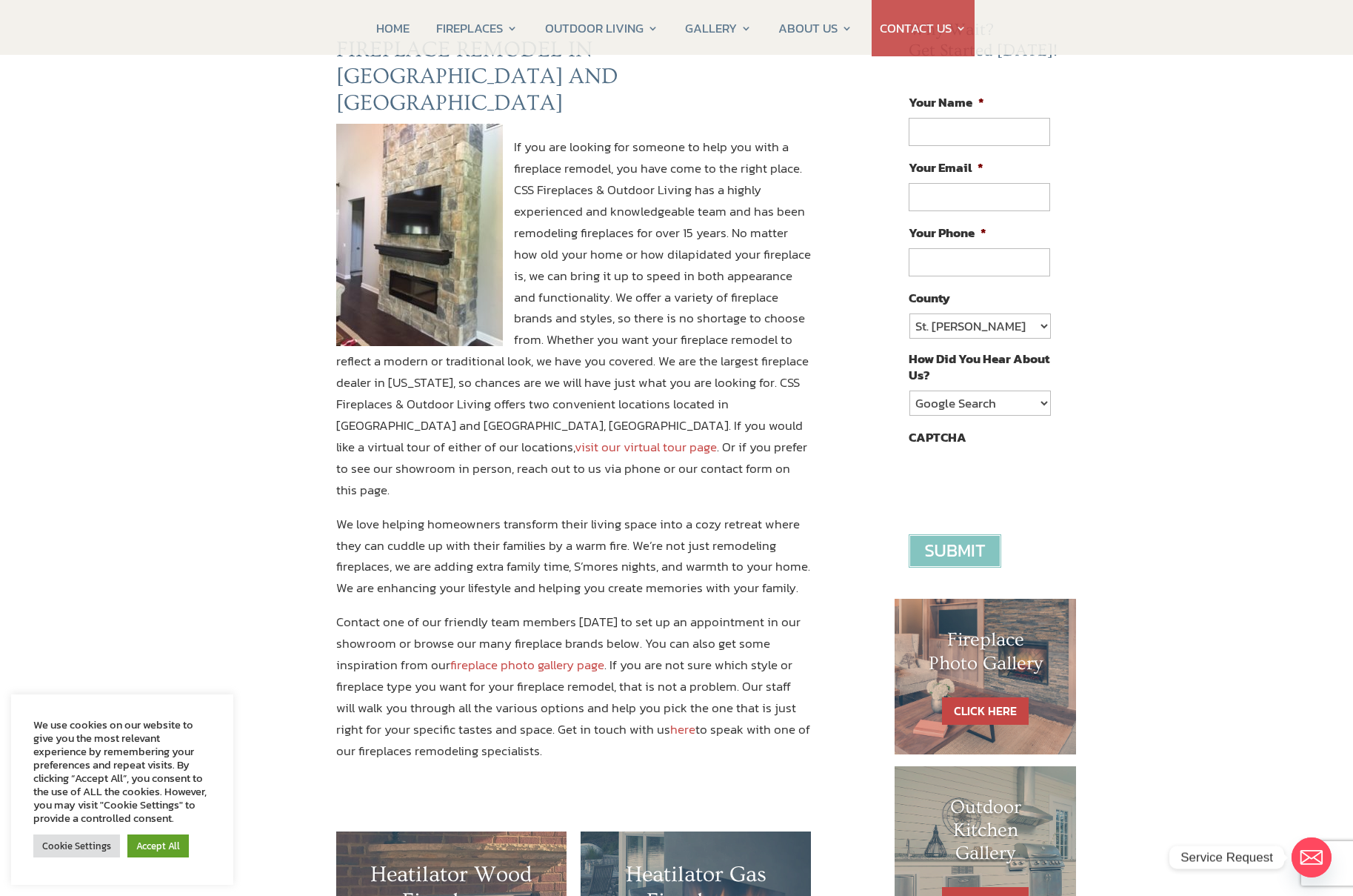
scroll to position [89, 0]
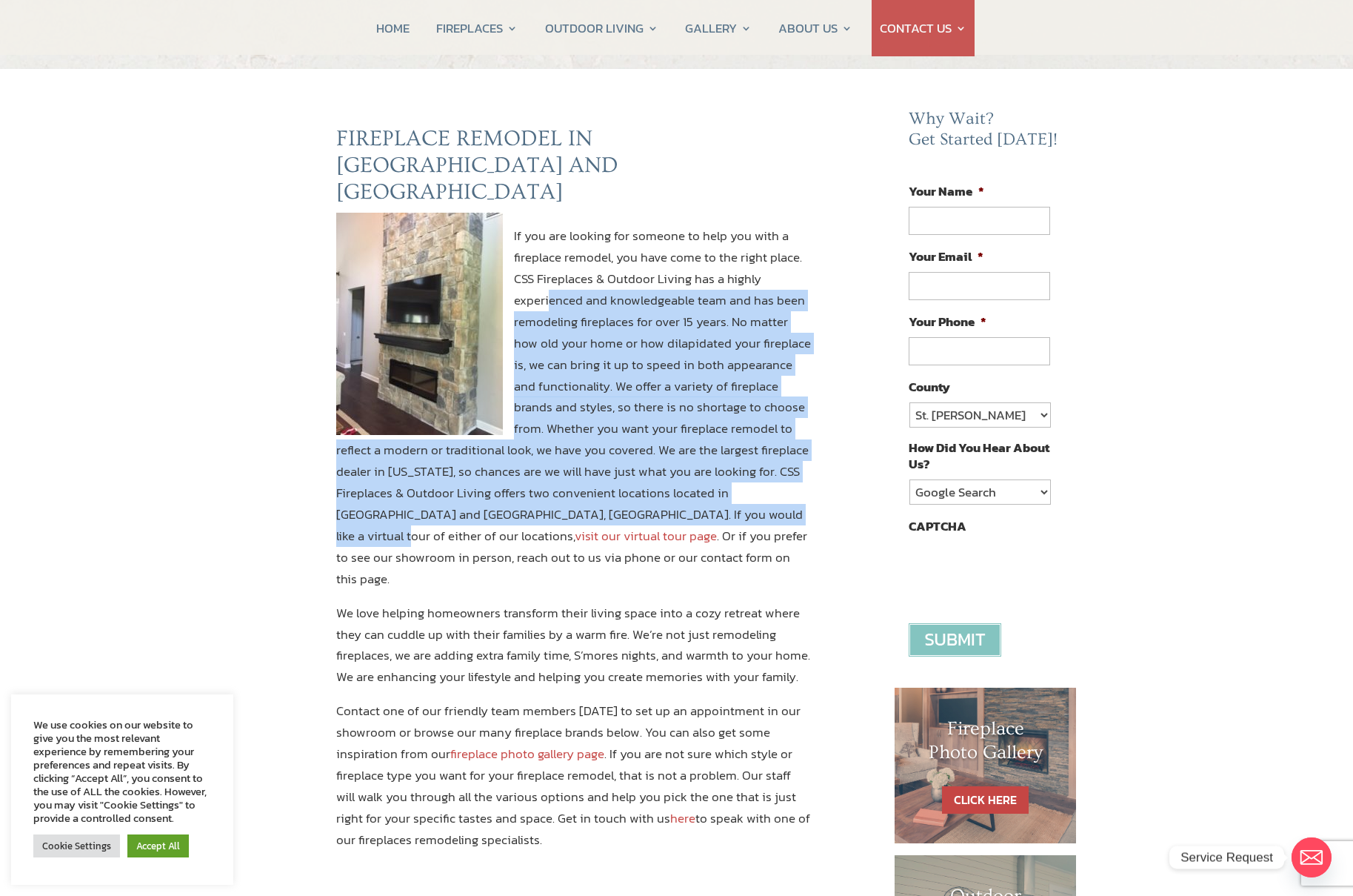
drag, startPoint x: 552, startPoint y: 277, endPoint x: 686, endPoint y: 478, distance: 241.6
click at [686, 478] on p "If you are looking for someone to help you with a fireplace remodel, you have c…" at bounding box center [574, 413] width 475 height 376
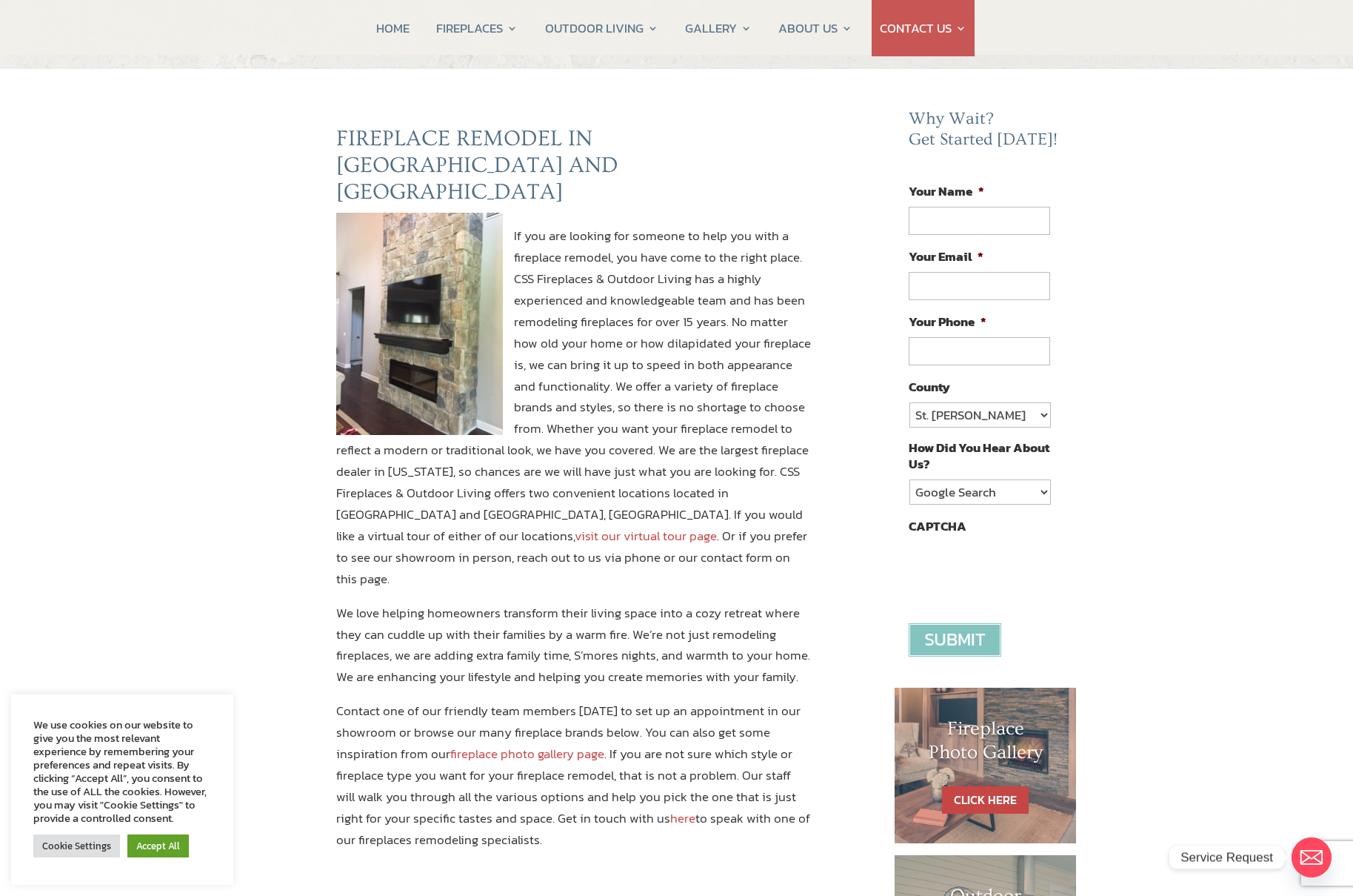
drag, startPoint x: 467, startPoint y: 464, endPoint x: 604, endPoint y: 525, distance: 150.0
click at [604, 525] on p "If you are looking for someone to help you with a fireplace remodel, you have c…" at bounding box center [574, 413] width 475 height 376
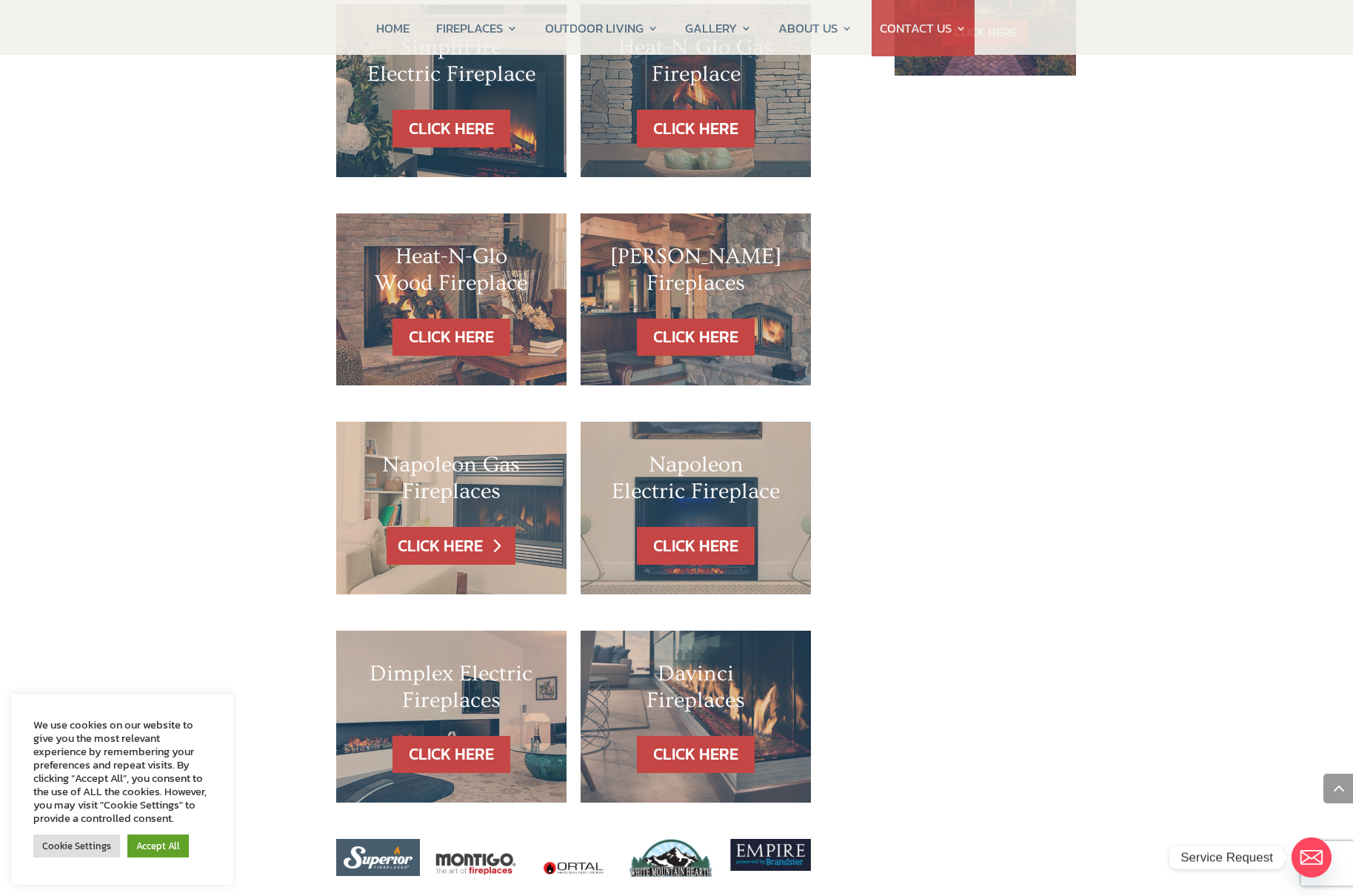
scroll to position [1245, 0]
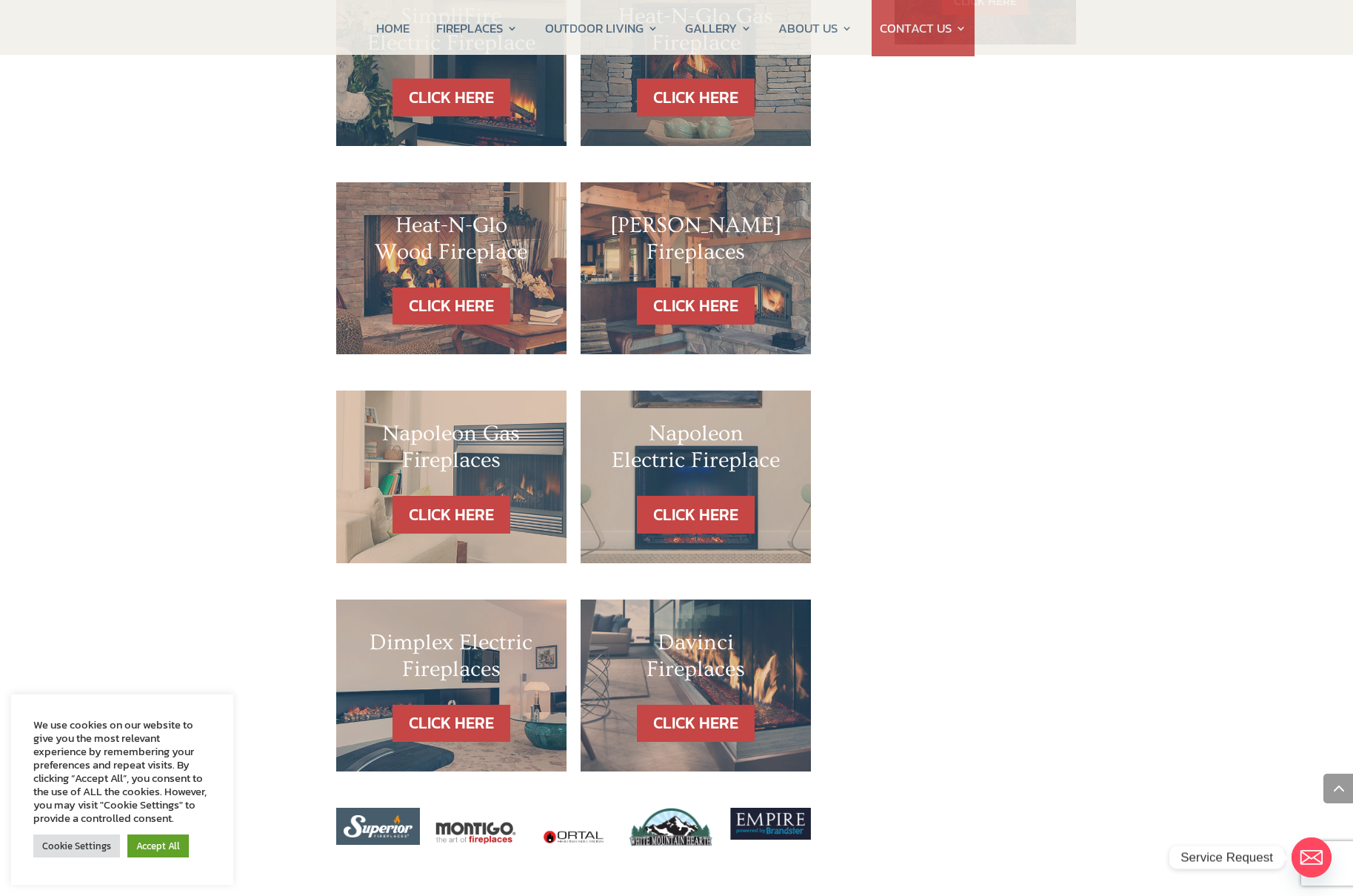
click at [471, 420] on h2 "Napoleon Gas Fireplaces" at bounding box center [452, 450] width 172 height 61
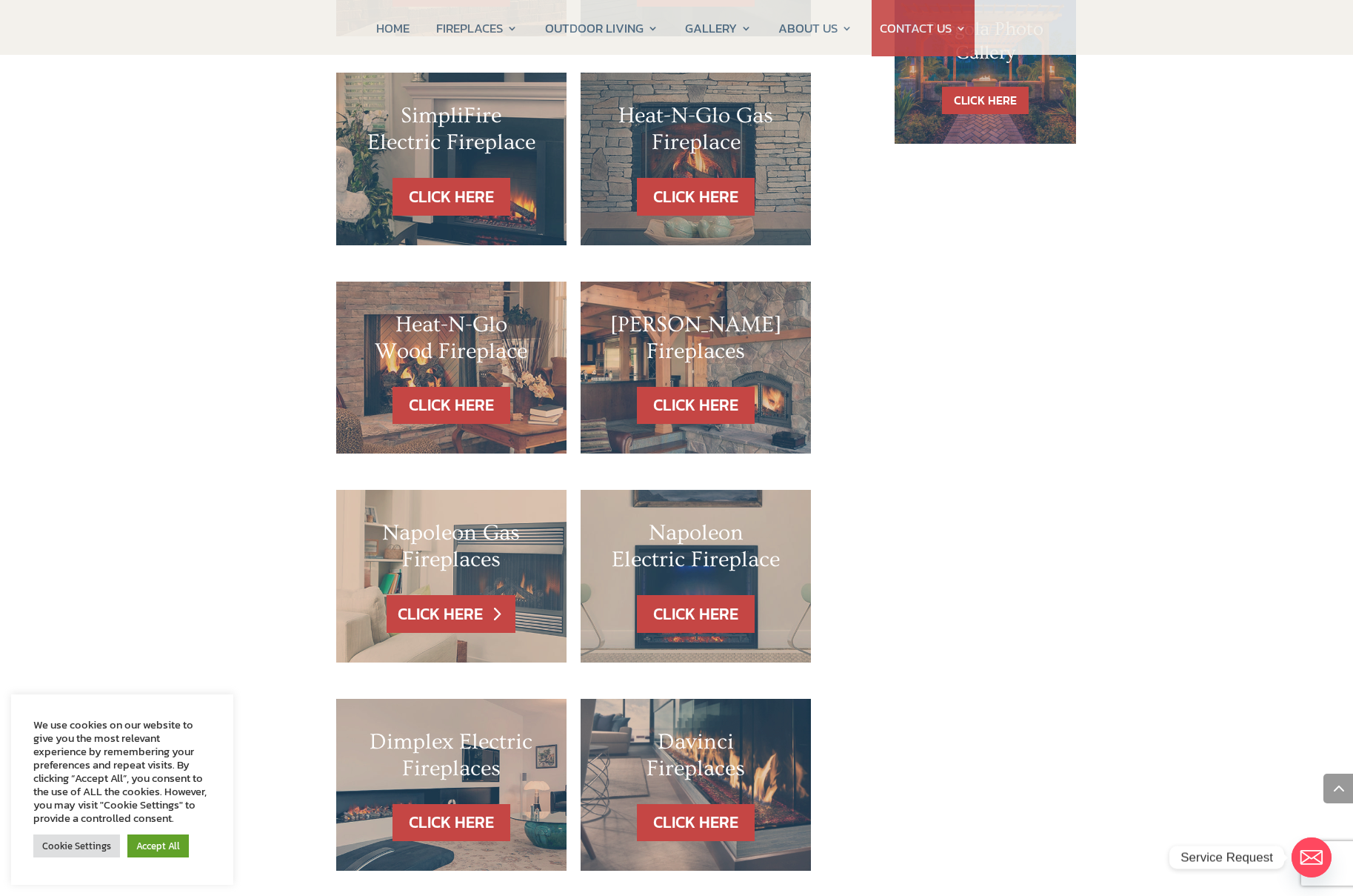
scroll to position [1156, 0]
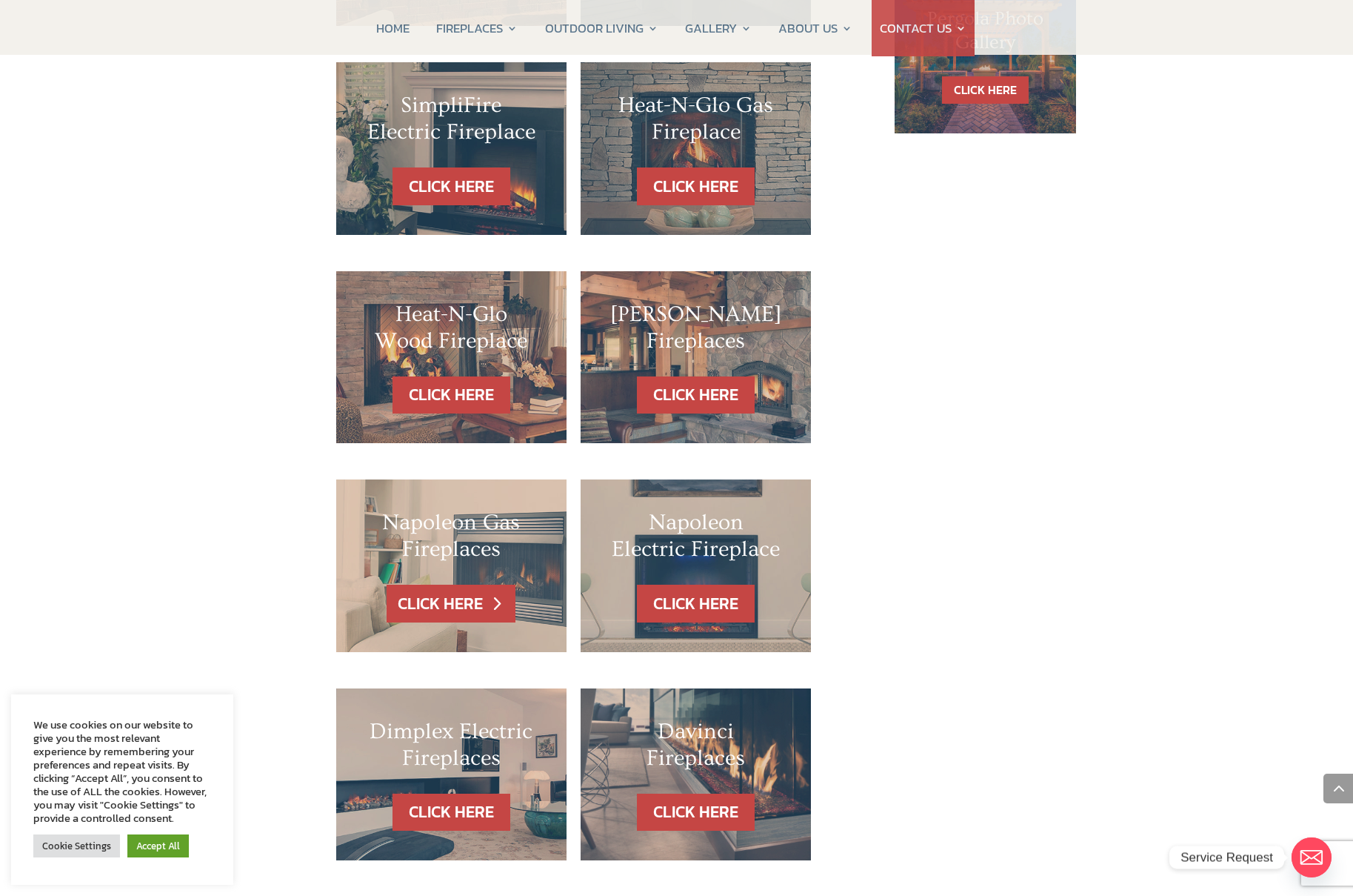
click at [442, 585] on link "CLICK HERE" at bounding box center [451, 603] width 129 height 37
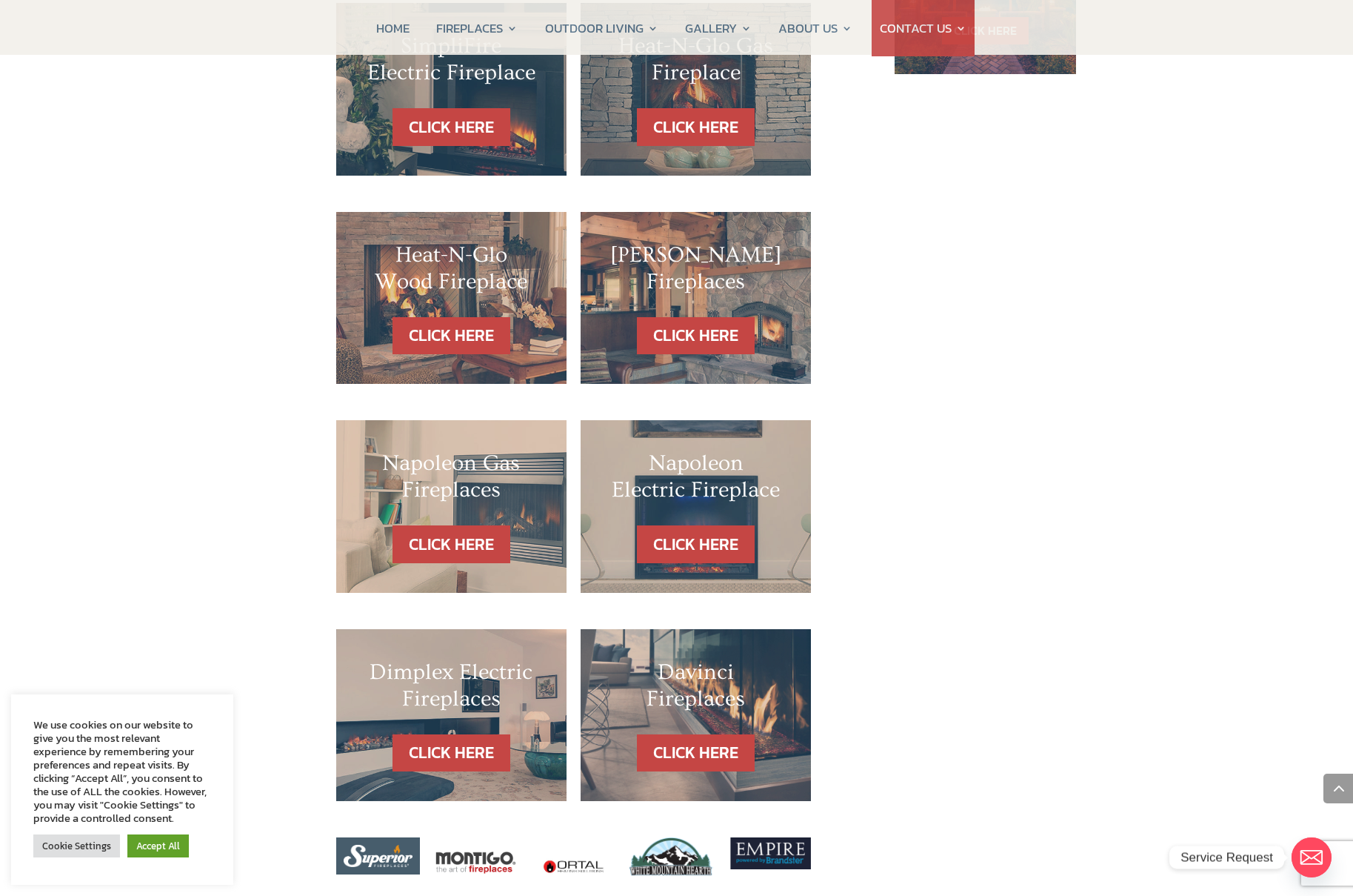
scroll to position [1333, 0]
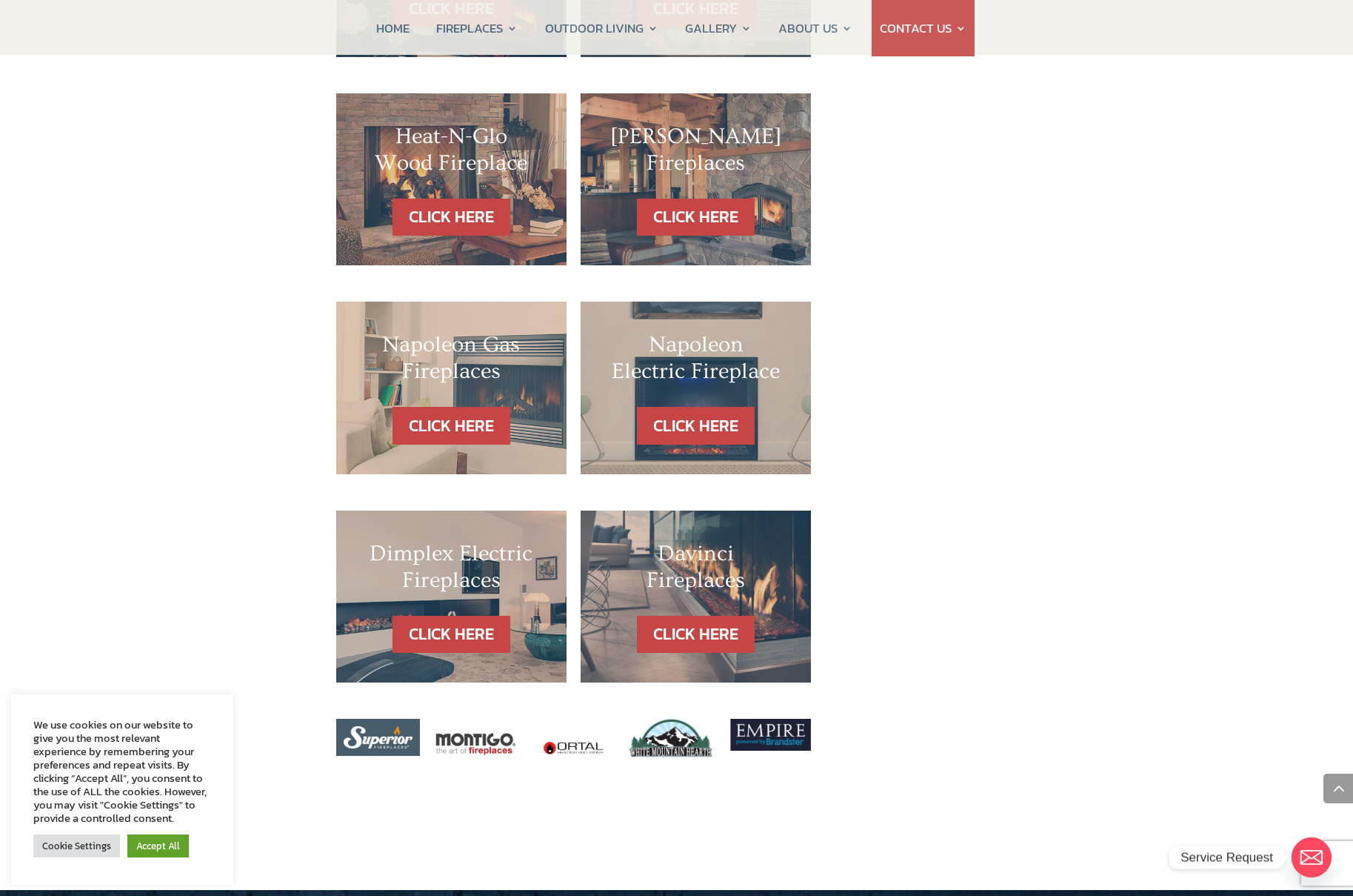
click at [459, 331] on h2 "Napoleon Gas Fireplaces" at bounding box center [452, 361] width 172 height 61
click at [451, 407] on link "CLICK HERE" at bounding box center [451, 425] width 129 height 37
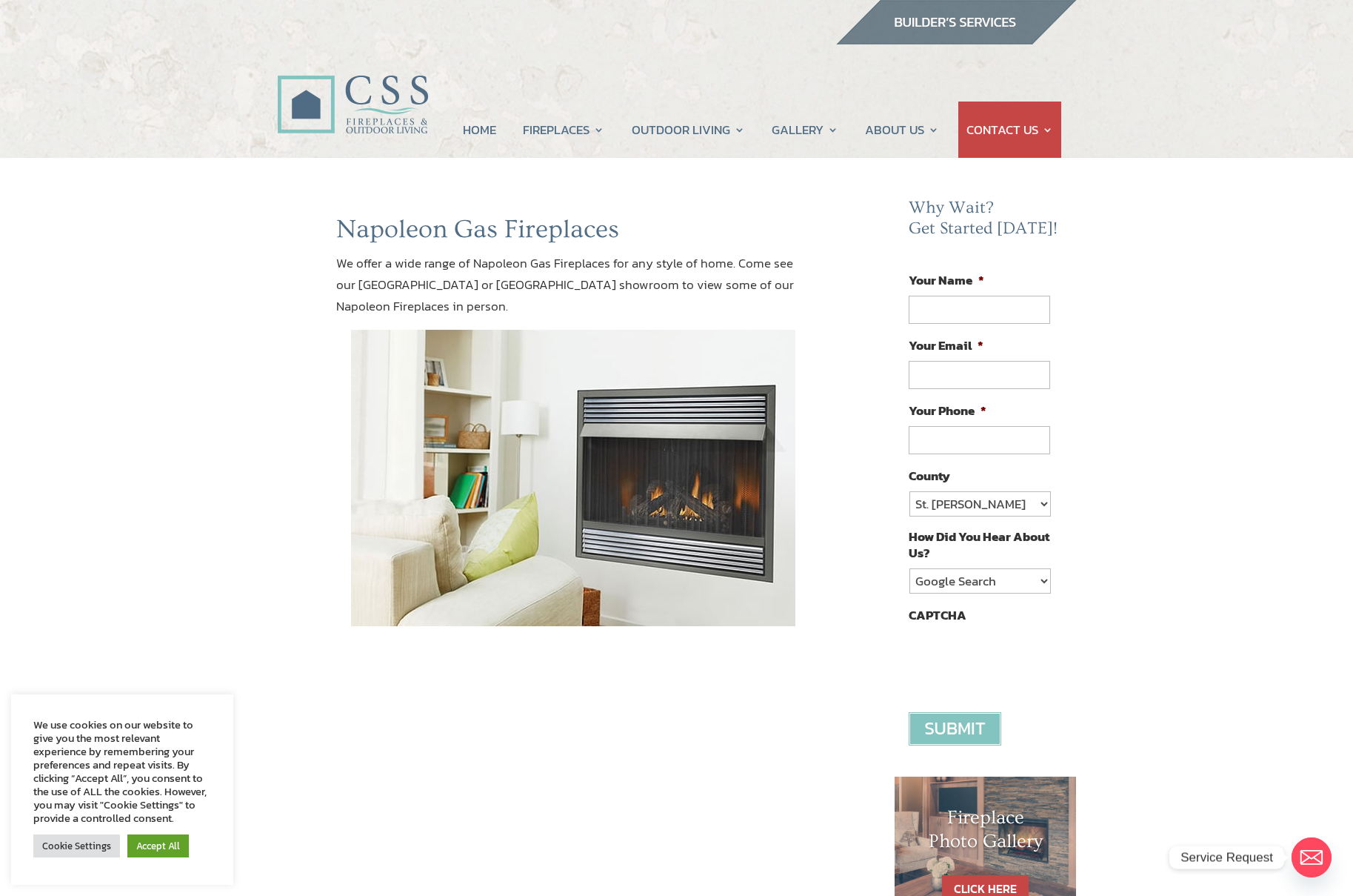
drag, startPoint x: 549, startPoint y: 300, endPoint x: 585, endPoint y: 234, distance: 75.2
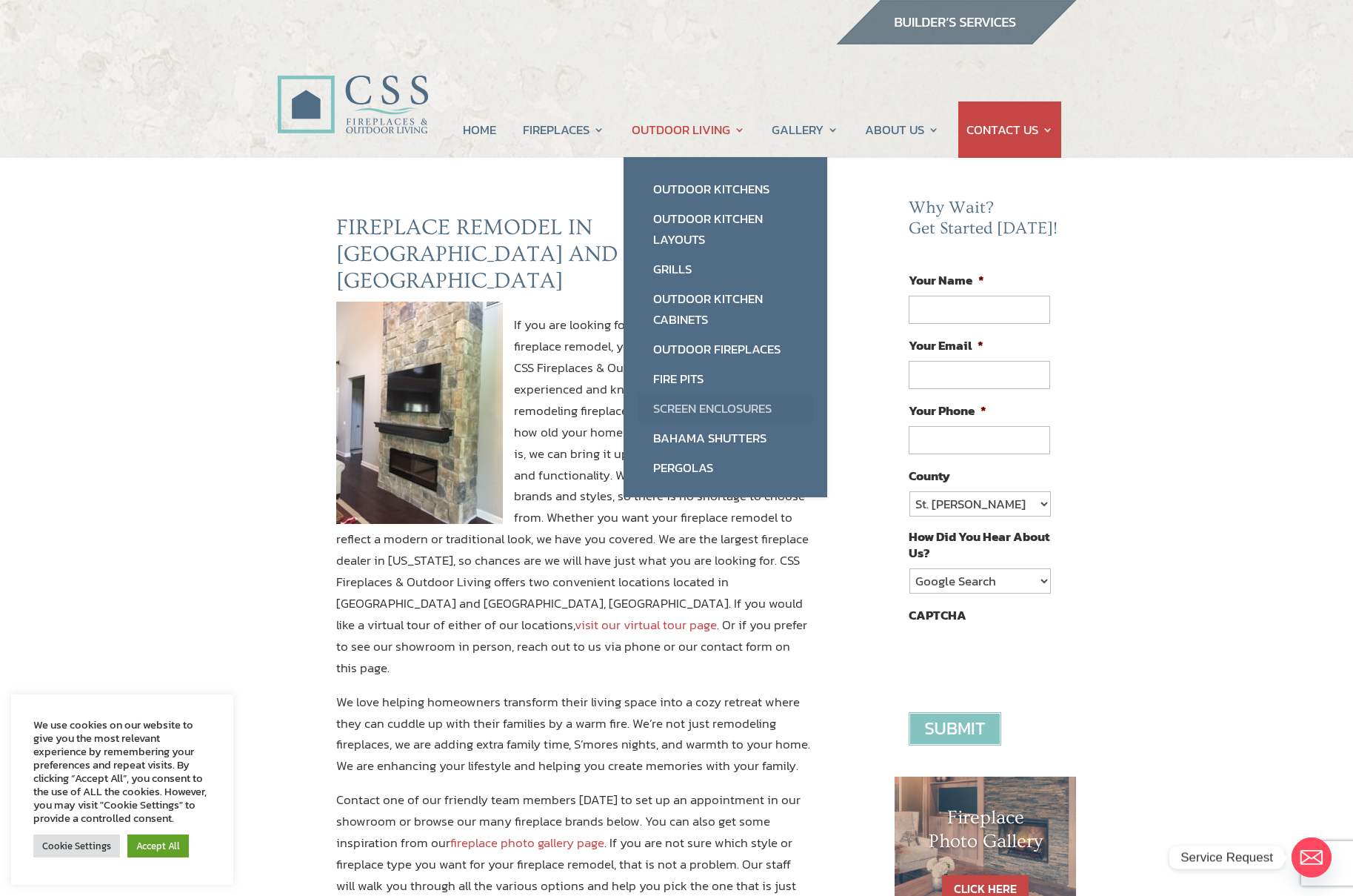
click at [692, 413] on link "Screen Enclosures" at bounding box center [725, 408] width 174 height 29
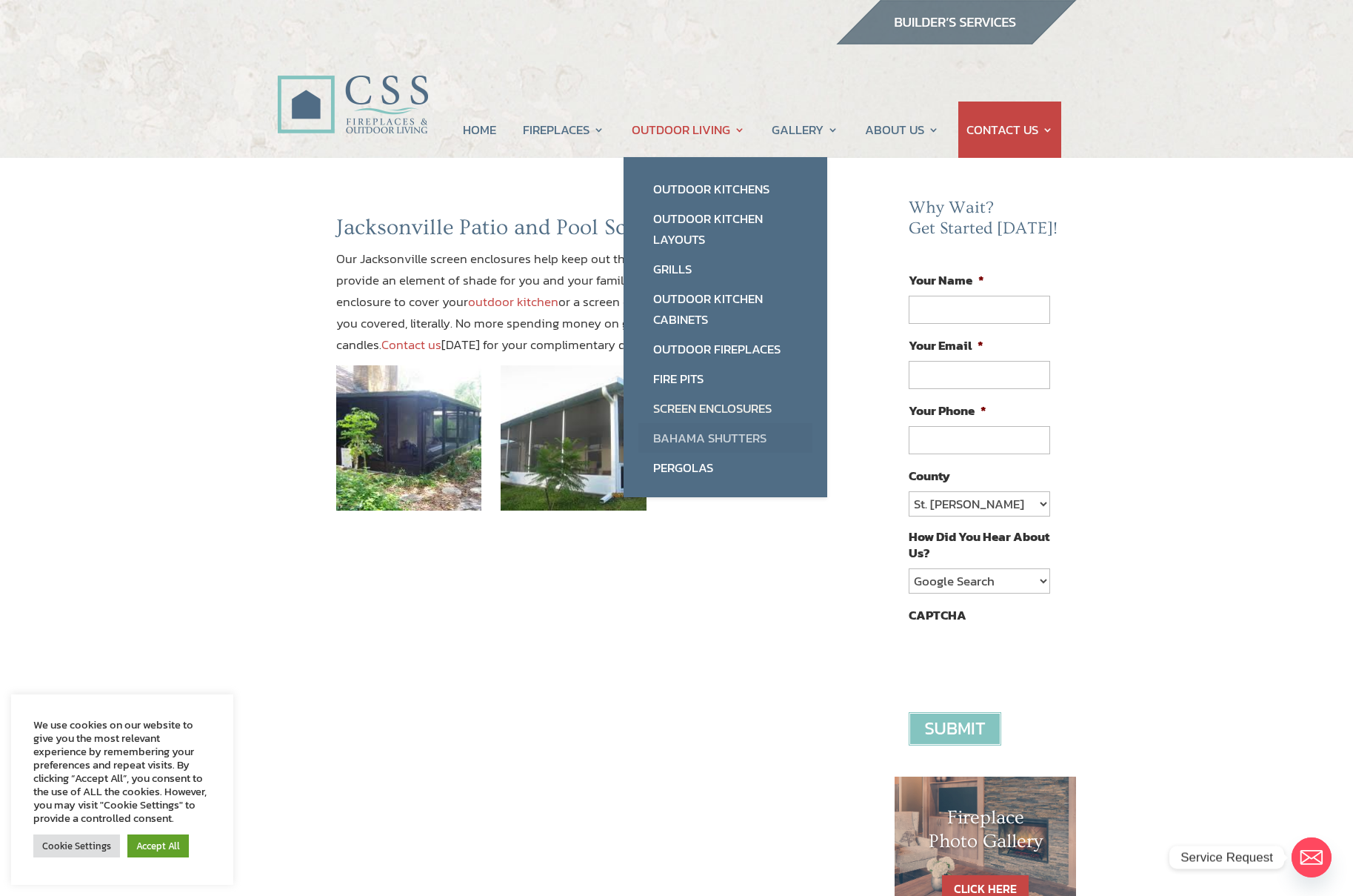
click at [675, 439] on link "Bahama Shutters" at bounding box center [725, 438] width 174 height 29
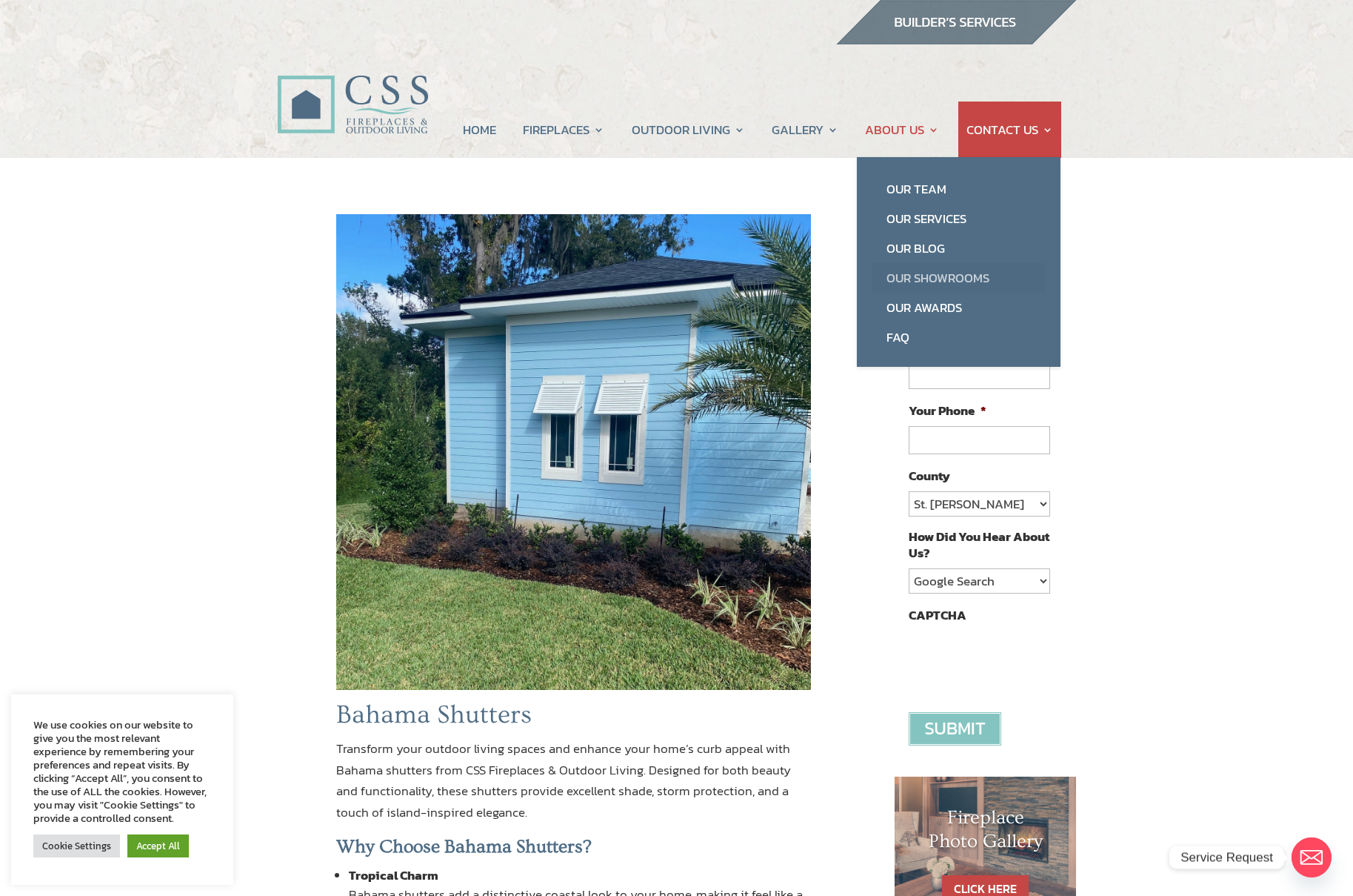
click at [947, 283] on link "Our Showrooms" at bounding box center [959, 277] width 174 height 29
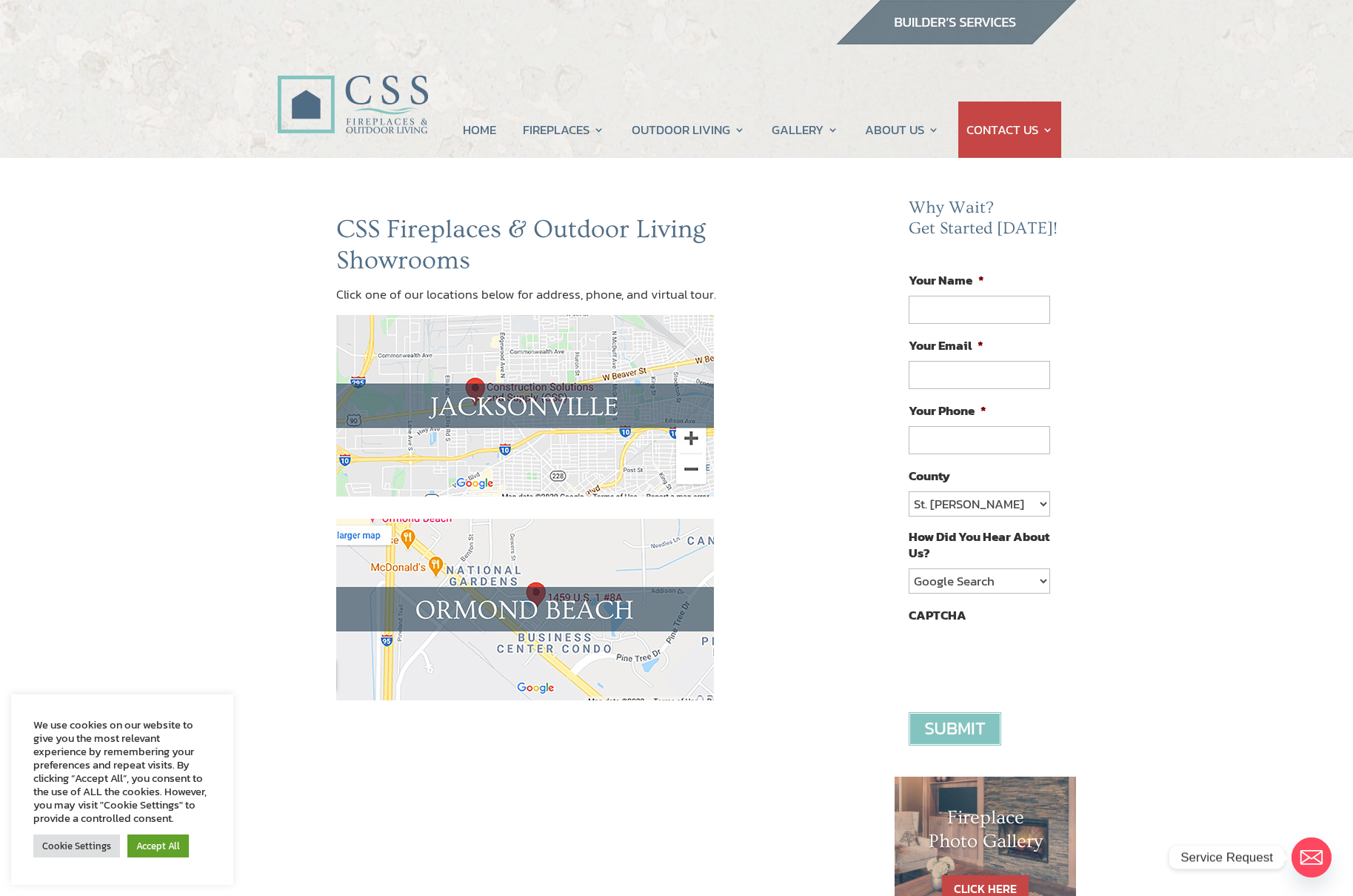
click at [473, 609] on img at bounding box center [526, 609] width 378 height 182
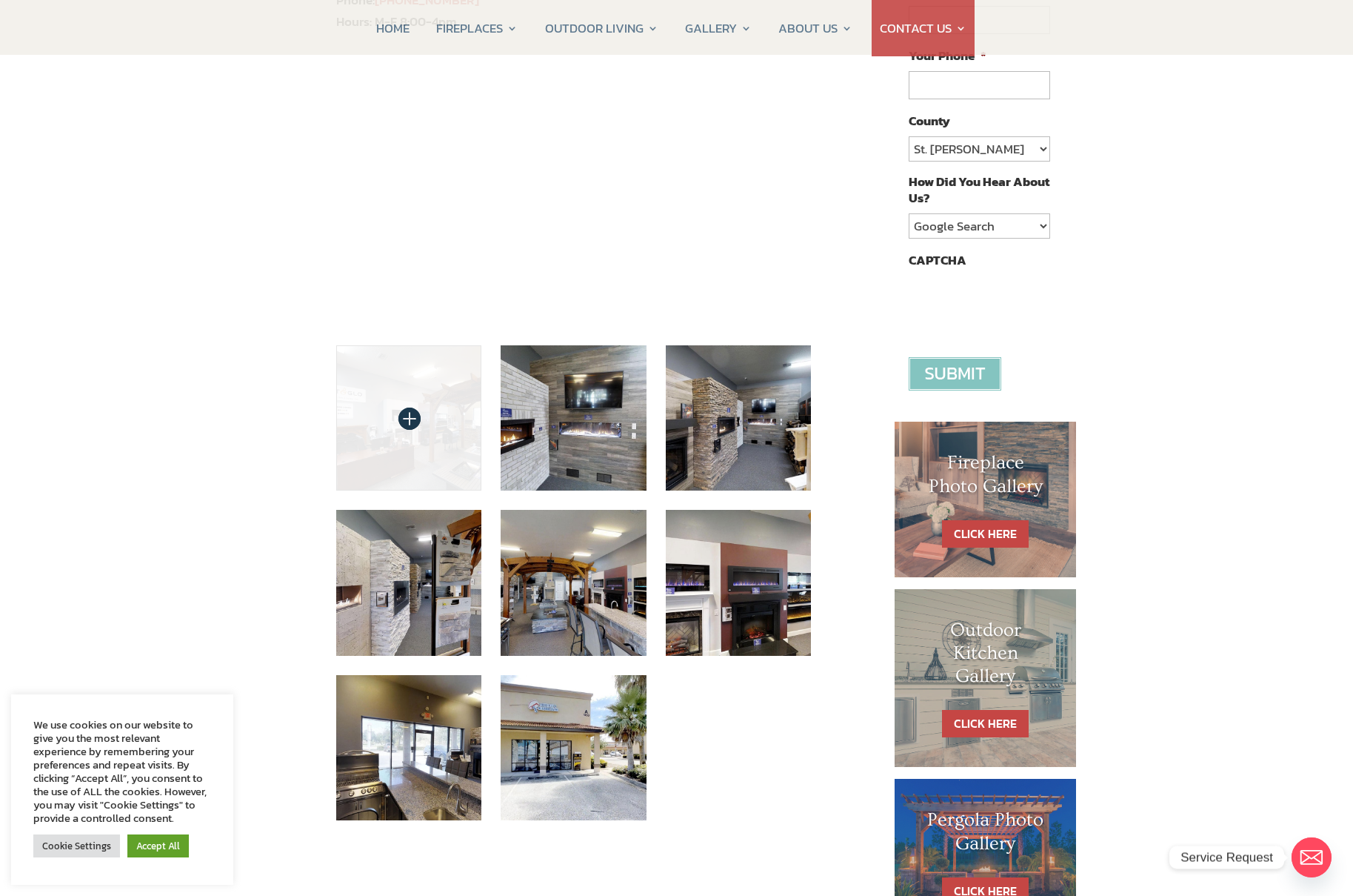
scroll to position [356, 0]
click at [443, 412] on img at bounding box center [410, 418] width 146 height 146
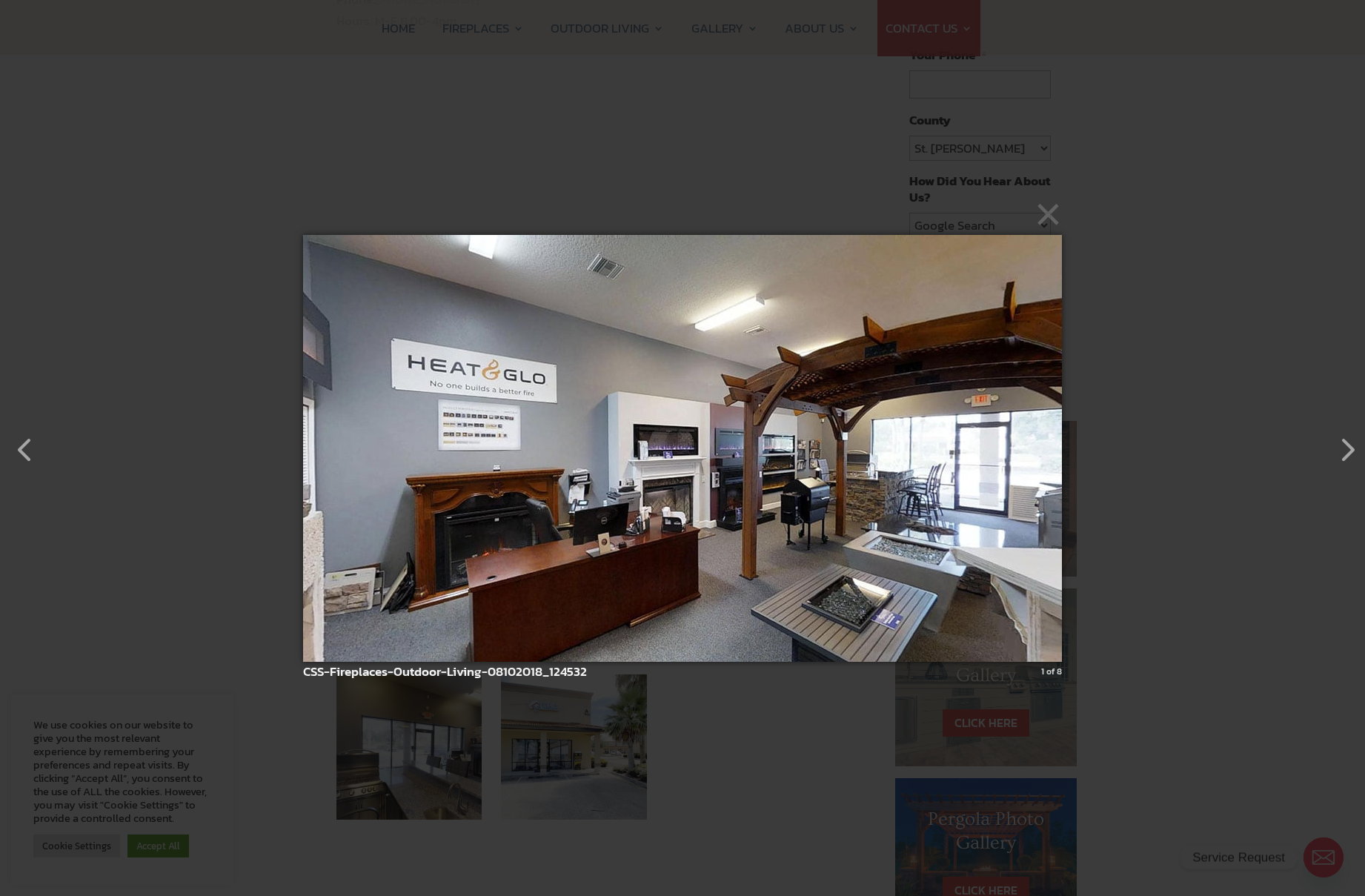
click at [890, 458] on img at bounding box center [682, 448] width 758 height 486
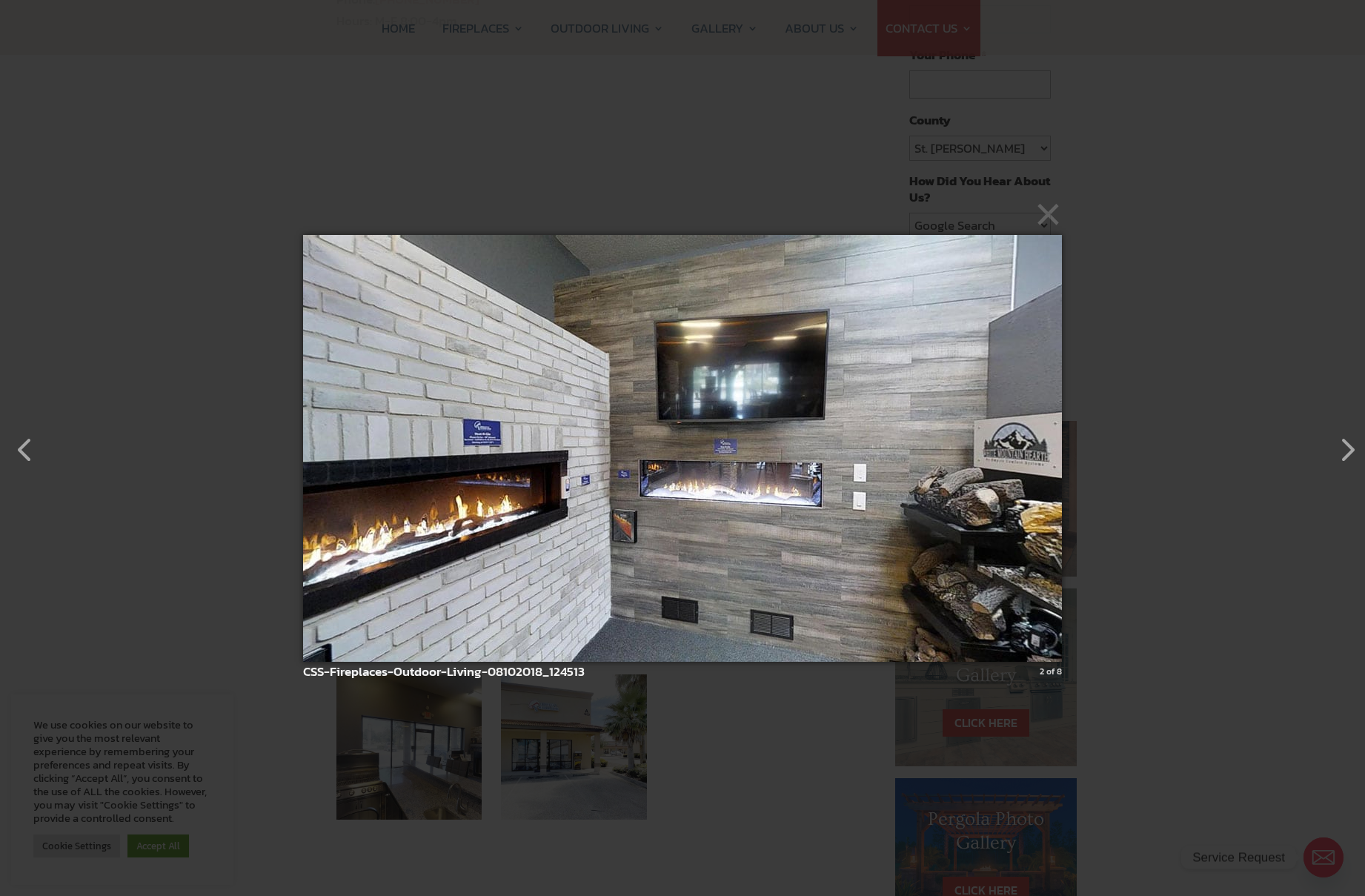
click at [897, 485] on img at bounding box center [682, 448] width 758 height 486
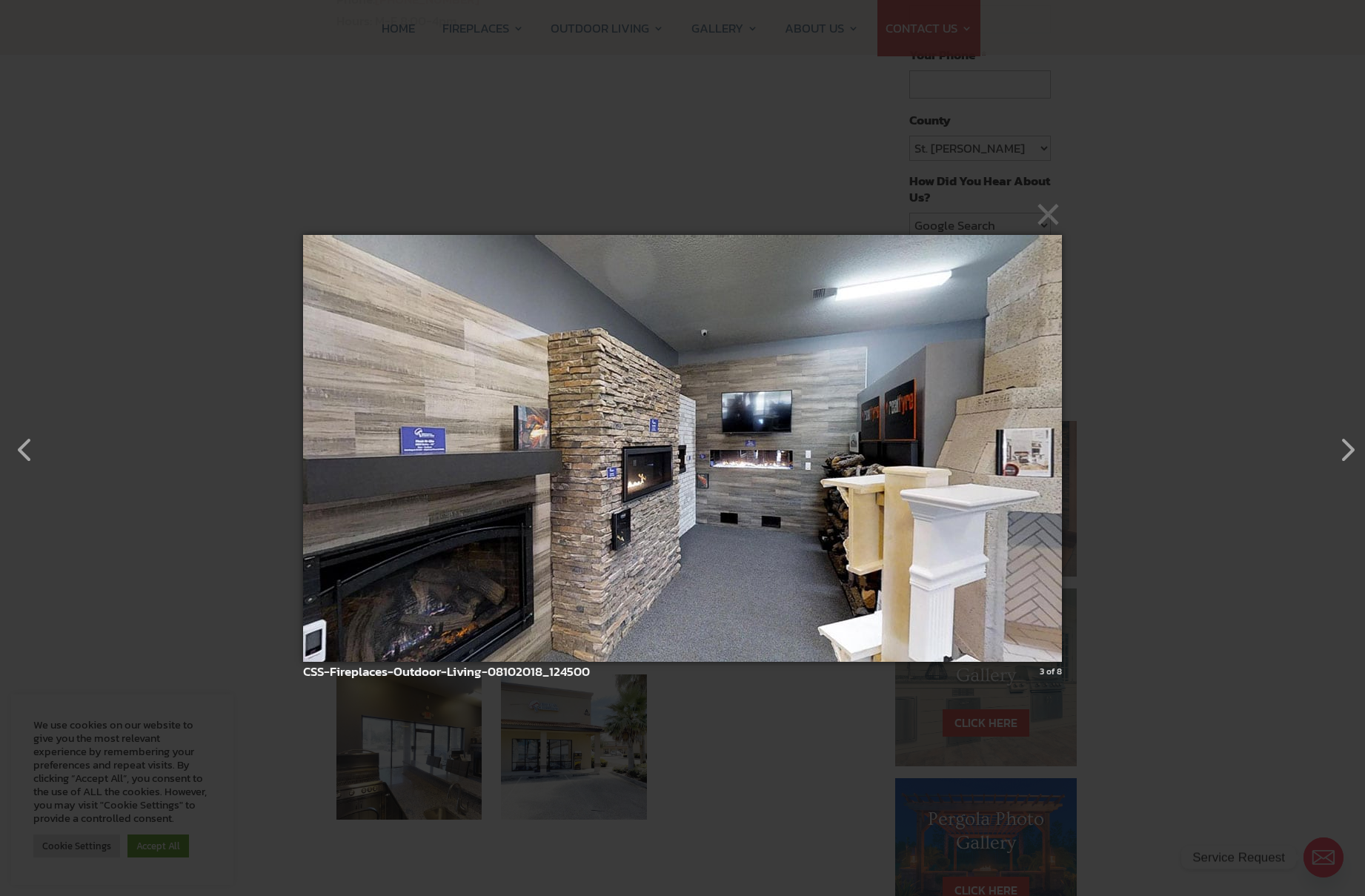
click at [923, 507] on img at bounding box center [682, 448] width 758 height 486
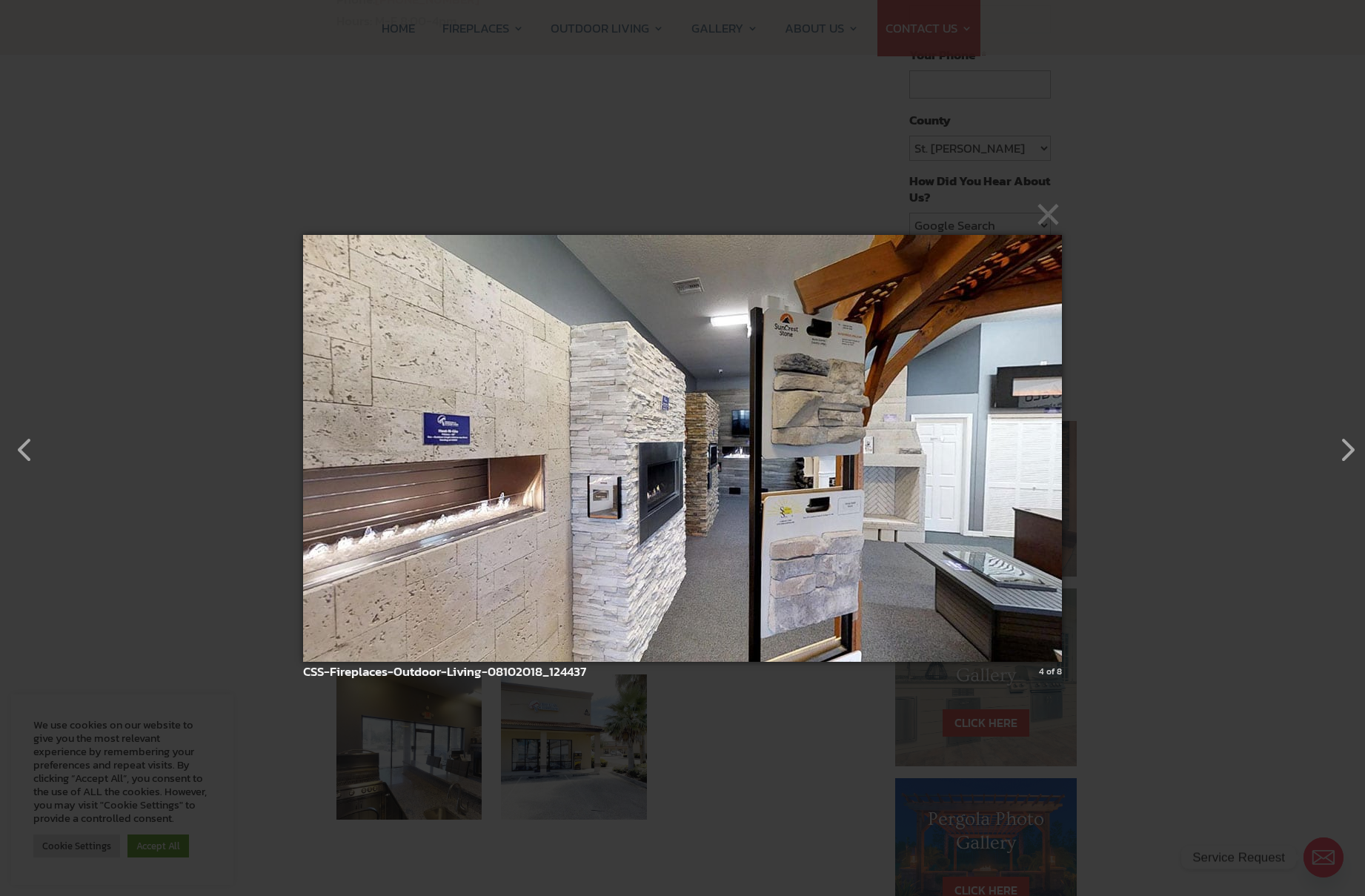
click at [825, 523] on img at bounding box center [682, 448] width 758 height 486
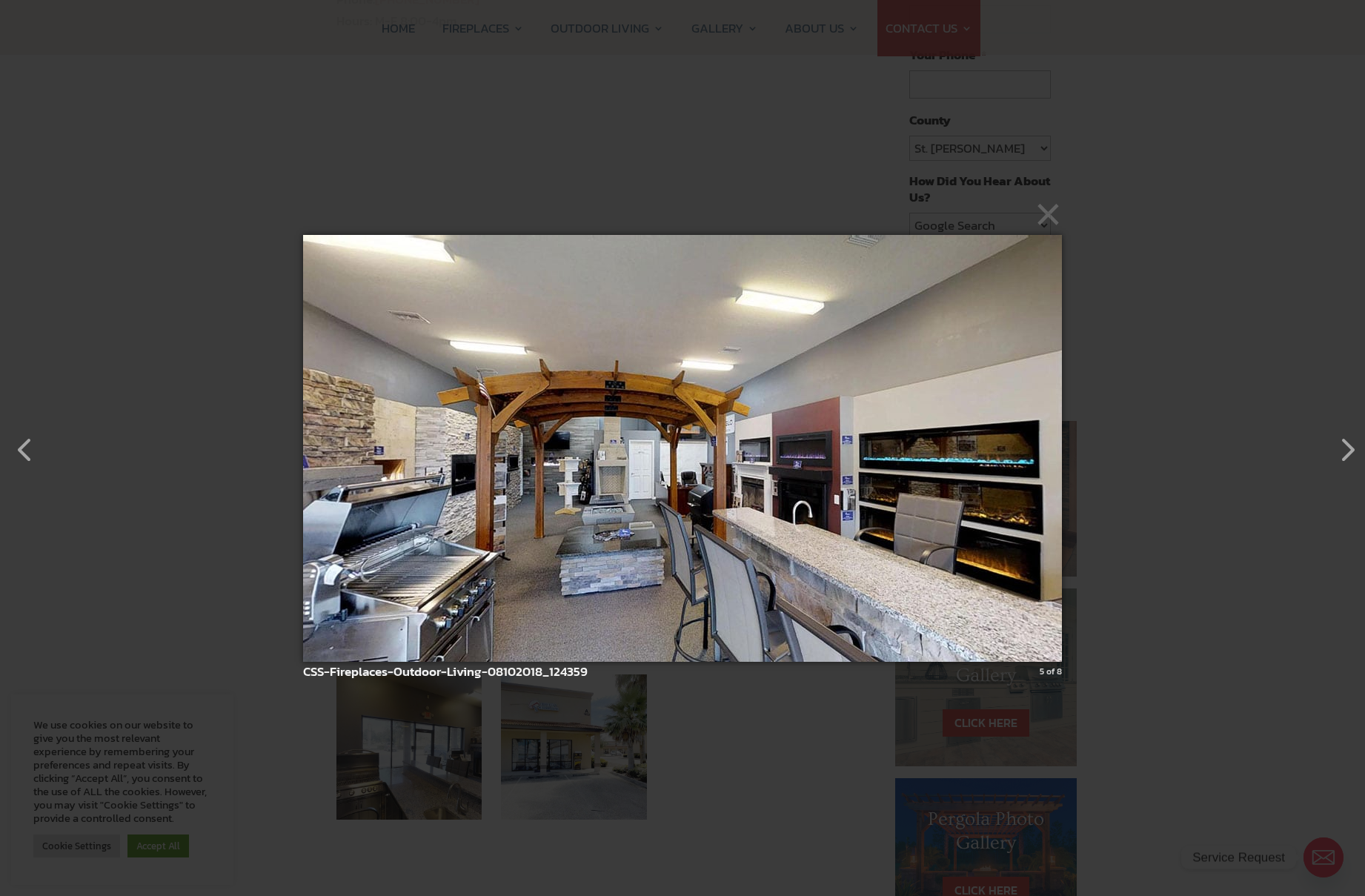
click at [738, 525] on img at bounding box center [682, 448] width 758 height 486
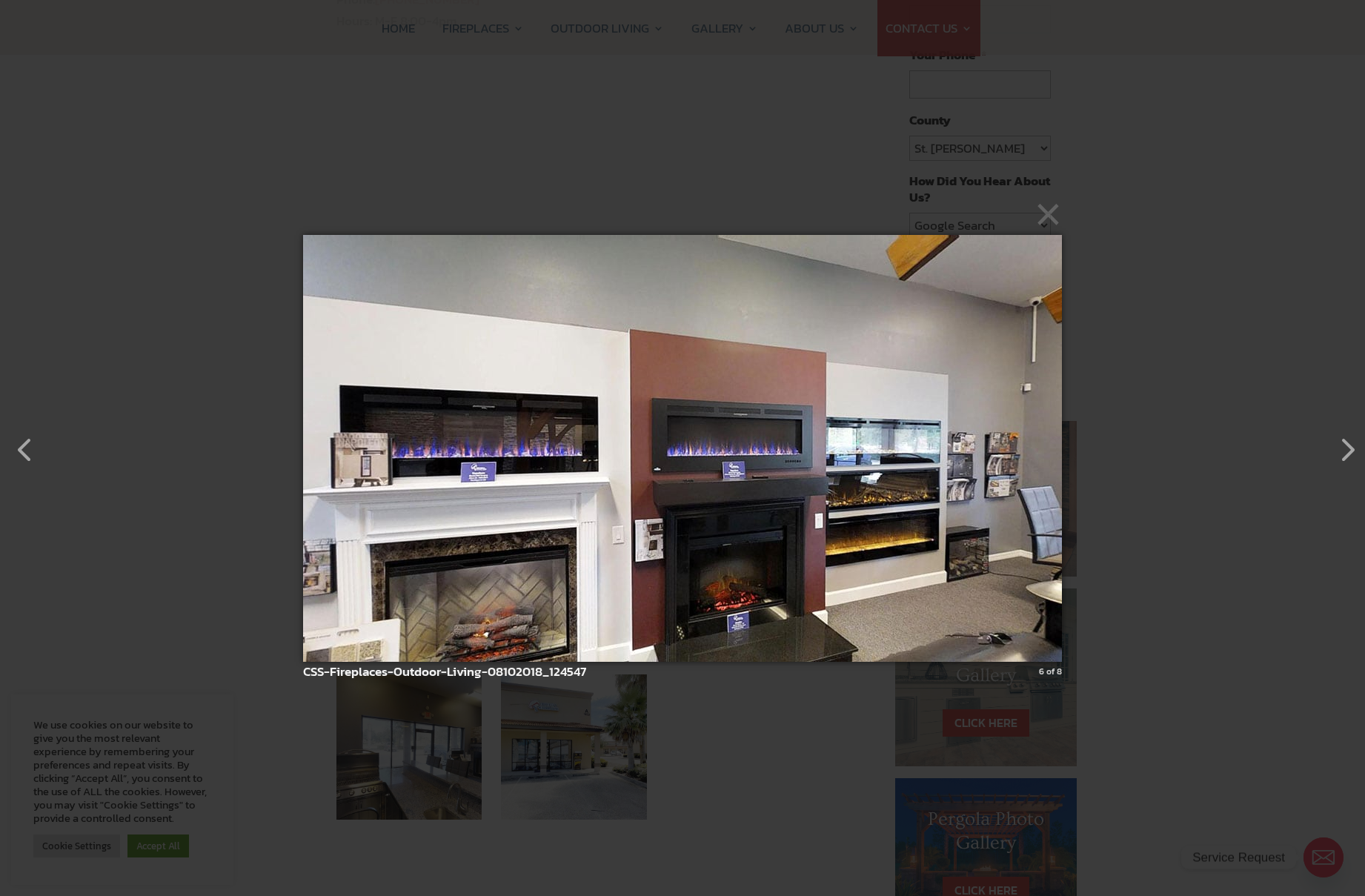
click at [1002, 527] on img at bounding box center [682, 448] width 758 height 486
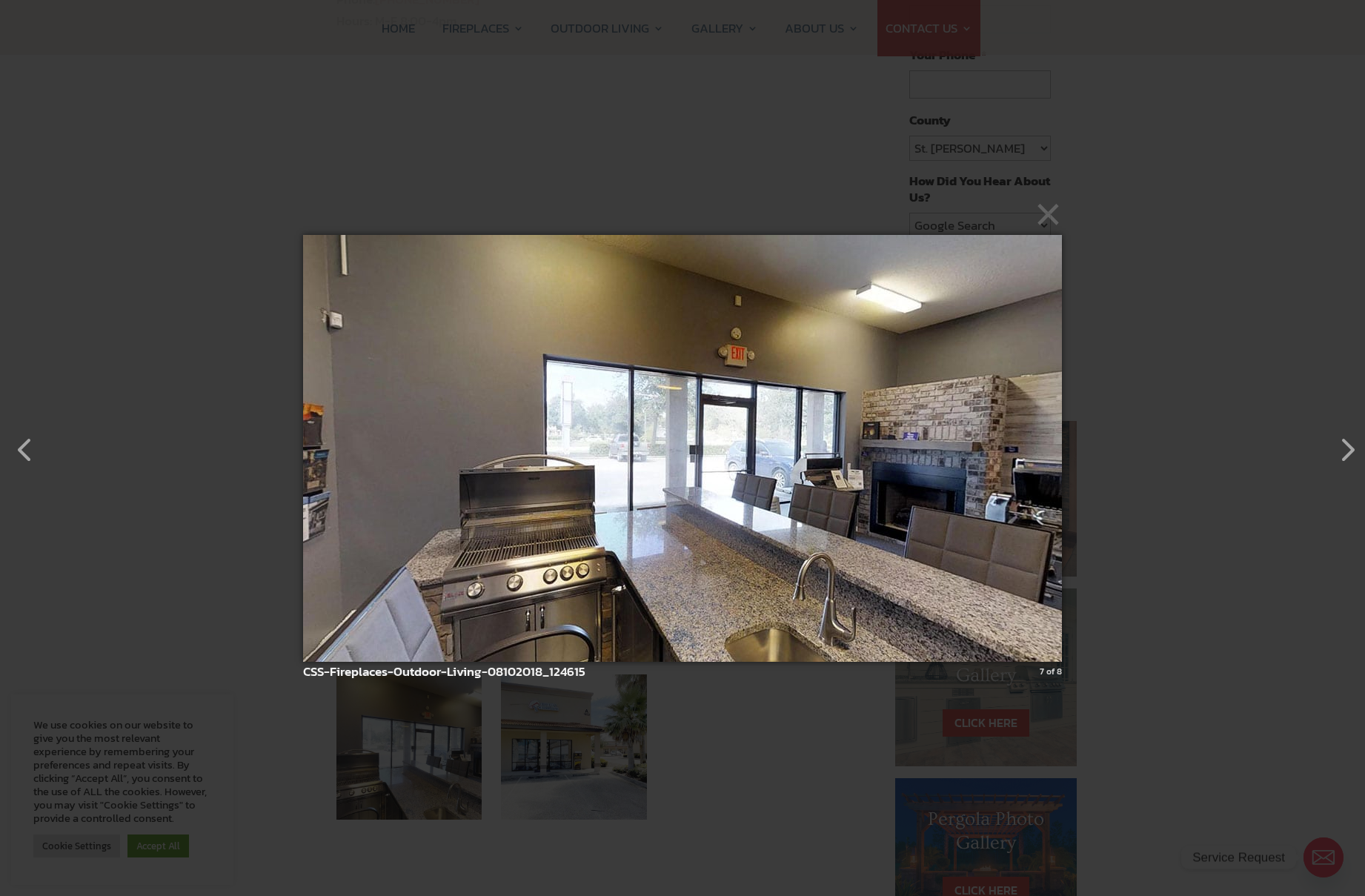
click at [991, 485] on img at bounding box center [682, 448] width 758 height 486
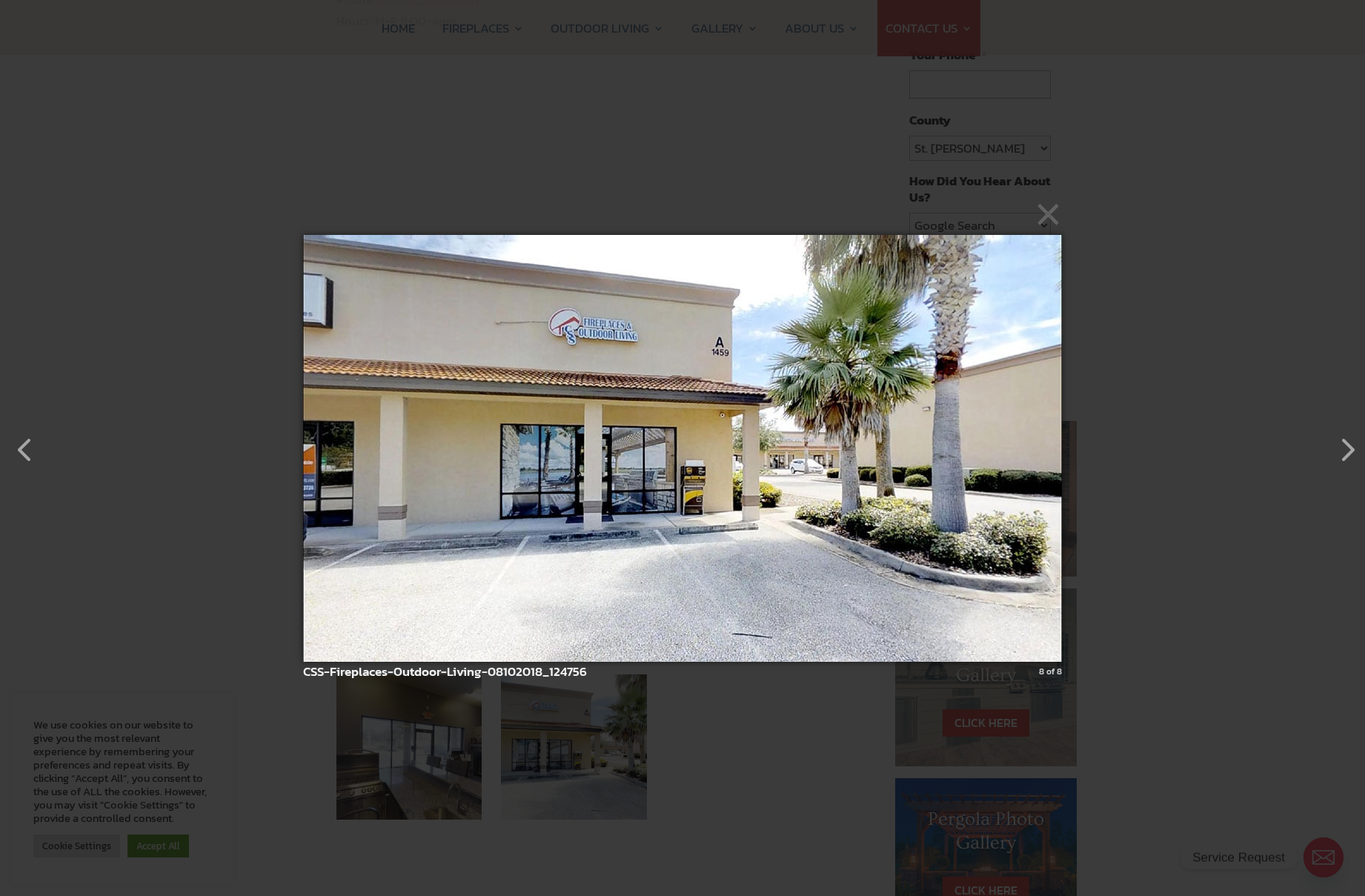
click at [828, 492] on img at bounding box center [682, 448] width 758 height 486
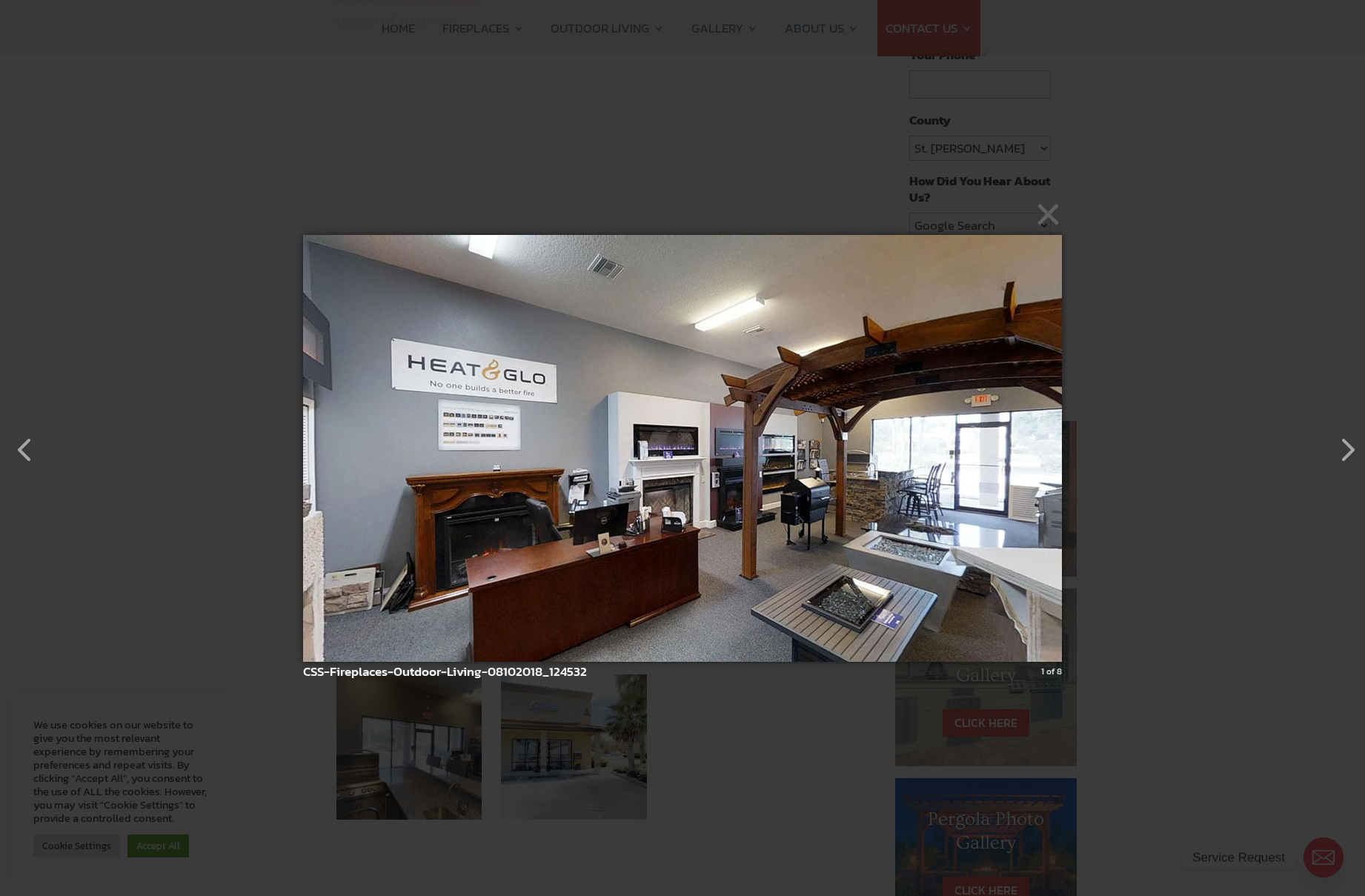
click at [828, 491] on img at bounding box center [682, 448] width 758 height 486
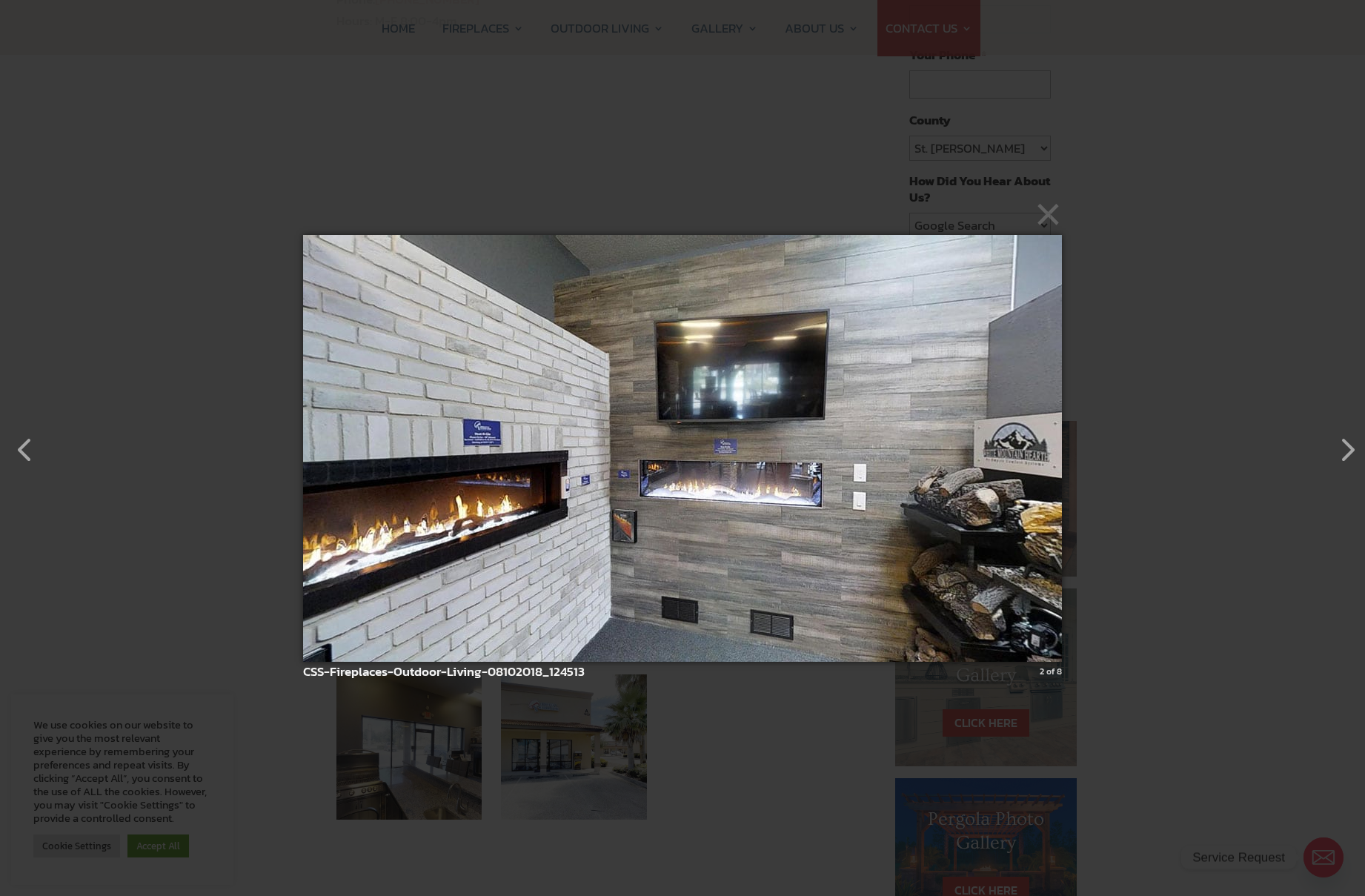
click at [857, 478] on img at bounding box center [682, 448] width 758 height 486
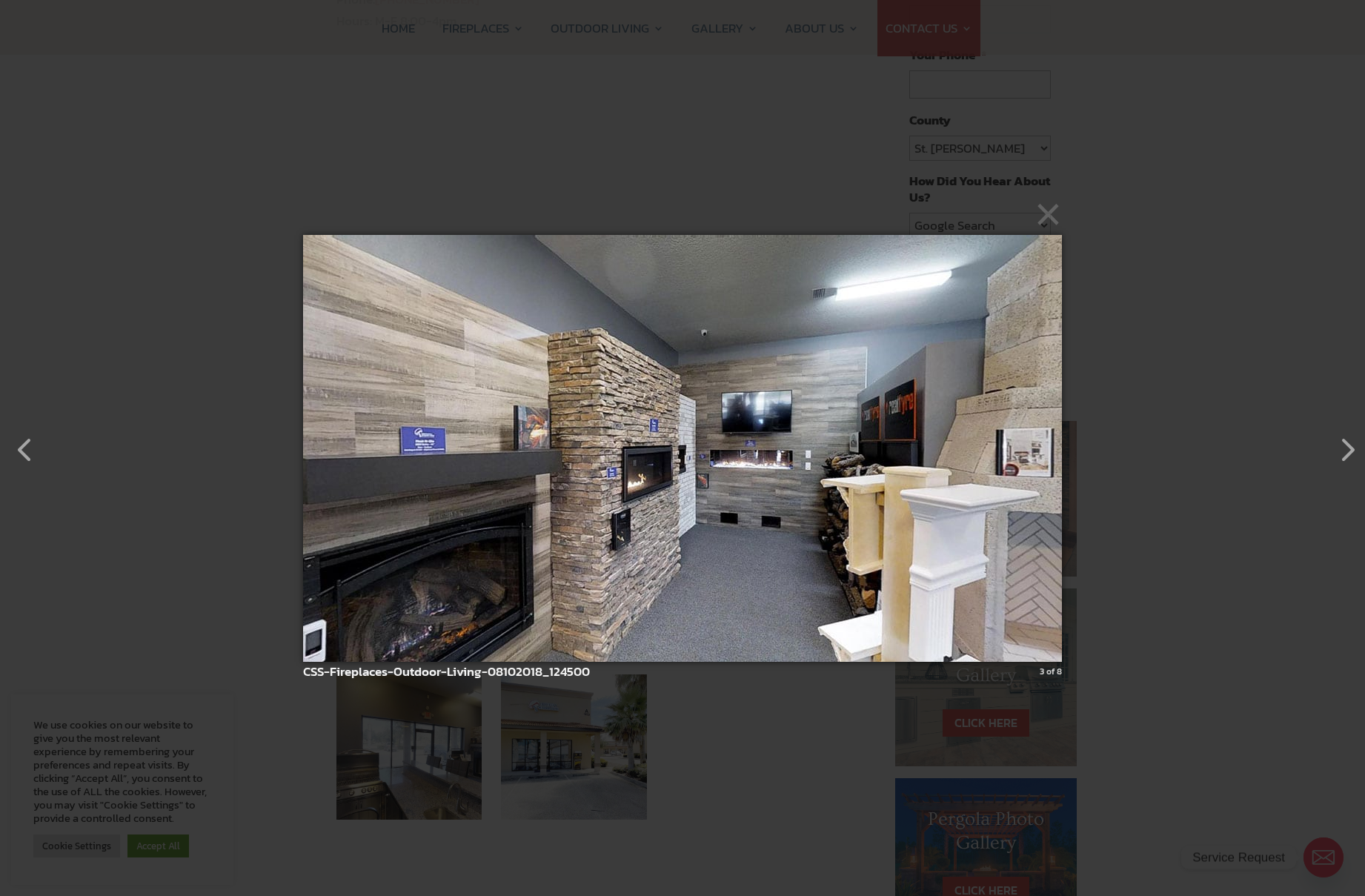
click at [920, 493] on img at bounding box center [682, 448] width 758 height 486
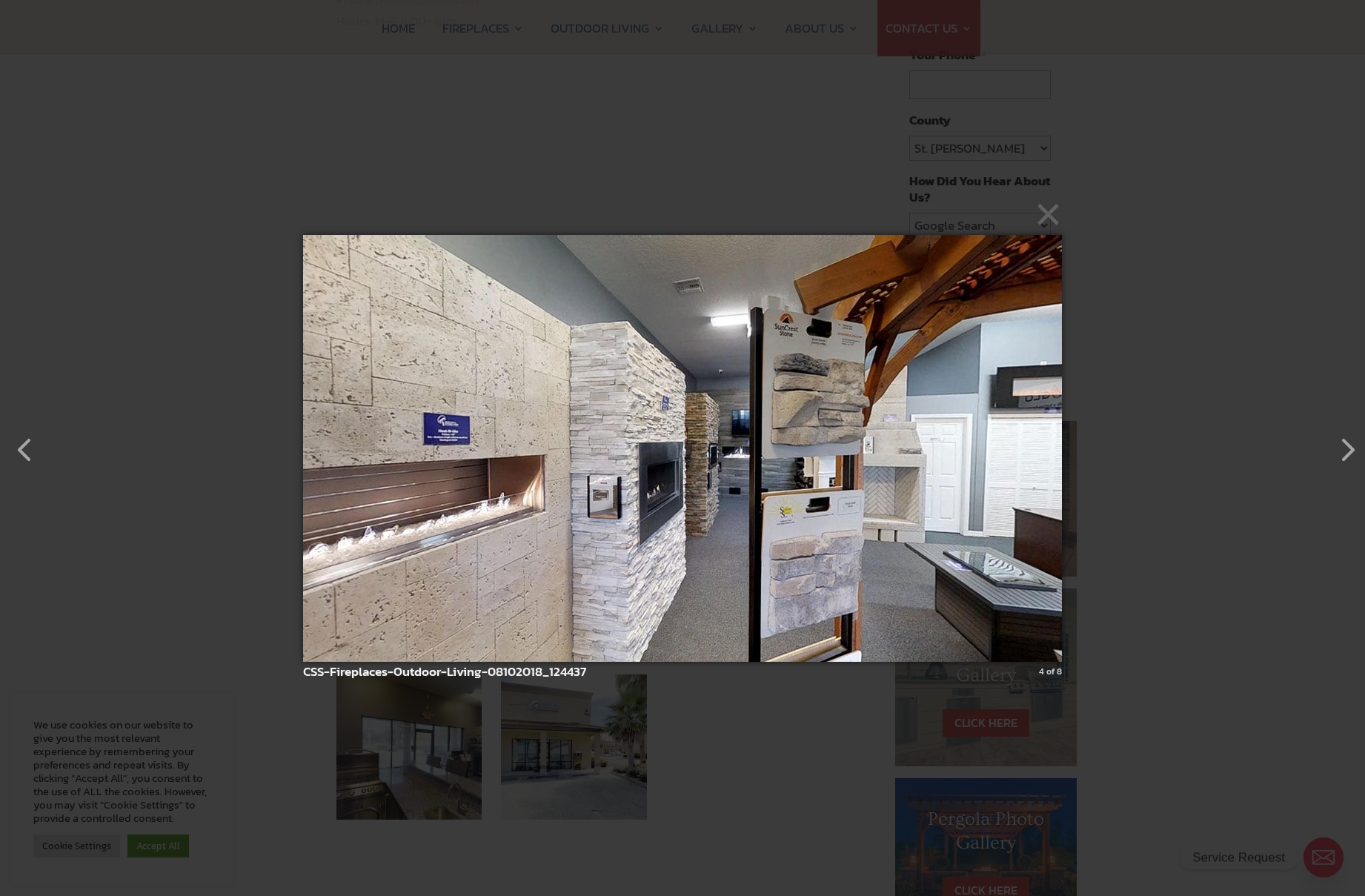
click at [906, 482] on img at bounding box center [682, 448] width 758 height 486
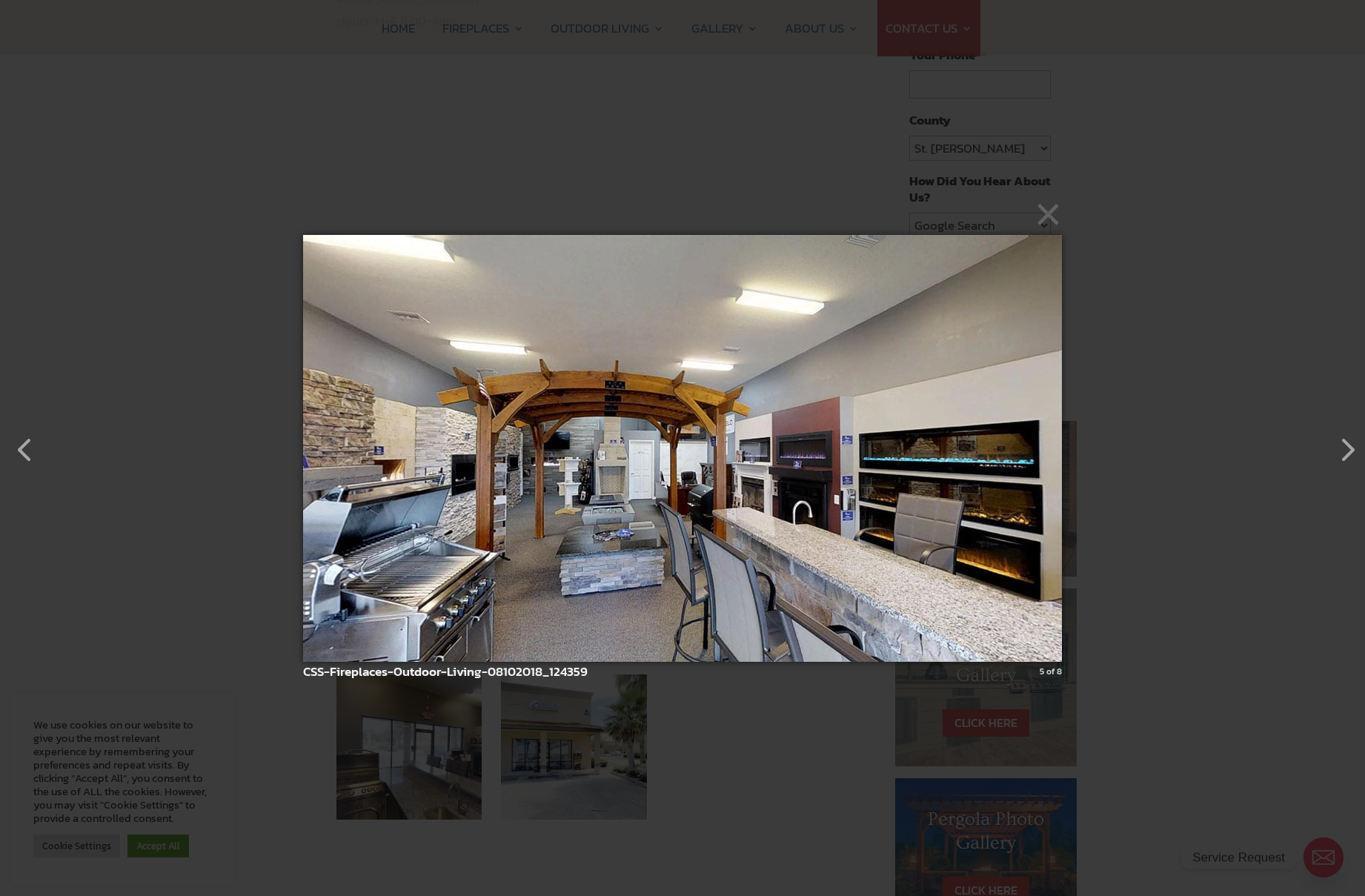
click at [894, 486] on img at bounding box center [682, 448] width 758 height 486
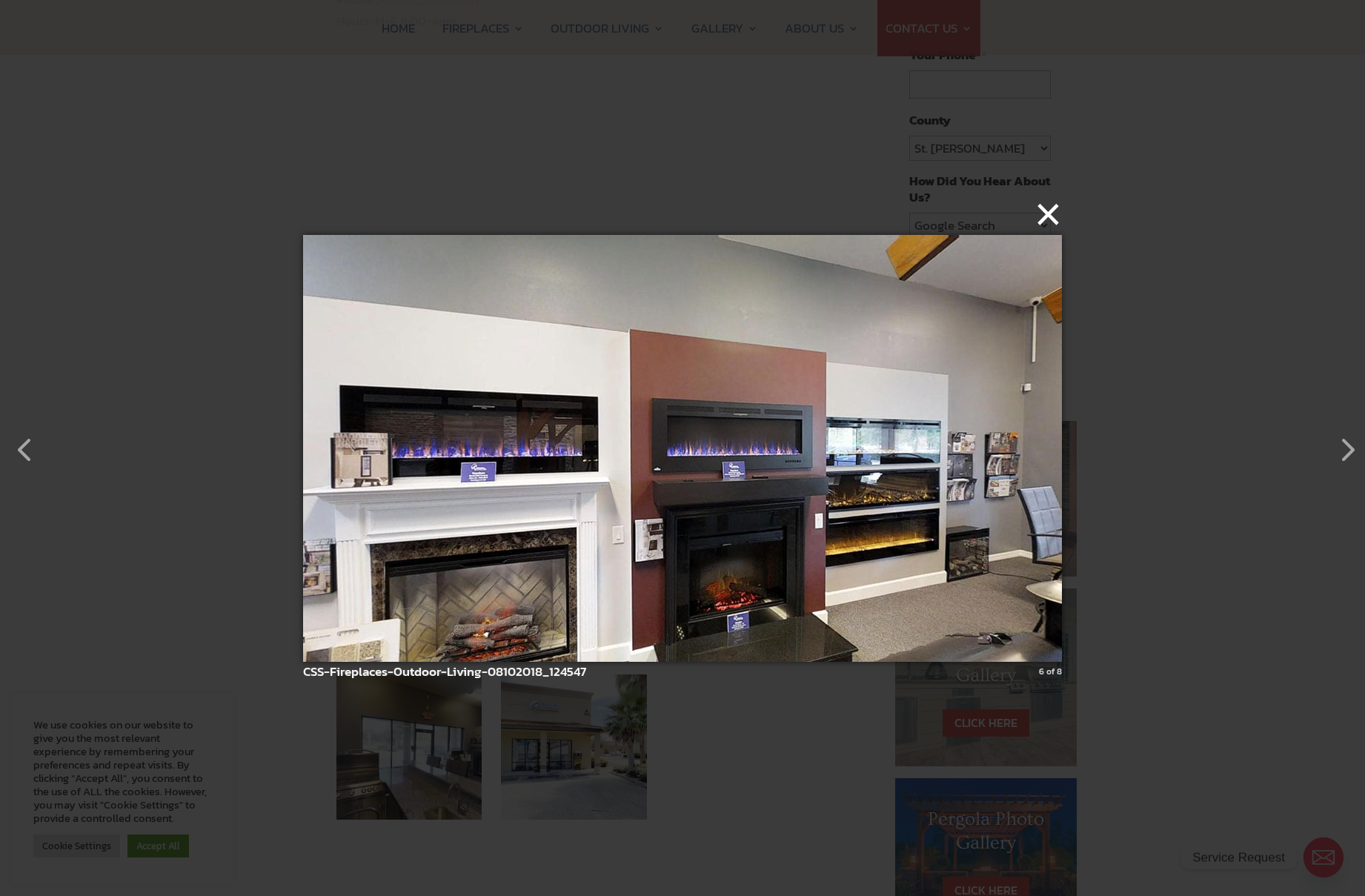
click at [1041, 220] on button "×" at bounding box center [686, 214] width 758 height 33
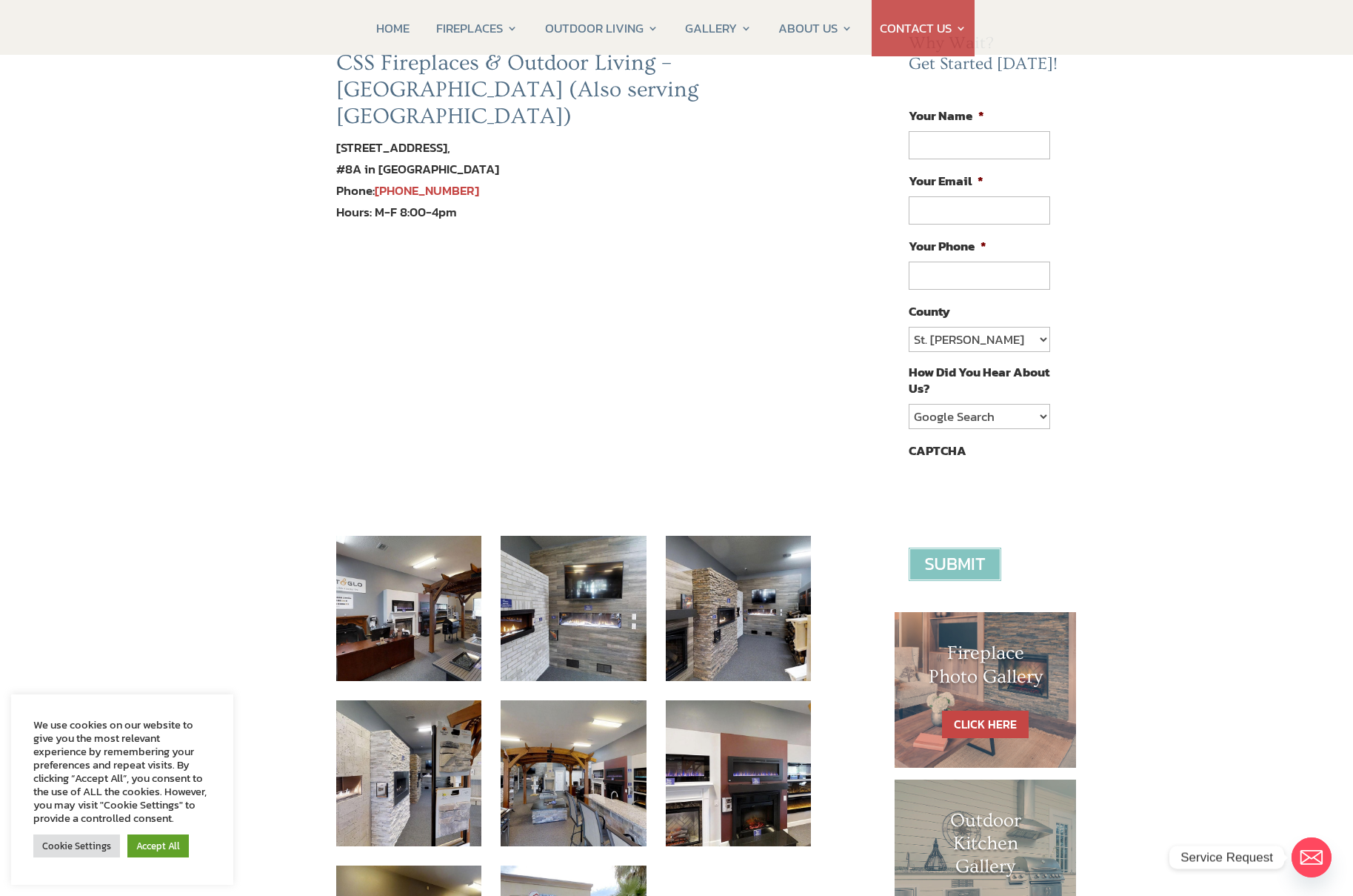
scroll to position [0, 0]
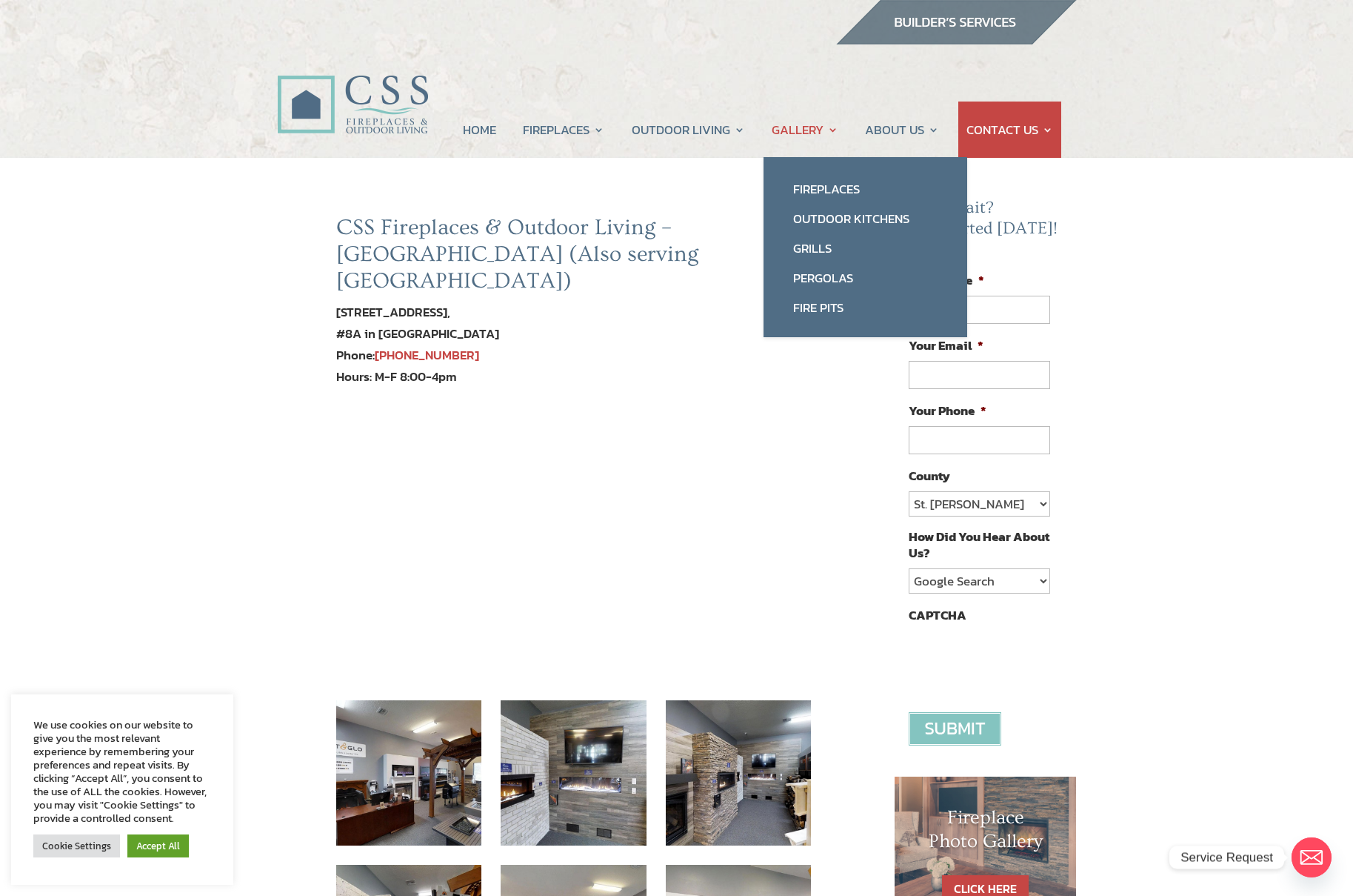
click at [800, 128] on link "GALLERY" at bounding box center [805, 130] width 67 height 57
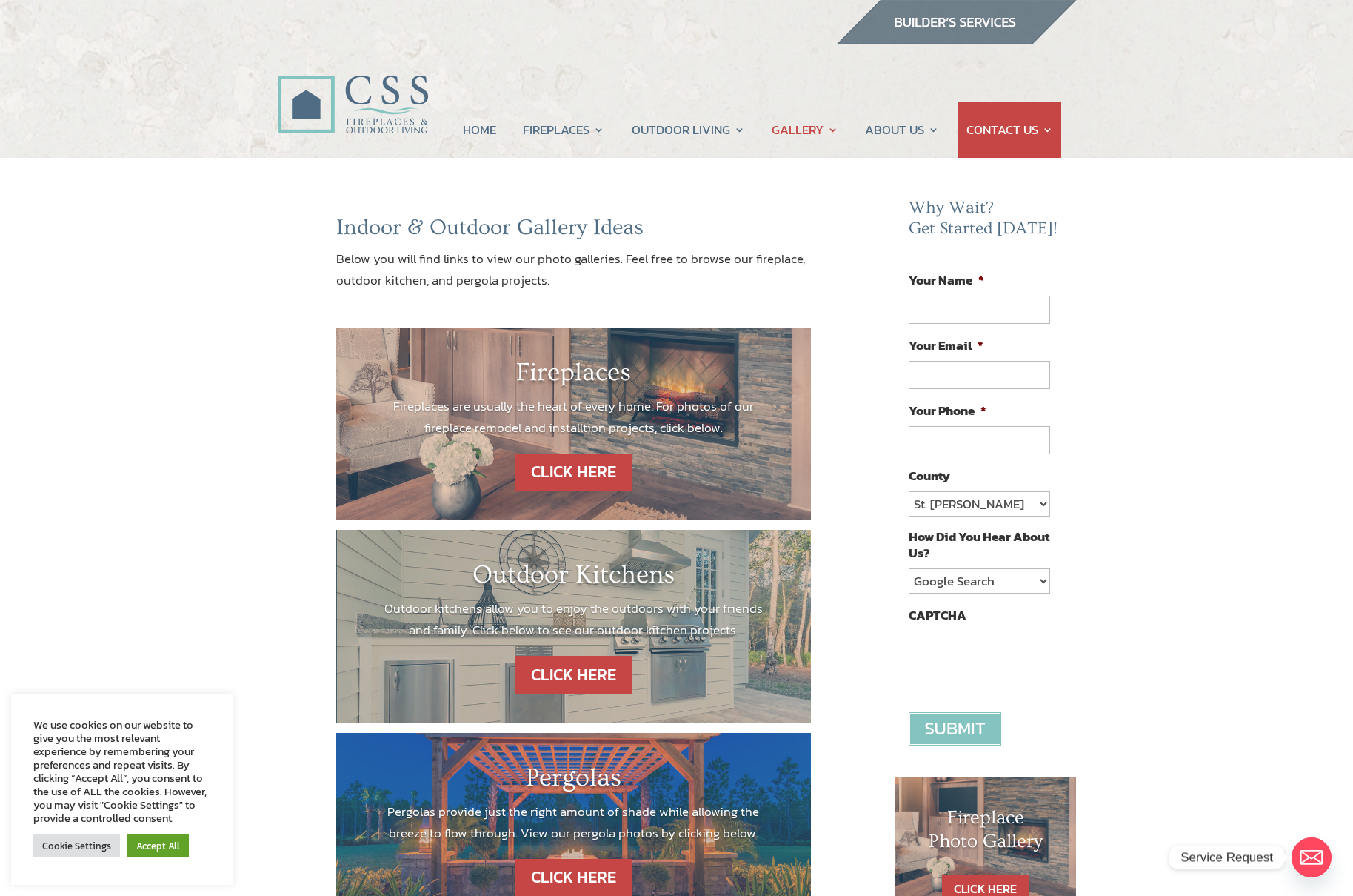
click at [235, 537] on div "Indoor & Outdoor Gallery Ideas Below you will find links to view our photo gall…" at bounding box center [676, 751] width 1353 height 1187
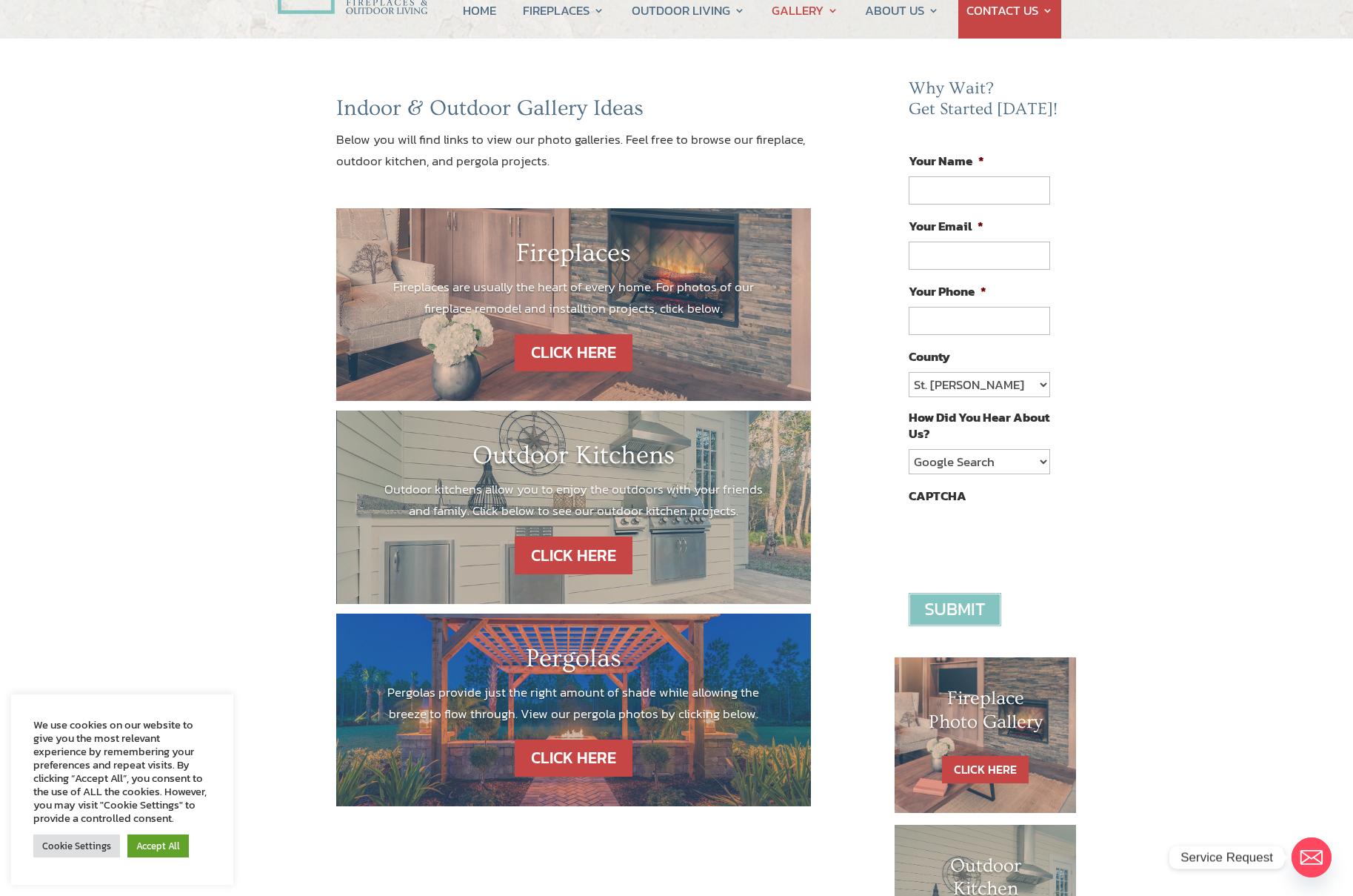
scroll to position [266, 0]
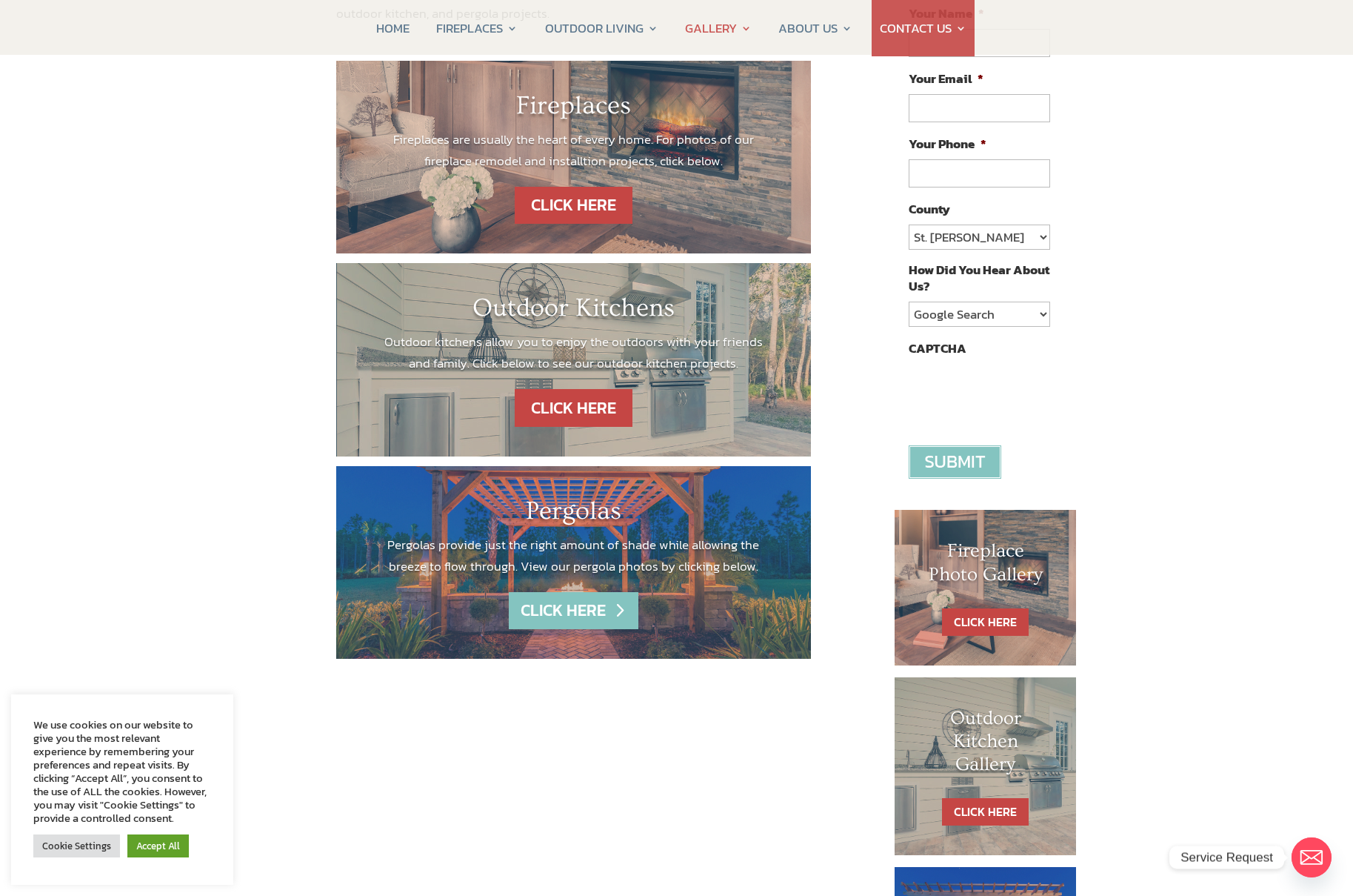
click at [572, 610] on link "CLICK HERE" at bounding box center [573, 610] width 129 height 37
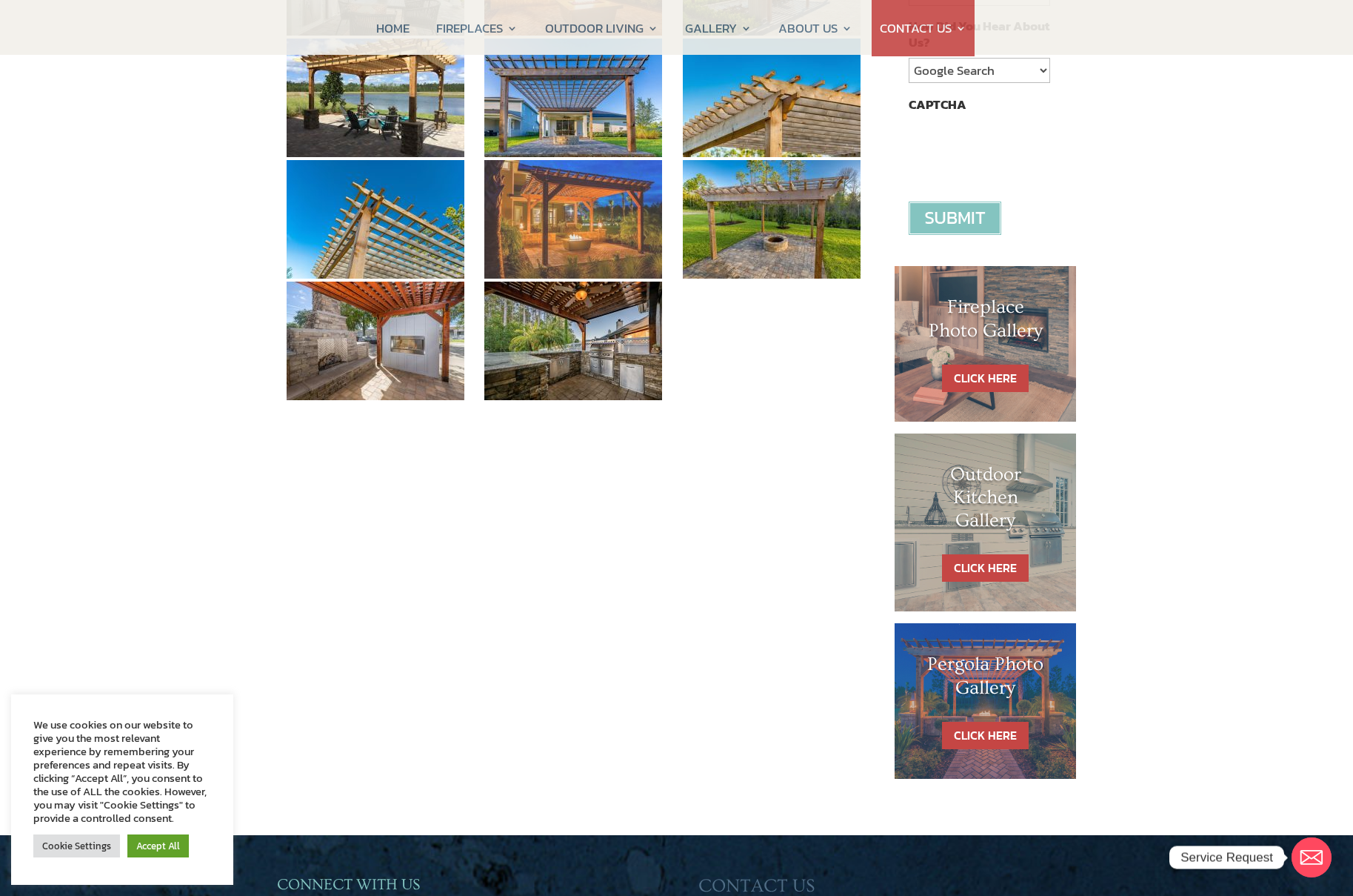
scroll to position [266, 0]
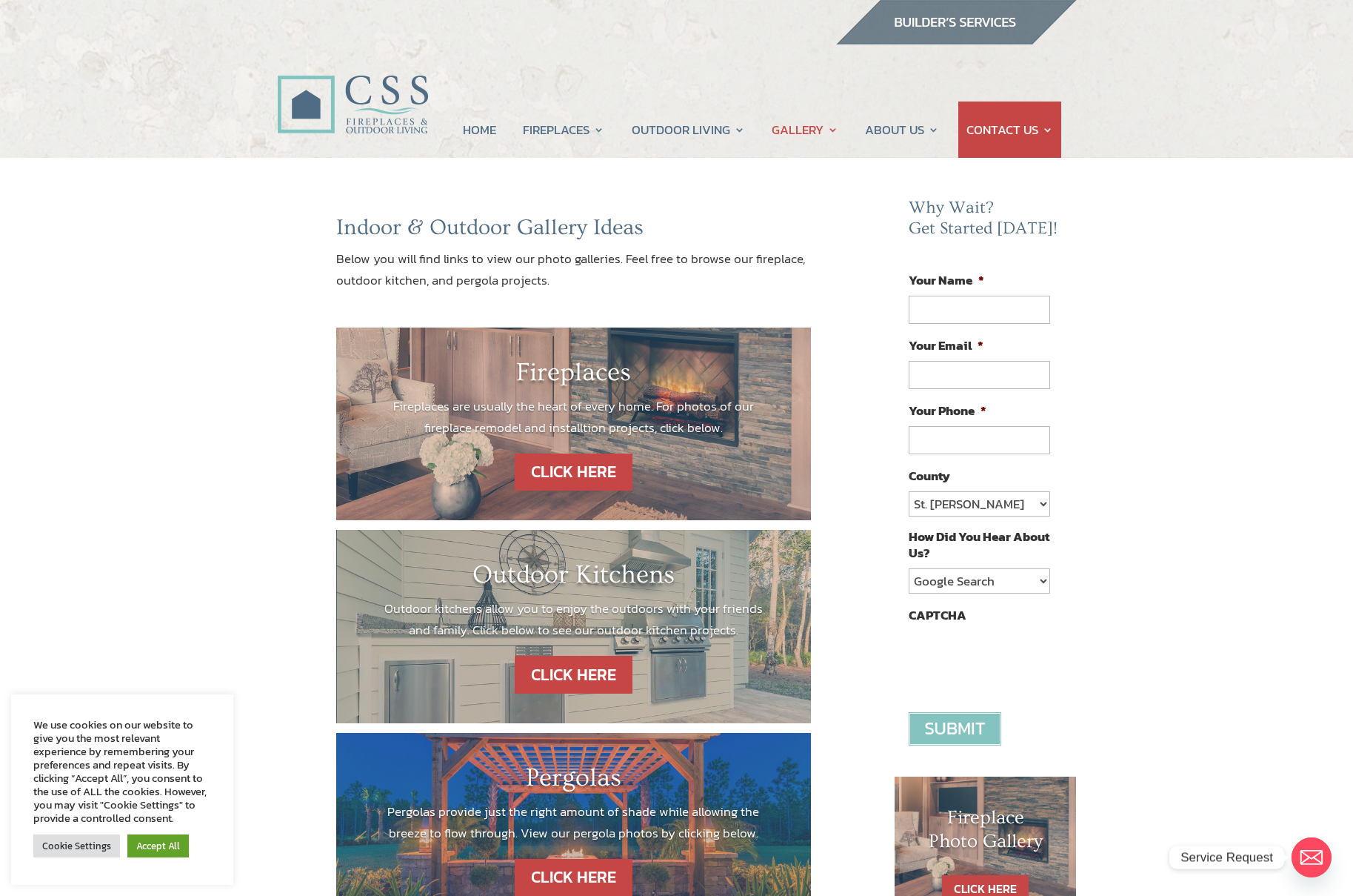
drag, startPoint x: 0, startPoint y: 0, endPoint x: 621, endPoint y: 450, distance: 766.9
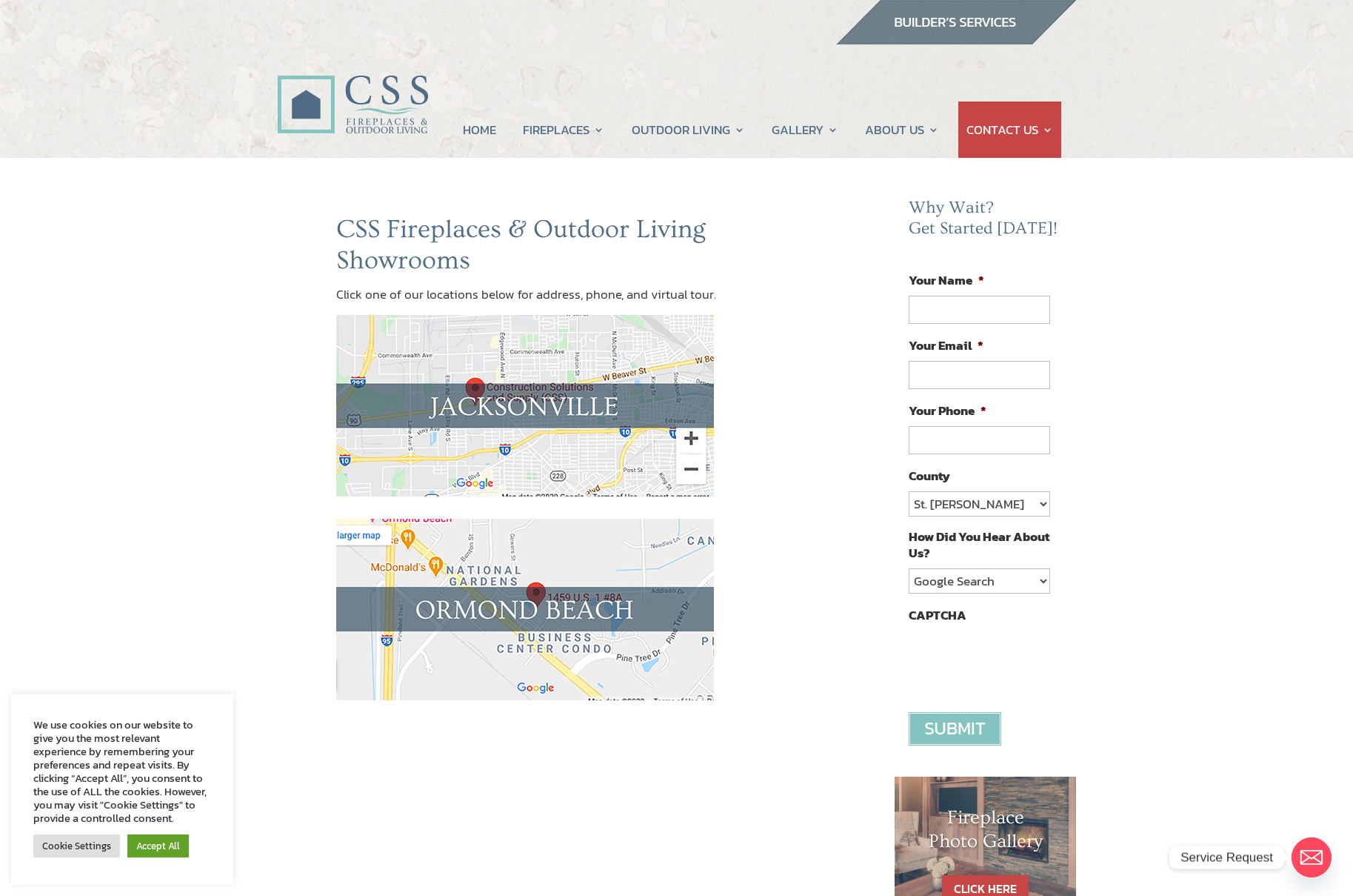
click at [467, 413] on img at bounding box center [526, 405] width 378 height 182
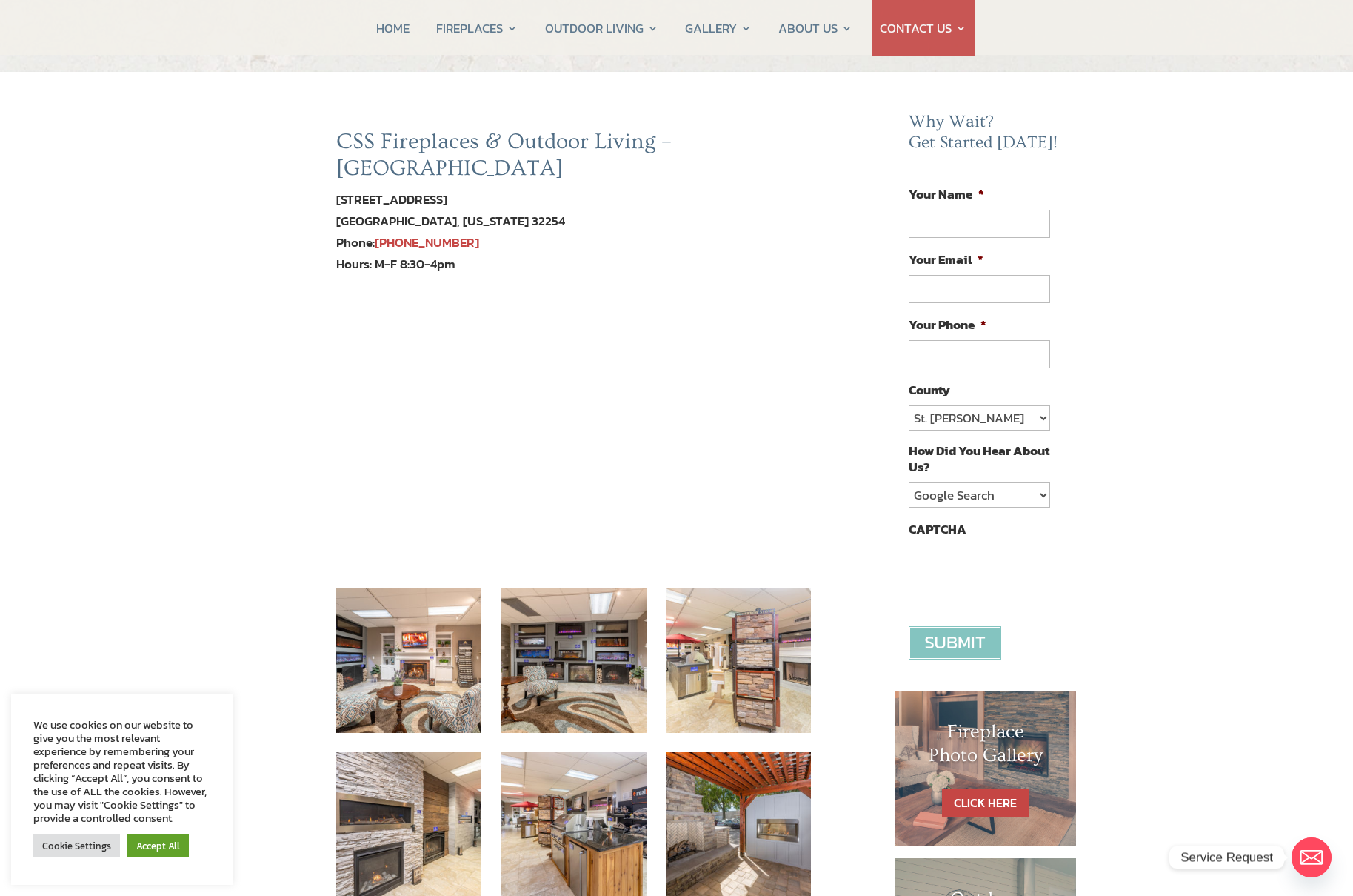
scroll to position [178, 0]
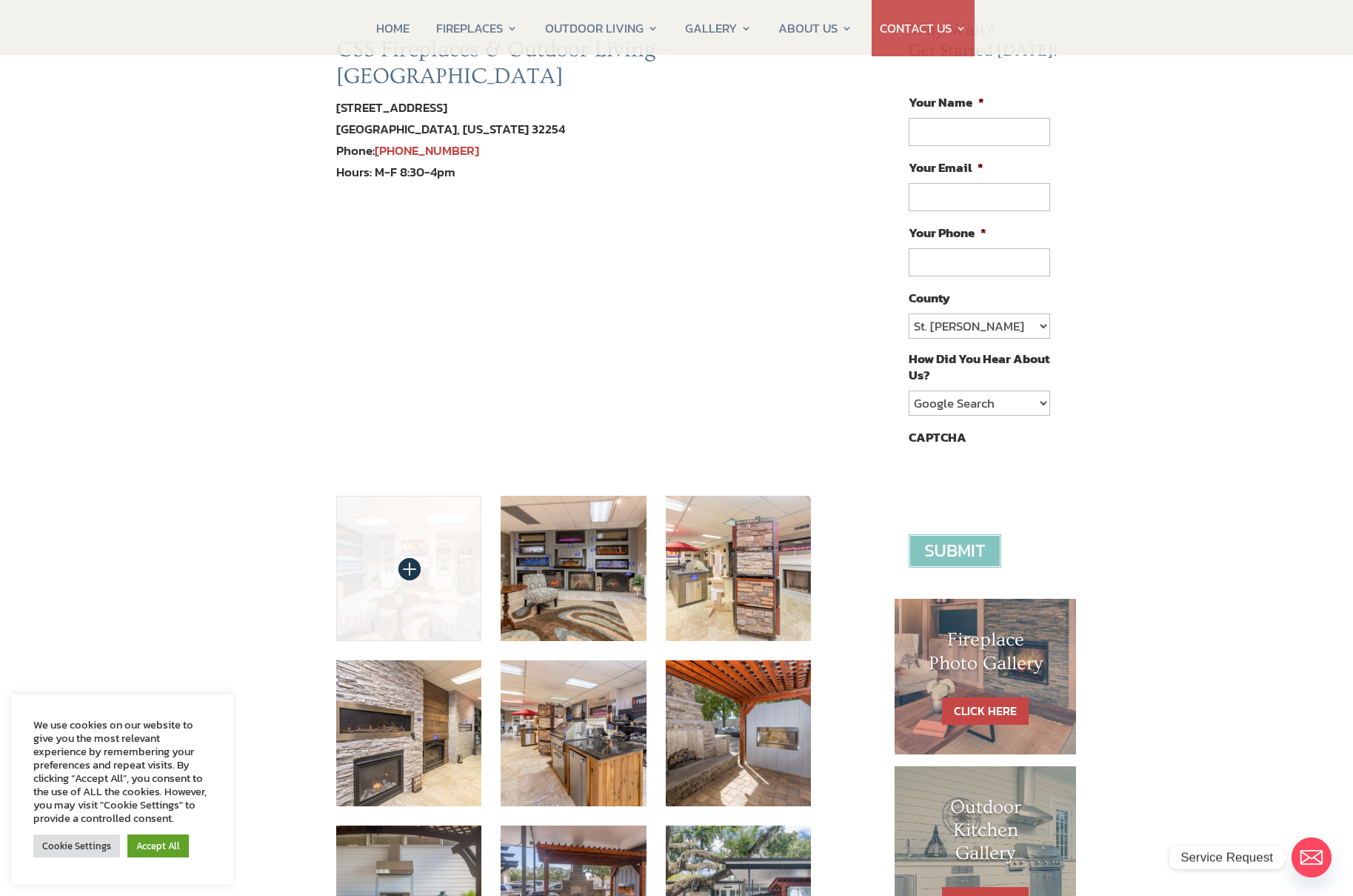
click at [427, 529] on img at bounding box center [410, 568] width 146 height 146
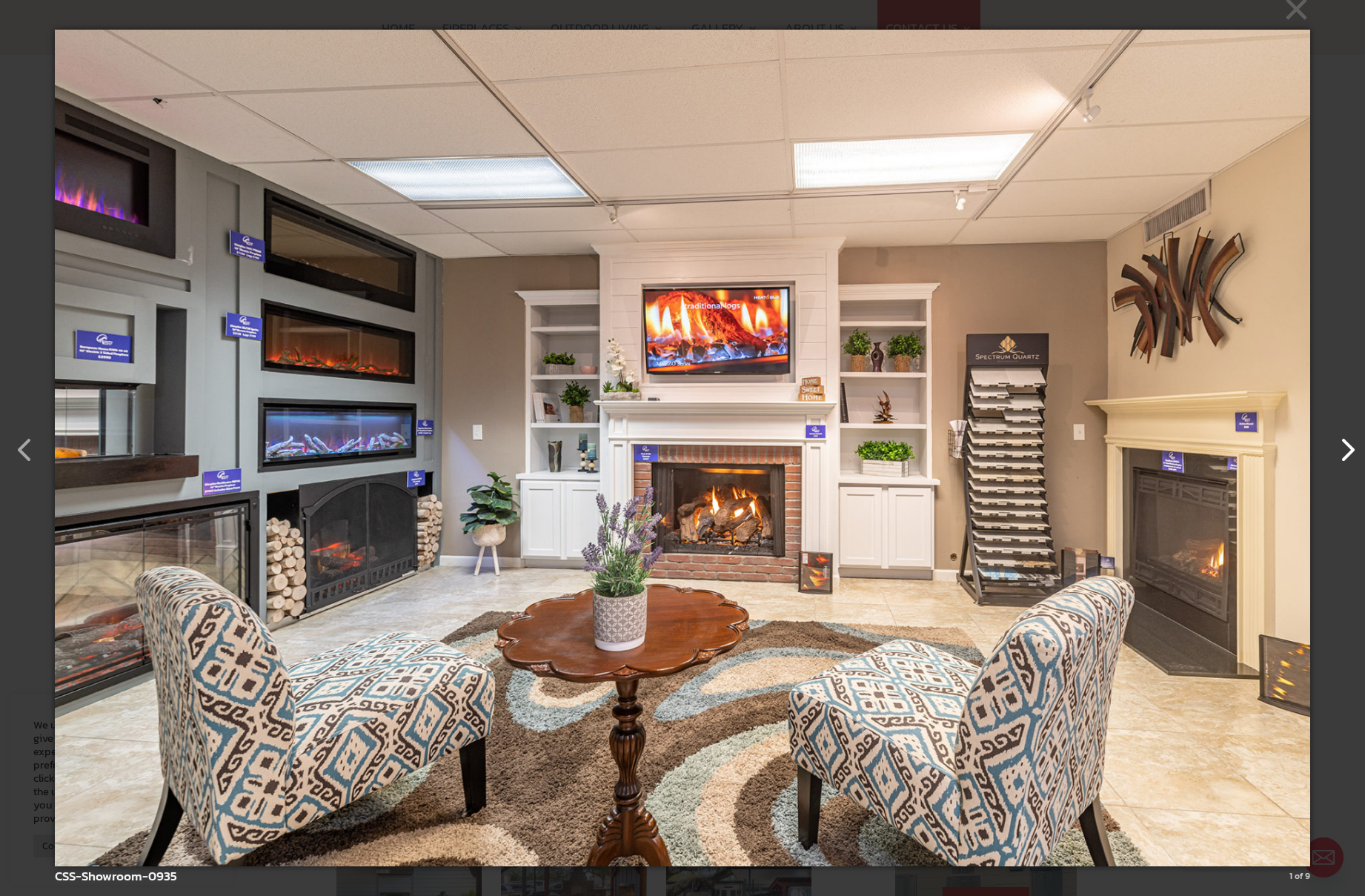
click at [1350, 451] on button "button" at bounding box center [1339, 442] width 36 height 36
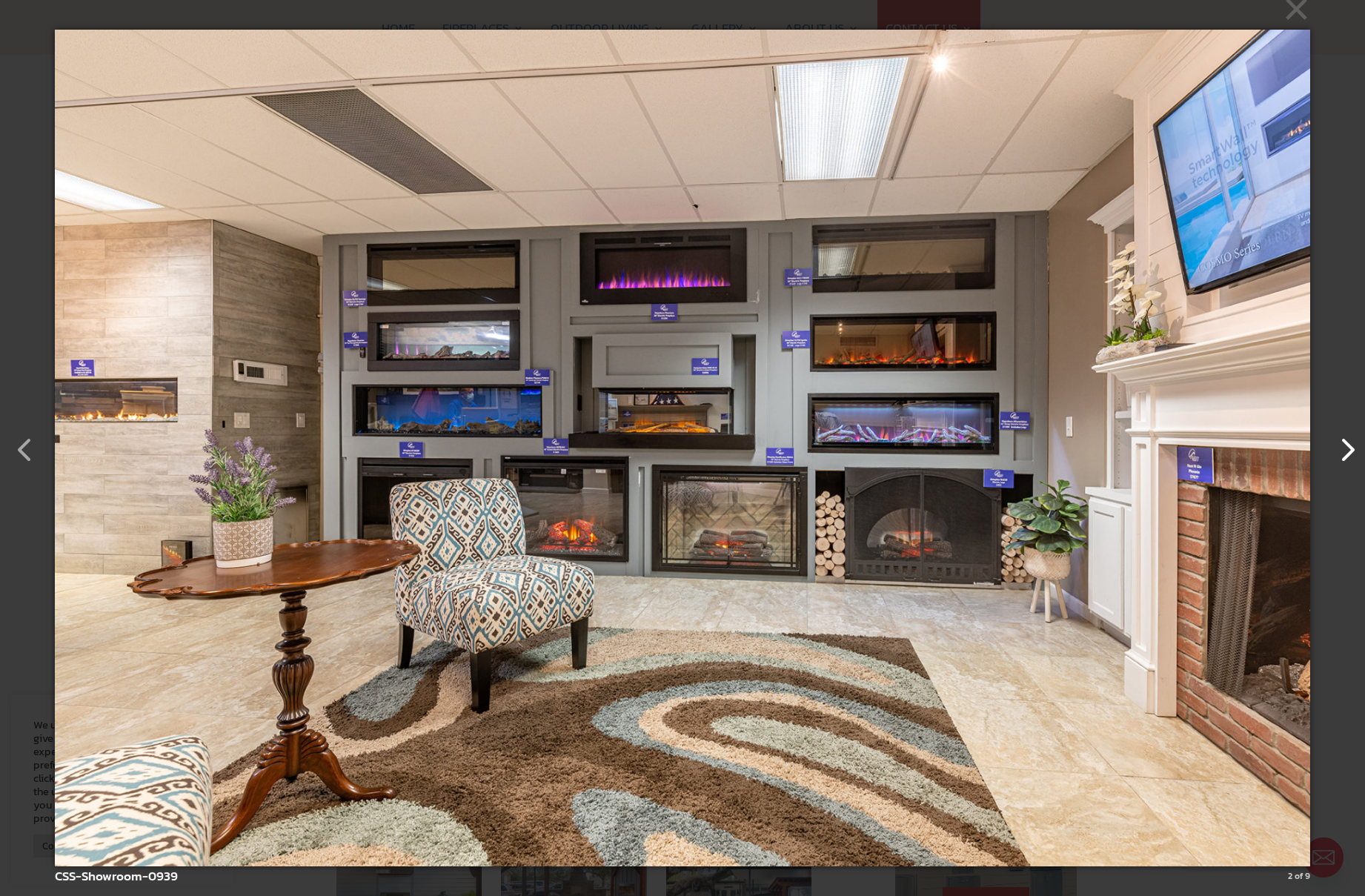
click at [1350, 451] on button "button" at bounding box center [1339, 442] width 36 height 36
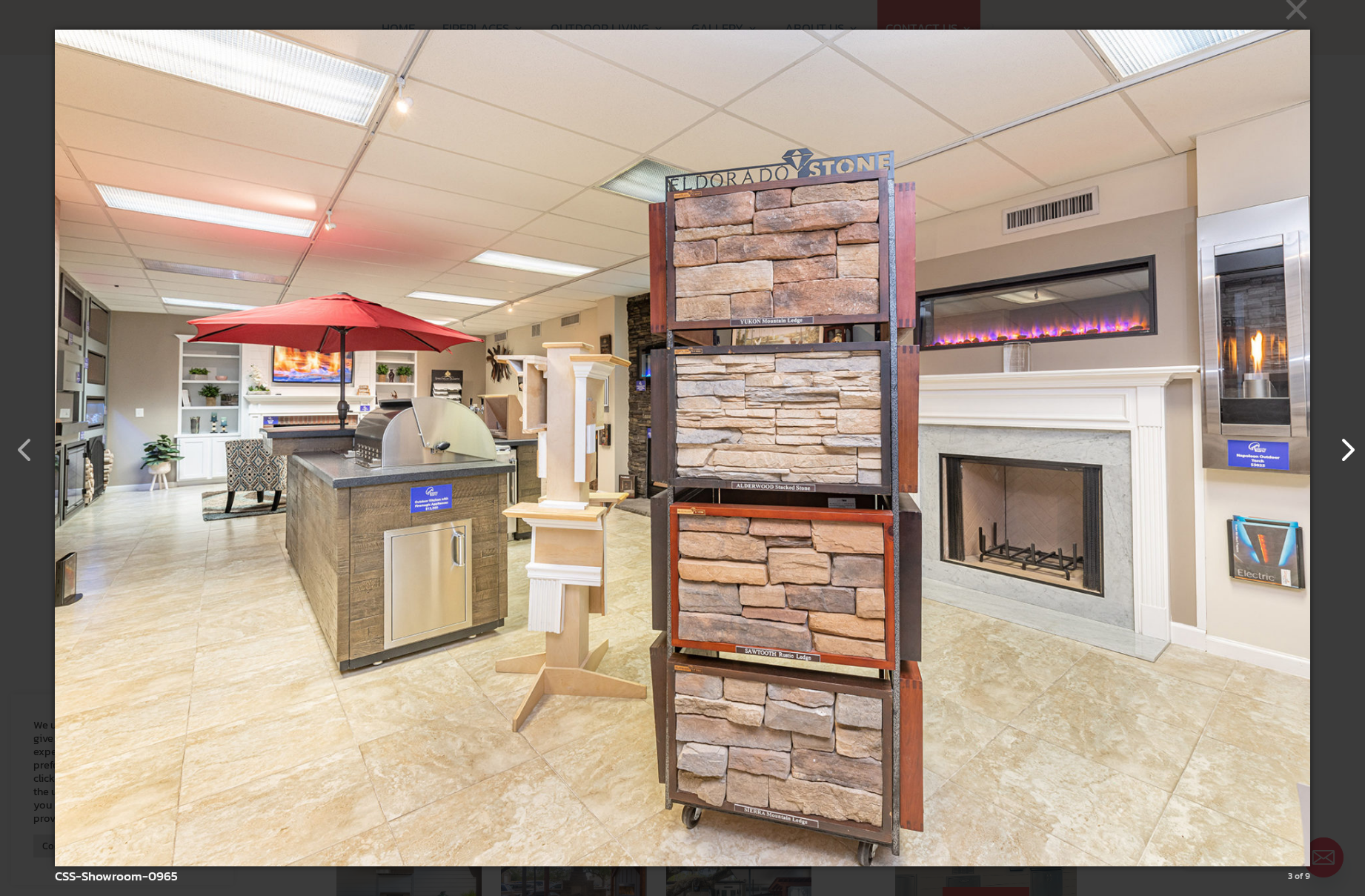
click at [1349, 452] on button "button" at bounding box center [1339, 442] width 36 height 36
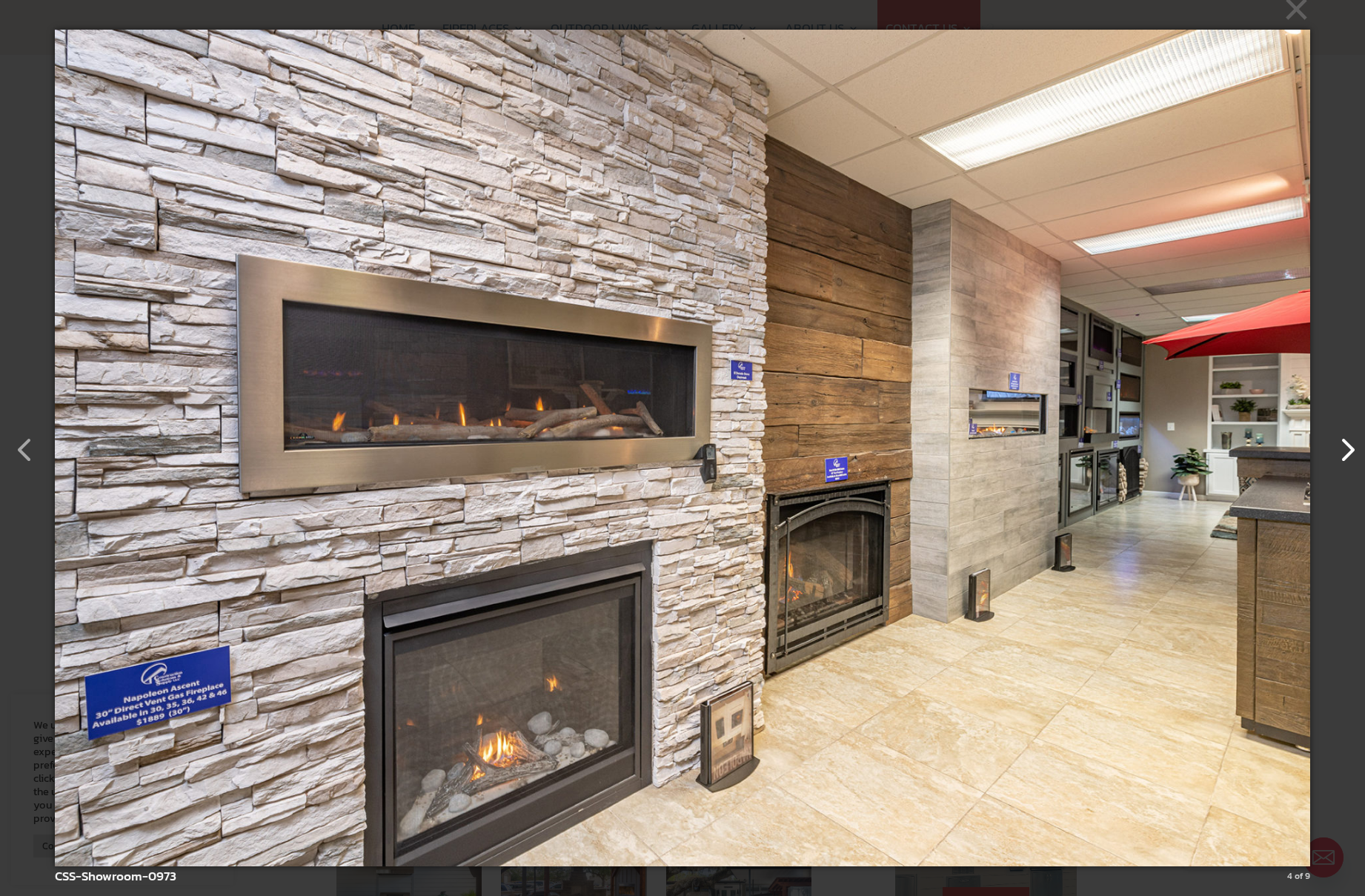
click at [1349, 452] on button "button" at bounding box center [1339, 442] width 36 height 36
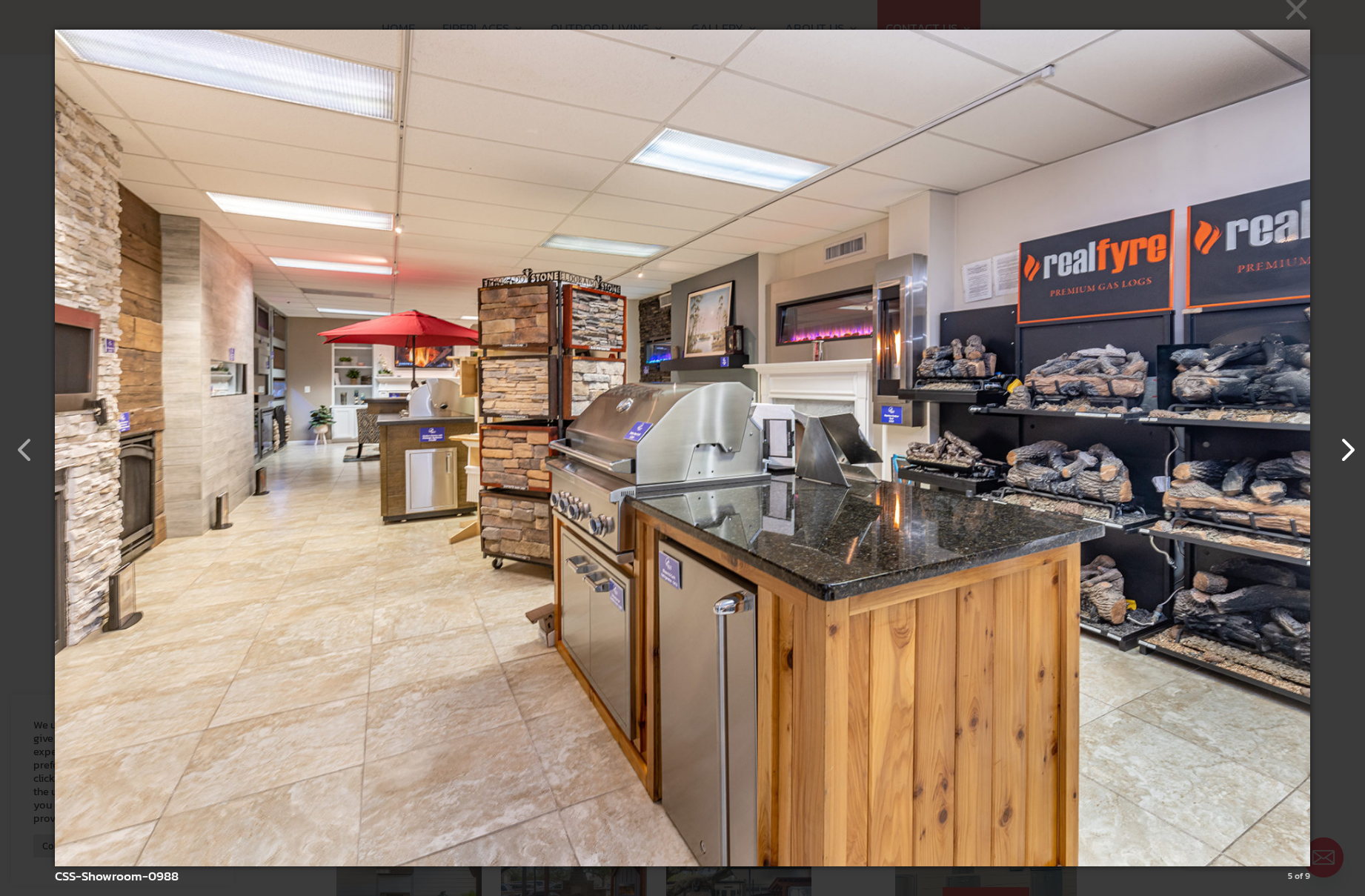
click at [1349, 452] on button "button" at bounding box center [1339, 442] width 36 height 36
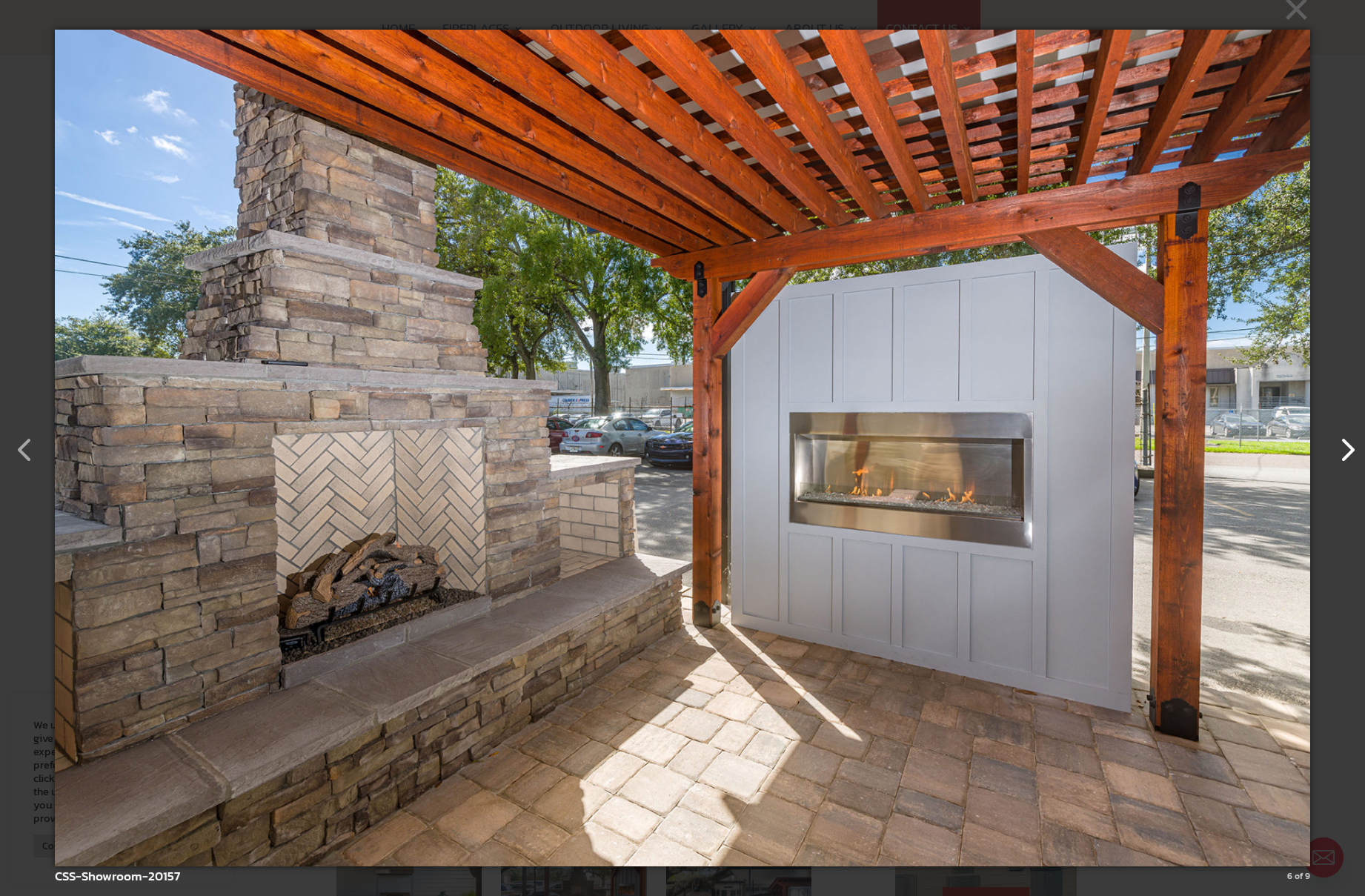
click at [1342, 455] on button "button" at bounding box center [1339, 442] width 36 height 36
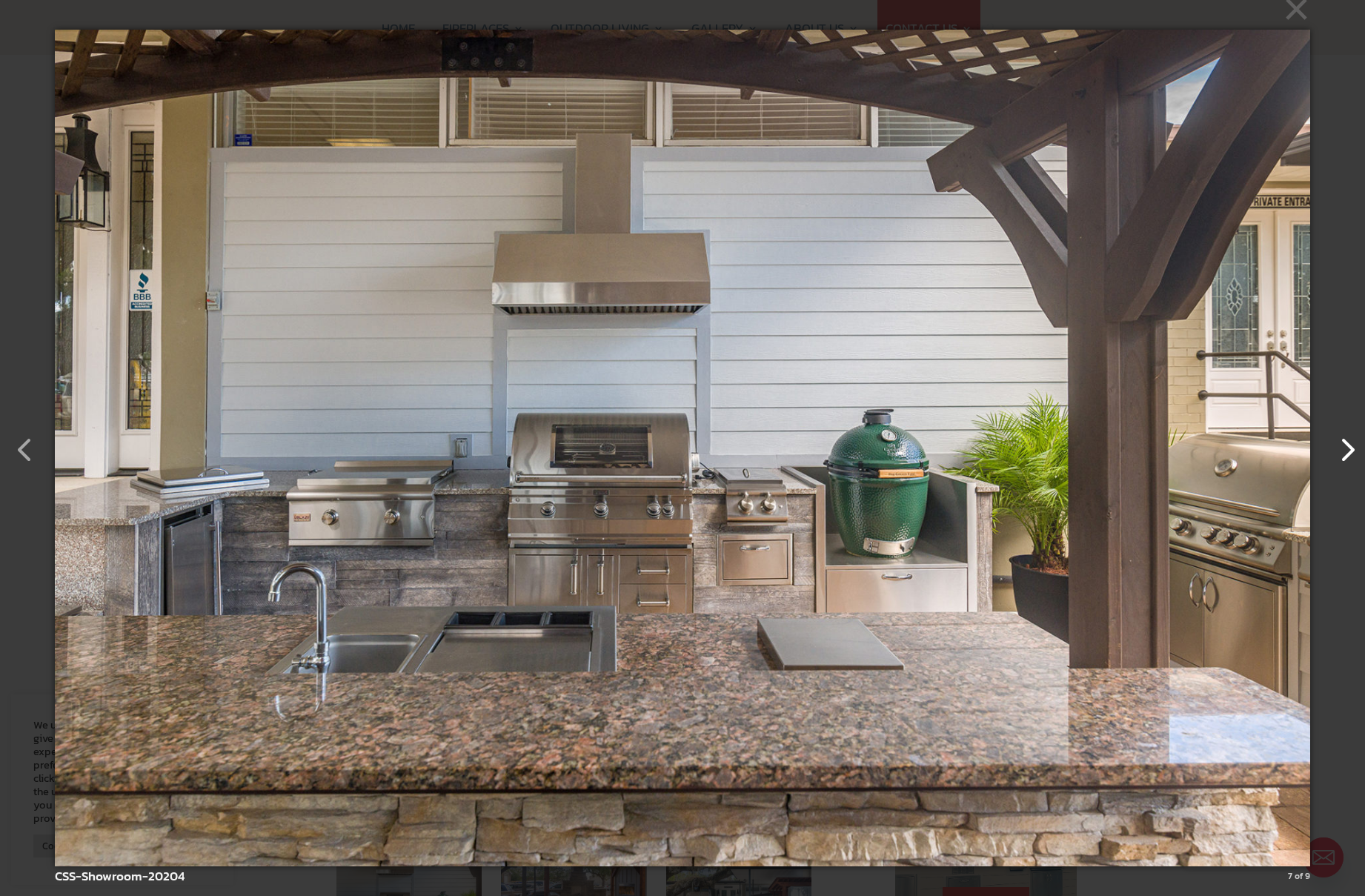
click at [1342, 455] on button "button" at bounding box center [1339, 442] width 36 height 36
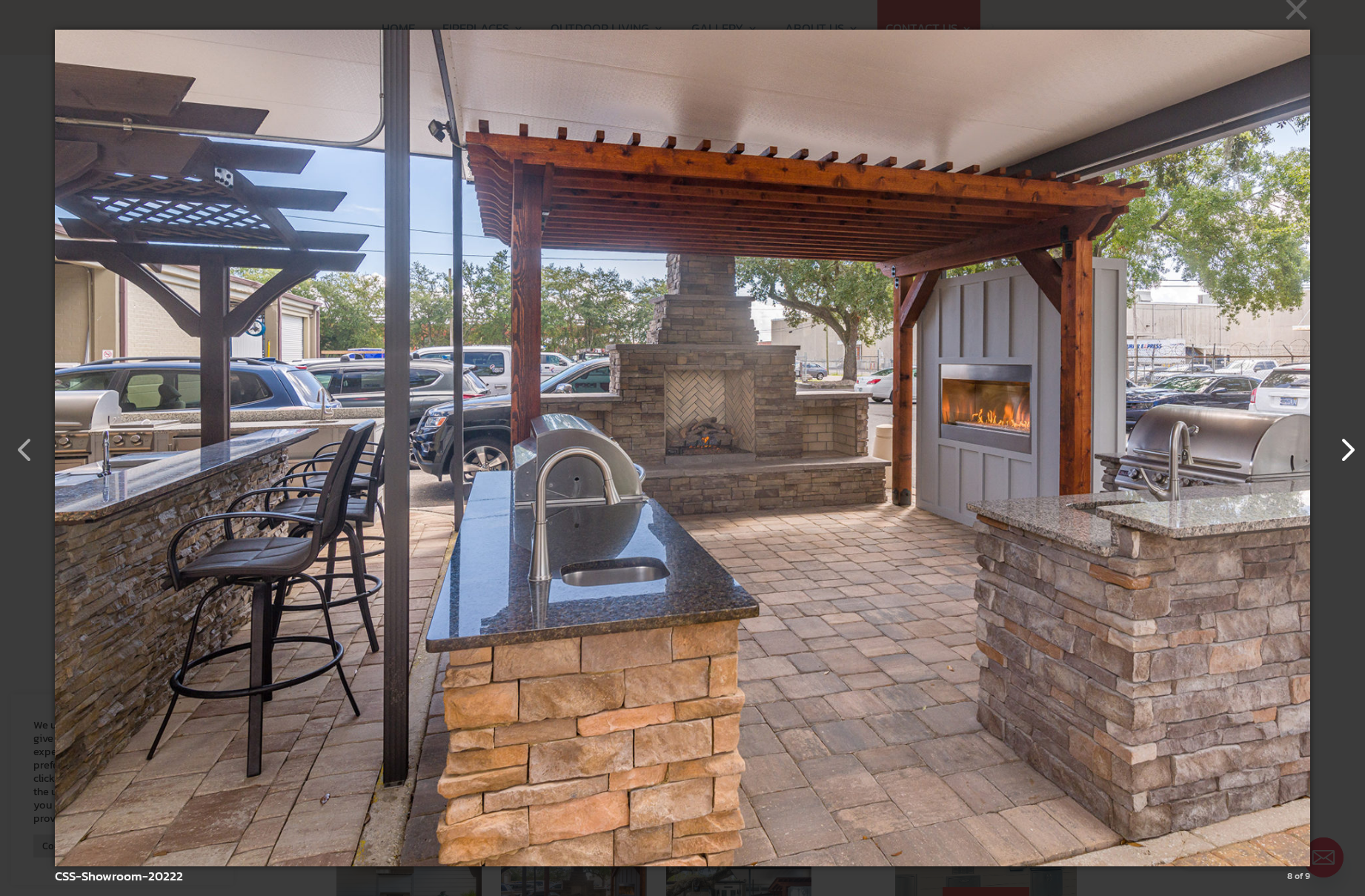
click at [1349, 450] on button "button" at bounding box center [1339, 442] width 36 height 36
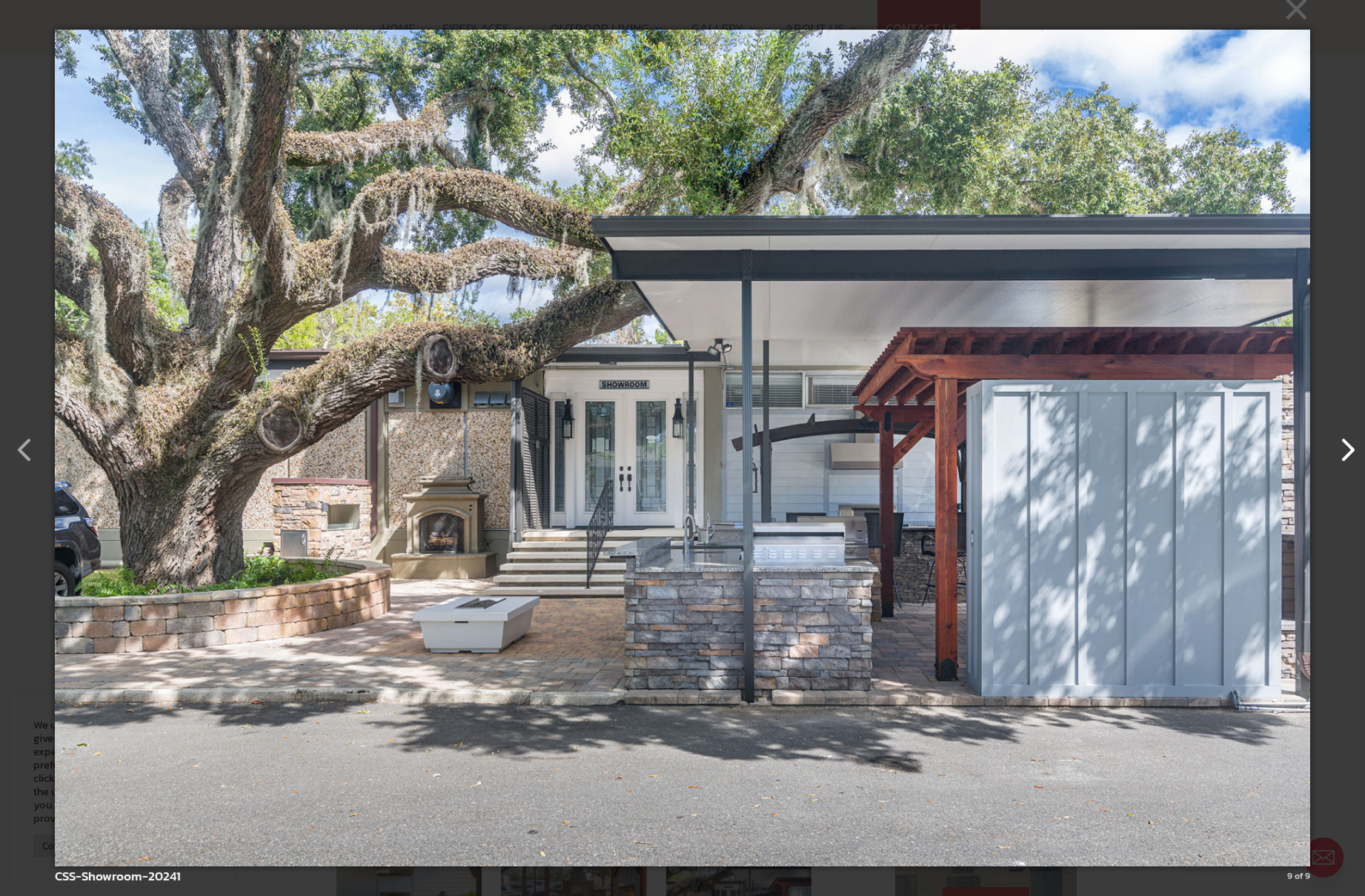
click at [1349, 451] on button "button" at bounding box center [1339, 442] width 36 height 36
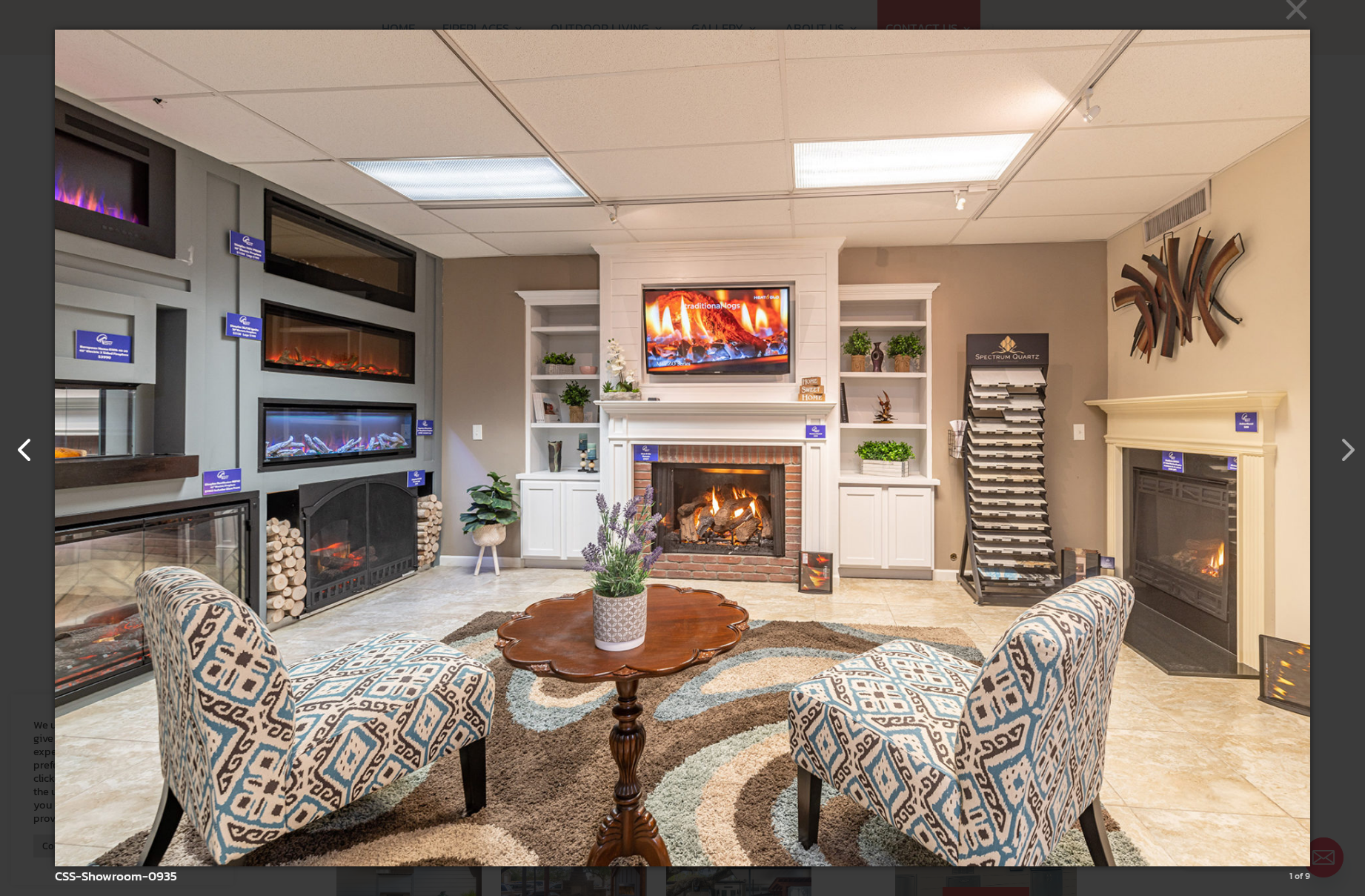
click at [26, 449] on button "button" at bounding box center [17, 442] width 36 height 36
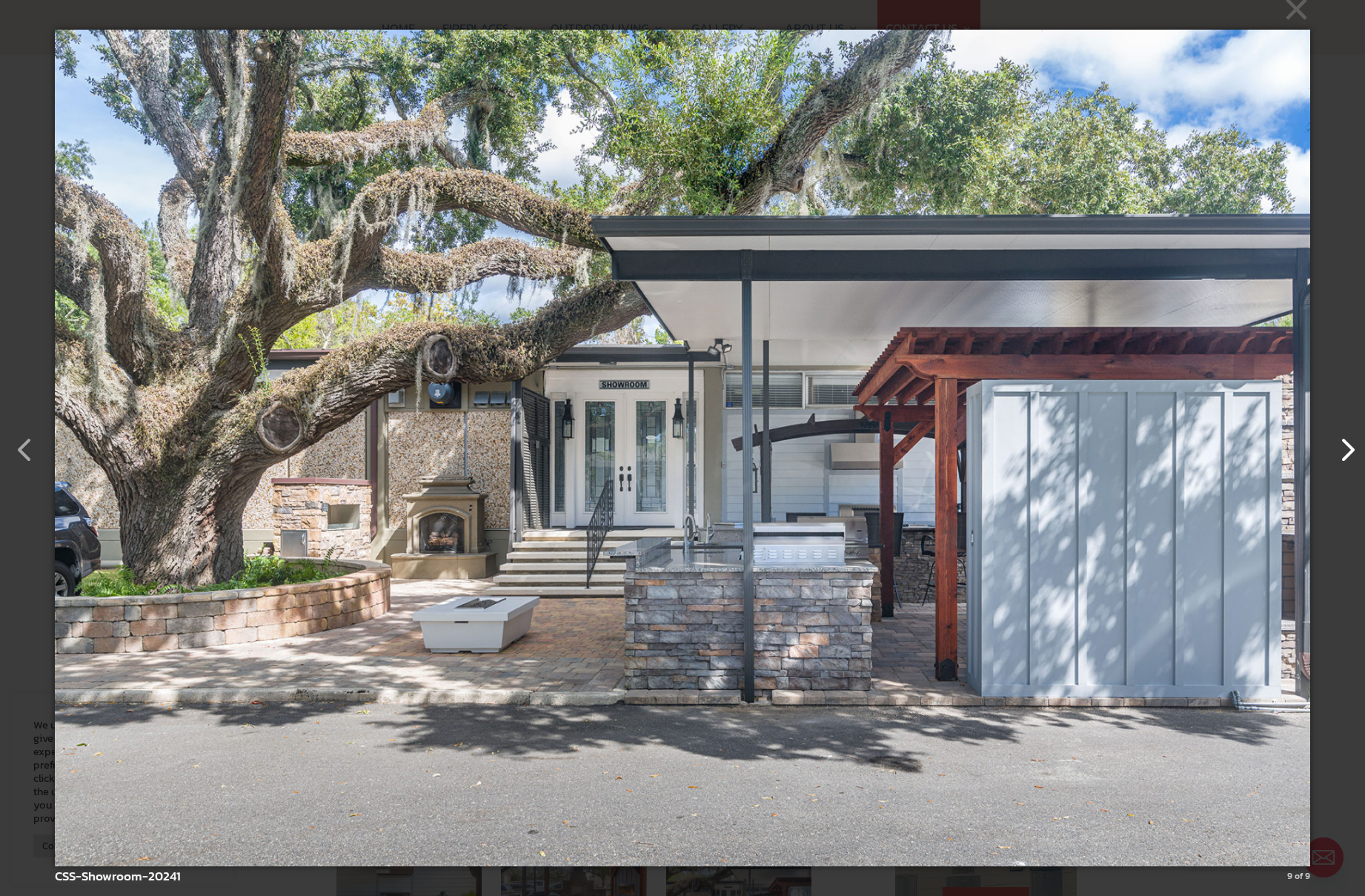
click at [1348, 448] on button "button" at bounding box center [1339, 442] width 36 height 36
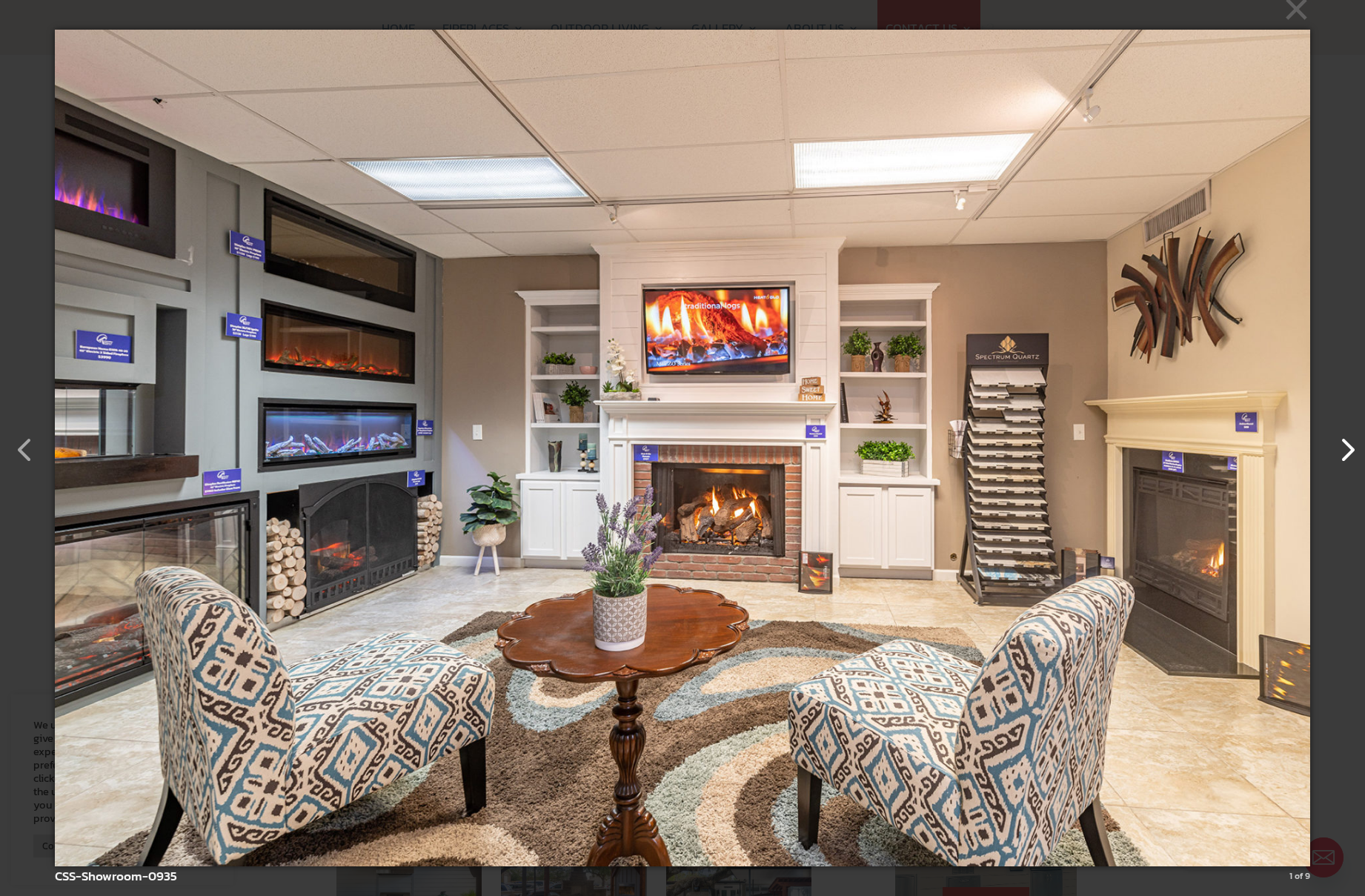
click at [1348, 448] on button "button" at bounding box center [1339, 442] width 36 height 36
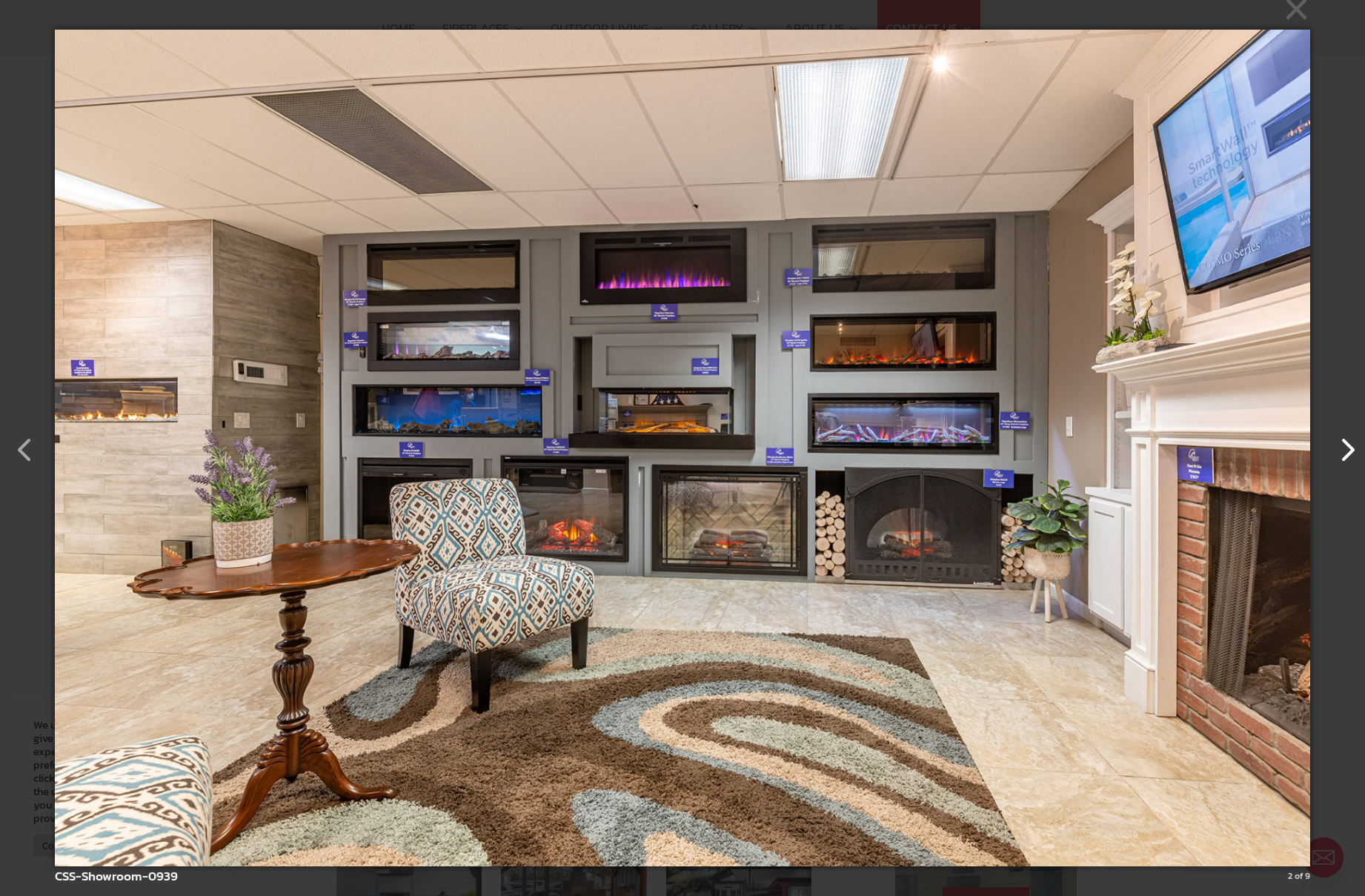
click at [1346, 447] on button "button" at bounding box center [1339, 442] width 36 height 36
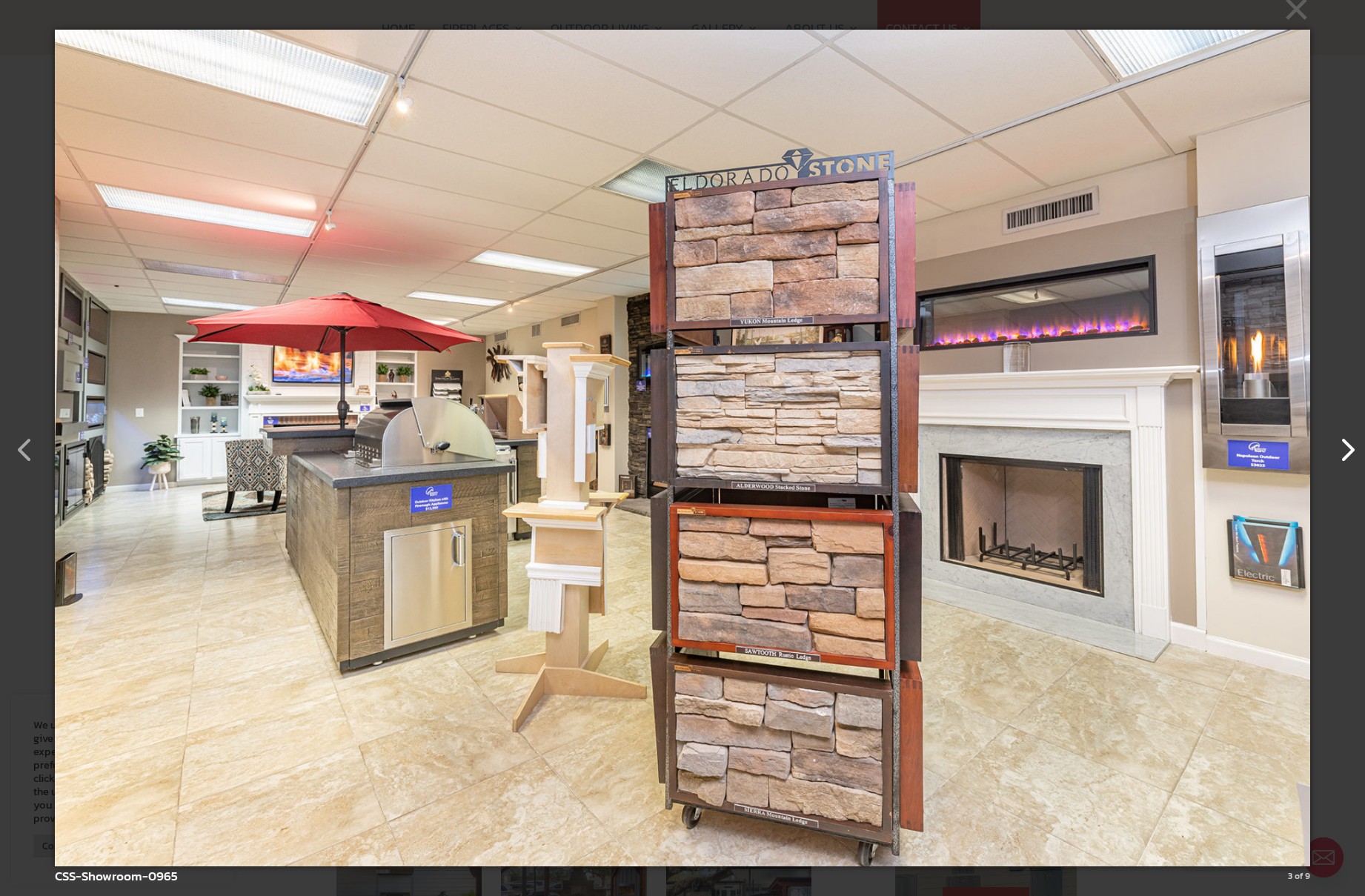
click at [1339, 445] on button "button" at bounding box center [1339, 442] width 36 height 36
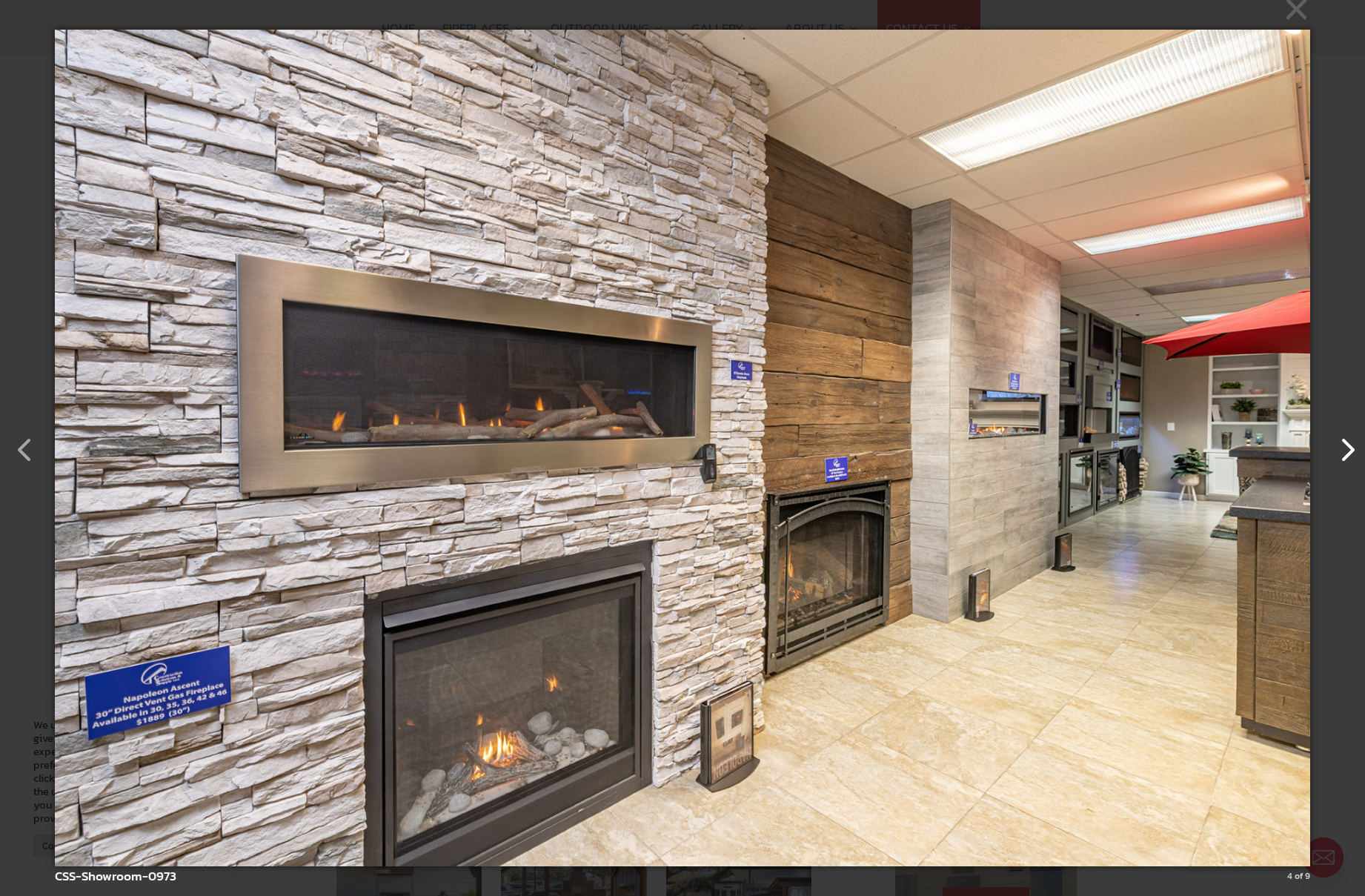
click at [1341, 456] on button "button" at bounding box center [1339, 442] width 36 height 36
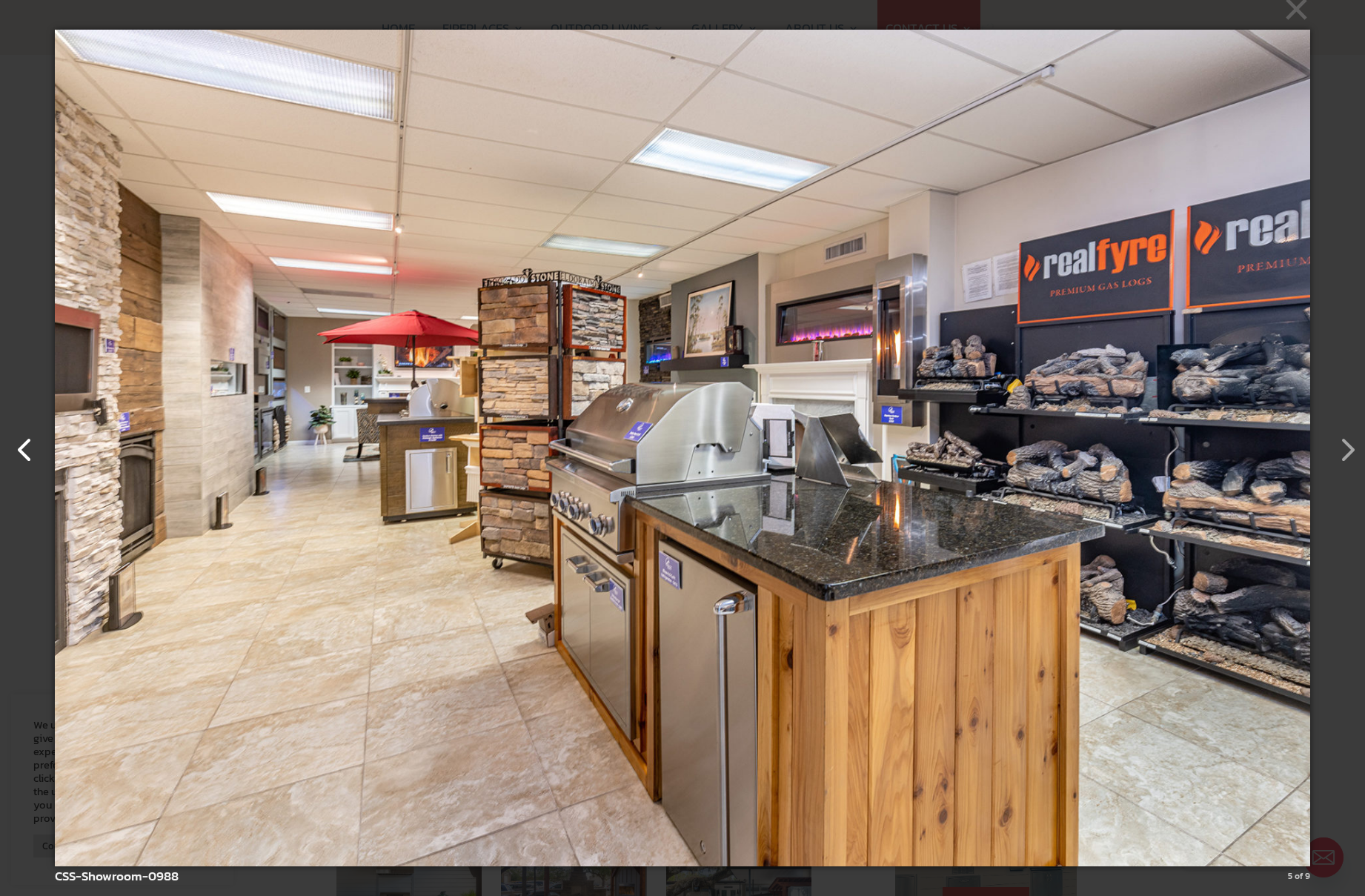
click at [22, 455] on button "button" at bounding box center [17, 442] width 36 height 36
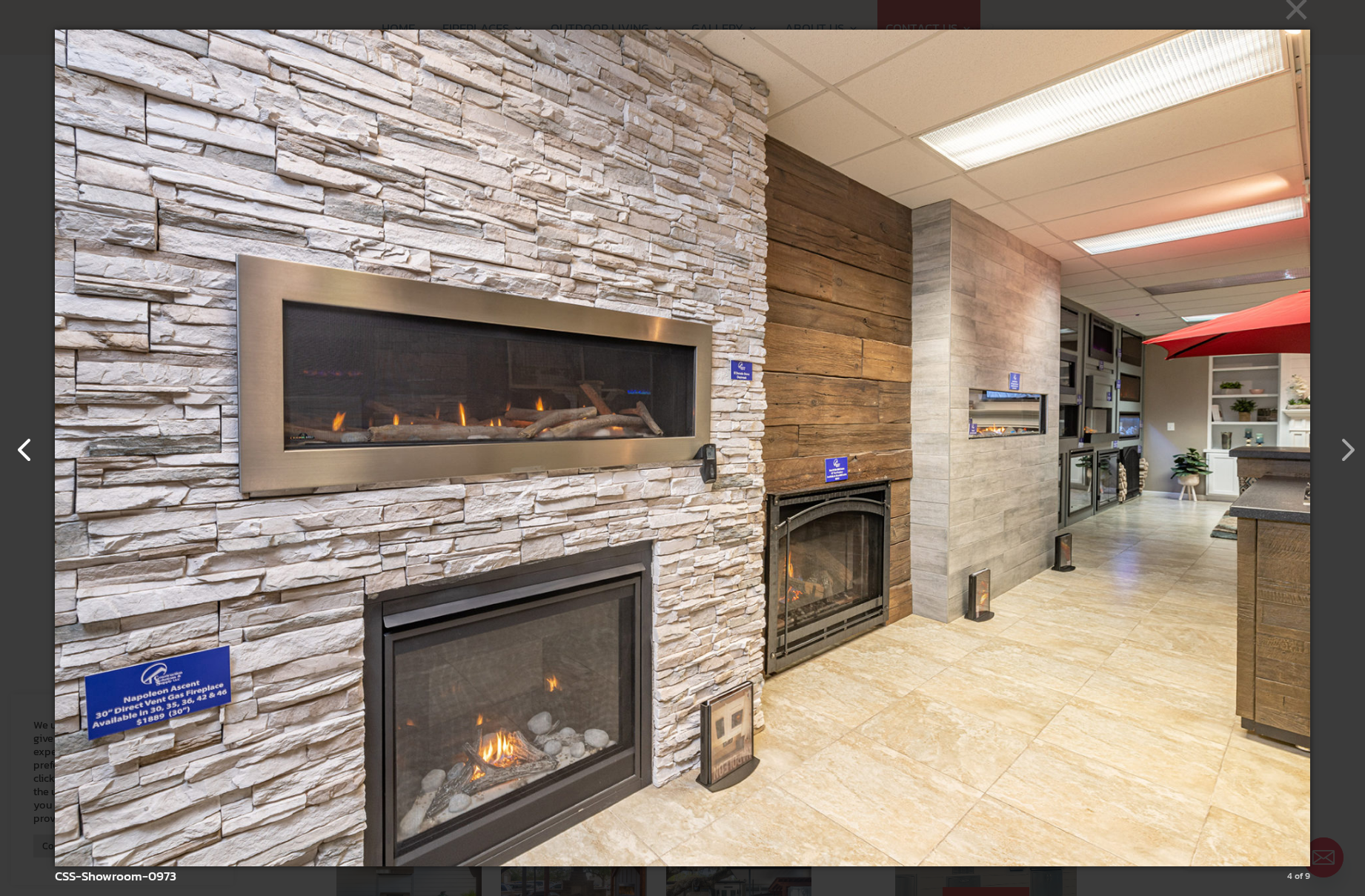
click at [26, 453] on button "button" at bounding box center [17, 442] width 36 height 36
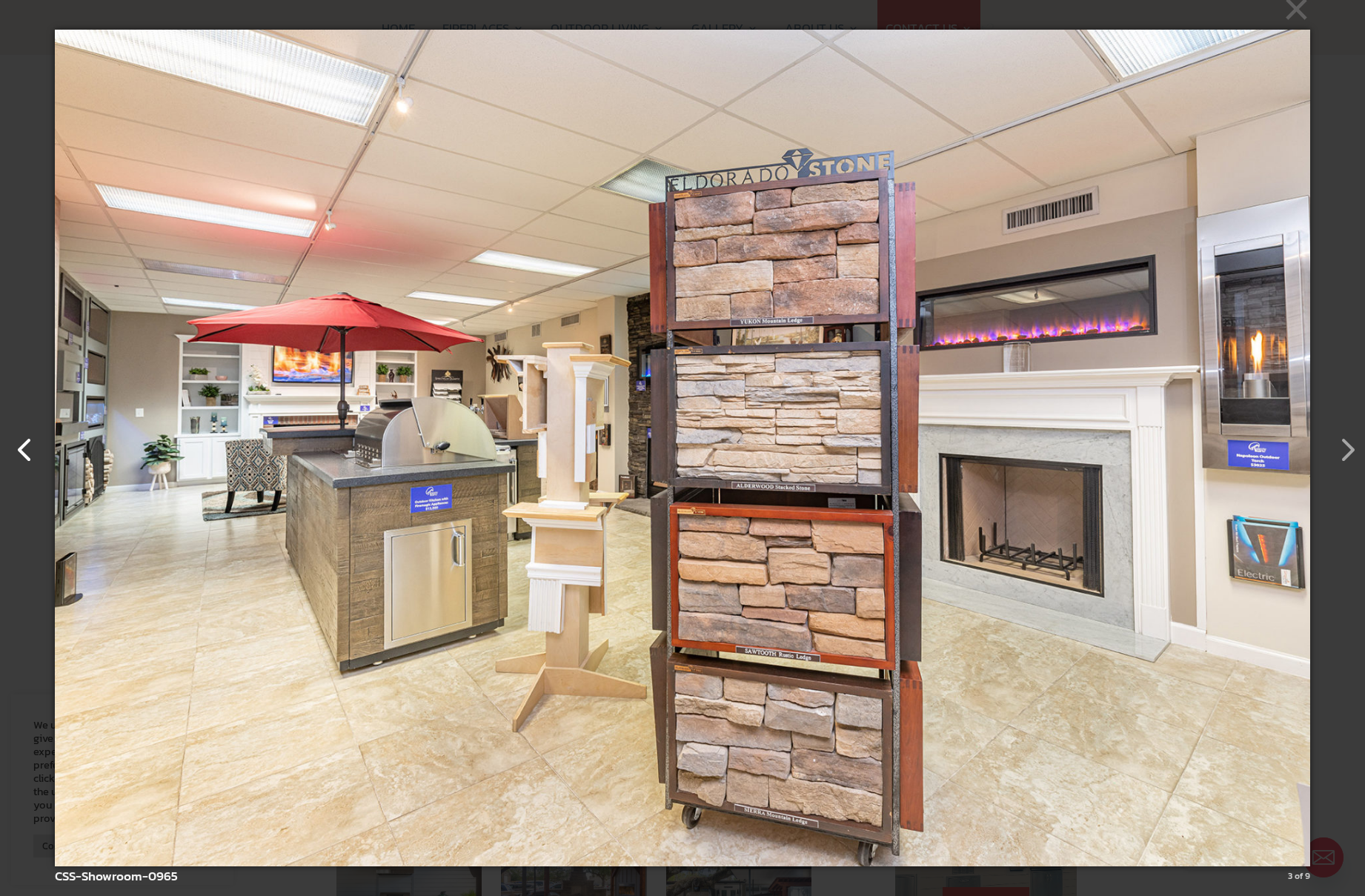
click at [26, 453] on button "button" at bounding box center [17, 442] width 36 height 36
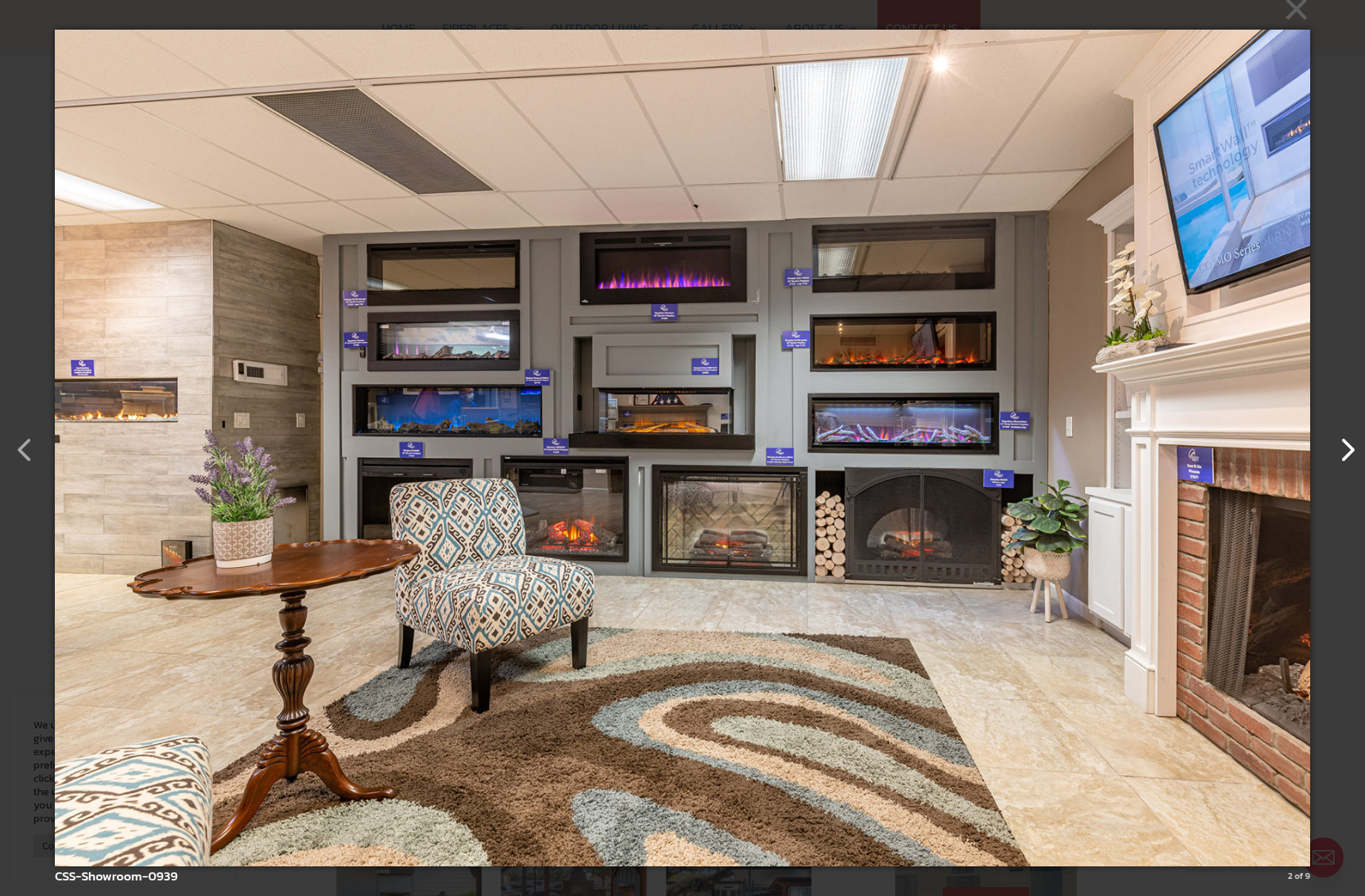
click at [1353, 451] on button "button" at bounding box center [1339, 442] width 36 height 36
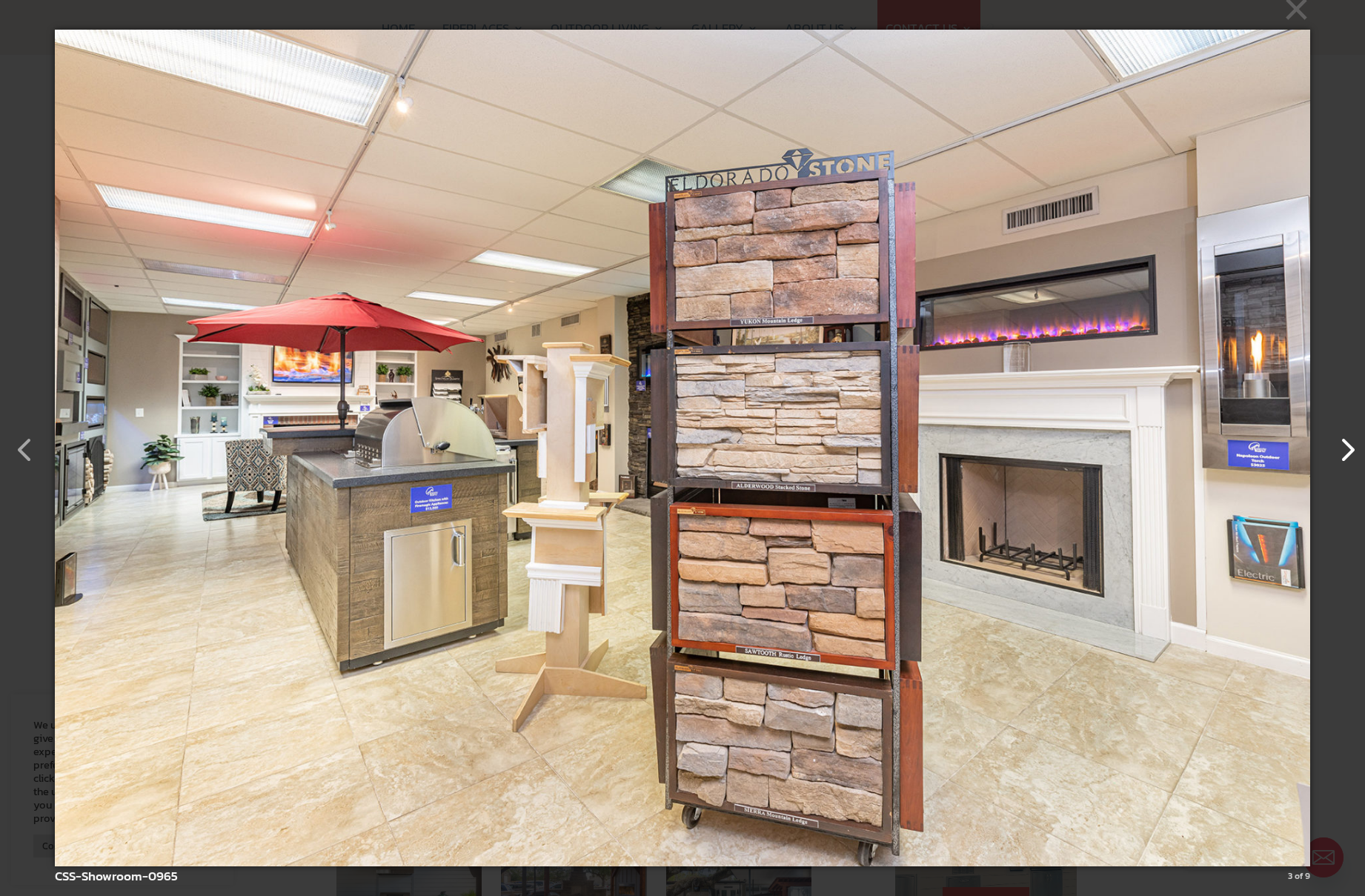
click at [1349, 446] on button "button" at bounding box center [1339, 442] width 36 height 36
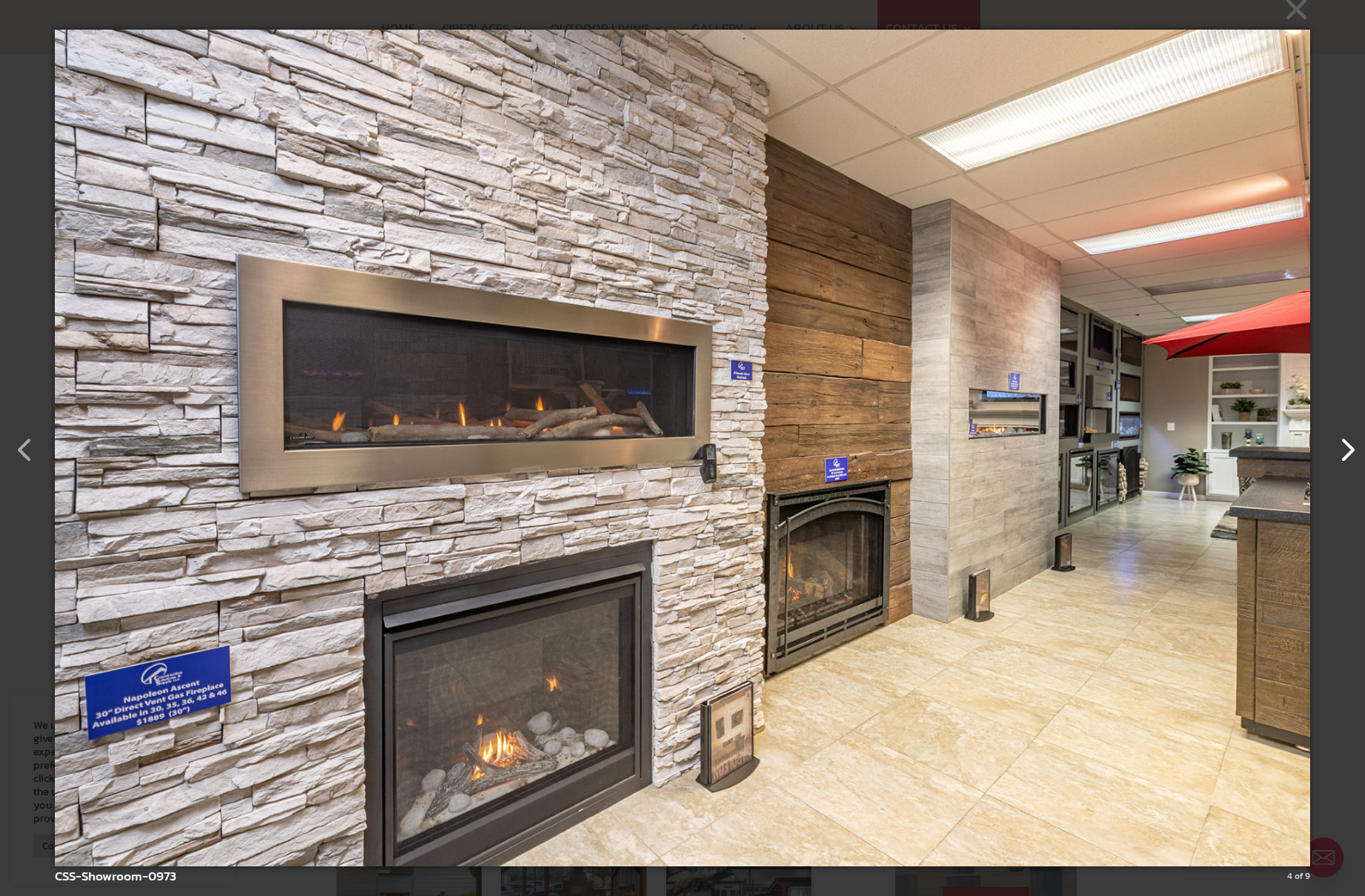
click at [1349, 446] on button "button" at bounding box center [1339, 442] width 36 height 36
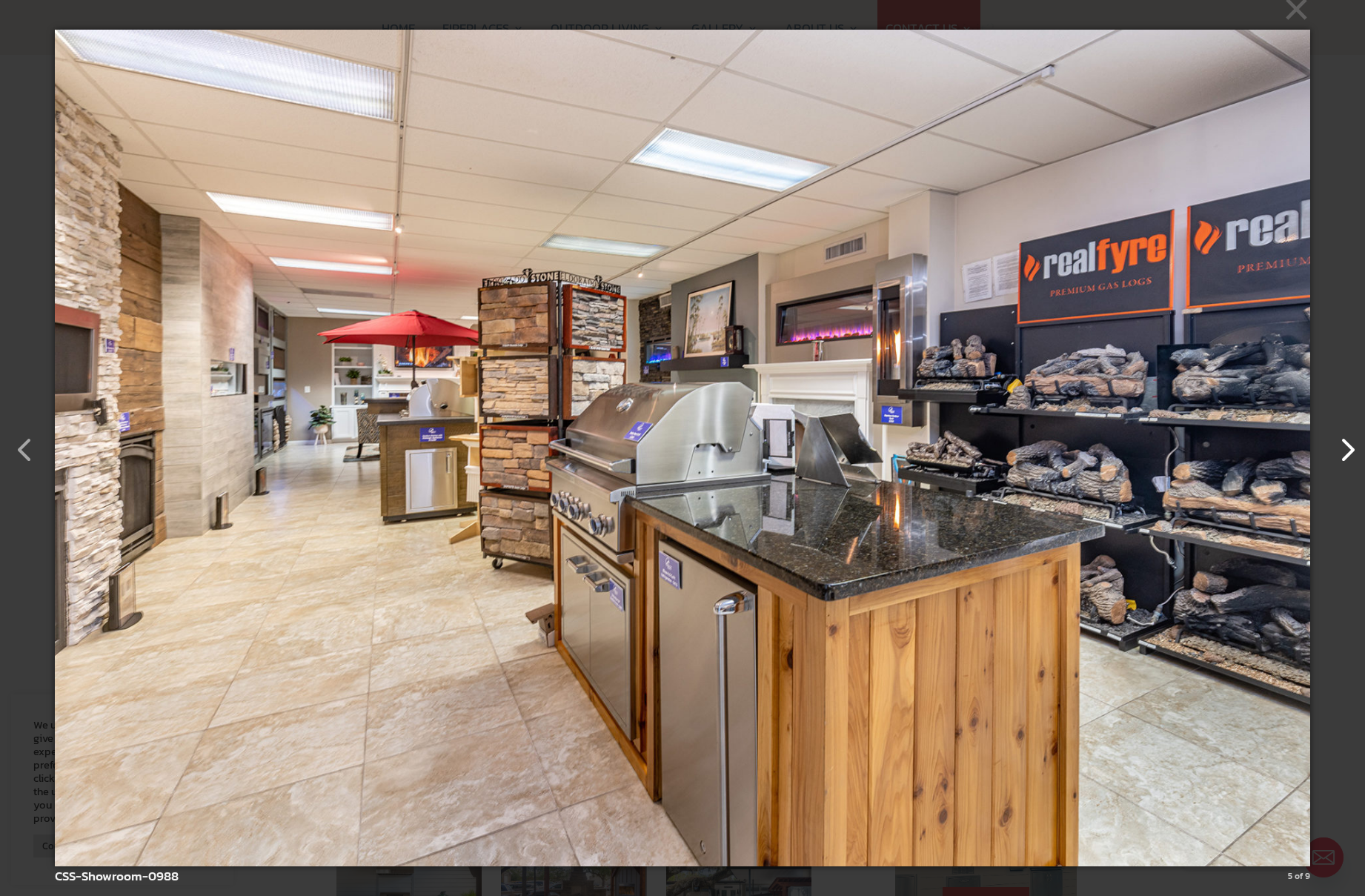
click at [1349, 446] on button "button" at bounding box center [1339, 442] width 36 height 36
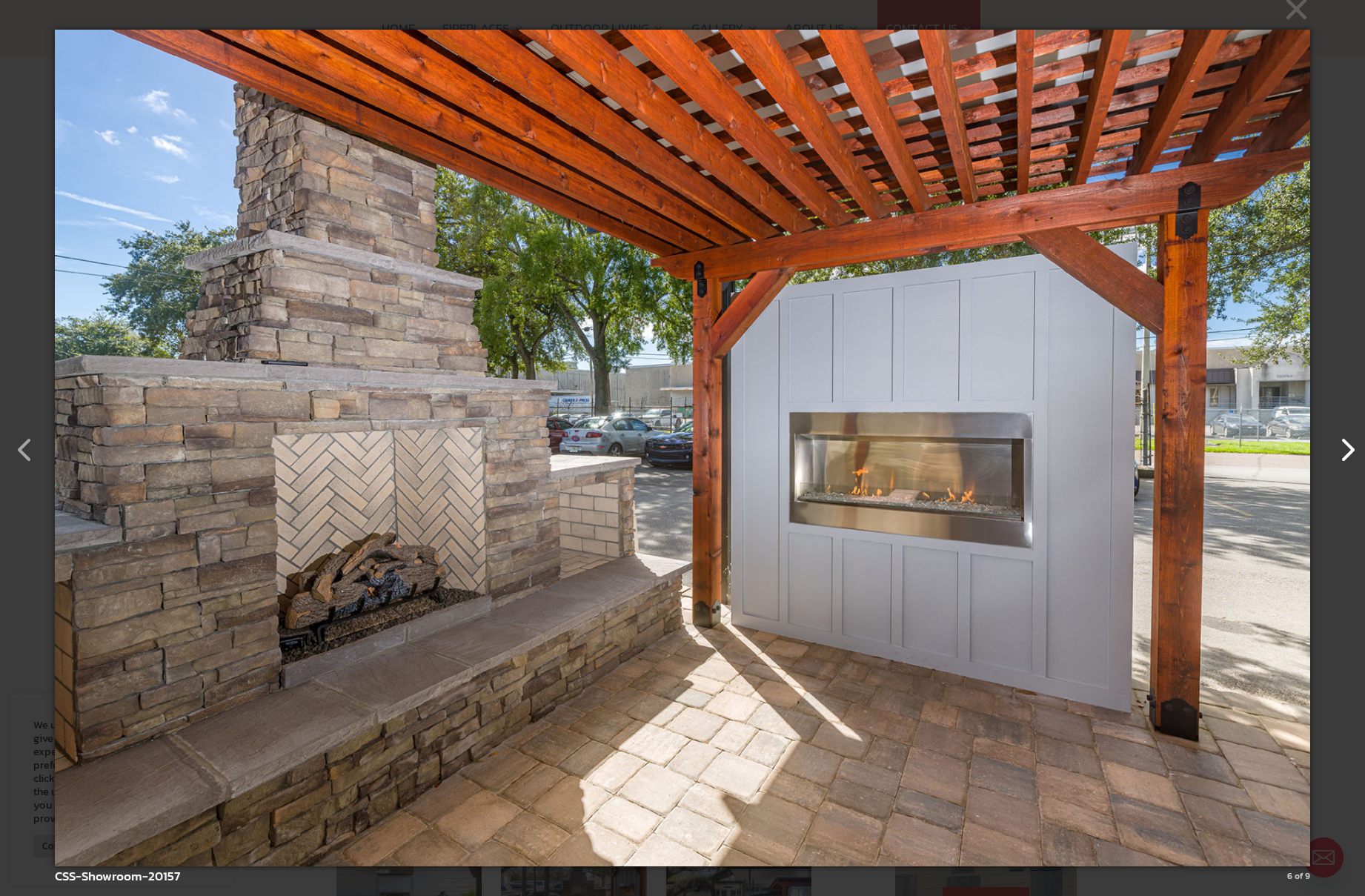
click at [1349, 446] on button "button" at bounding box center [1339, 442] width 36 height 36
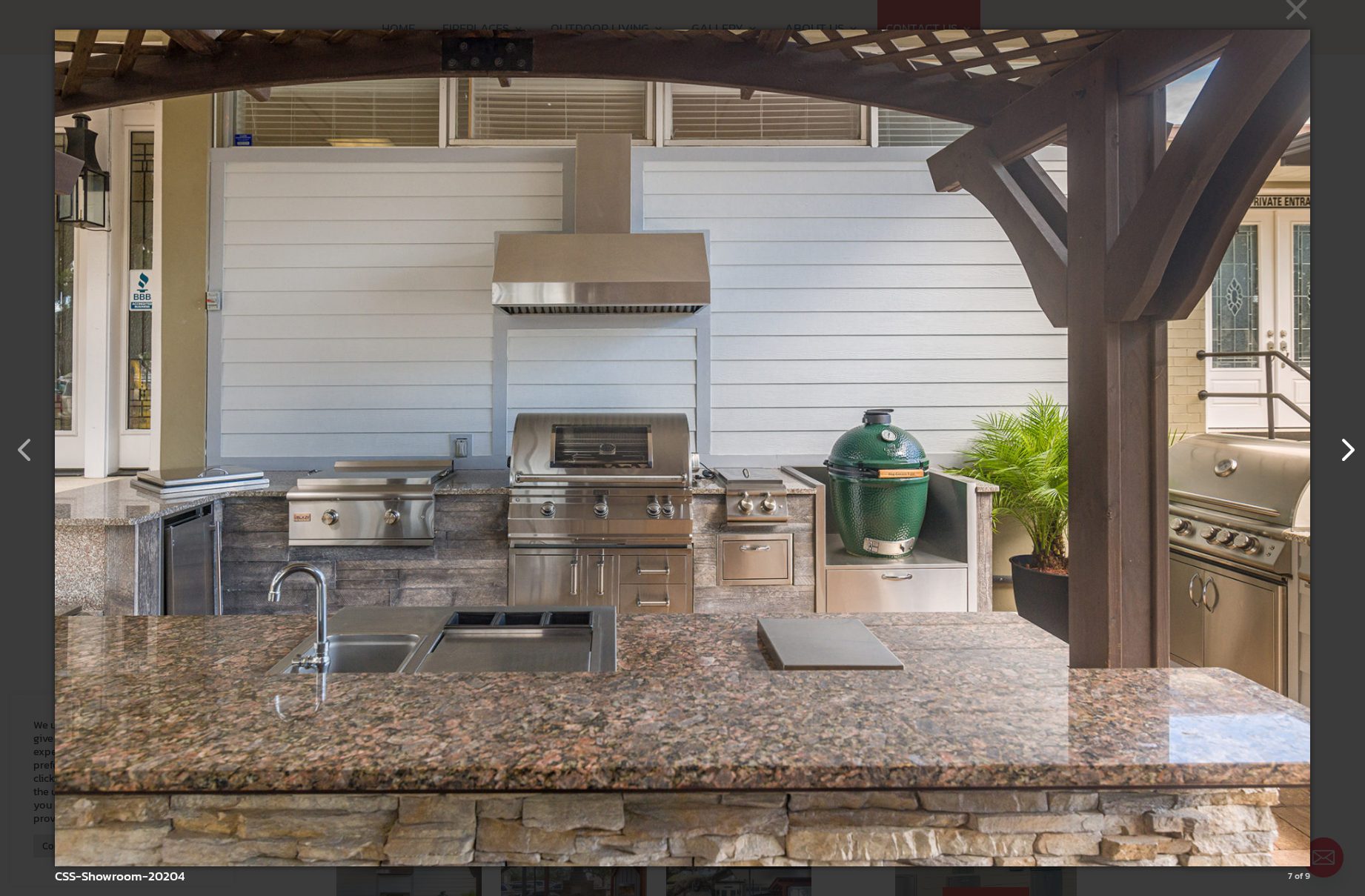
click at [1349, 446] on button "button" at bounding box center [1339, 442] width 36 height 36
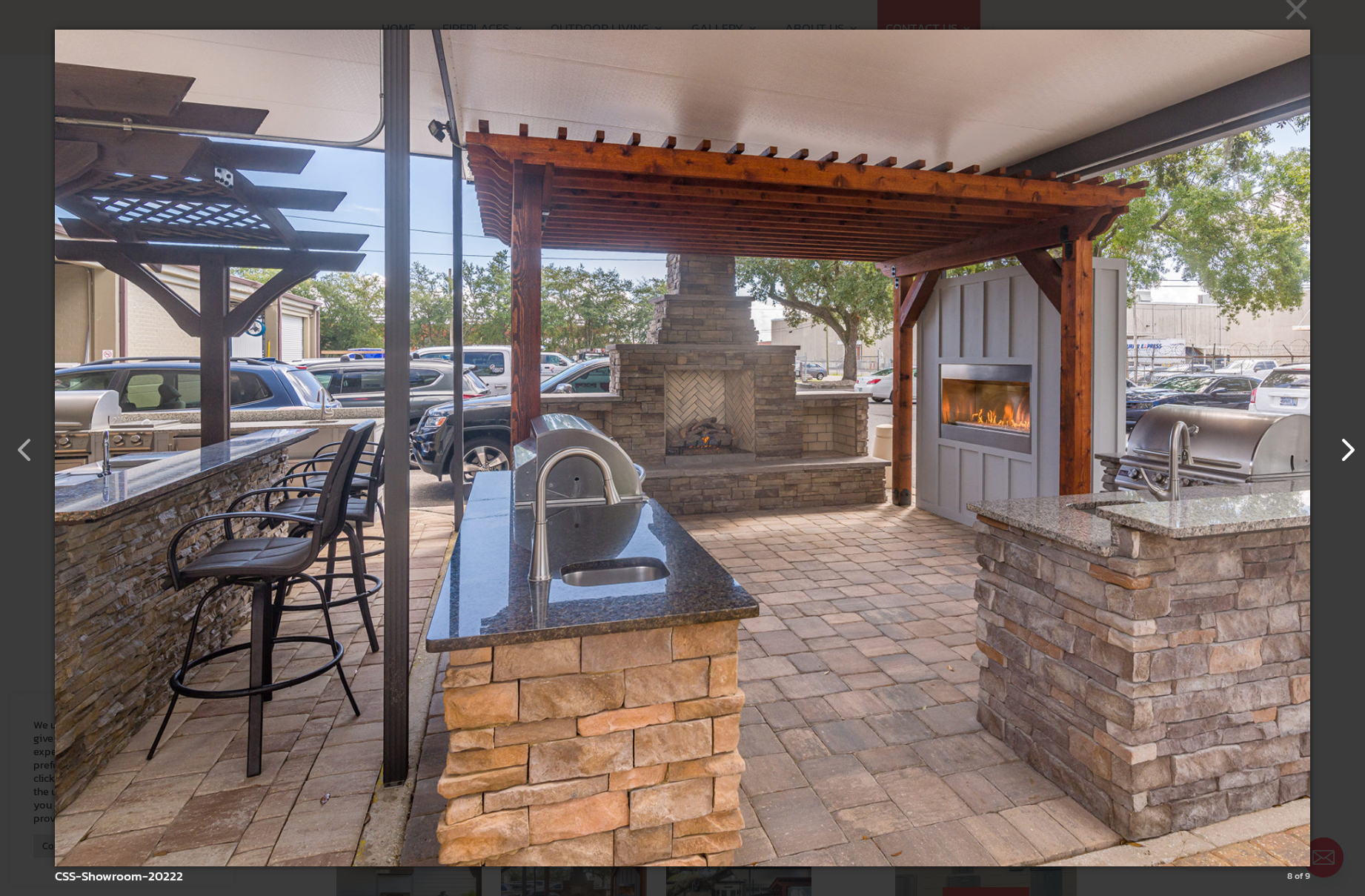
click at [1349, 446] on button "button" at bounding box center [1339, 442] width 36 height 36
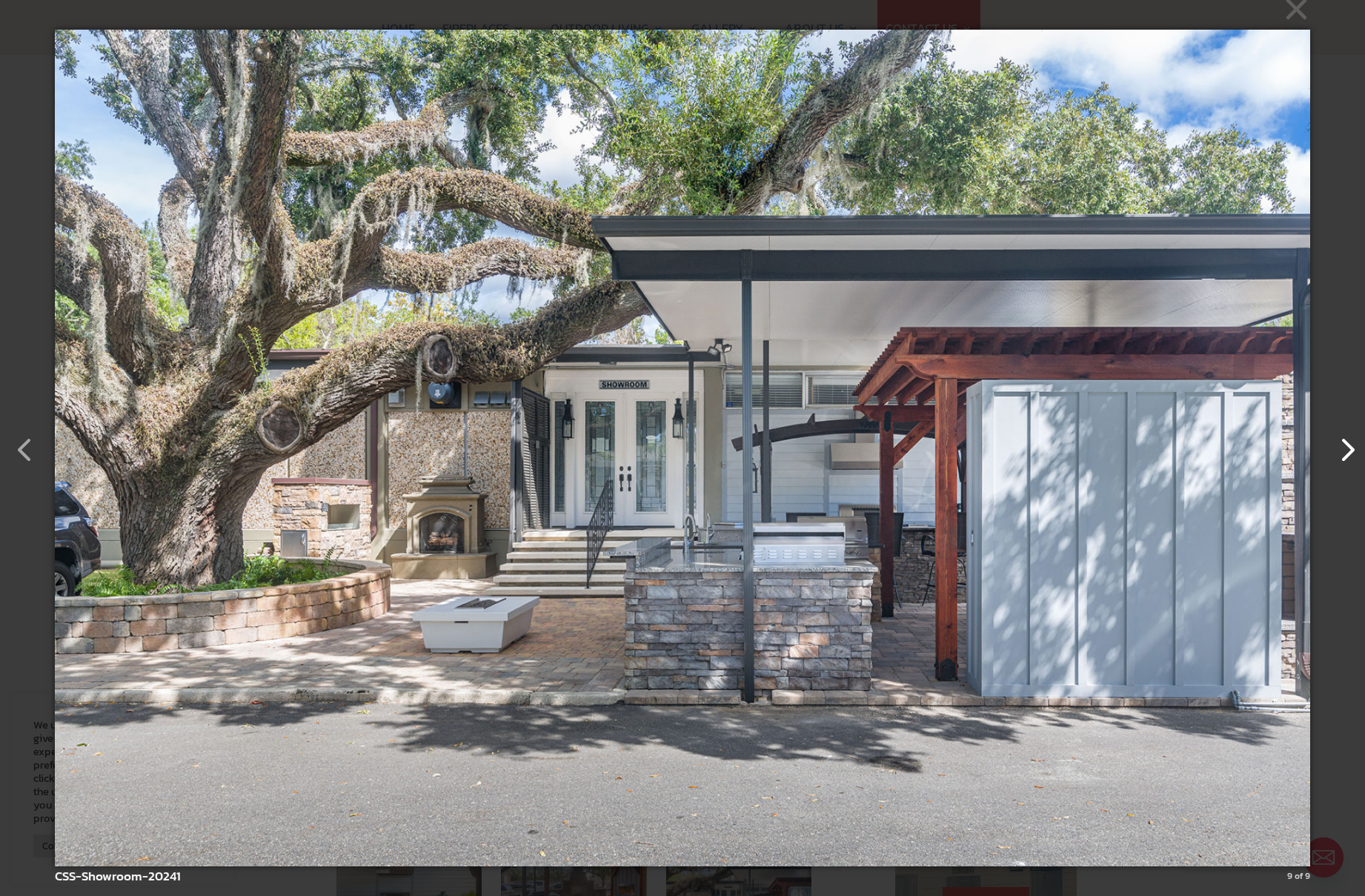
click at [1349, 446] on button "button" at bounding box center [1339, 442] width 36 height 36
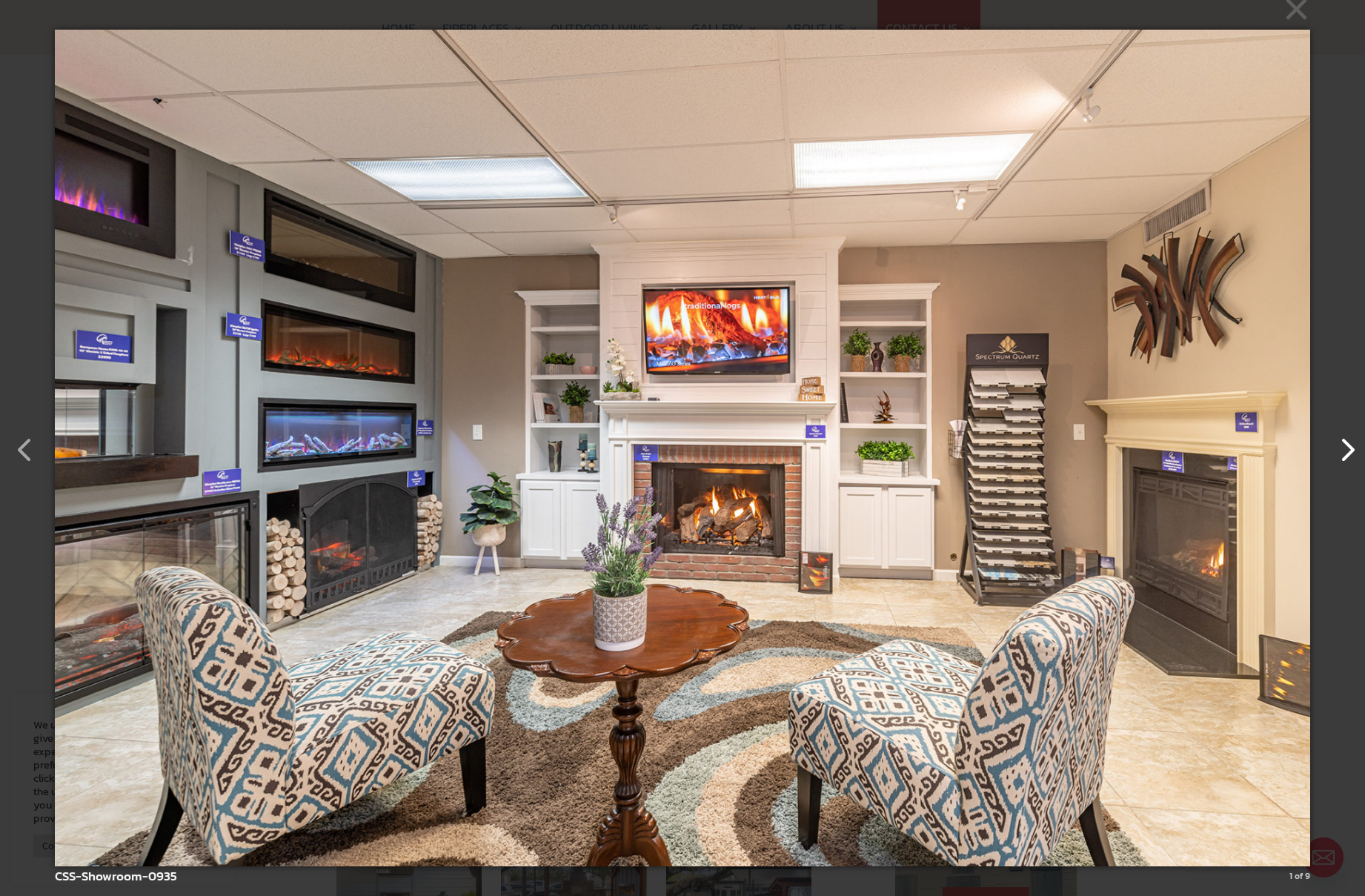
click at [1349, 446] on button "button" at bounding box center [1339, 442] width 36 height 36
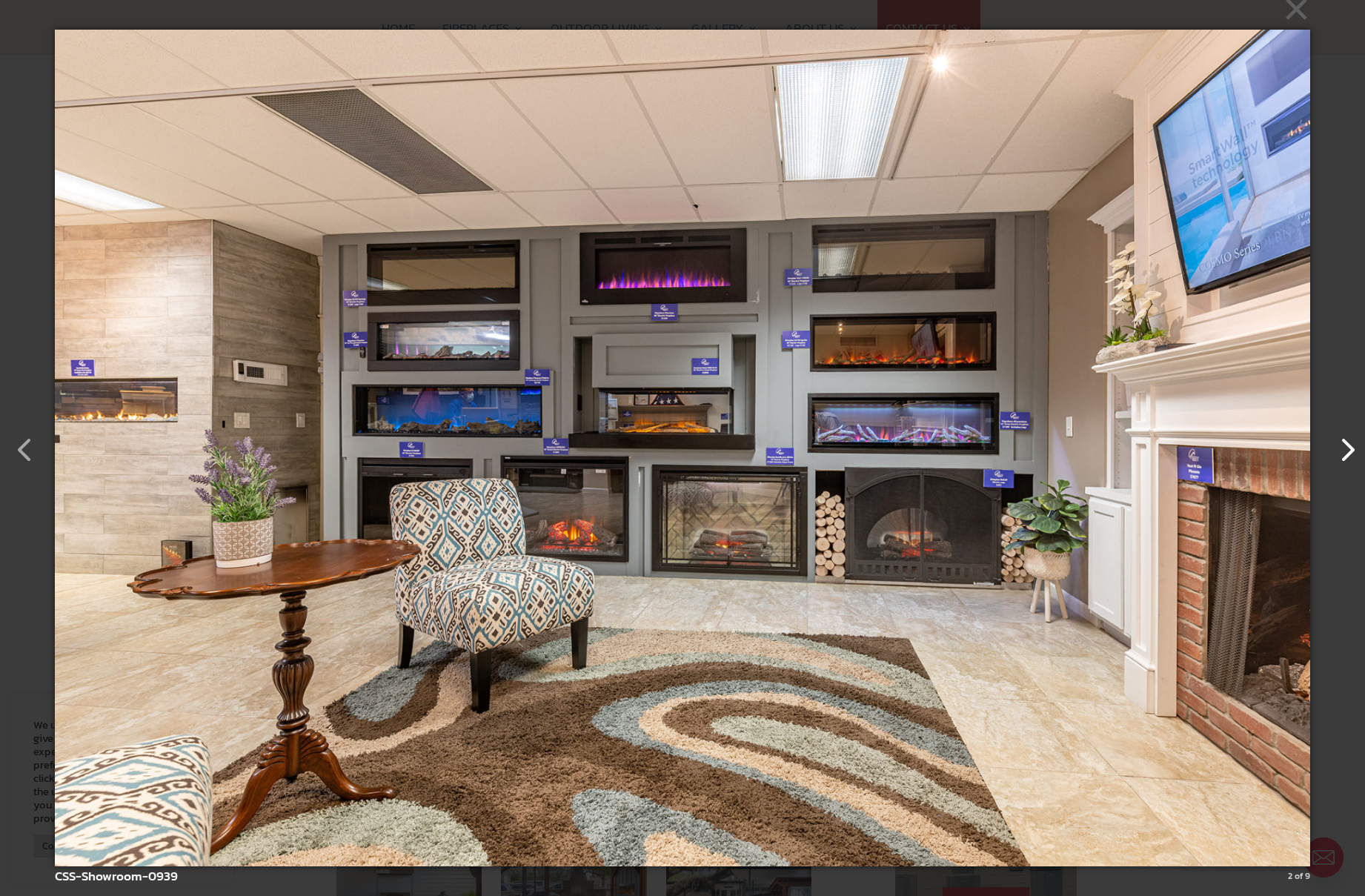
click at [1349, 446] on button "button" at bounding box center [1339, 442] width 36 height 36
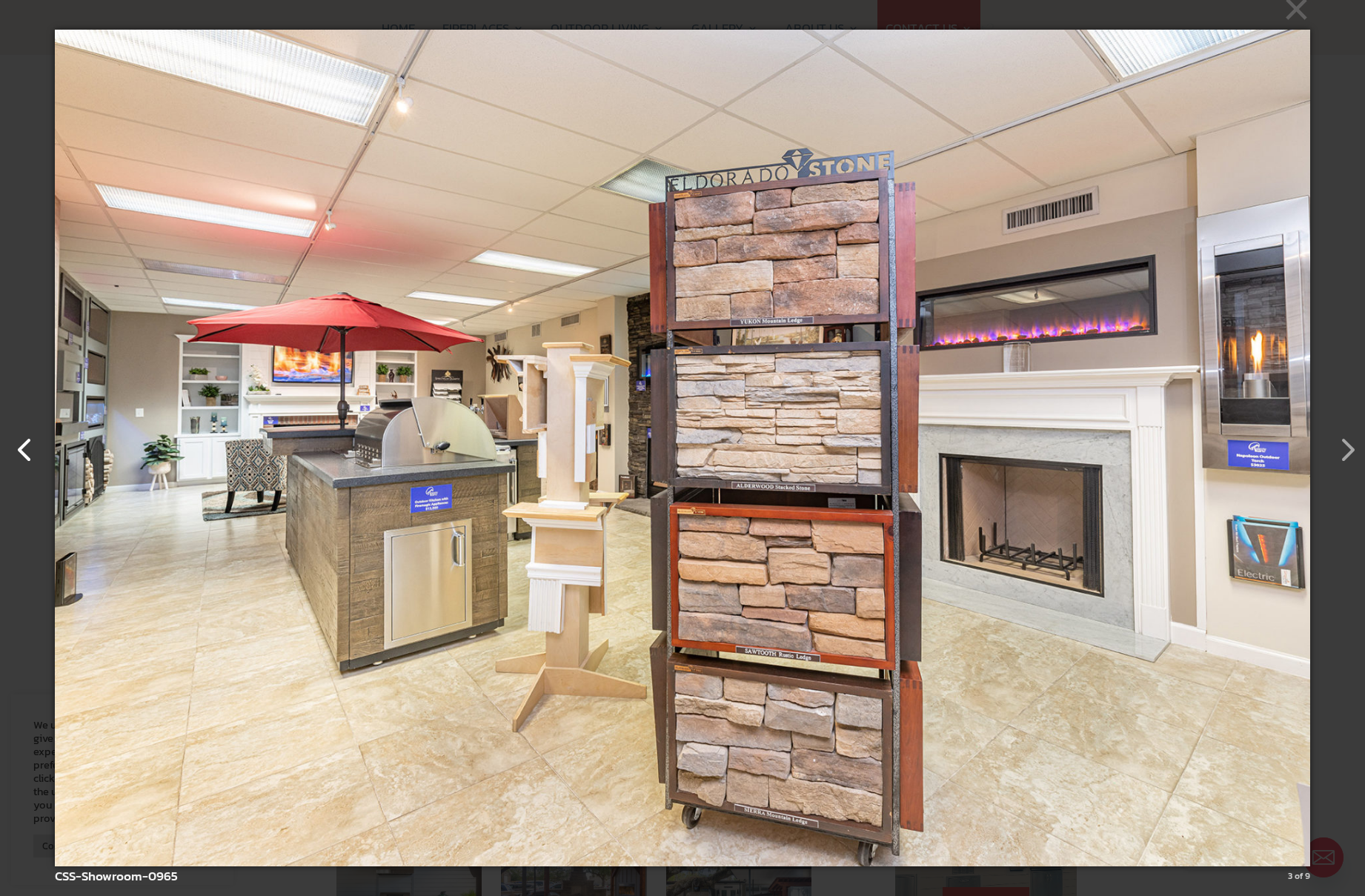
click at [17, 453] on button "button" at bounding box center [17, 442] width 36 height 36
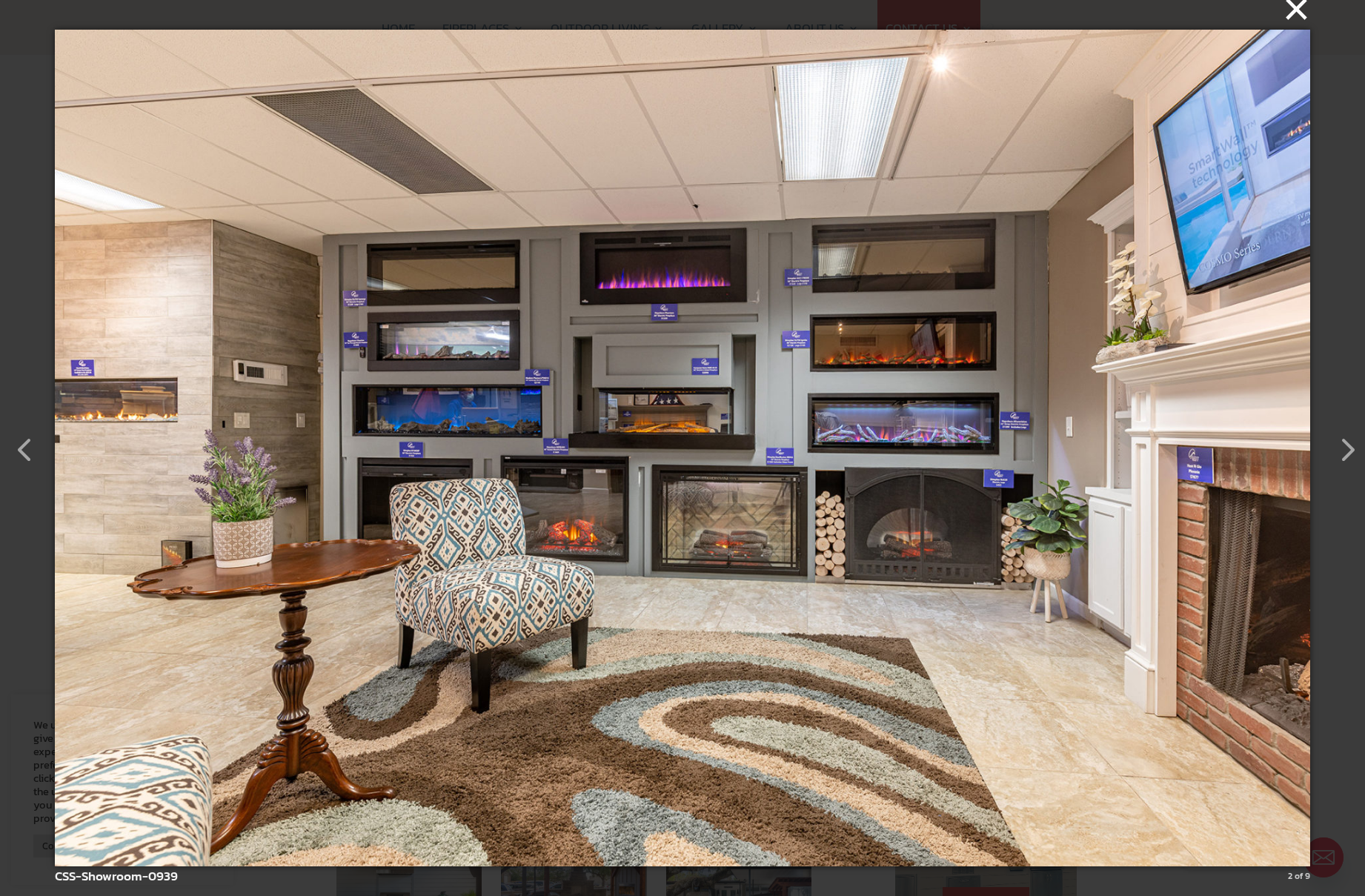
click at [1305, 10] on button "×" at bounding box center [686, 9] width 1255 height 33
